Goal: Task Accomplishment & Management: Complete application form

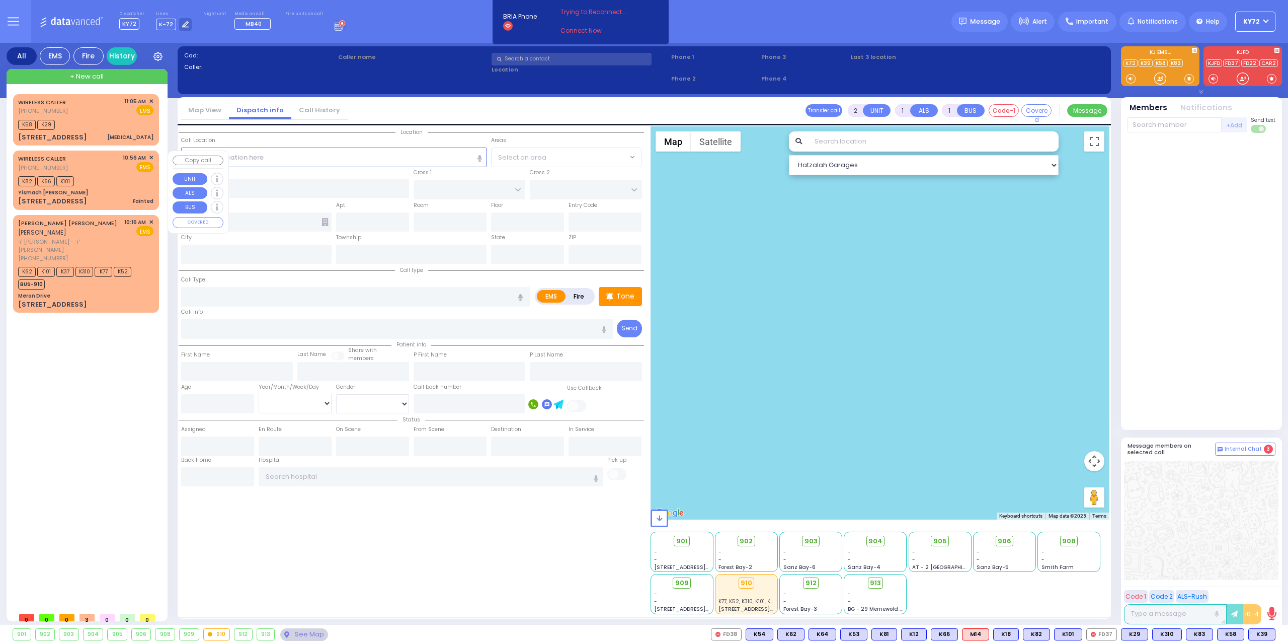
click at [99, 180] on div "K82 K66 K101" at bounding box center [85, 180] width 135 height 13
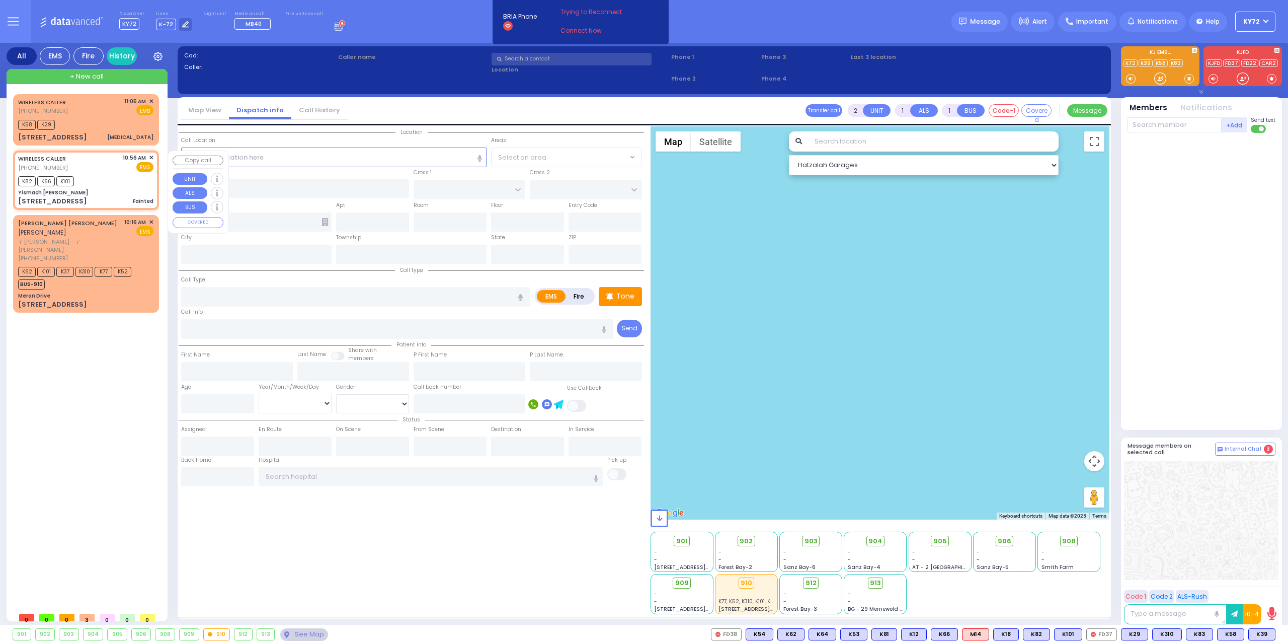
select select
type input "Fainted"
radio input "true"
type input "entrance in the back"
select select
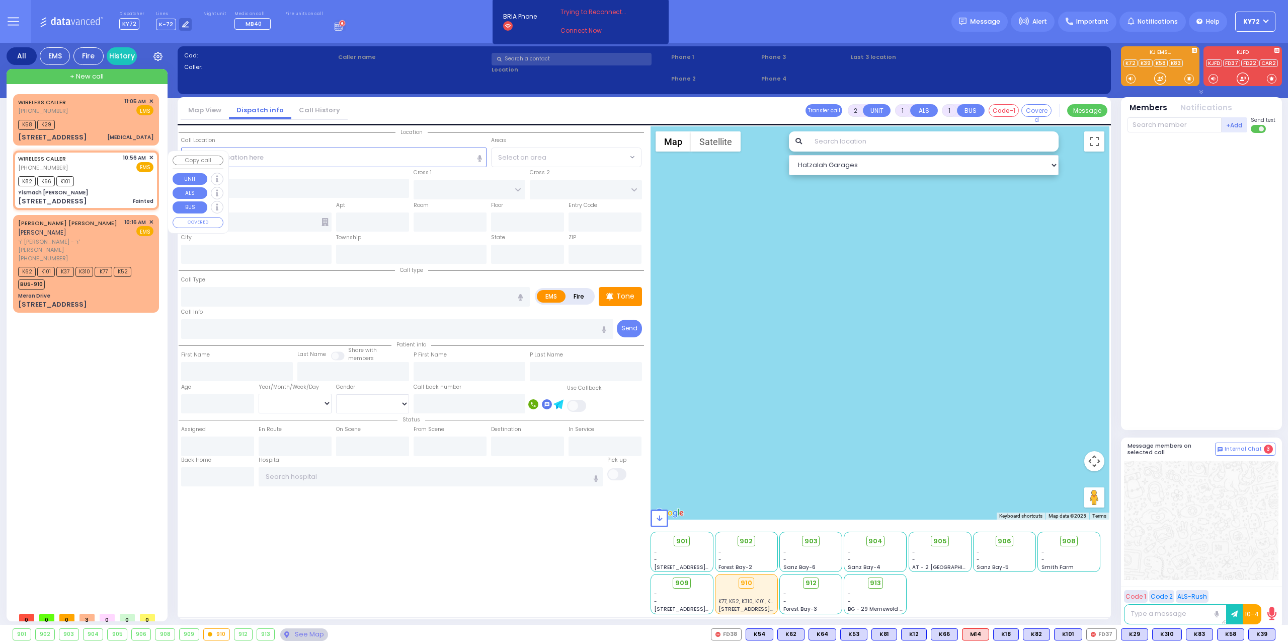
type input "10:56"
type input "10:58"
select select "Hatzalah Garages"
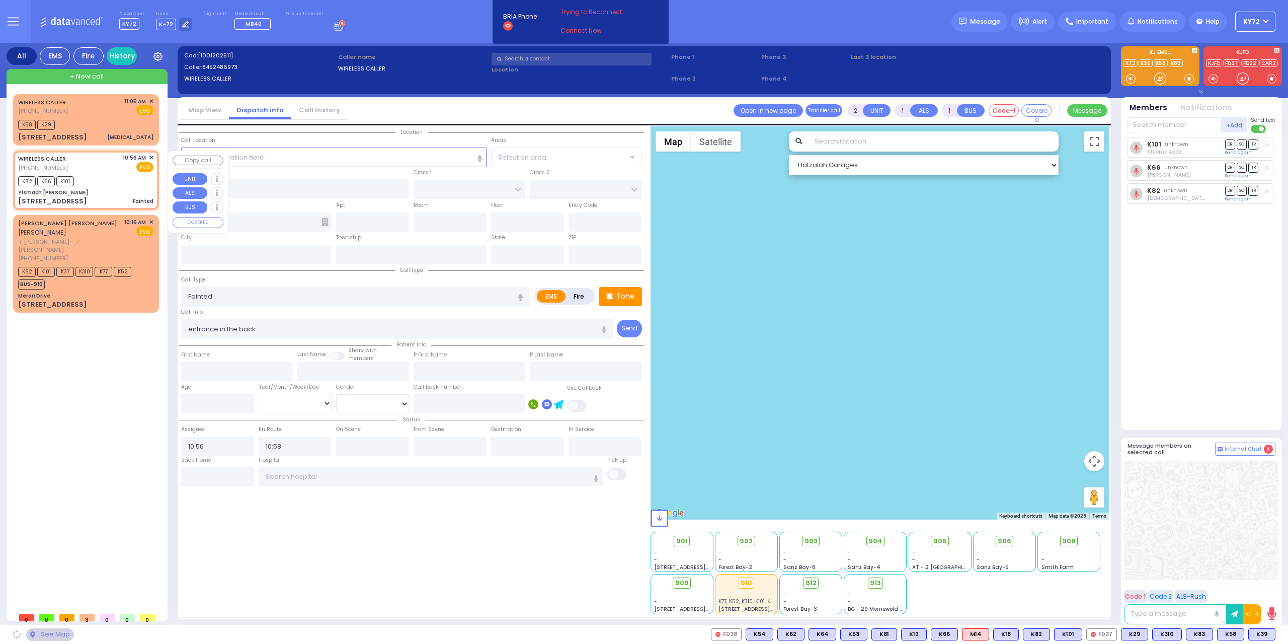
type input "Yismach Moshe Shul"
type input "TOLTCHAV WAY"
type input "FRANKFURT RD"
type input "33 Dinev Road"
type input "Monroe"
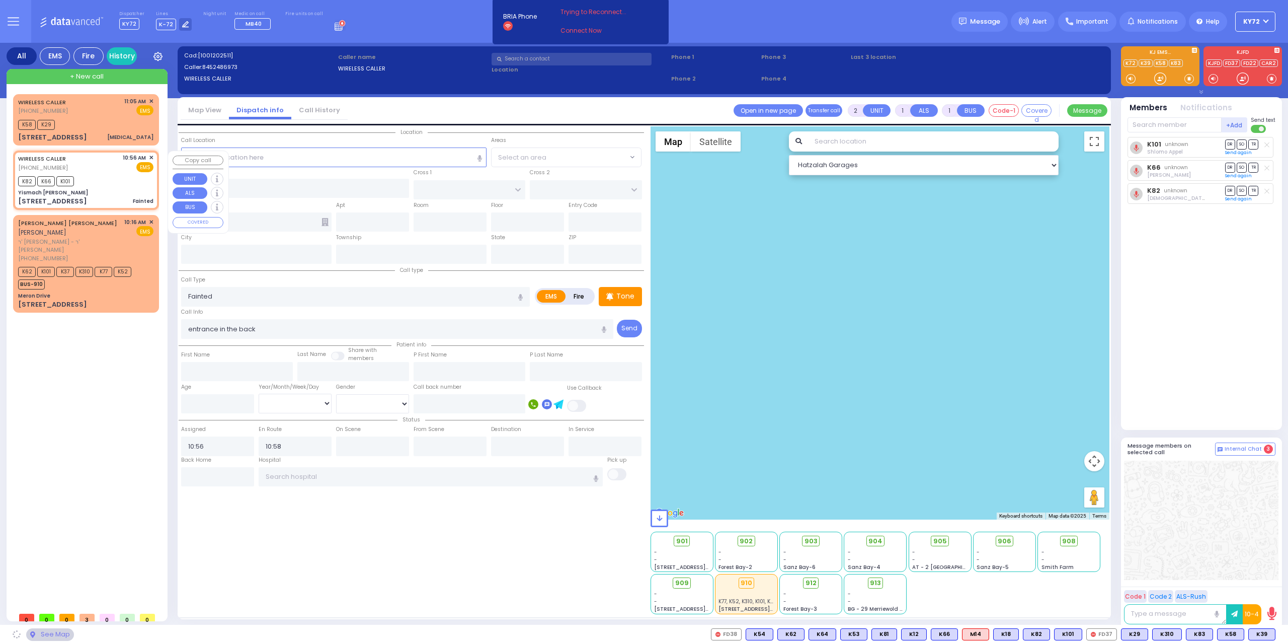
type input "[US_STATE]"
type input "10950"
select select "BEIRECH MOSHE"
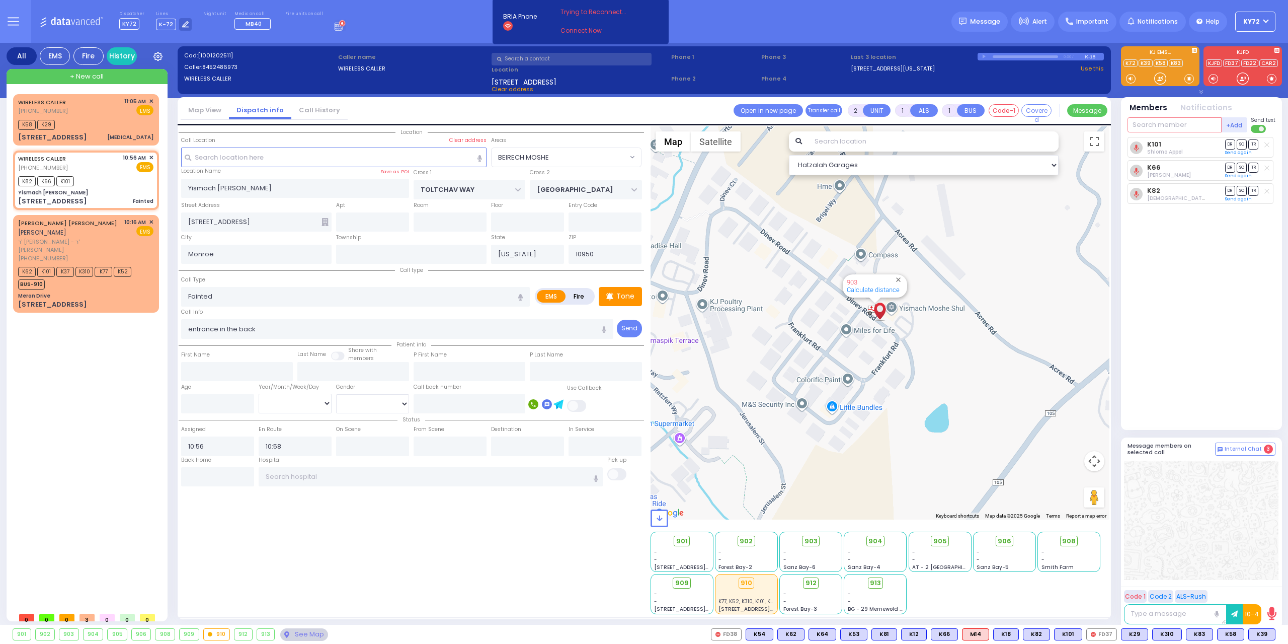
click at [1144, 120] on input "text" at bounding box center [1175, 124] width 94 height 15
type input "39"
select select
radio input "true"
select select
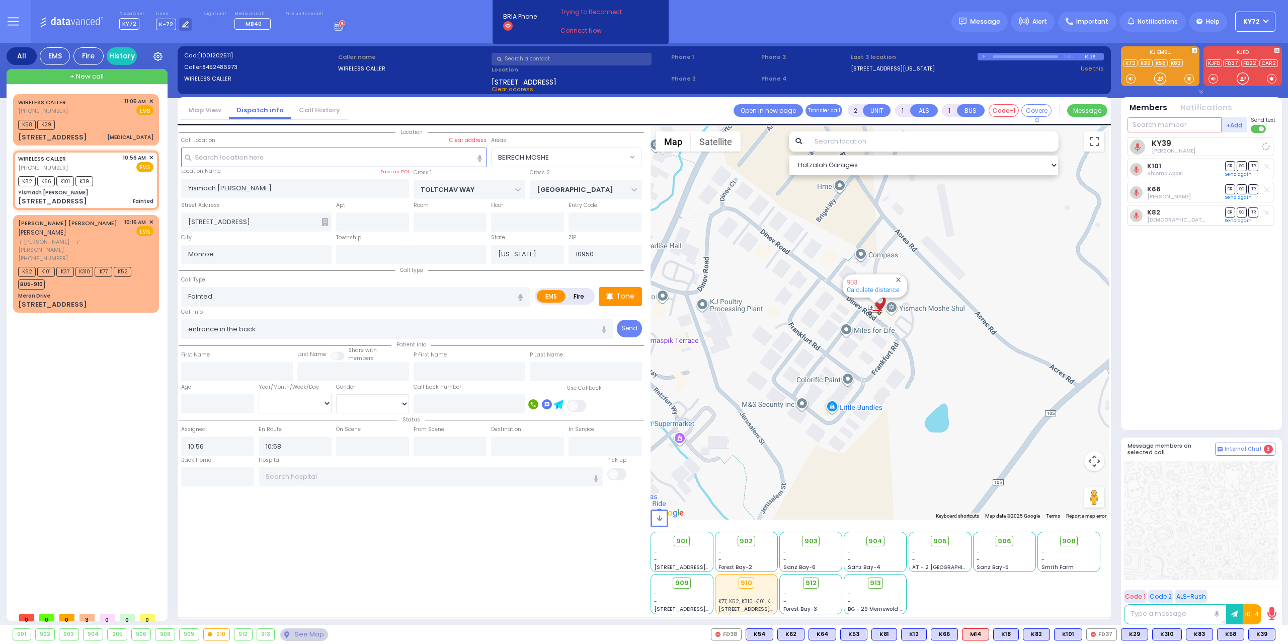
select select "Hatzalah Garages"
select select "BEIRECH MOSHE"
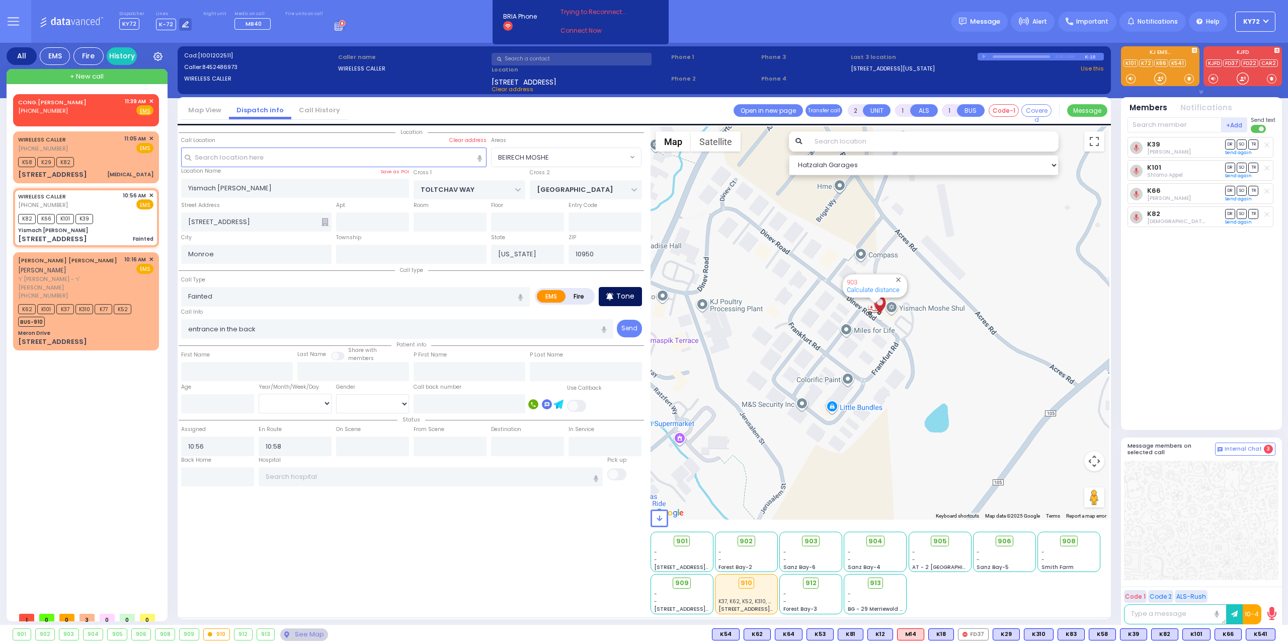
click at [610, 303] on div "Tone" at bounding box center [620, 296] width 43 height 19
click at [94, 118] on div "CONG.YETEV LEV (845) 782-2643 11:39 AM ✕ Fire EMS" at bounding box center [86, 109] width 142 height 26
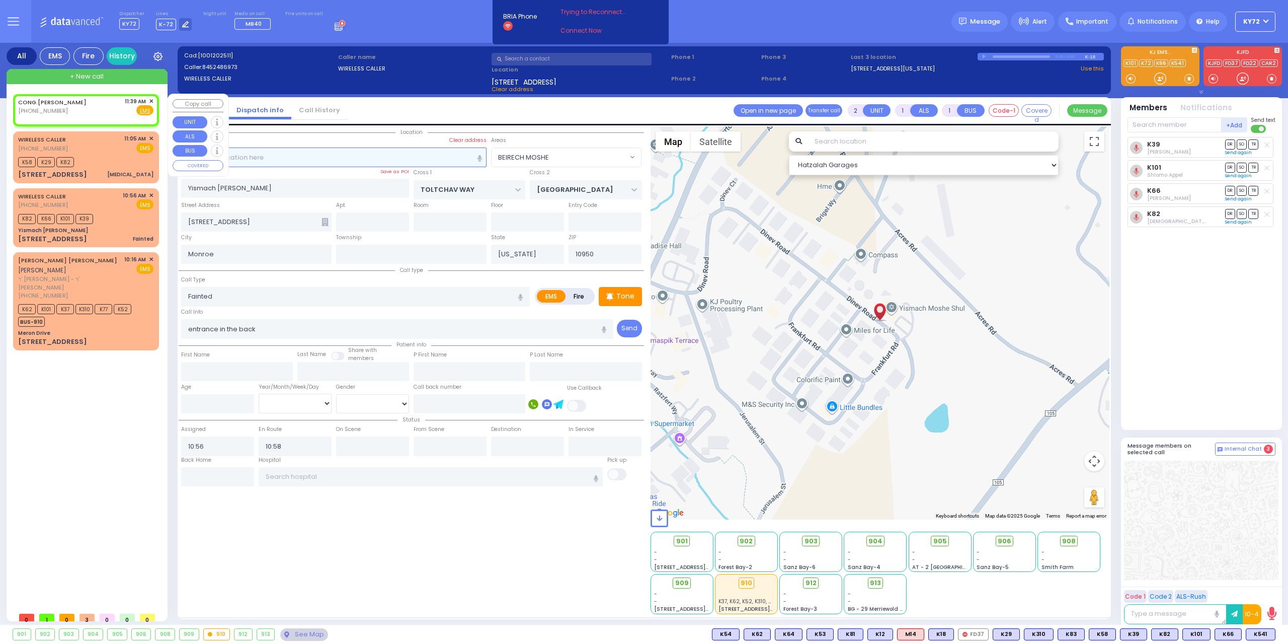
select select
radio input "true"
select select
type input "11:39"
select select "Hatzalah Garages"
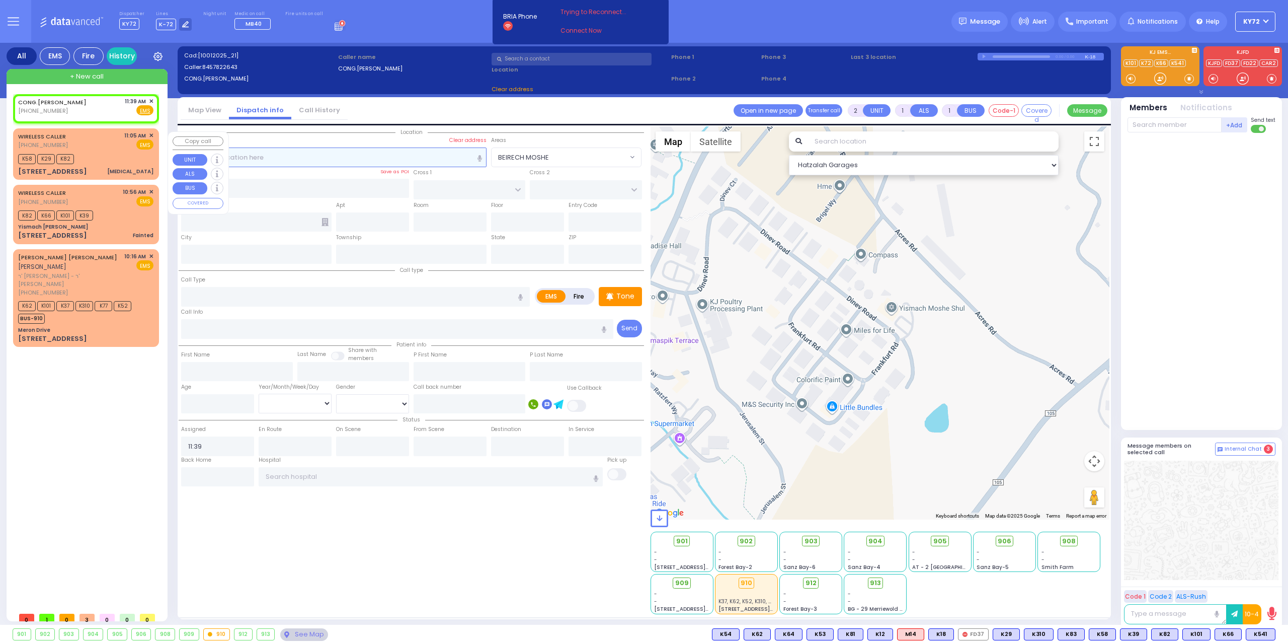
select select
radio input "true"
select select
select select "Hatzalah Garages"
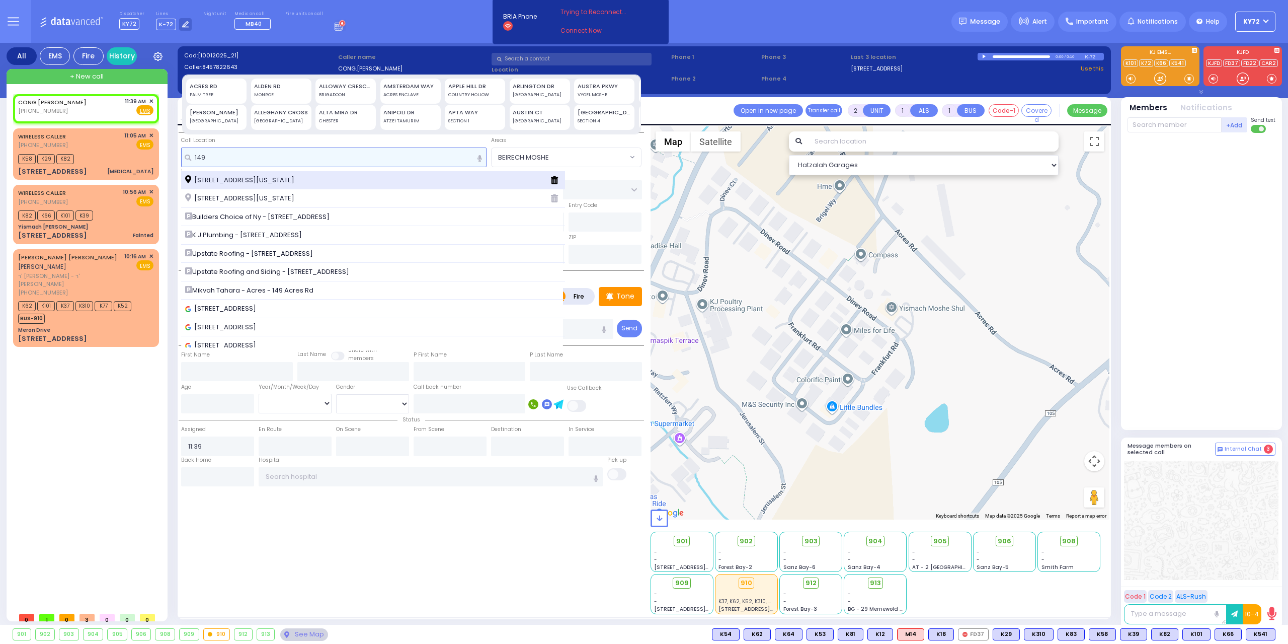
type input "149"
click at [344, 178] on div "149 Acres Road Monroe New York 10950" at bounding box center [363, 180] width 357 height 10
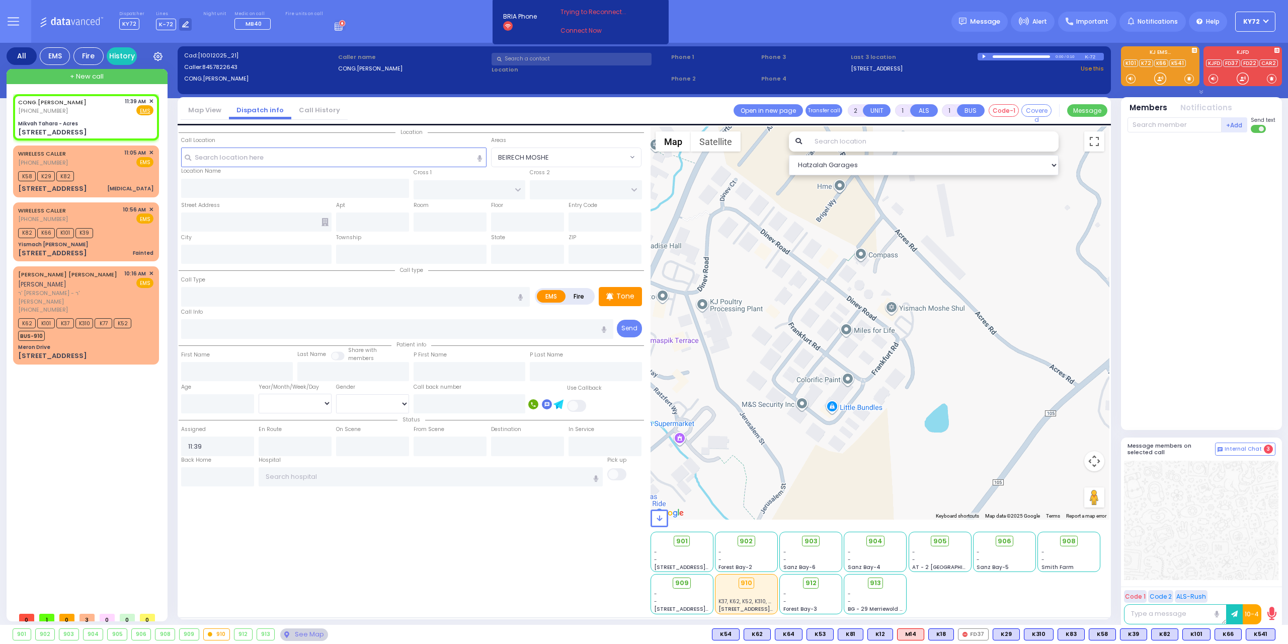
select select
radio input "true"
select select
select select "Hatzalah Garages"
type input "Mikvah Tahara - Acres"
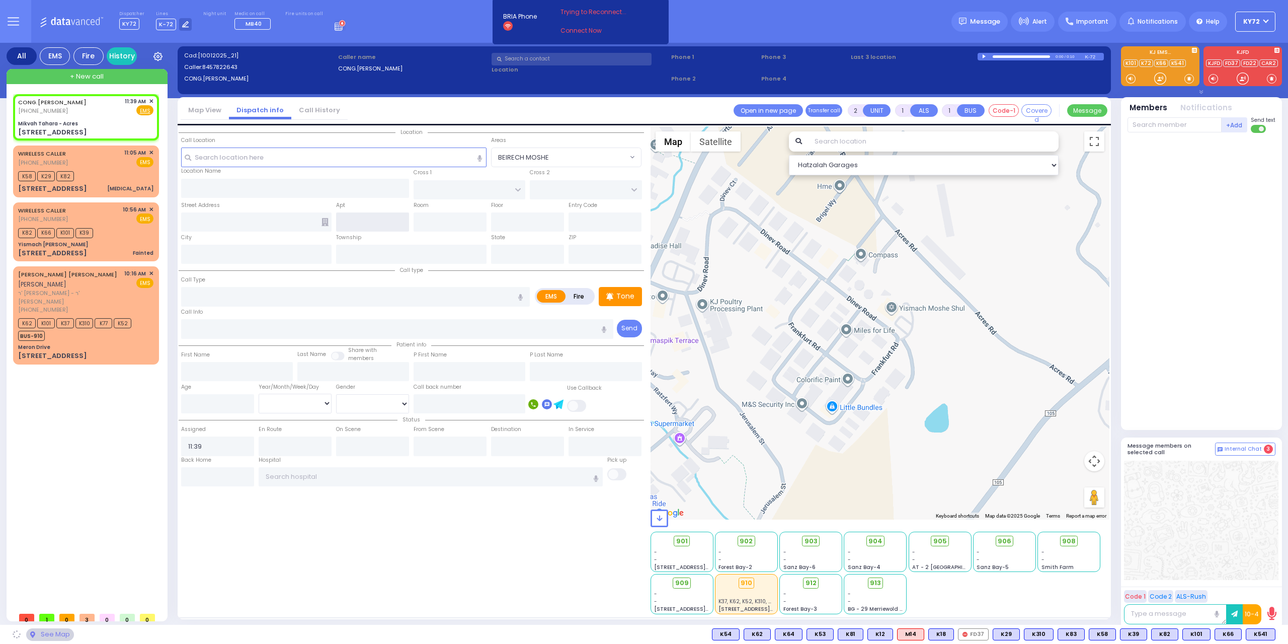
type input "LEMBERG COURT"
type input "SATMAR DR"
type input "[STREET_ADDRESS]"
type input "Monroe"
type input "[US_STATE]"
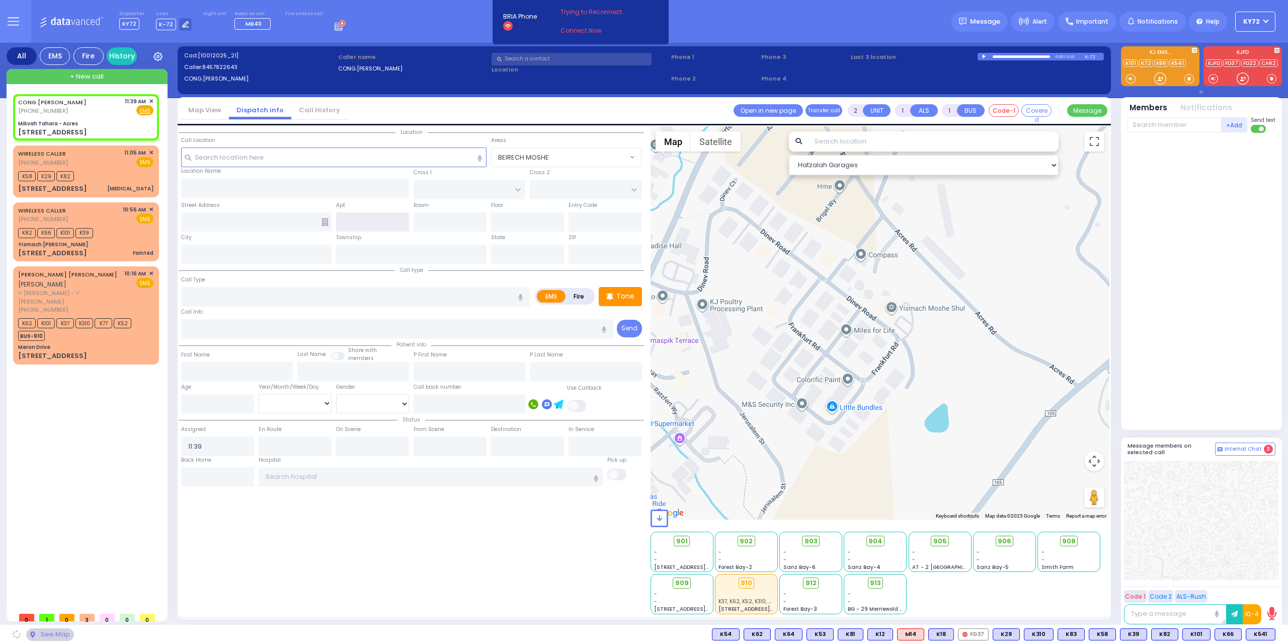
type input "10950"
select select "SECTION 3"
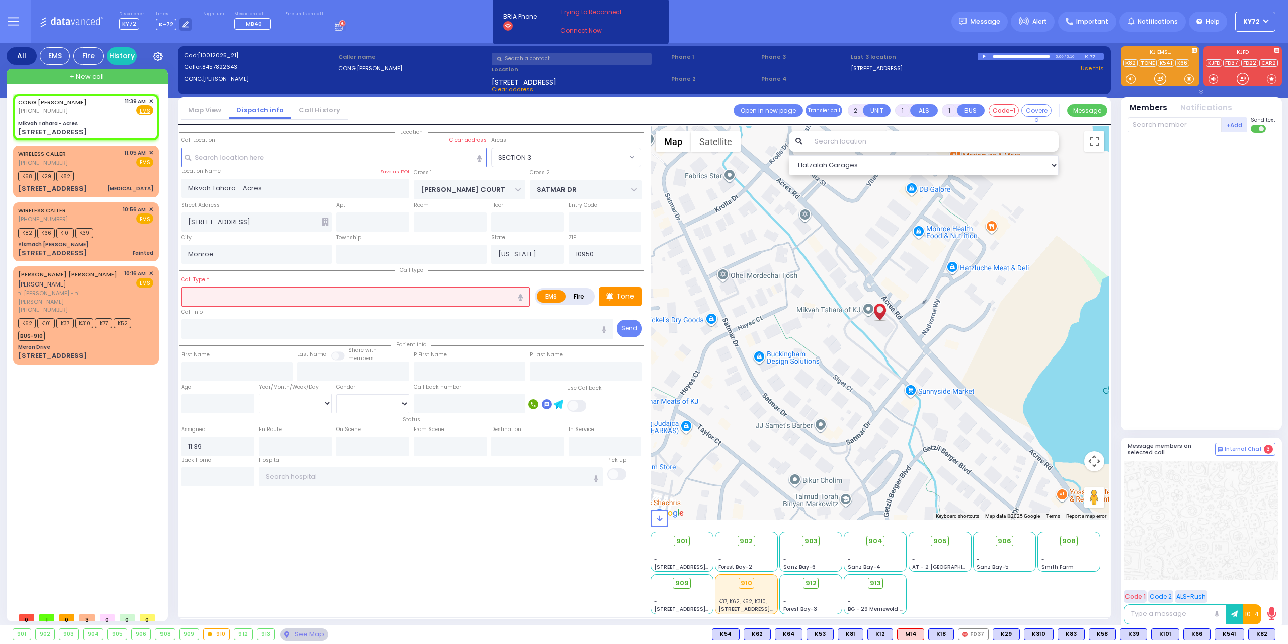
click at [1201, 260] on div at bounding box center [1203, 279] width 150 height 284
drag, startPoint x: 1157, startPoint y: 77, endPoint x: 1151, endPoint y: 73, distance: 7.3
click at [322, 286] on div "Call Type *" at bounding box center [355, 290] width 349 height 32
click at [320, 293] on input "text" at bounding box center [355, 296] width 349 height 19
type input "fainted"
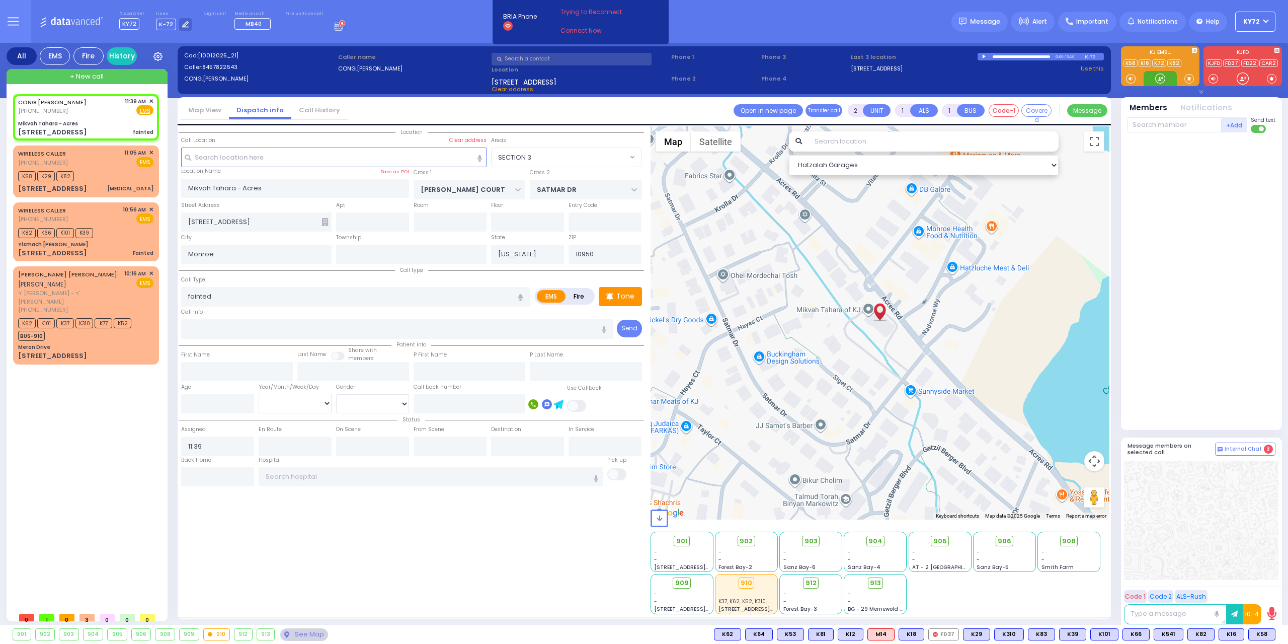
select select
radio input "true"
select select
select select "Hatzalah Garages"
select select "SECTION 3"
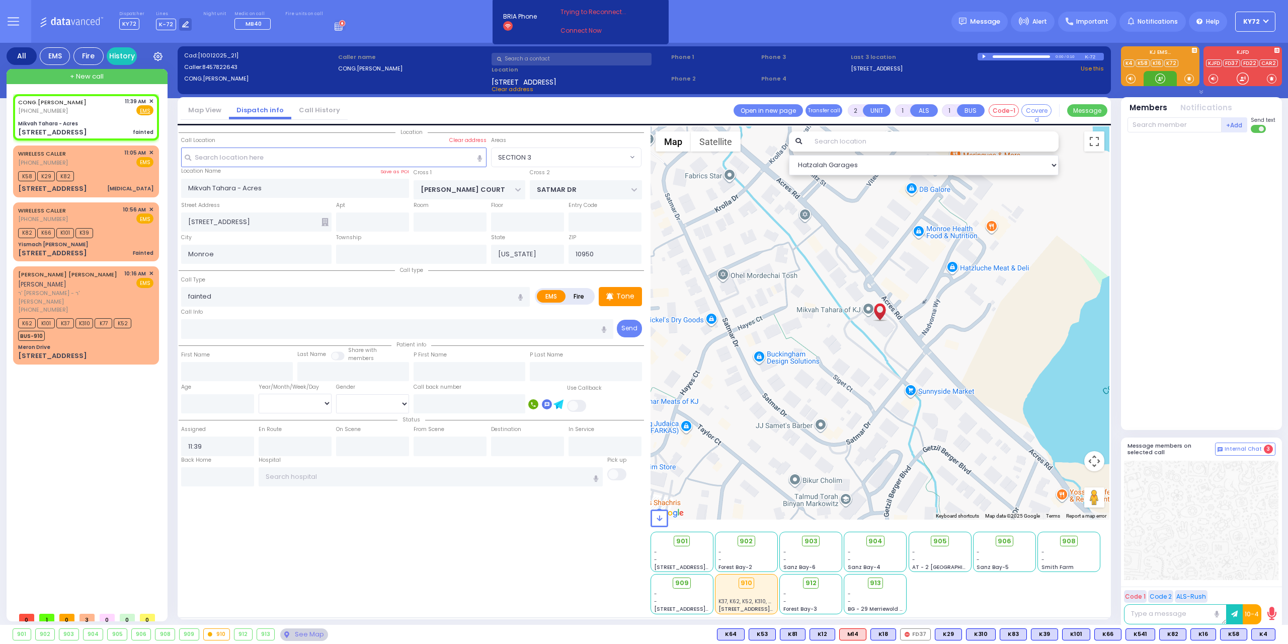
drag, startPoint x: 1155, startPoint y: 80, endPoint x: 901, endPoint y: 49, distance: 255.9
click at [1155, 82] on div at bounding box center [1160, 78] width 10 height 10
click at [1249, 632] on span "K58" at bounding box center [1262, 634] width 26 height 11
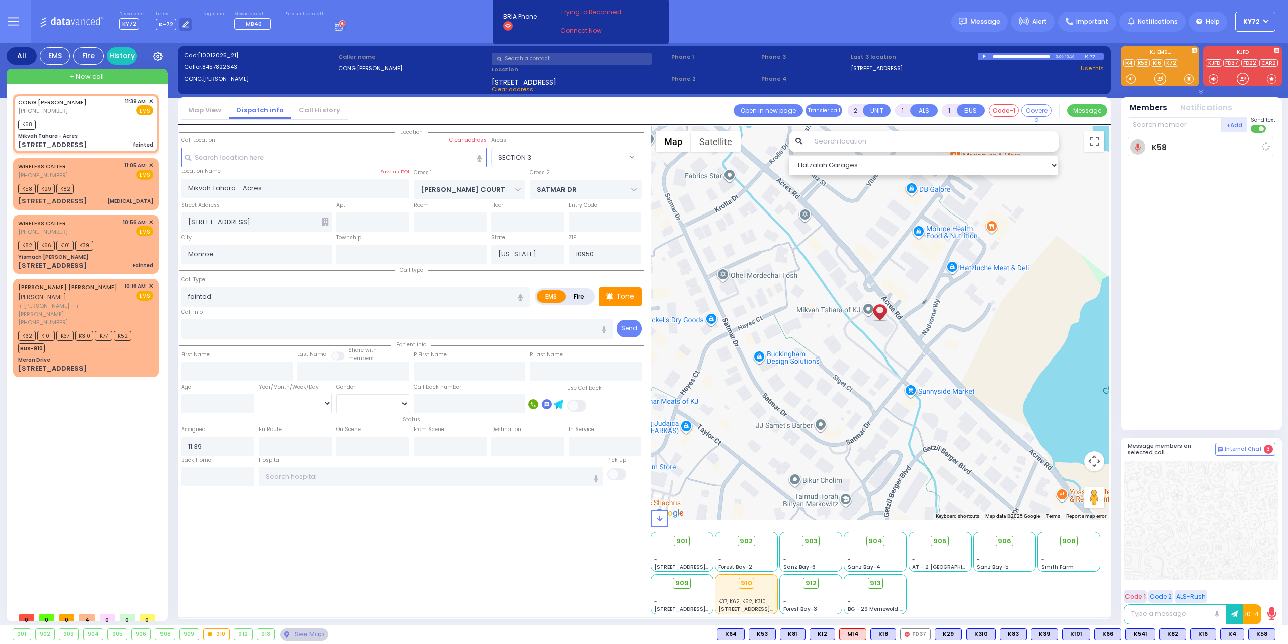
select select
radio input "true"
select select
type input "11:40"
select select "Hatzalah Garages"
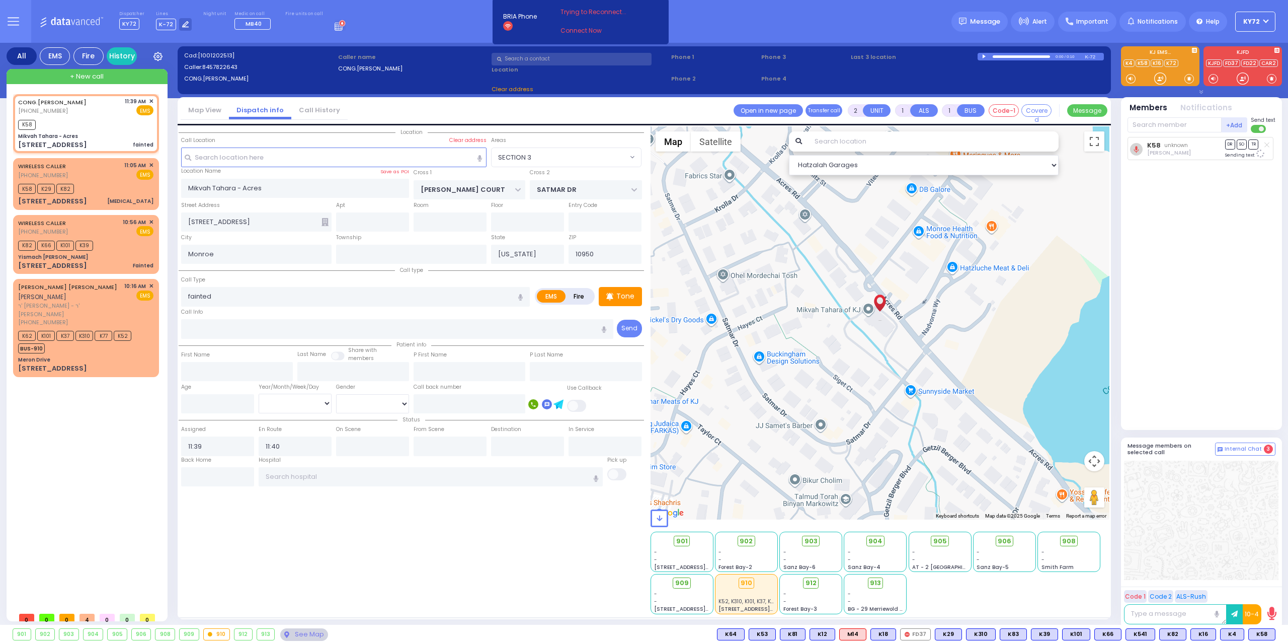
select select "SECTION 3"
click at [1160, 77] on div at bounding box center [1160, 78] width 10 height 10
click at [1163, 80] on div at bounding box center [1160, 78] width 10 height 10
click at [1160, 79] on div at bounding box center [1160, 78] width 10 height 10
click at [1162, 81] on div at bounding box center [1160, 78] width 10 height 10
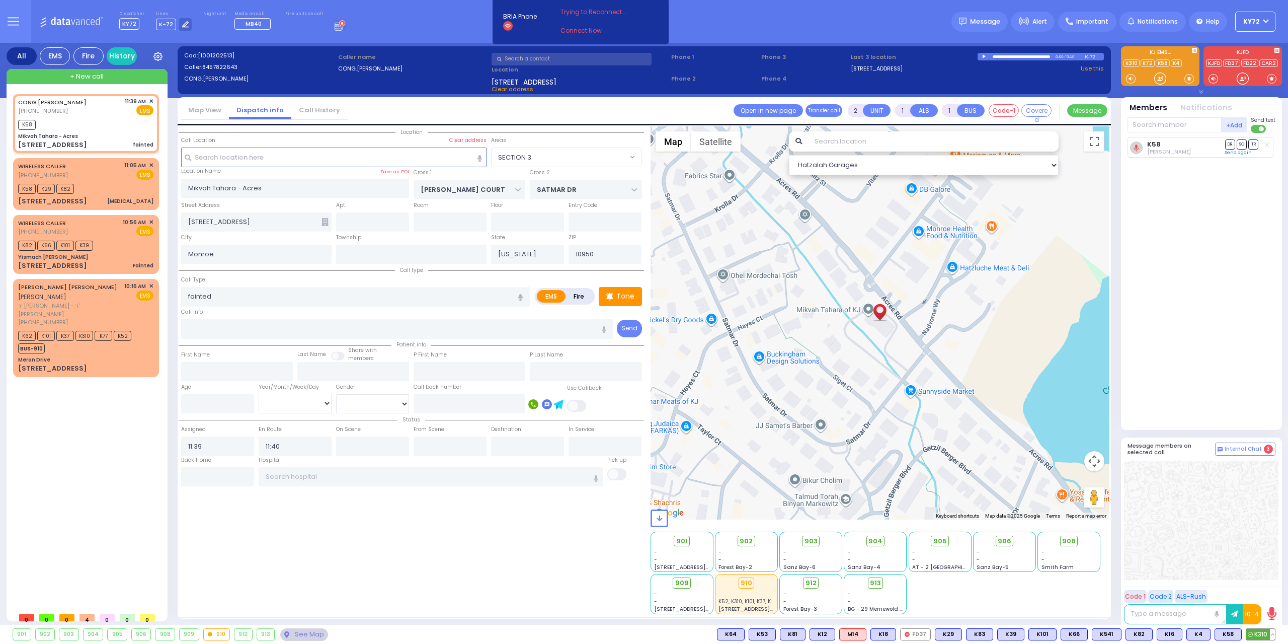
click at [1261, 632] on span "K310" at bounding box center [1260, 634] width 29 height 11
select select
radio input "true"
select select
select select "Hatzalah Garages"
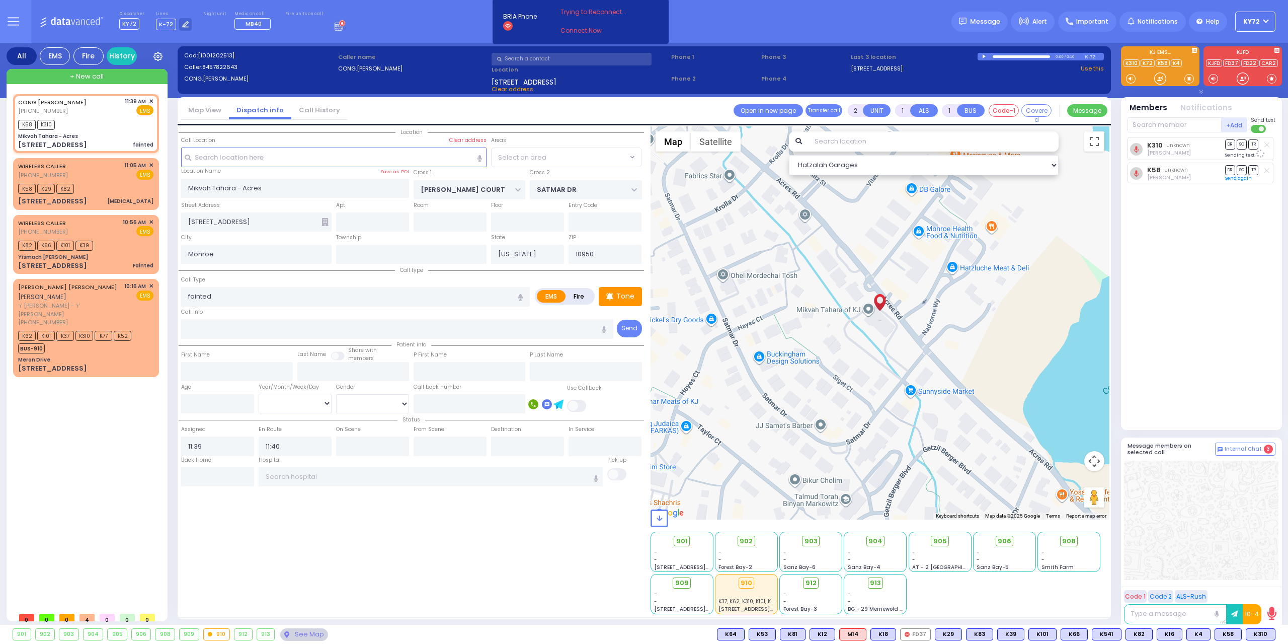
select select "SECTION 3"
click at [1158, 81] on div at bounding box center [1160, 78] width 10 height 10
click at [127, 185] on div "K58 K29 K82" at bounding box center [85, 187] width 135 height 13
type input "0"
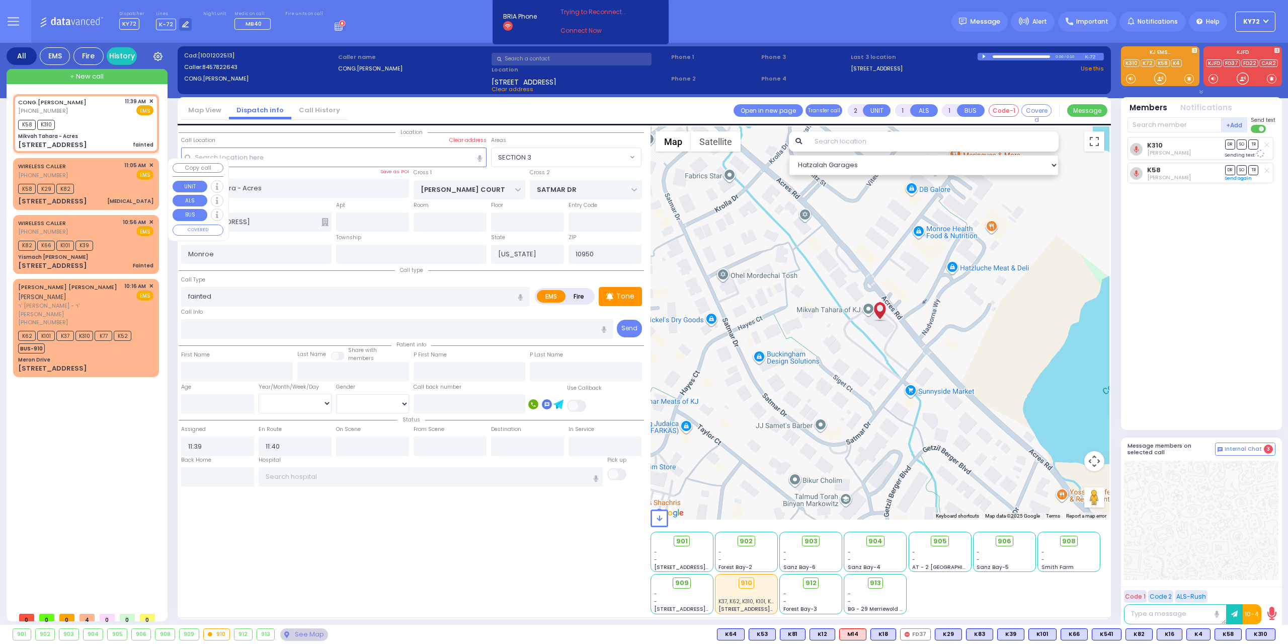
select select
type input "Dislocation"
radio input "true"
select select
type input "11:05"
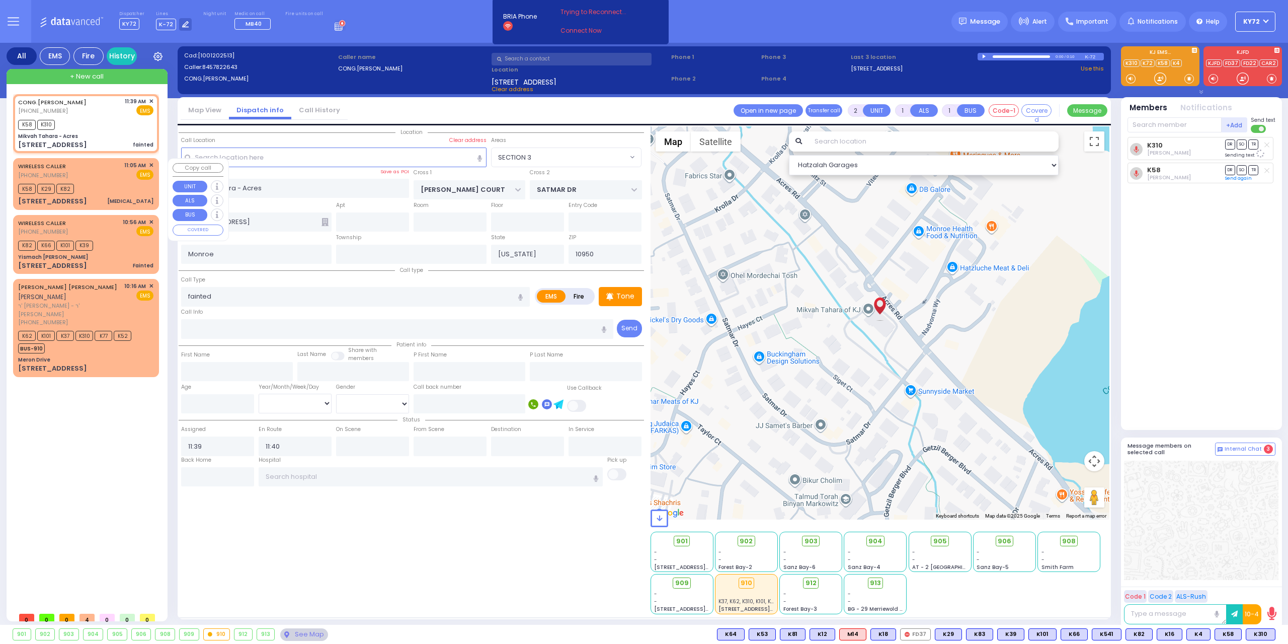
type input "11:06"
select select "Hatzalah Garages"
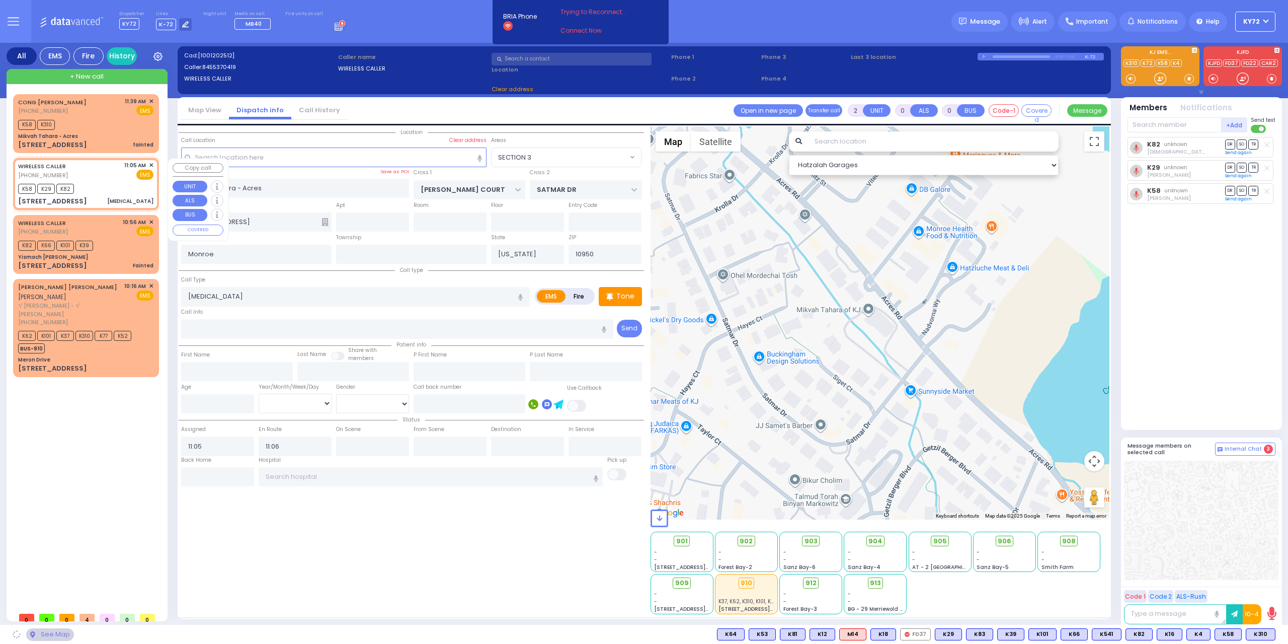
type input "SCHUNNEMUNK RD"
type input "7 Lizensk Boulevard"
type input "202"
select select "[GEOGRAPHIC_DATA]"
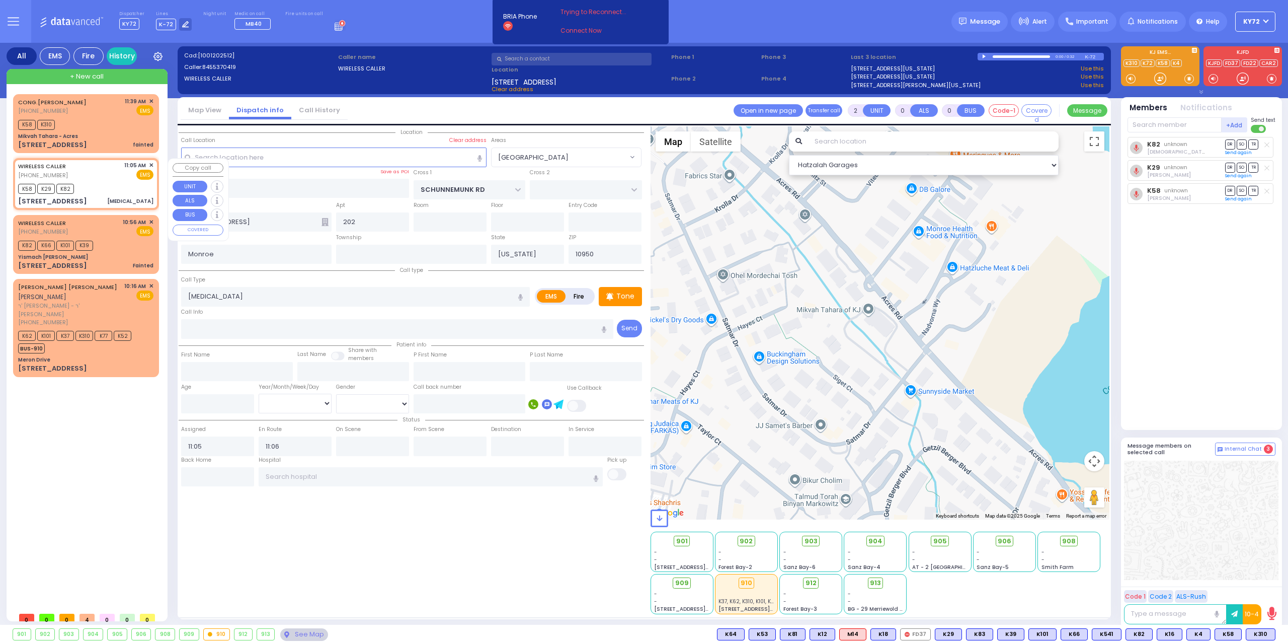
click at [152, 163] on span "✕" at bounding box center [151, 165] width 5 height 9
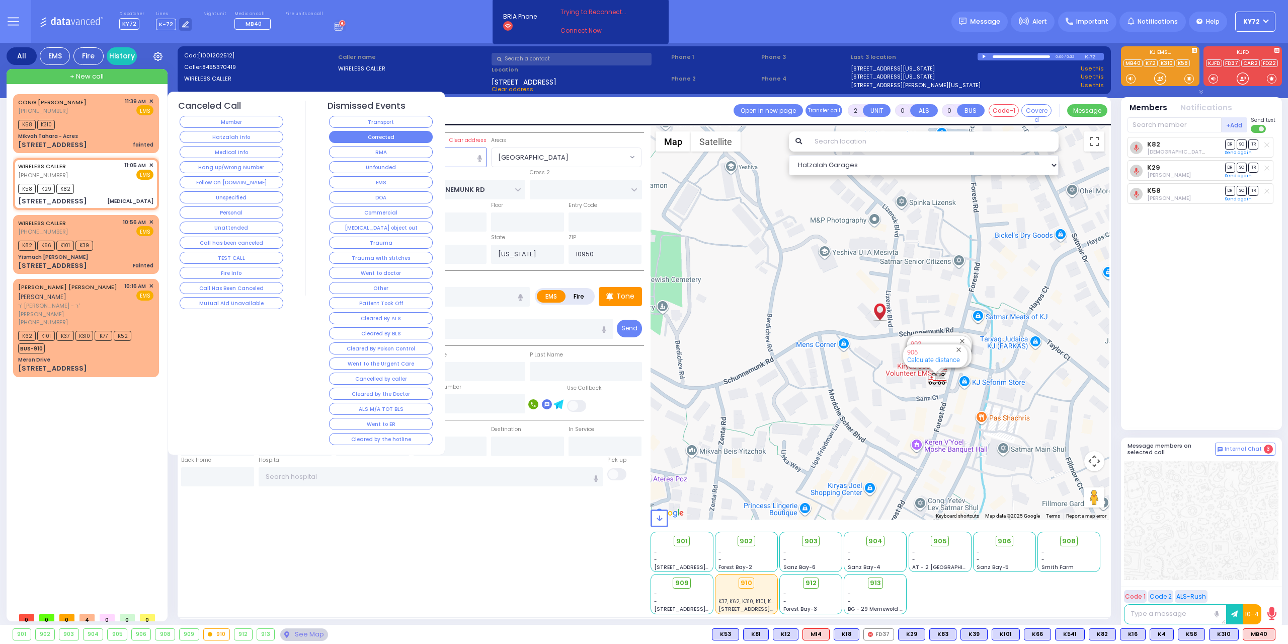
click at [400, 137] on button "Corrected" at bounding box center [381, 137] width 104 height 12
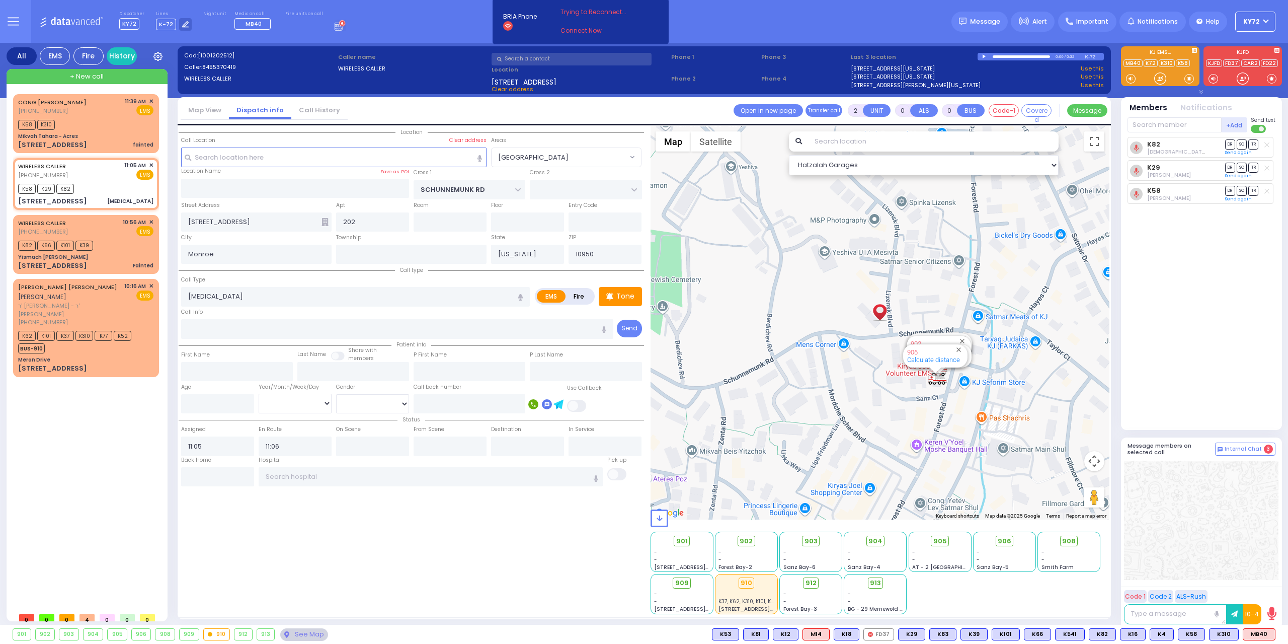
select select
radio input "true"
select select
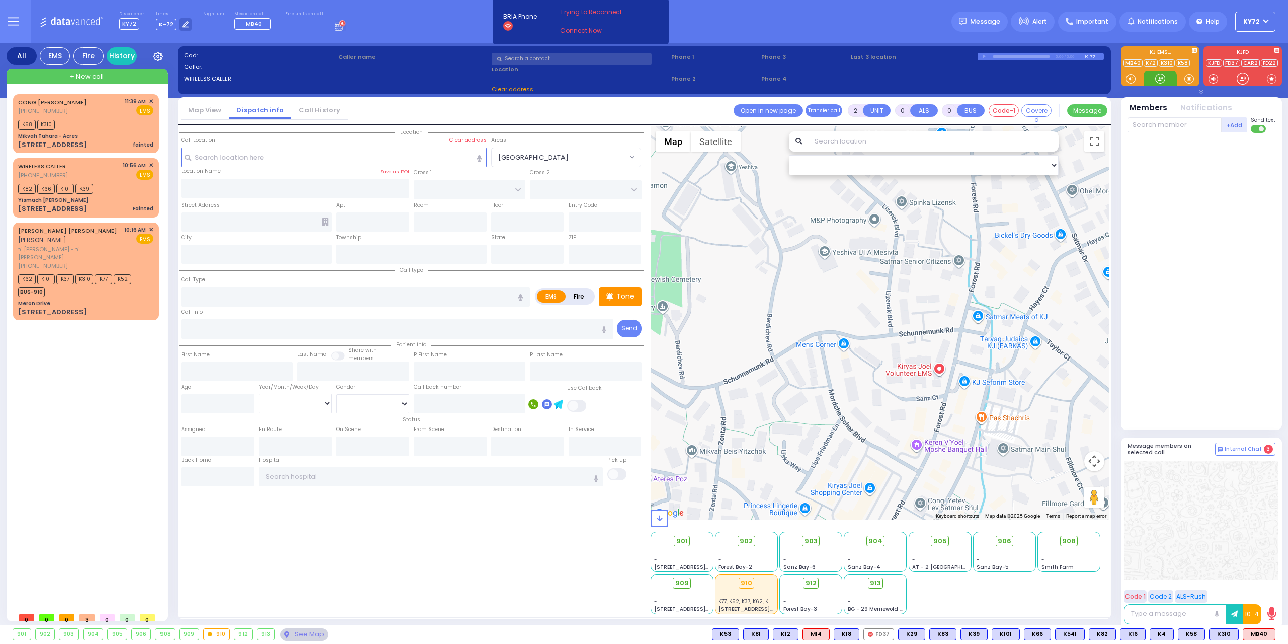
click at [1163, 80] on div at bounding box center [1160, 78] width 10 height 10
click at [1262, 632] on span "MB40" at bounding box center [1259, 634] width 32 height 11
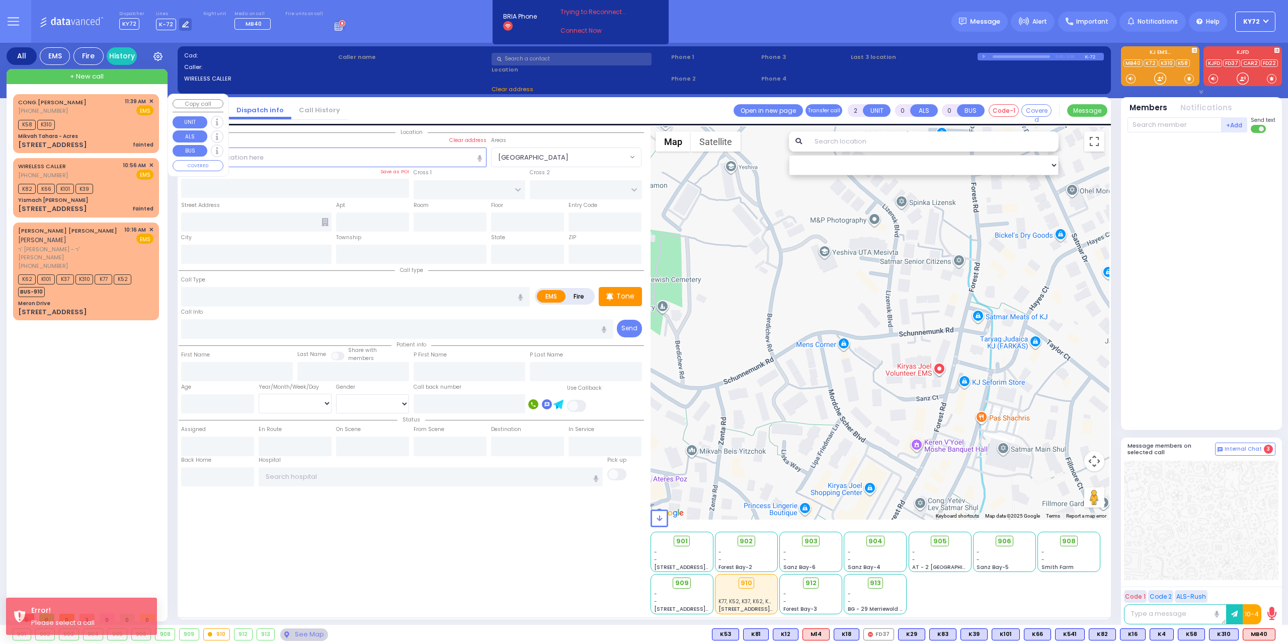
click at [82, 128] on div "K58 K310" at bounding box center [85, 123] width 135 height 13
type input "1"
select select
type input "fainted"
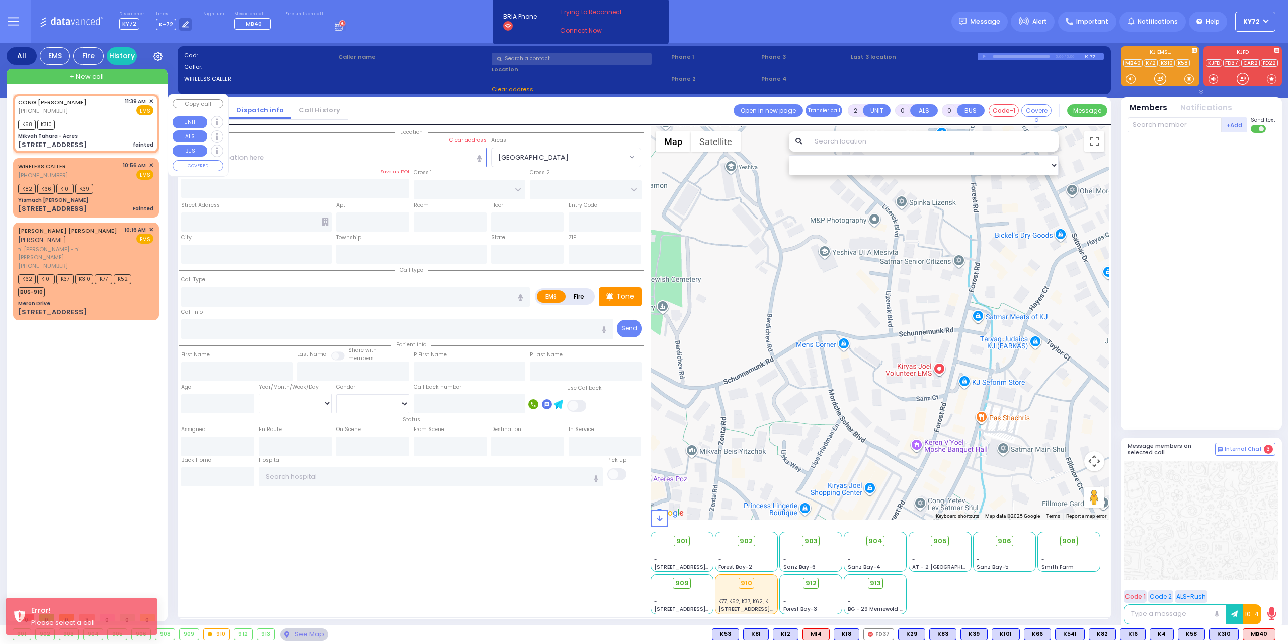
radio input "true"
select select
type input "11:39"
type input "11:40"
type input "Mikvah Tahara - Acres"
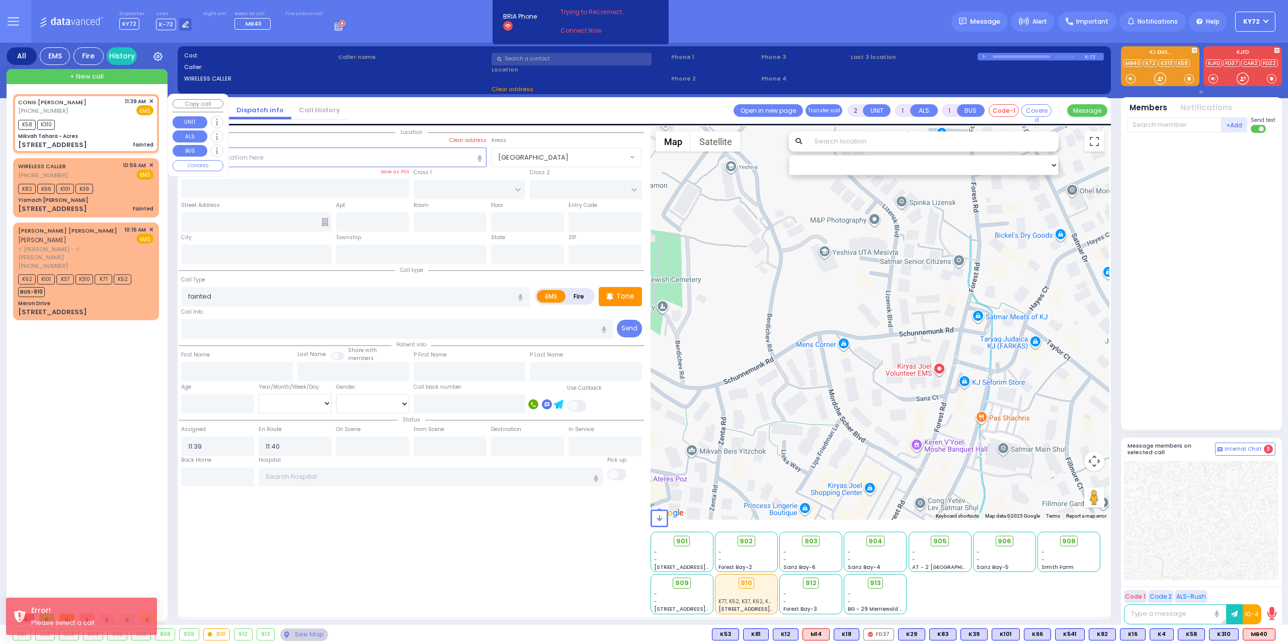
type input "LEMBERG COURT"
type input "SATMAR DR"
type input "[STREET_ADDRESS]"
type input "Monroe"
type input "[US_STATE]"
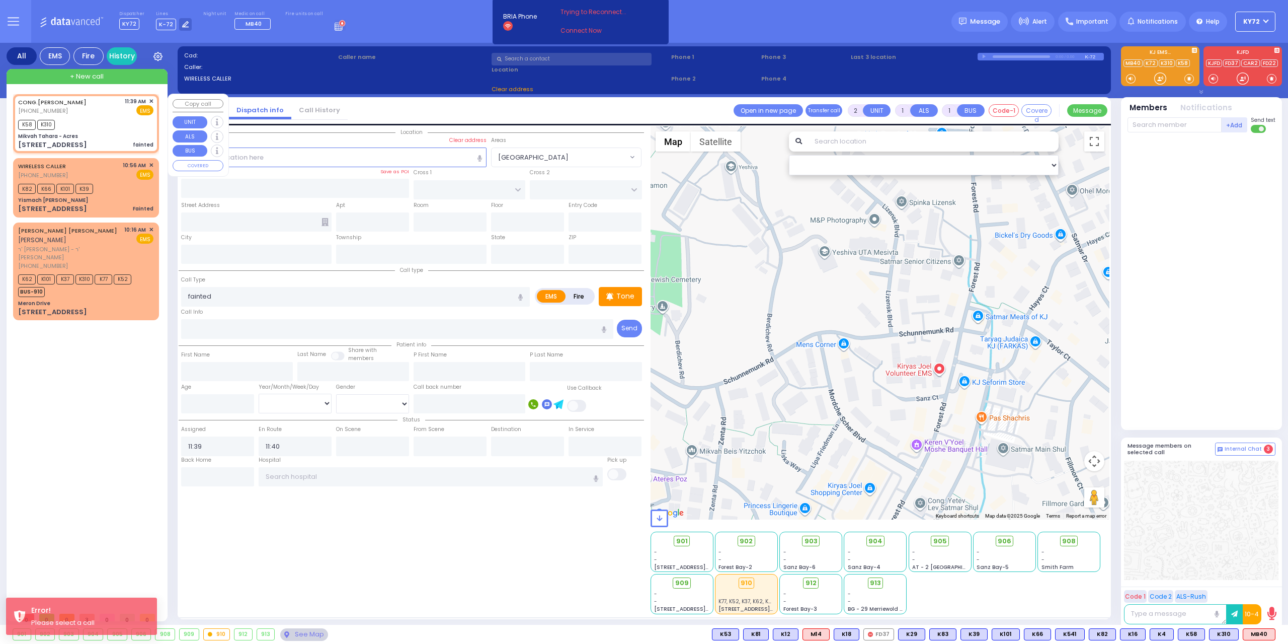
type input "10950"
select select "Hatzalah Garages"
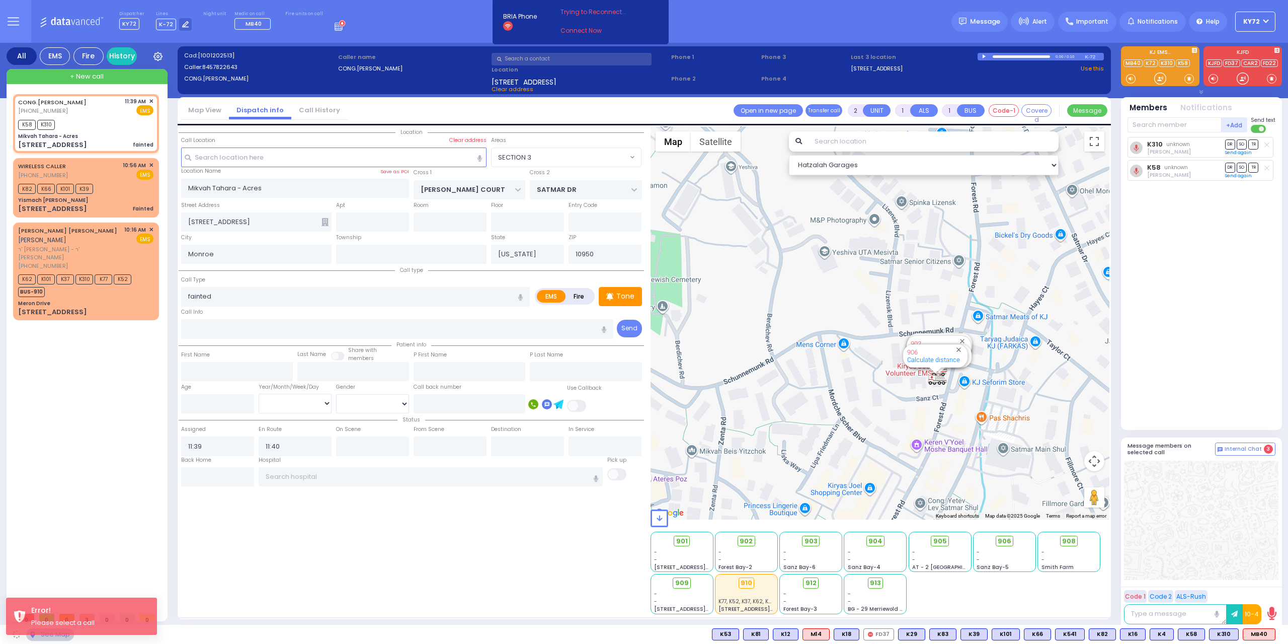
select select "SECTION 3"
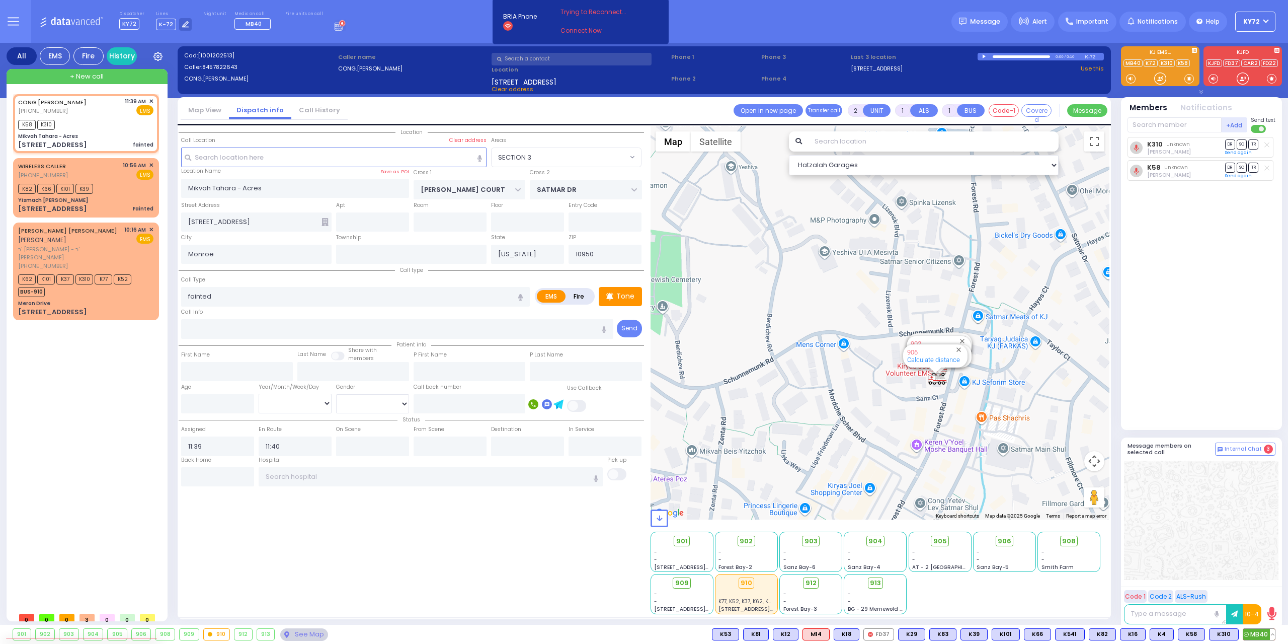
click at [1252, 637] on span "MB40" at bounding box center [1259, 634] width 32 height 11
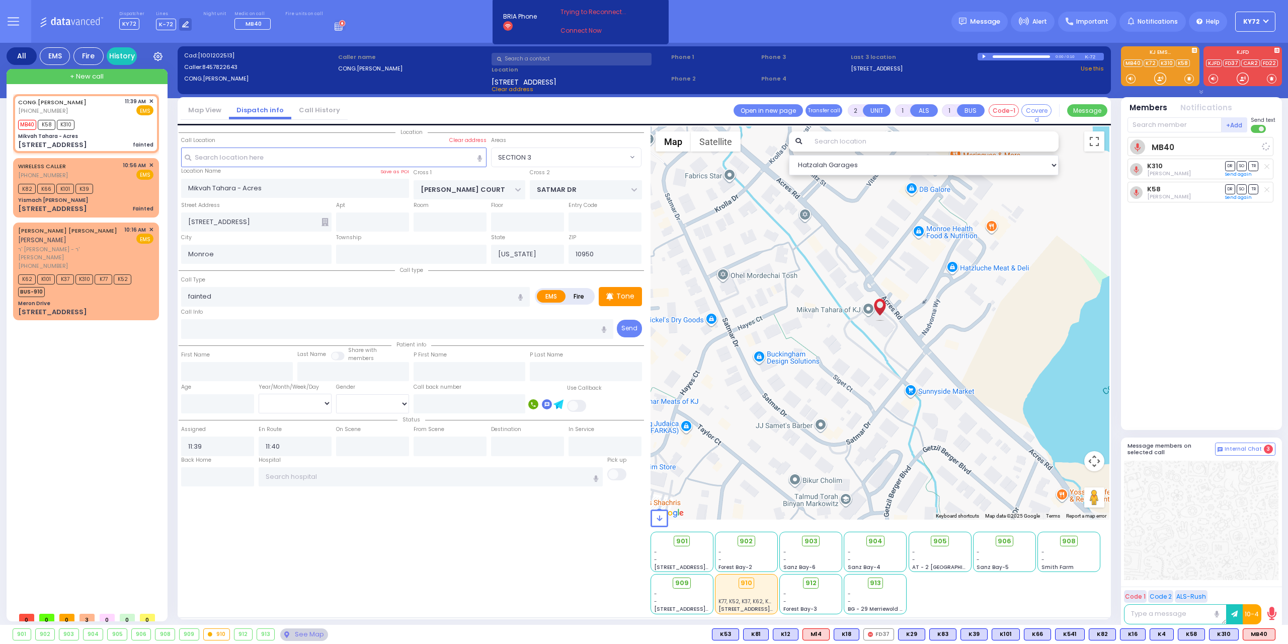
select select
radio input "true"
select select
select select "Hatzalah Garages"
select select "SECTION 3"
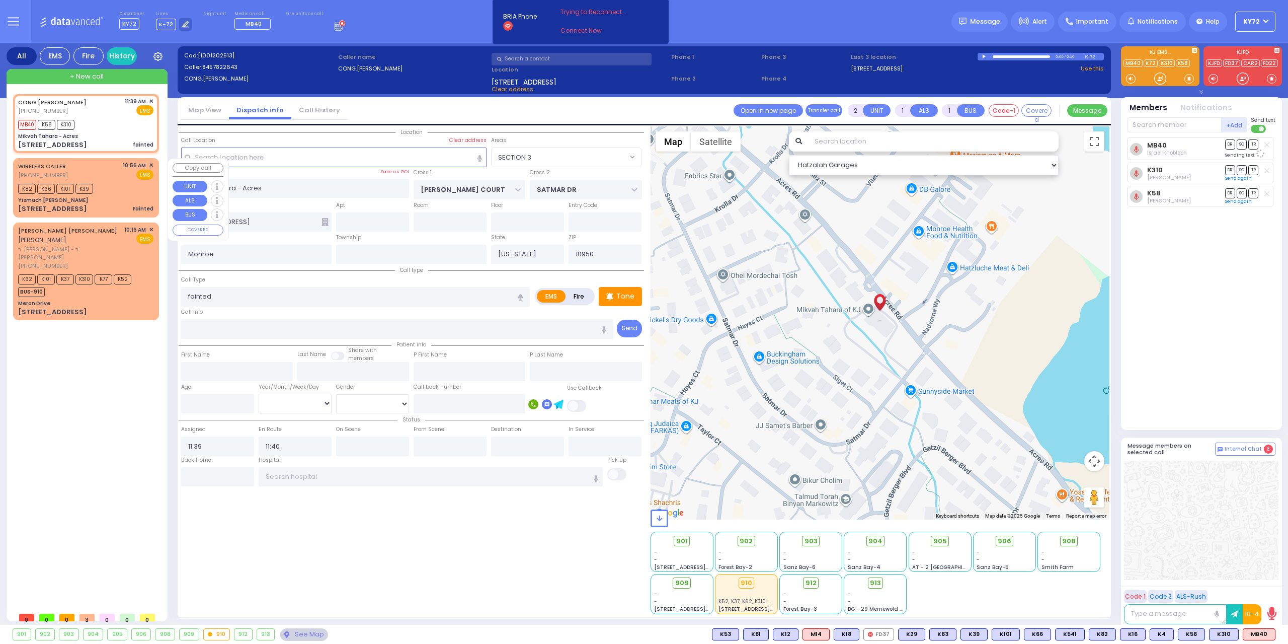
click at [112, 197] on div "Yismach Moshe Shul" at bounding box center [85, 200] width 135 height 8
select select
type input "Fainted"
radio input "true"
type input "entrance in the back"
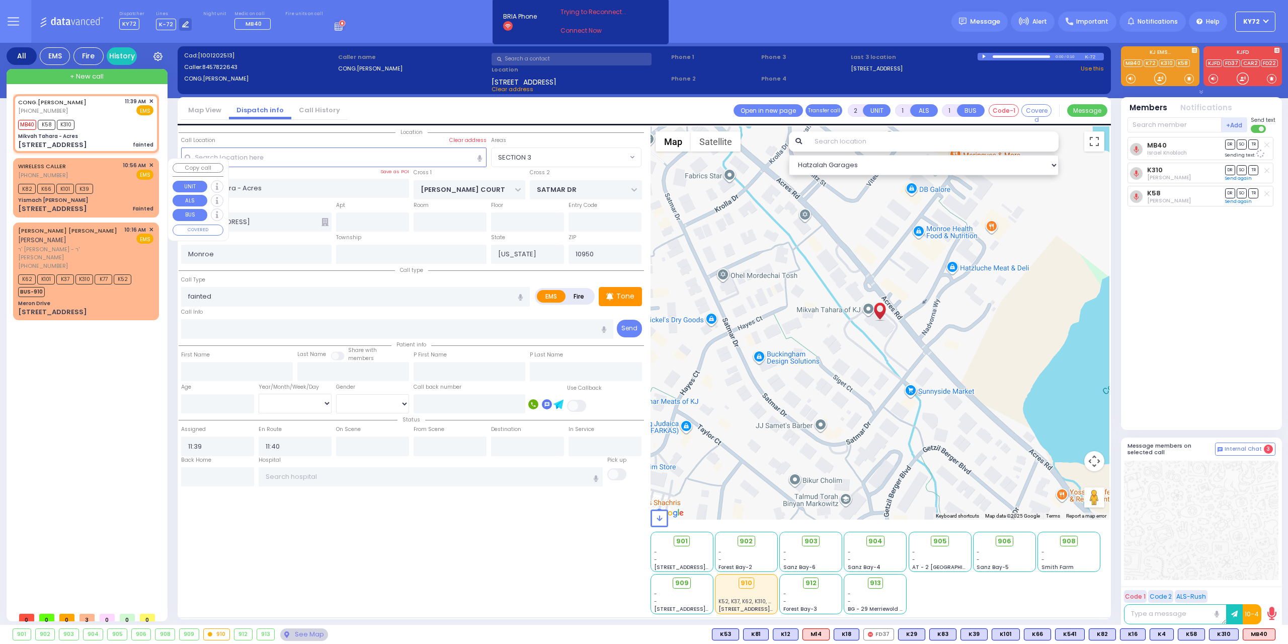
select select
type input "10:56"
type input "10:58"
select select "Hatzalah Garages"
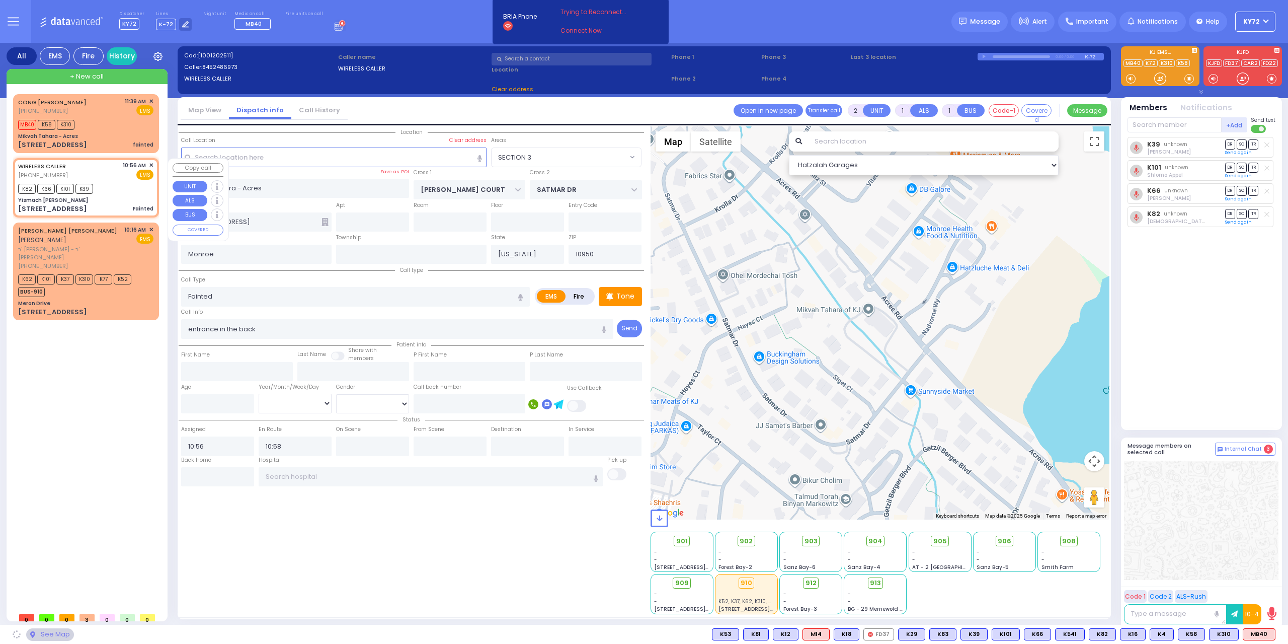
type input "Yismach Moshe Shul"
type input "TOLTCHAV WAY"
type input "FRANKFURT RD"
type input "33 Dinev Road"
select select "BEIRECH MOSHE"
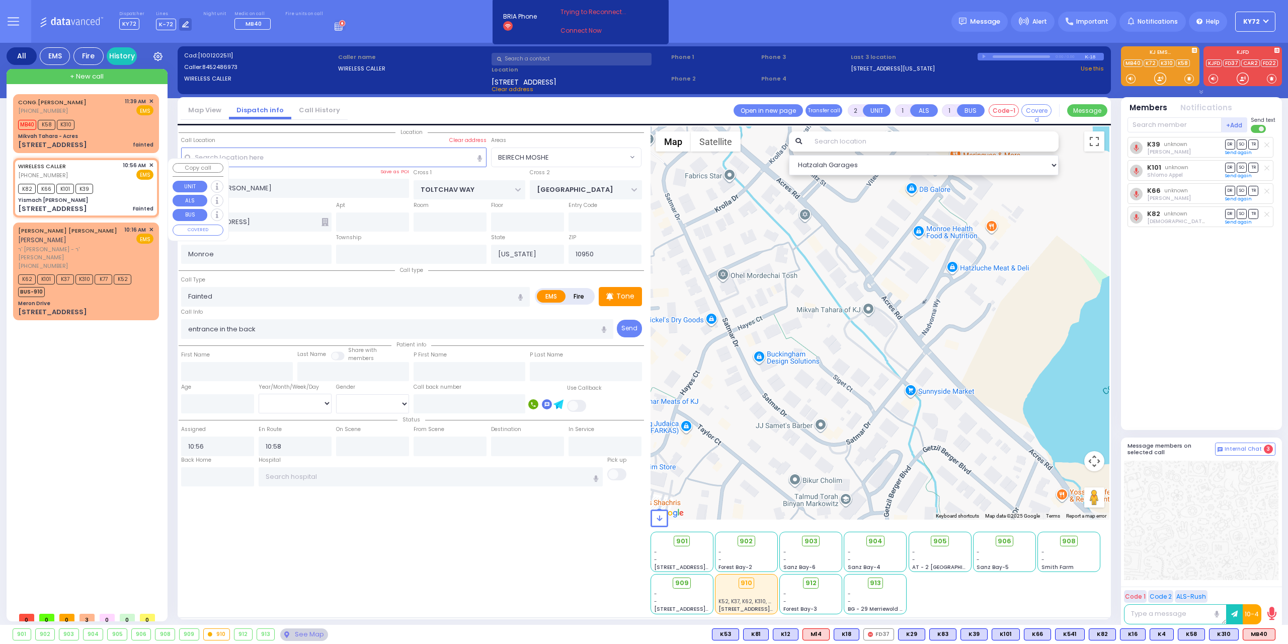
click at [151, 167] on span "✕" at bounding box center [151, 165] width 5 height 9
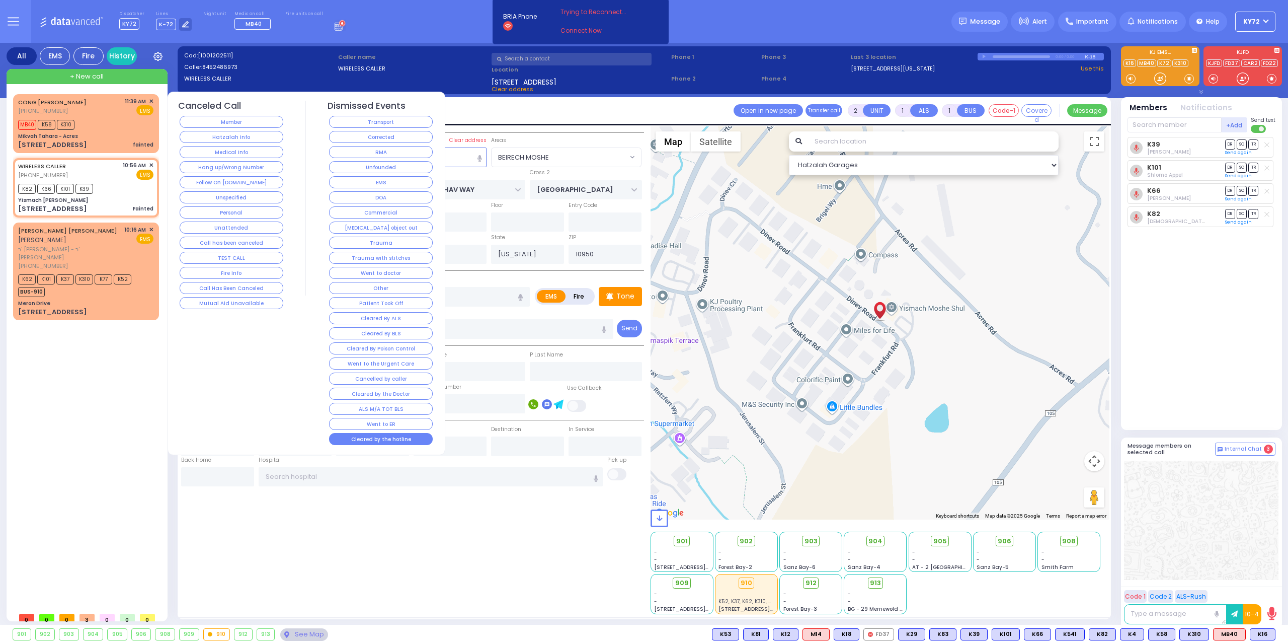
drag, startPoint x: 244, startPoint y: 301, endPoint x: 353, endPoint y: 442, distance: 178.3
click at [352, 442] on div "Canceled Call Member Hatzalah Info Medical Info Hang up/Wrong Number Follow On …" at bounding box center [306, 274] width 273 height 346
click at [357, 441] on button "Cleared by the hotline" at bounding box center [381, 439] width 104 height 12
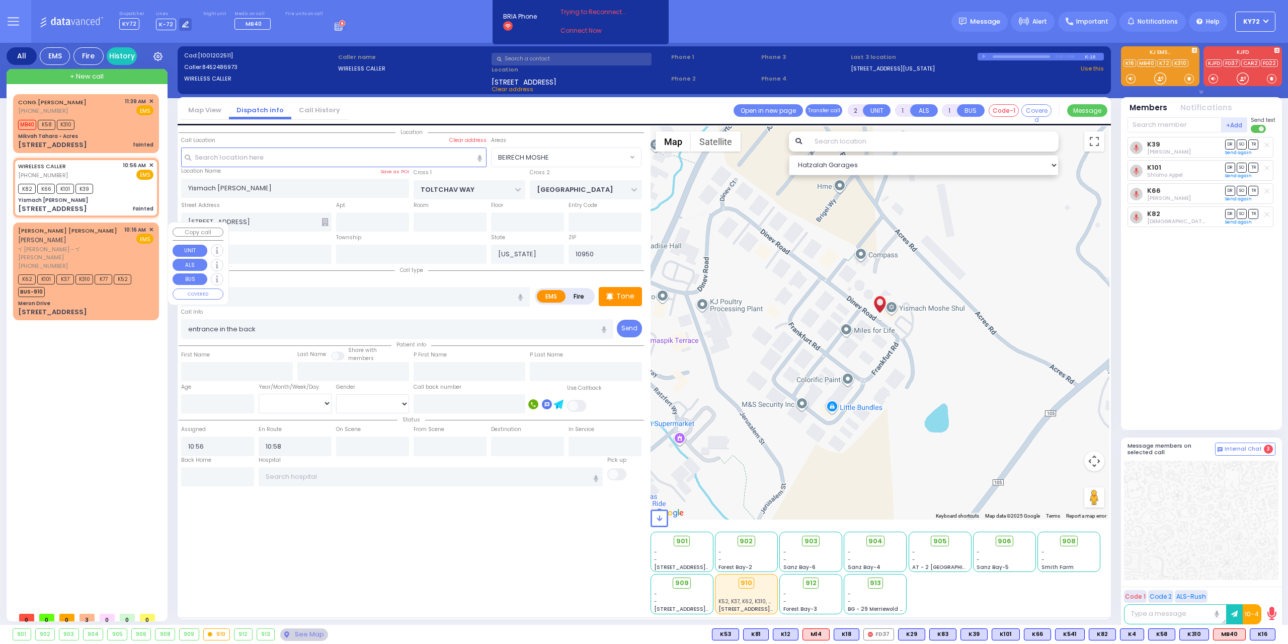
select select
radio input "true"
select select
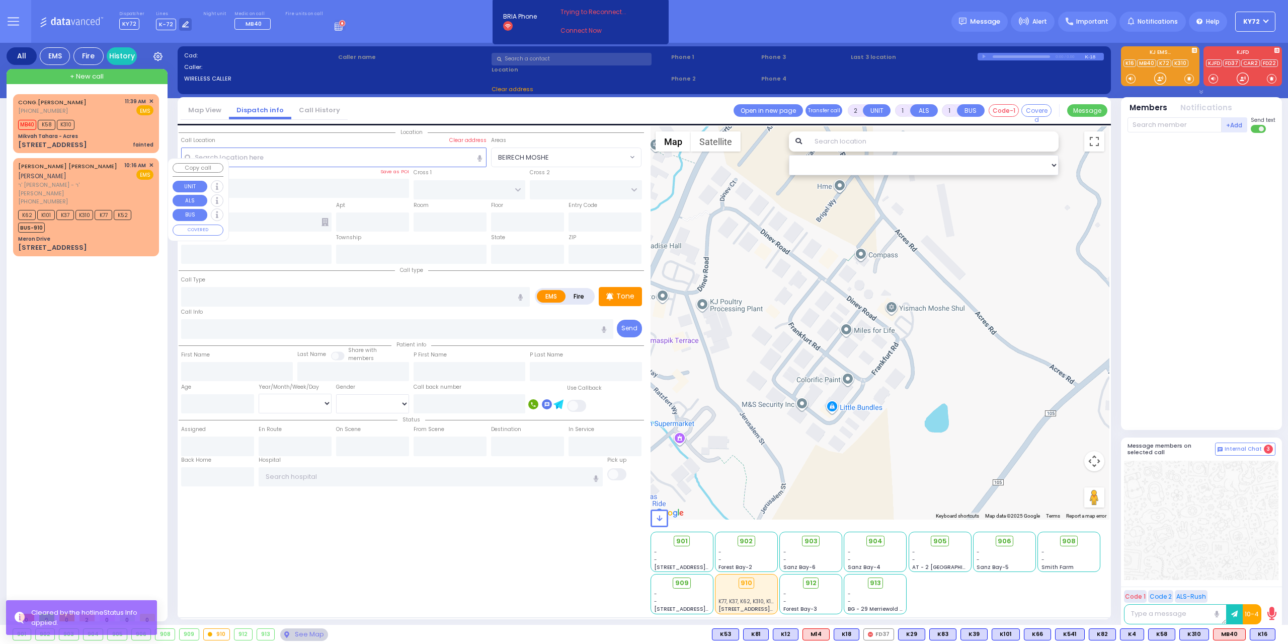
click at [123, 243] on div "46 Bakertown Road" at bounding box center [85, 248] width 135 height 10
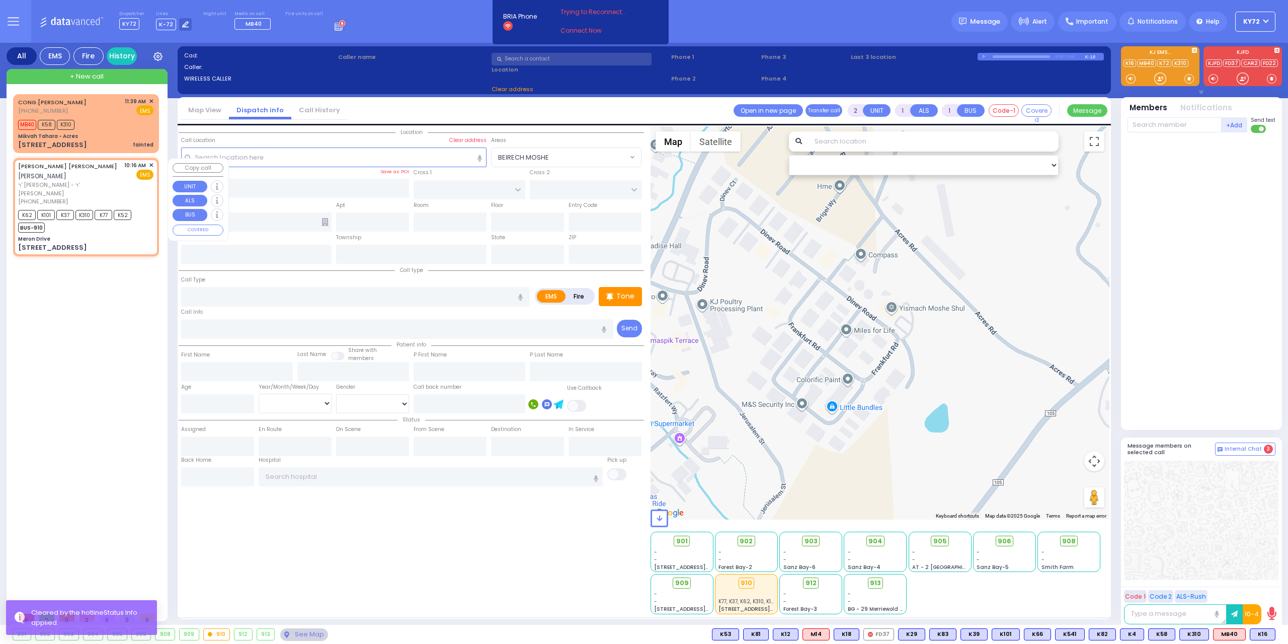
select select
radio input "true"
type input "MOSHE YIDA"
type input "EKSTEIN"
select select
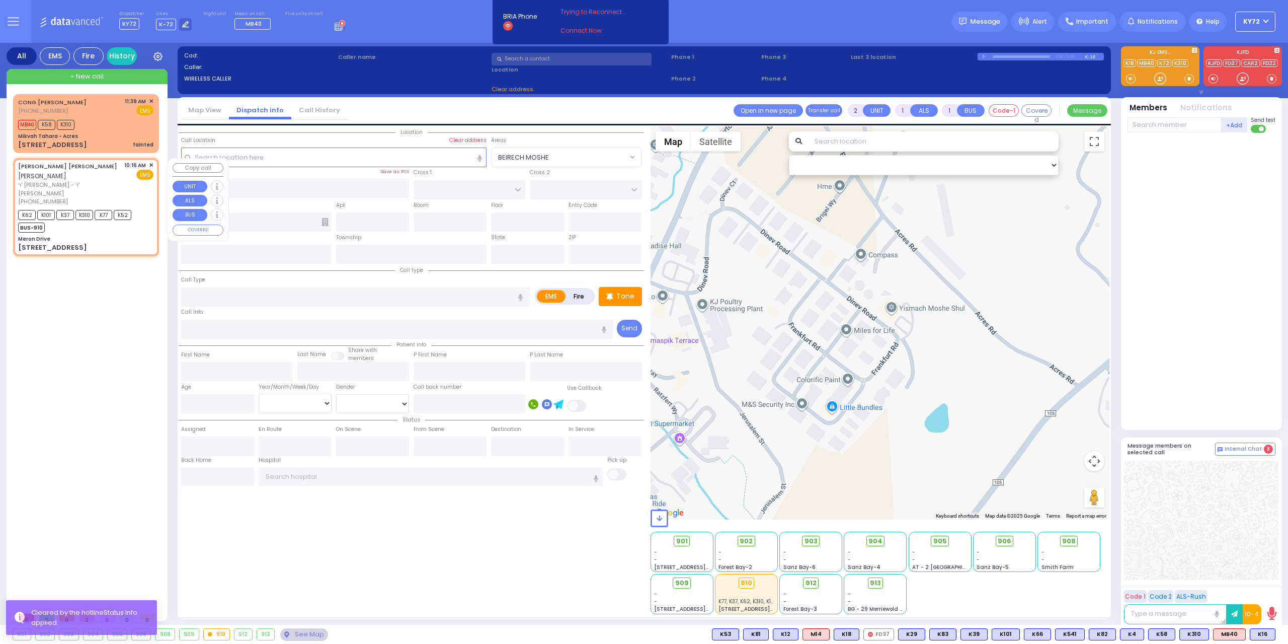
type input "10:16"
type input "10:18"
type input "Meron Drive"
type input "MERON DR"
type input "RATZFERT WAY"
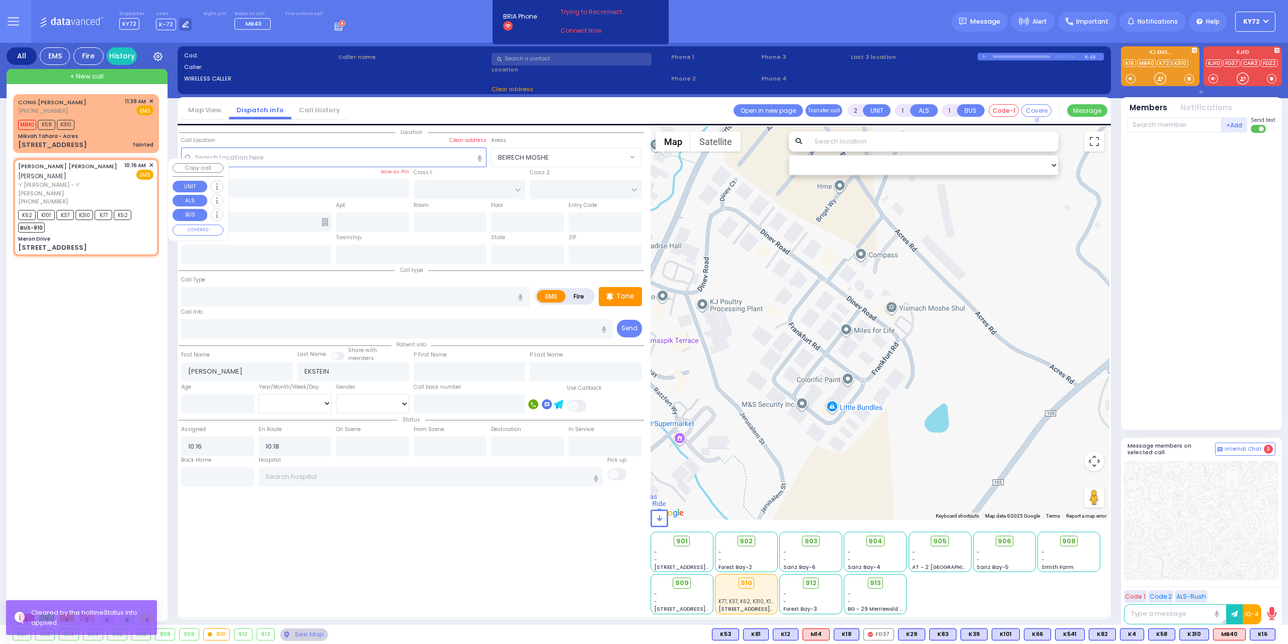
type input "46 Bakertown Road"
type input "[PERSON_NAME]"
type input "[US_STATE]"
type input "10930"
select select "Hatzalah Garages"
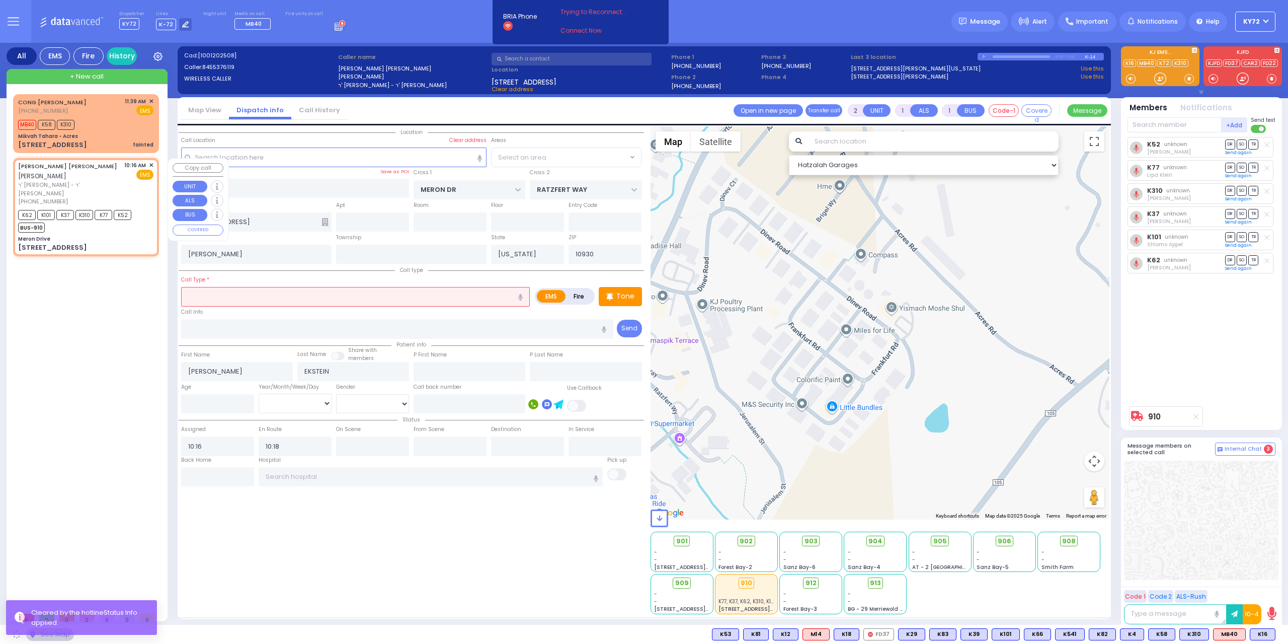
select select "SECTION 6"
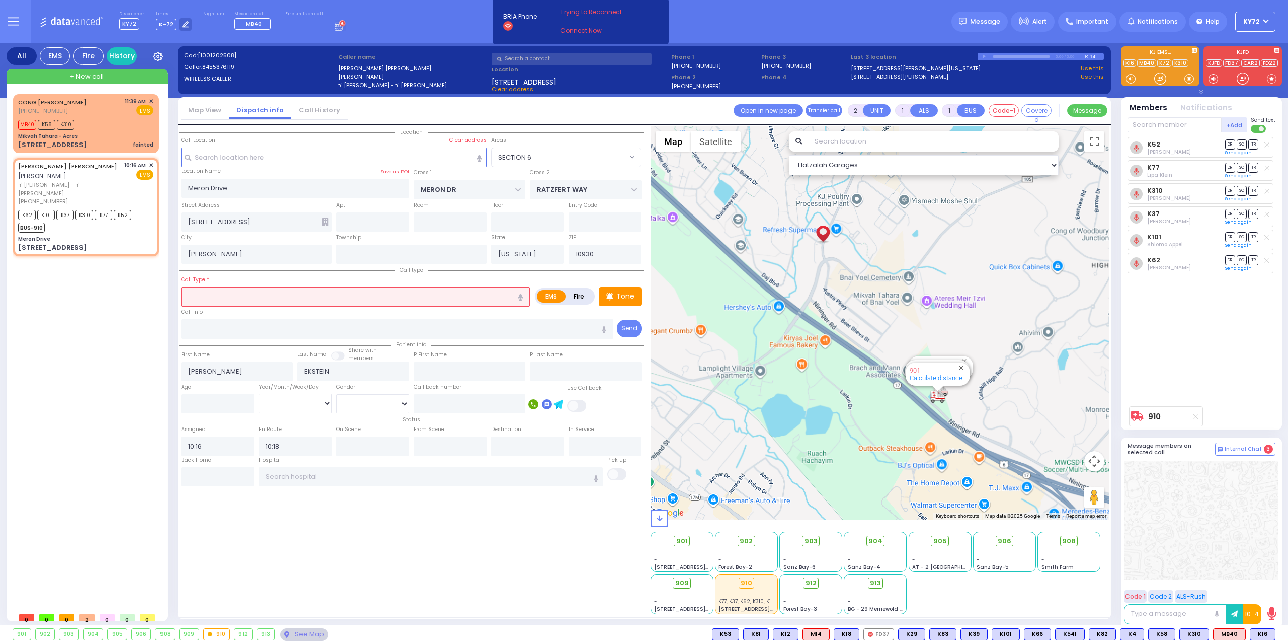
click at [262, 300] on input "text" at bounding box center [355, 296] width 349 height 19
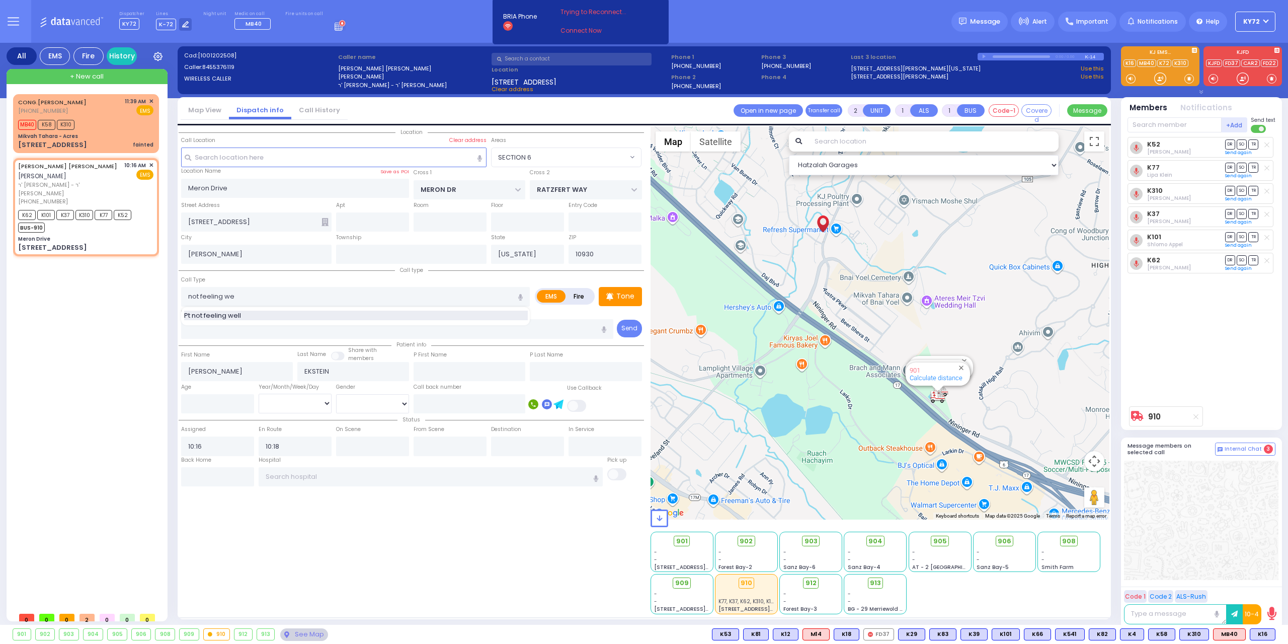
click at [266, 315] on div "Pt not feeling well" at bounding box center [356, 315] width 344 height 10
type input "Pt not feeling well"
type input "1"
type input "0"
select select
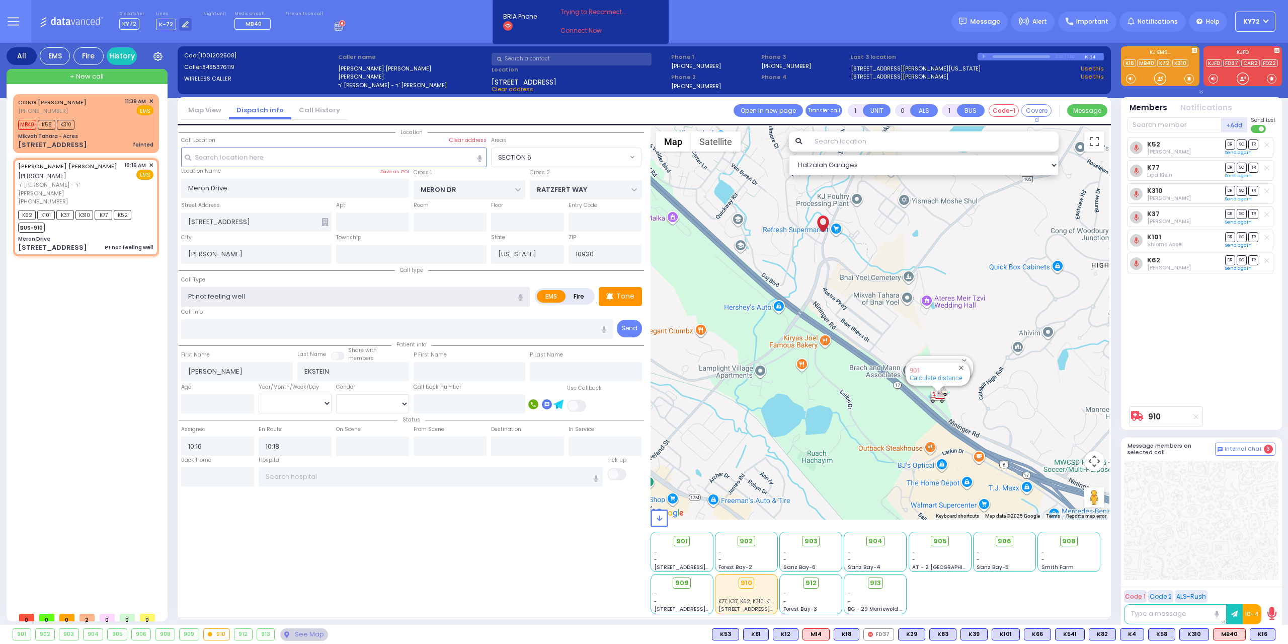
radio input "true"
select select
select select "Hatzalah Garages"
select select "SECTION 6"
click at [222, 488] on div "Location" at bounding box center [411, 370] width 465 height 488
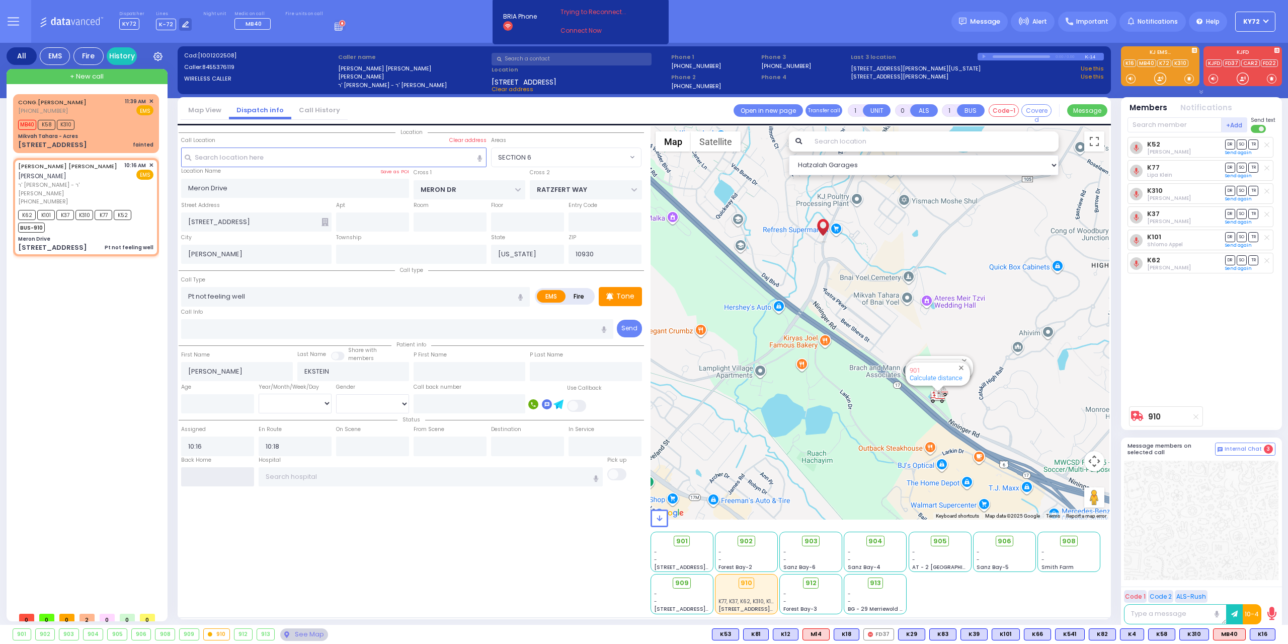
click at [217, 477] on input "text" at bounding box center [217, 476] width 73 height 19
type input "11:41"
select select
radio input "true"
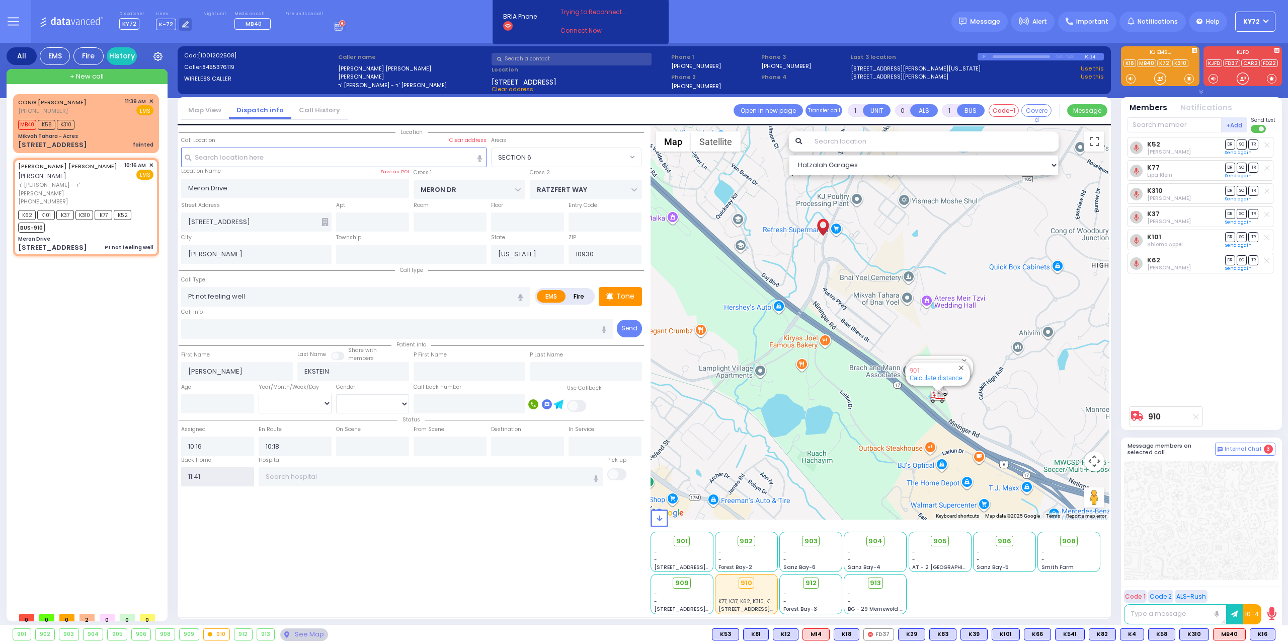
select select
select select "Hatzalah Garages"
select select "SECTION 6"
select select
radio input "true"
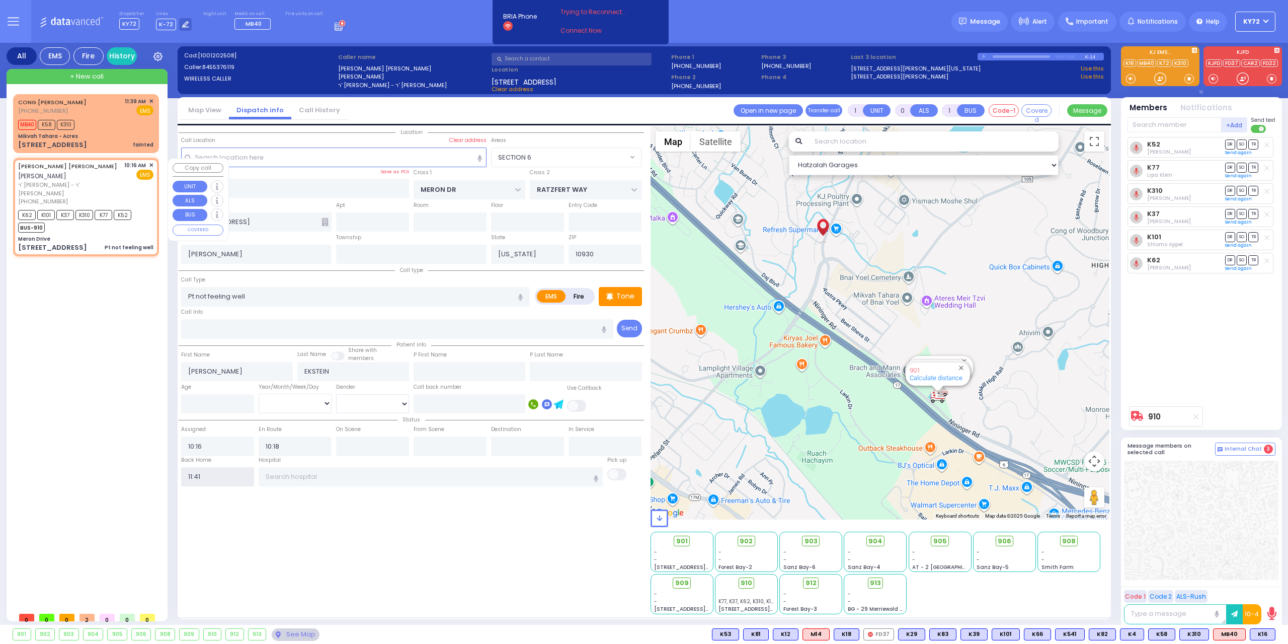
select select
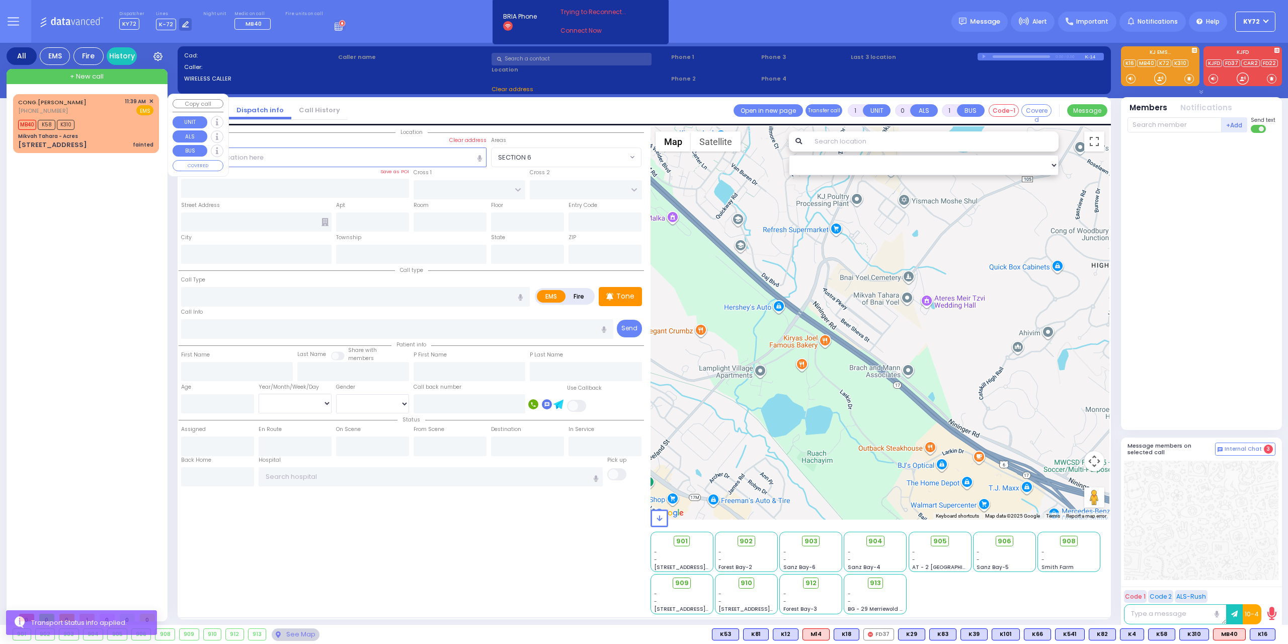
click at [104, 137] on div "Mikvah Tahara - Acres" at bounding box center [85, 136] width 135 height 8
type input "2"
type input "1"
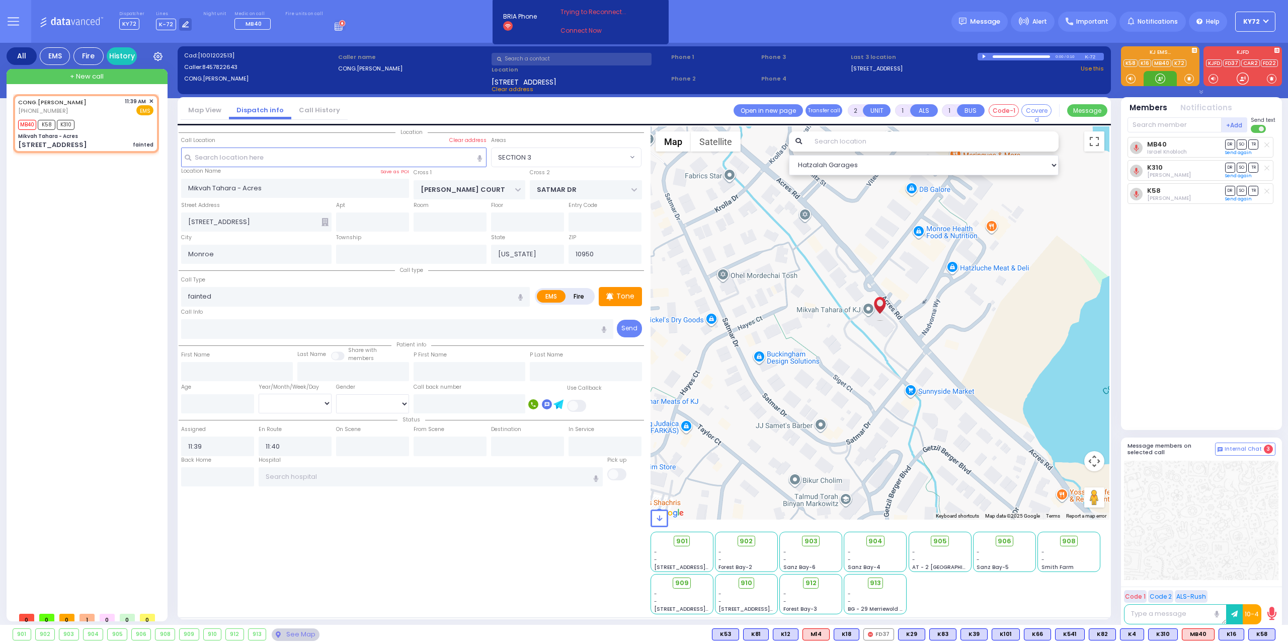
click at [1161, 77] on div at bounding box center [1160, 78] width 10 height 10
click at [1160, 81] on div at bounding box center [1160, 78] width 10 height 10
click at [1273, 633] on button at bounding box center [1272, 634] width 5 height 11
click at [1268, 588] on icon at bounding box center [1265, 589] width 11 height 11
click at [1009, 540] on span "906" at bounding box center [1008, 541] width 14 height 10
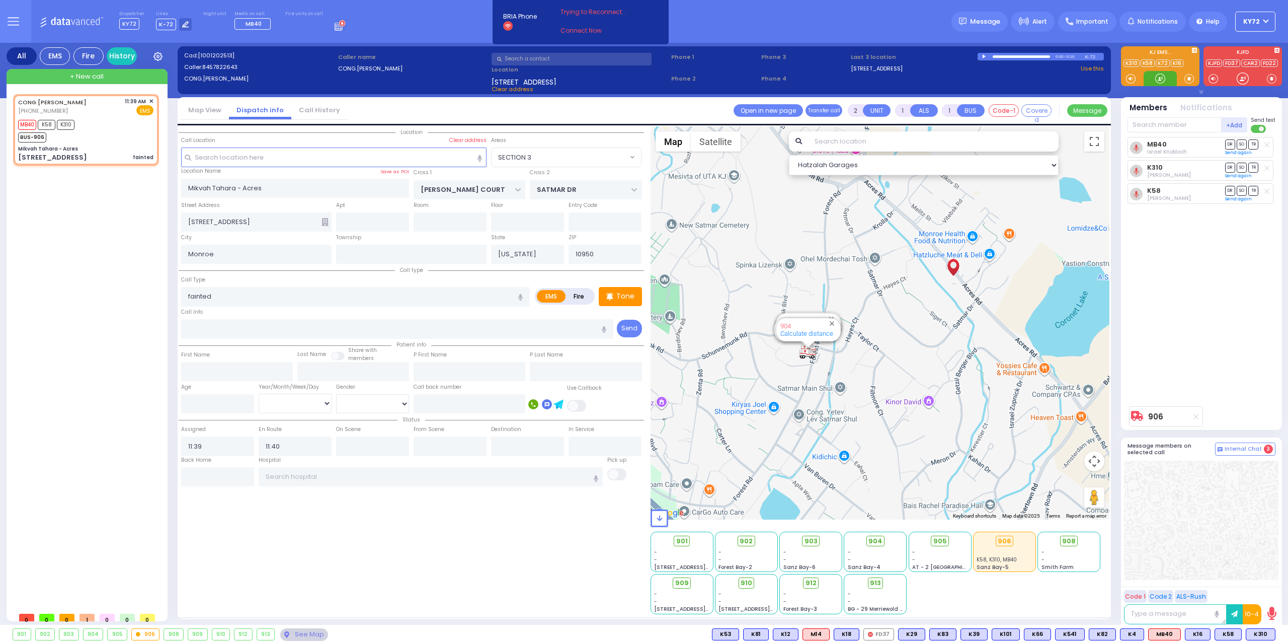
click at [1158, 81] on div at bounding box center [1160, 78] width 10 height 10
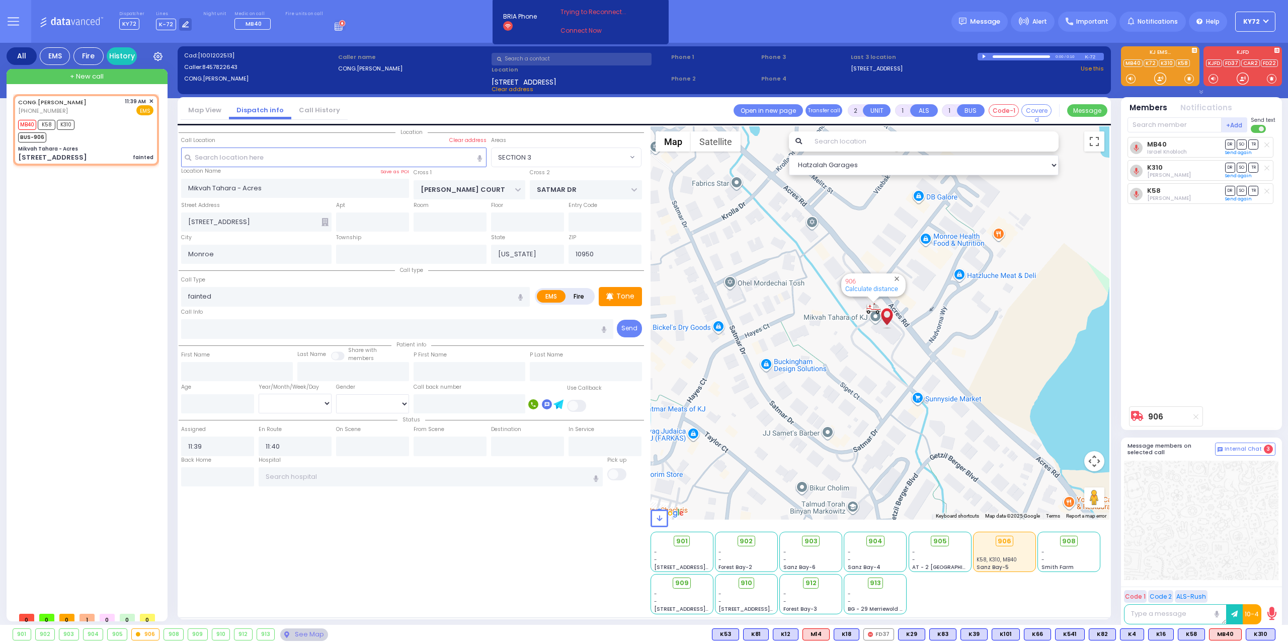
select select "SECTION 3"
select select
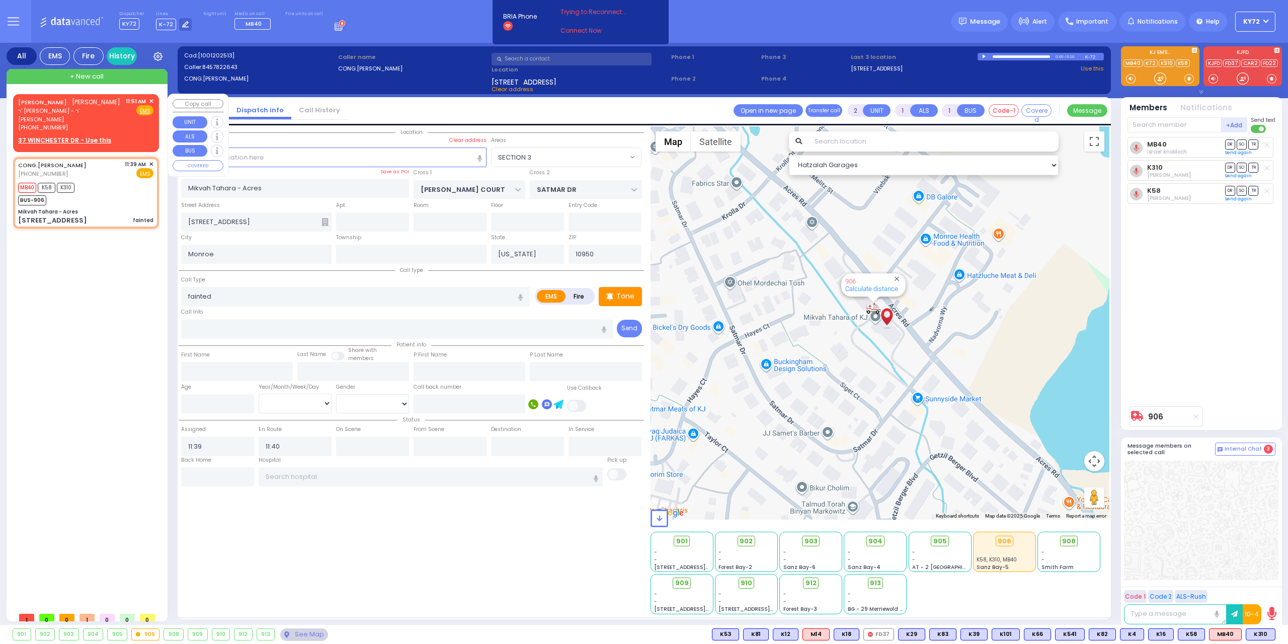
click at [154, 101] on div "PINCHUS SCHWARTZ פנחס שווארץ ר' ברוך נחום - ר' יקותיאל יצחק ווייס (845) 806-605…" at bounding box center [86, 121] width 142 height 51
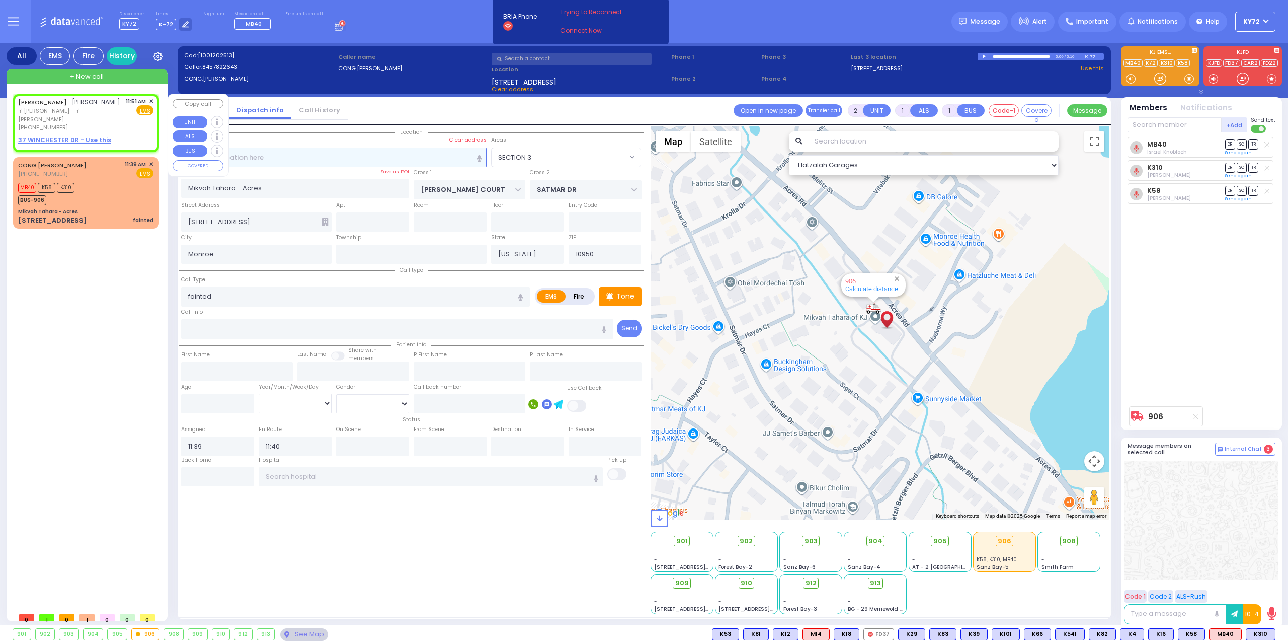
select select
radio input "true"
type input "PINCHUS"
type input "SCHWARTZ"
select select
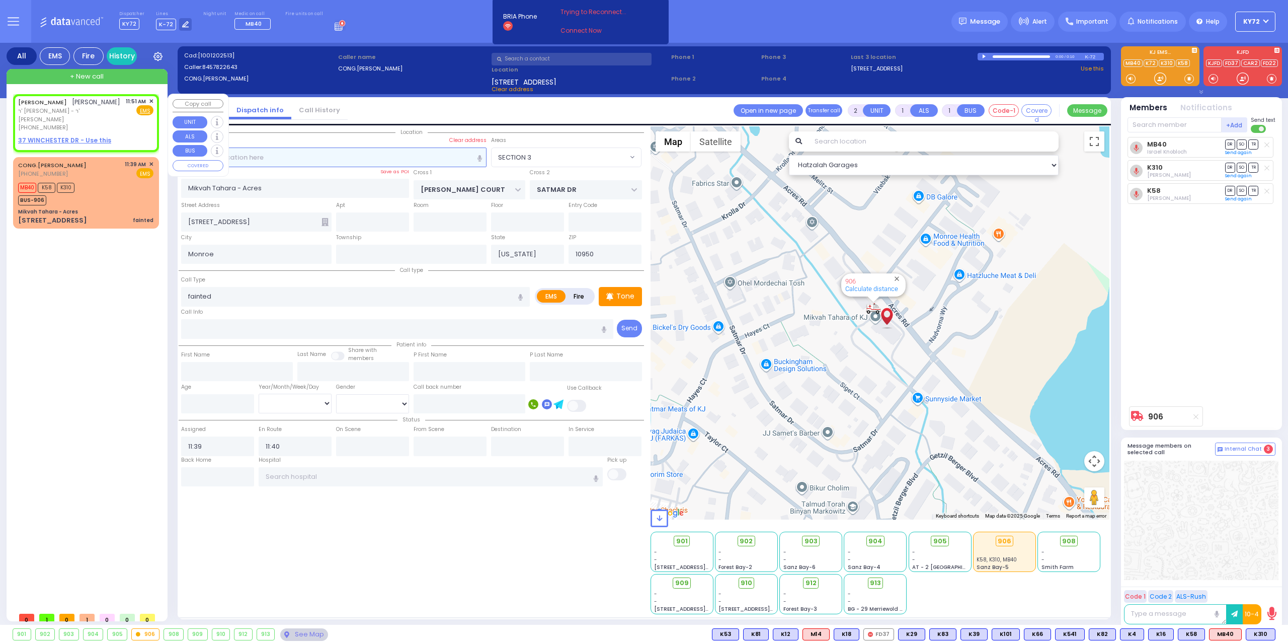
type input "11:51"
select select "Hatzalah Garages"
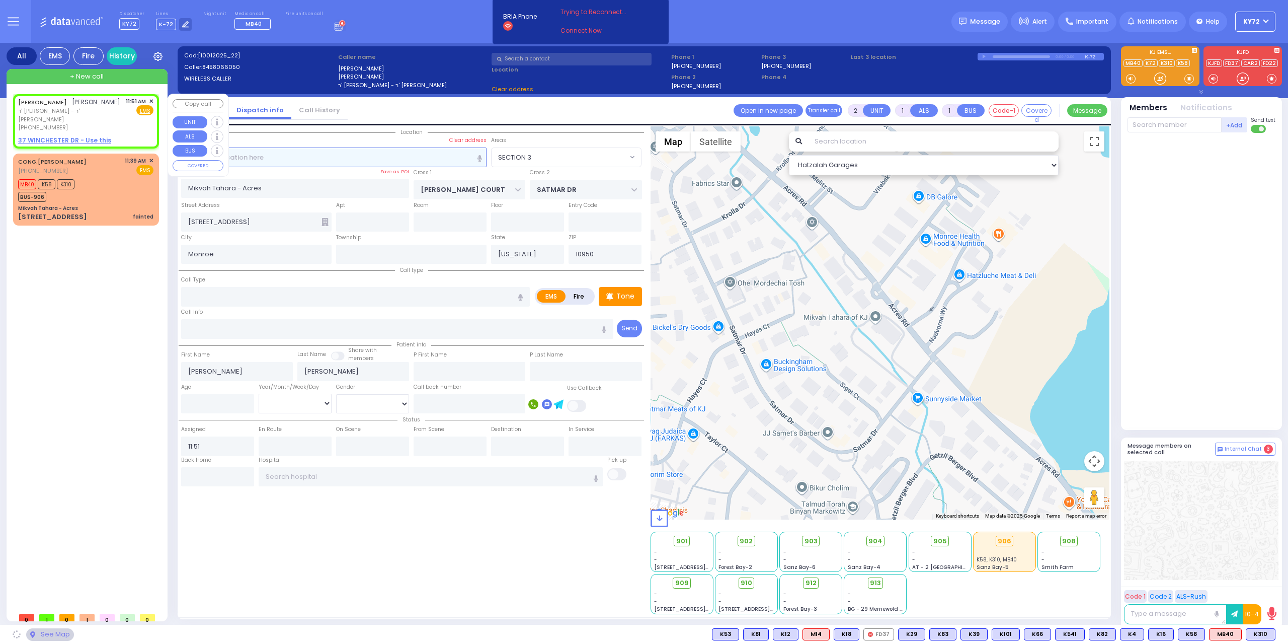
select select
radio input "true"
select select
select select "Hatzalah Garages"
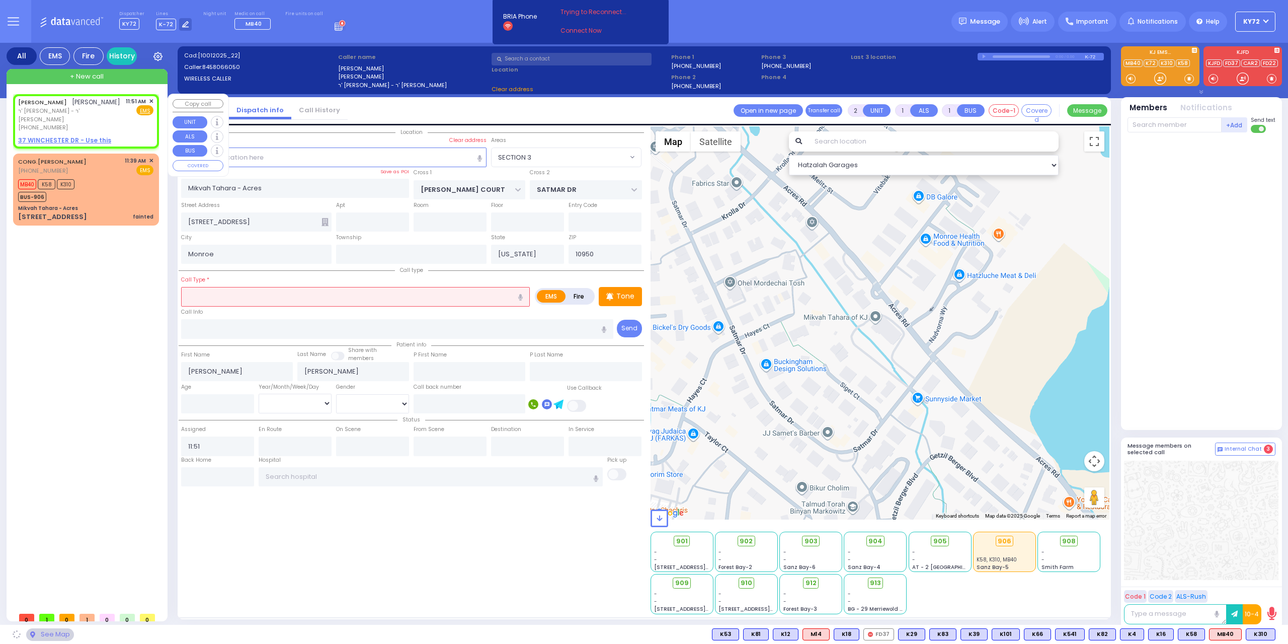
click at [150, 101] on span "✕" at bounding box center [151, 101] width 5 height 9
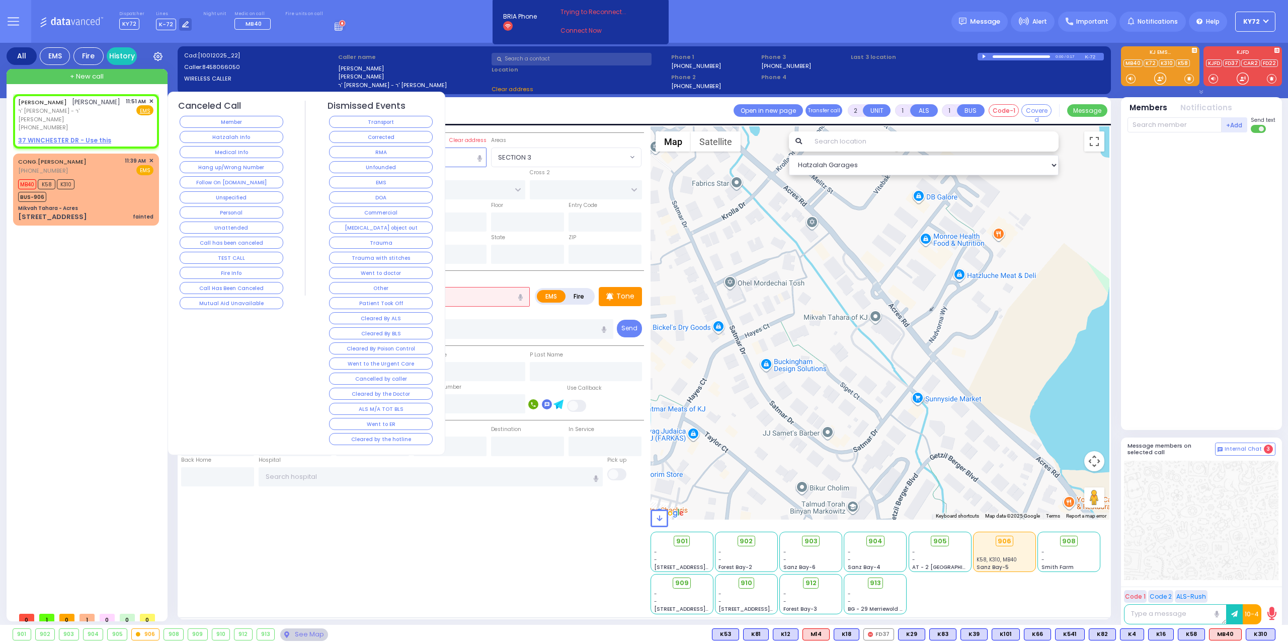
click at [200, 115] on div "Member" at bounding box center [231, 121] width 107 height 15
click at [202, 116] on button "Member" at bounding box center [232, 122] width 104 height 12
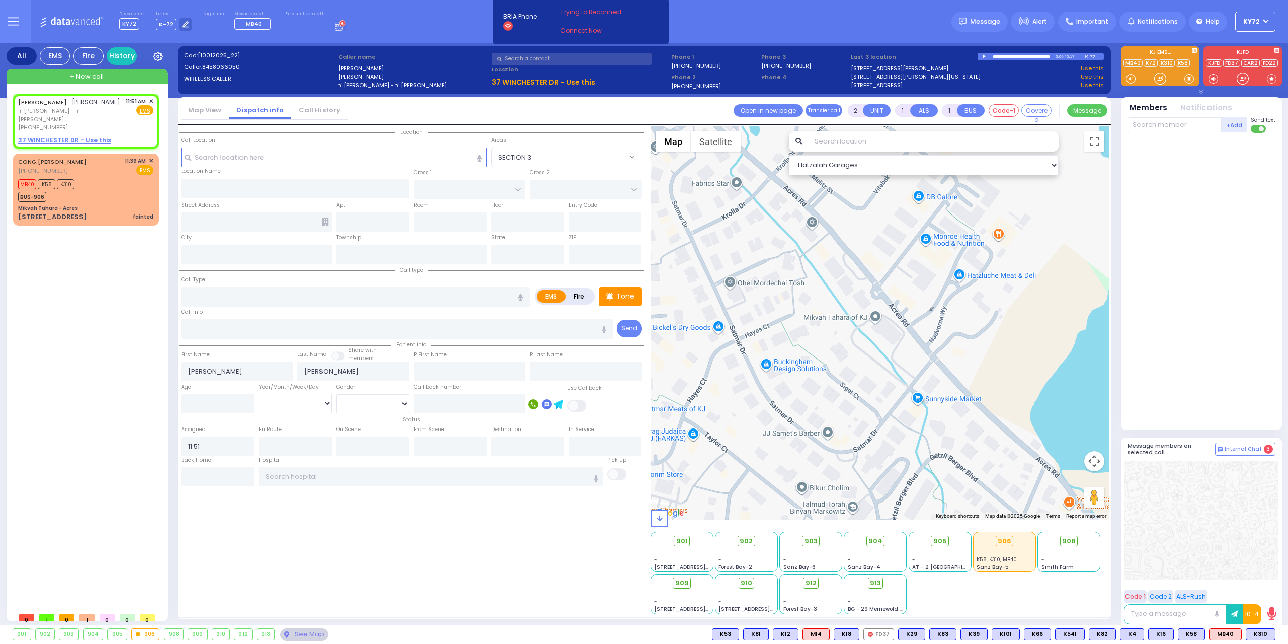
select select
radio input "true"
select select
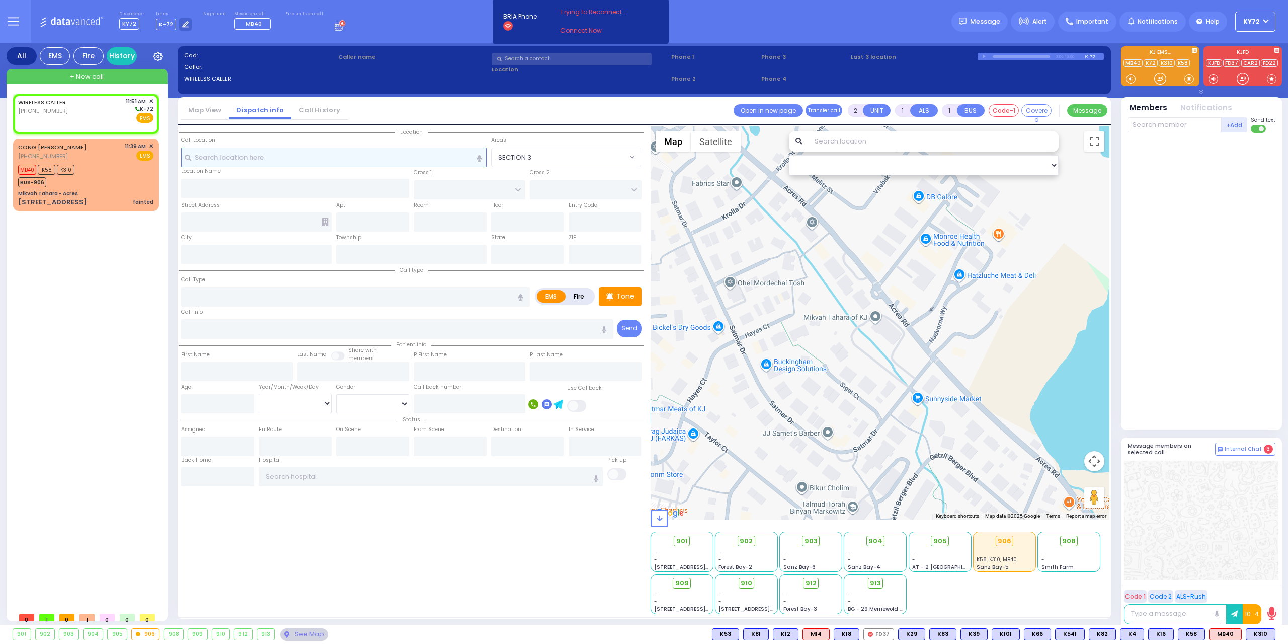
select select
radio input "true"
select select
type input "11:51"
select select "Hatzalah Garages"
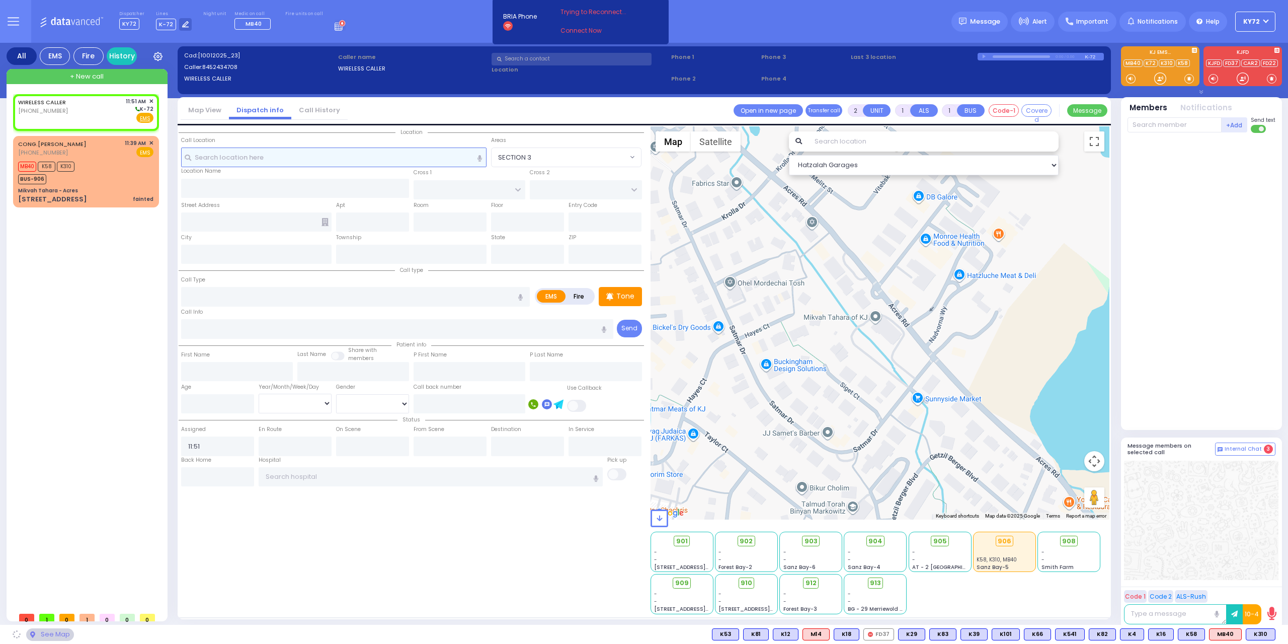
select select
radio input "true"
select select
select select "Hatzalah Garages"
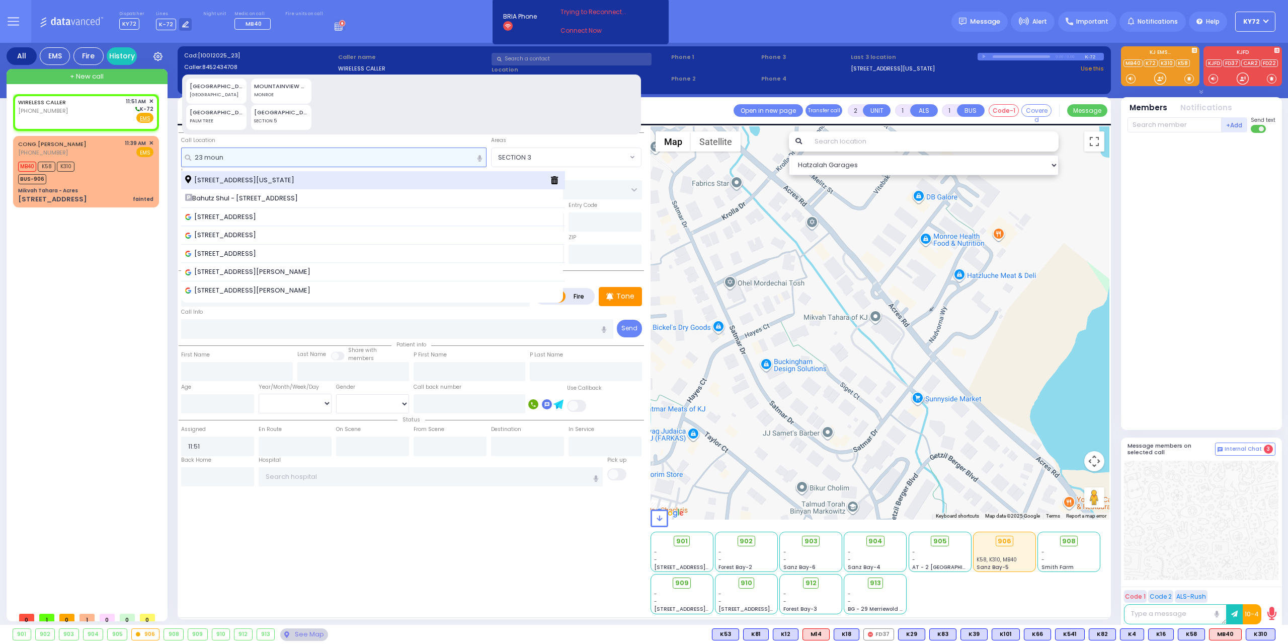
type input "23 moun"
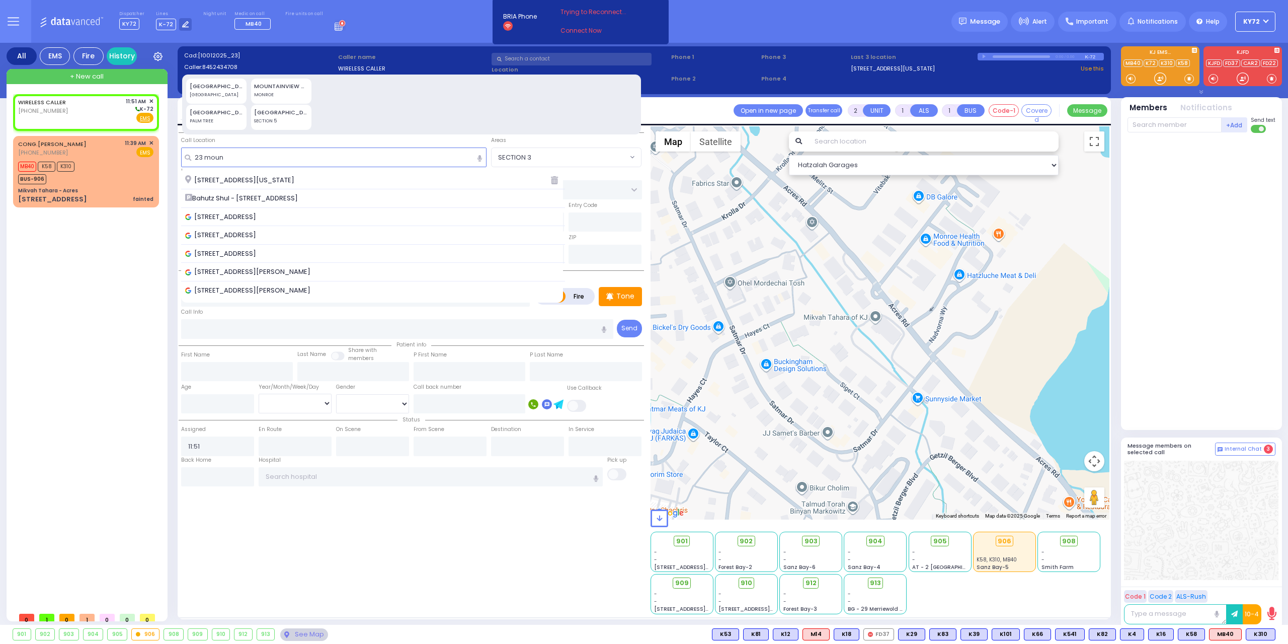
click at [225, 177] on span "23 Mountain Road Monroe New York 10950" at bounding box center [241, 180] width 113 height 10
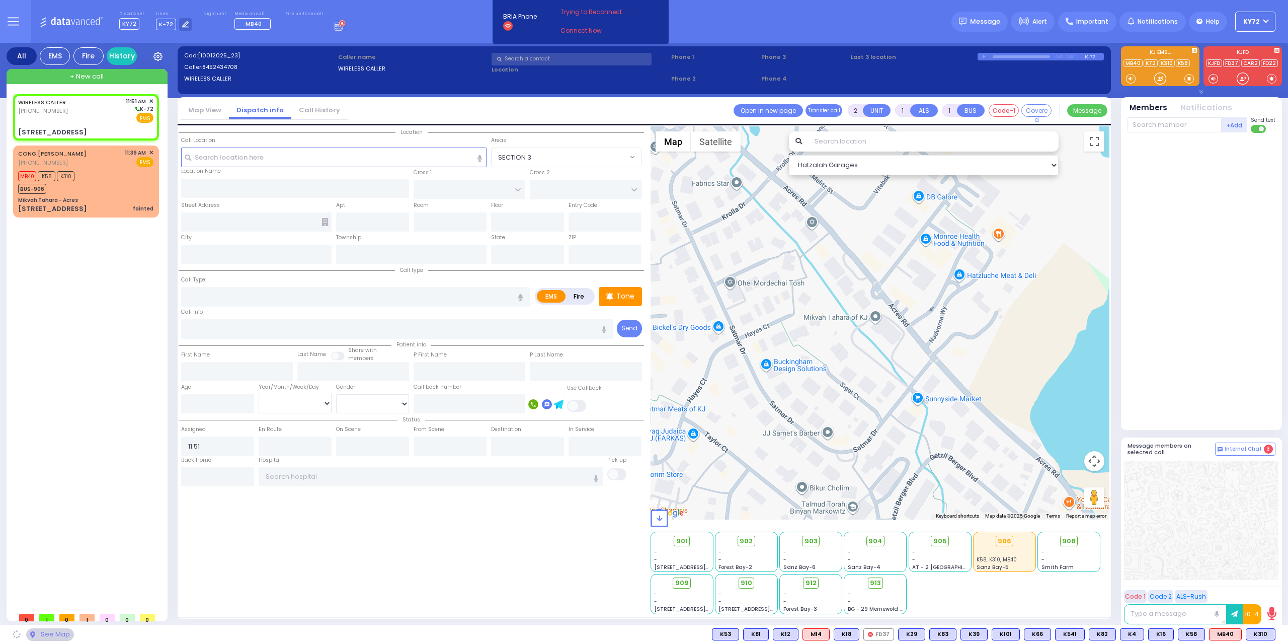
select select
radio input "true"
select select
select select "Hatzalah Garages"
type input "[GEOGRAPHIC_DATA]"
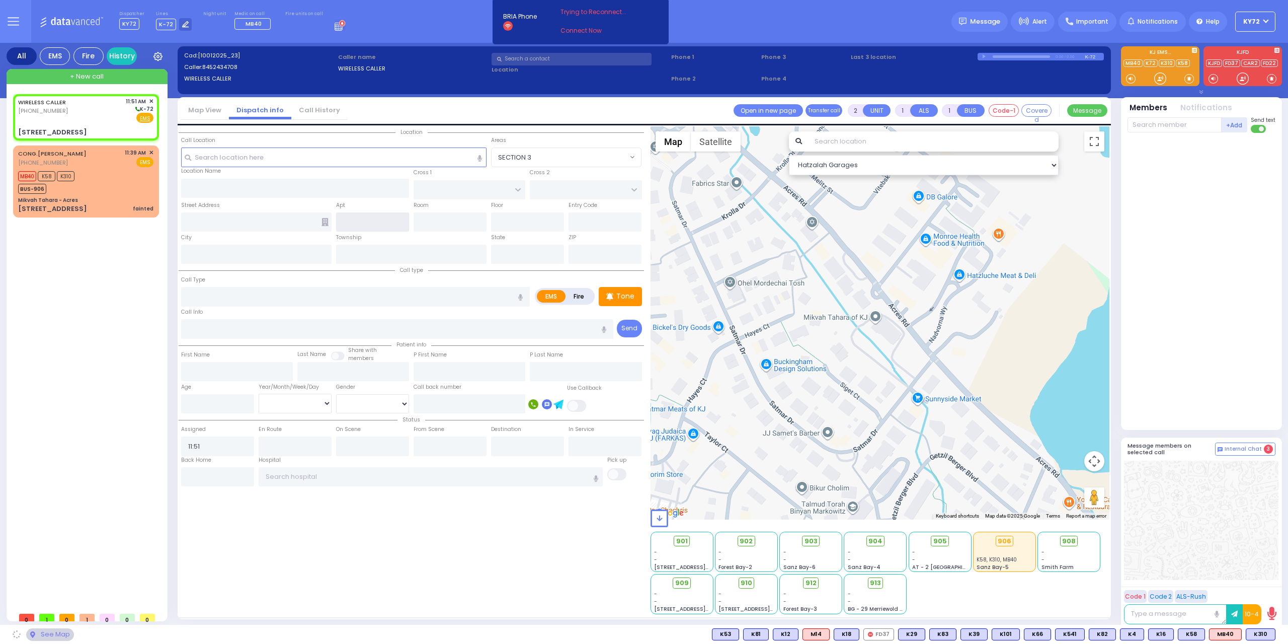
type input "VOLOVA RD"
type input "[STREET_ADDRESS]"
type input "Monroe"
type input "[US_STATE]"
type input "10950"
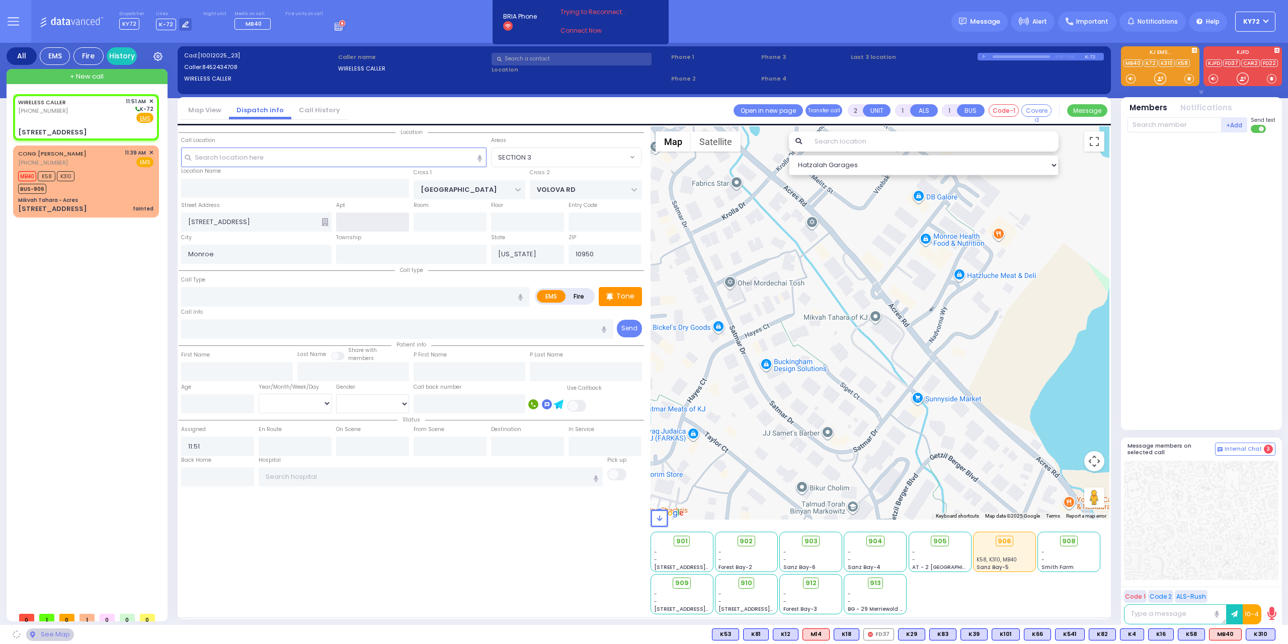
select select "SECTION 5"
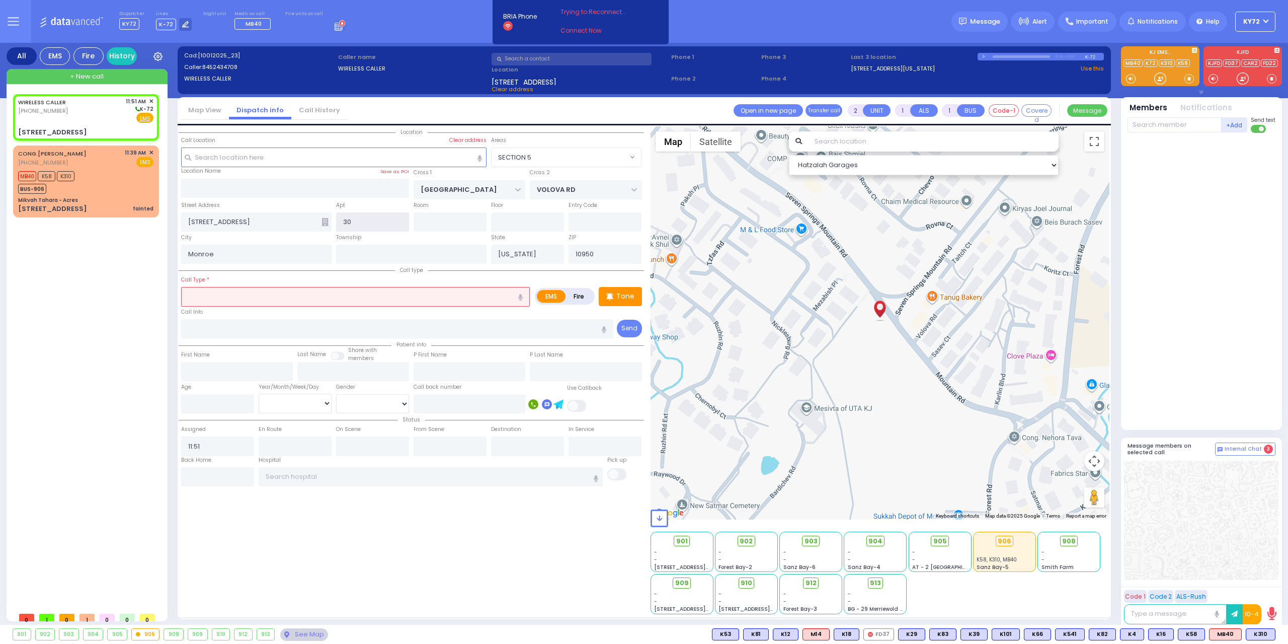
type input "301"
select select
radio input "true"
select select
select select "Hatzalah Garages"
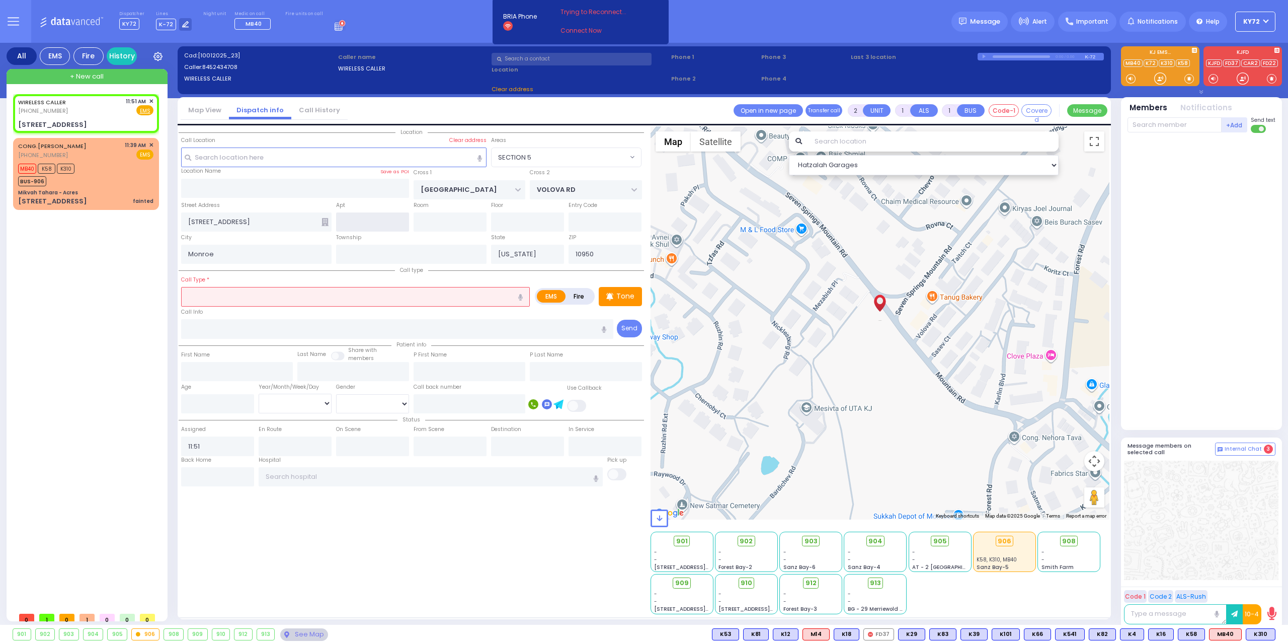
select select "SECTION 5"
drag, startPoint x: 625, startPoint y: 294, endPoint x: 620, endPoint y: 290, distance: 5.7
click at [625, 293] on p "Tone" at bounding box center [625, 296] width 18 height 11
click at [403, 294] on input "text" at bounding box center [355, 296] width 349 height 19
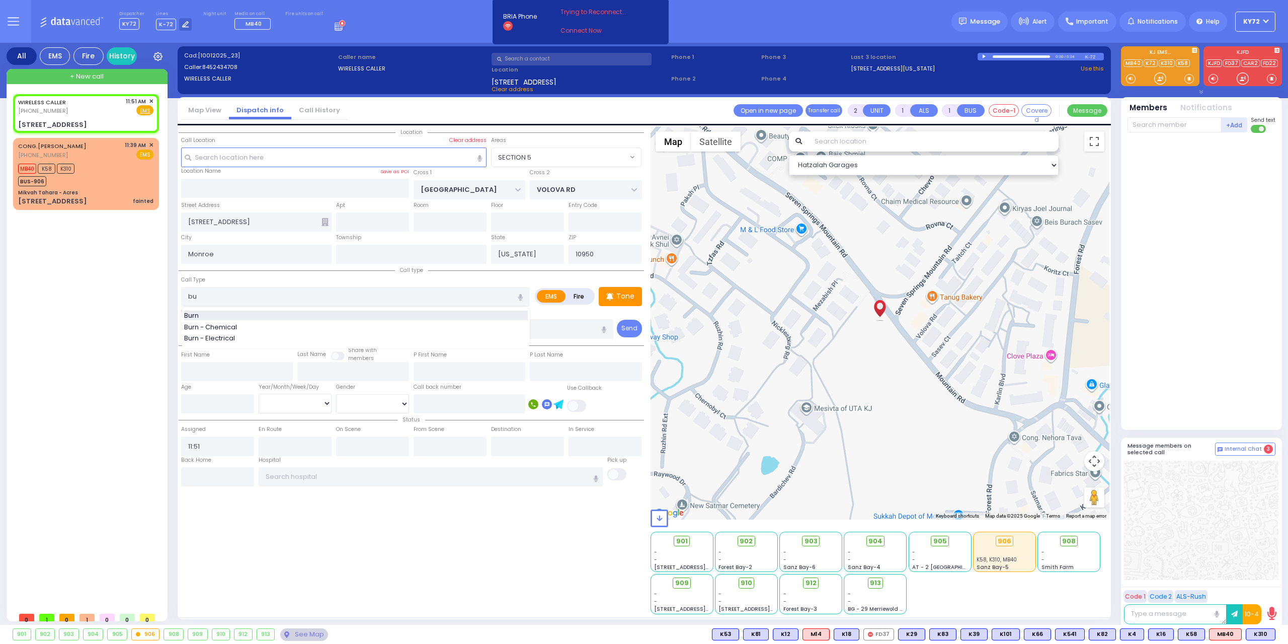
click at [379, 311] on div "Burn" at bounding box center [356, 315] width 344 height 10
type input "Burn"
type input "3"
type input "0"
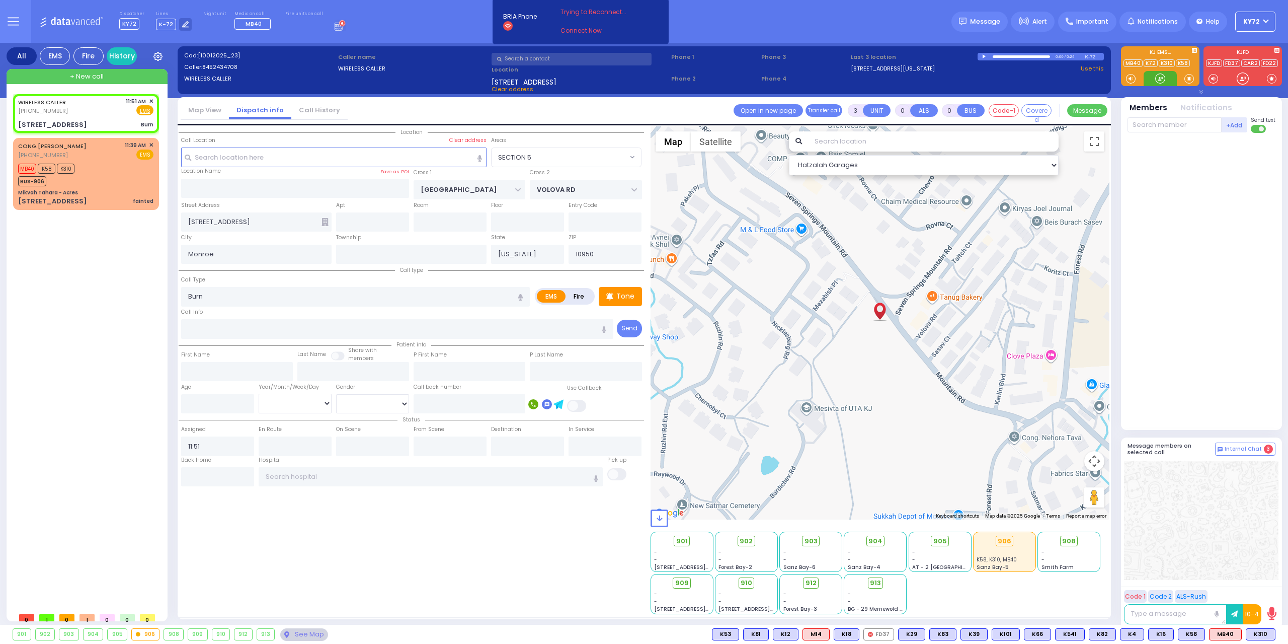
select select
radio input "true"
select select
select select "Hatzalah Garages"
select select "SECTION 5"
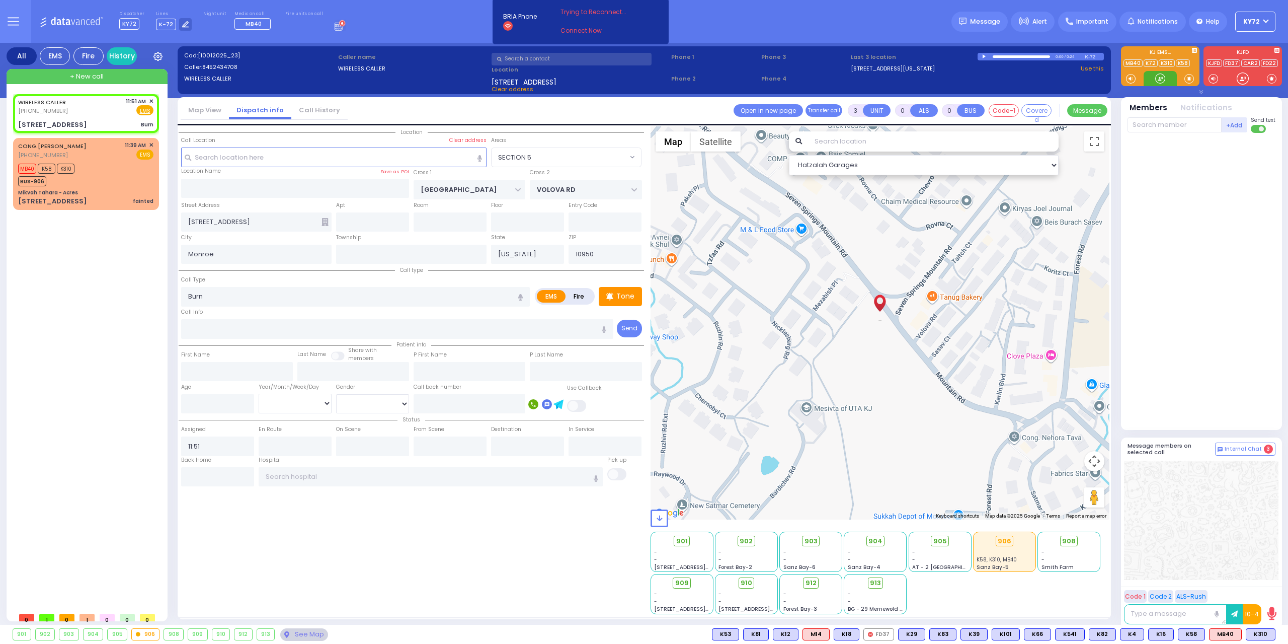
click at [1161, 75] on div at bounding box center [1160, 78] width 10 height 10
click at [372, 226] on input "text" at bounding box center [372, 221] width 73 height 19
type input "301"
click at [334, 281] on div "Call Type Burn Burn Burn - Chemical Burn - Electrical" at bounding box center [355, 290] width 349 height 32
select select
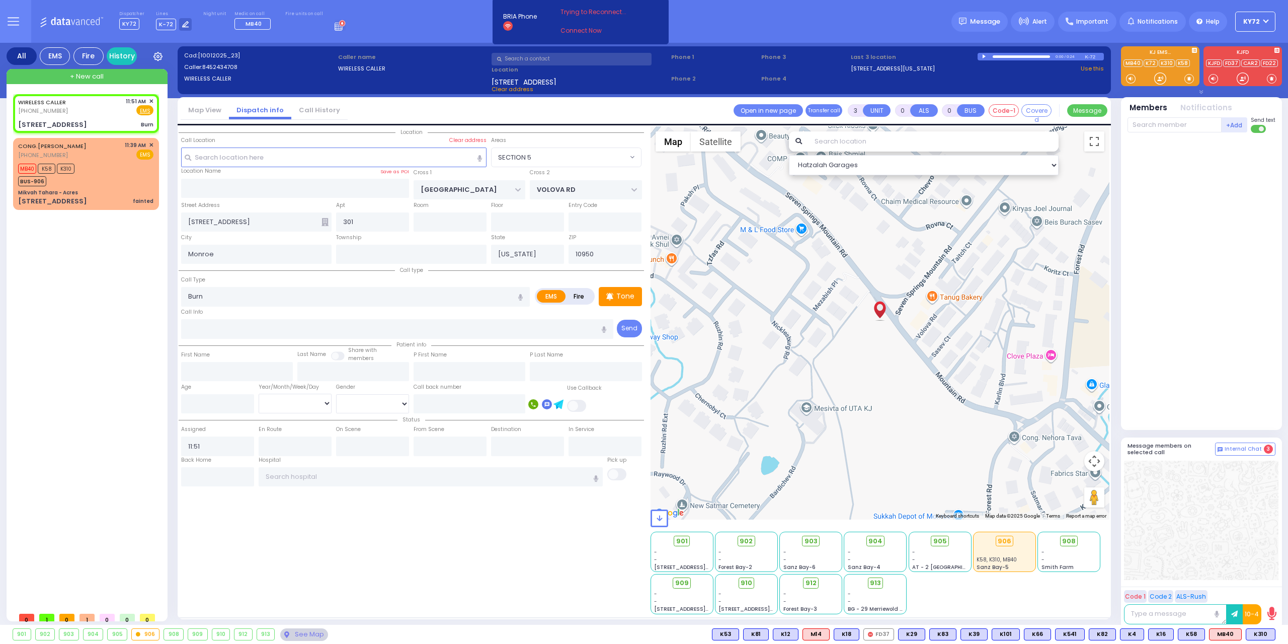
radio input "true"
select select
select select "Hatzalah Garages"
select select "SECTION 5"
click at [1155, 81] on div at bounding box center [1160, 78] width 10 height 10
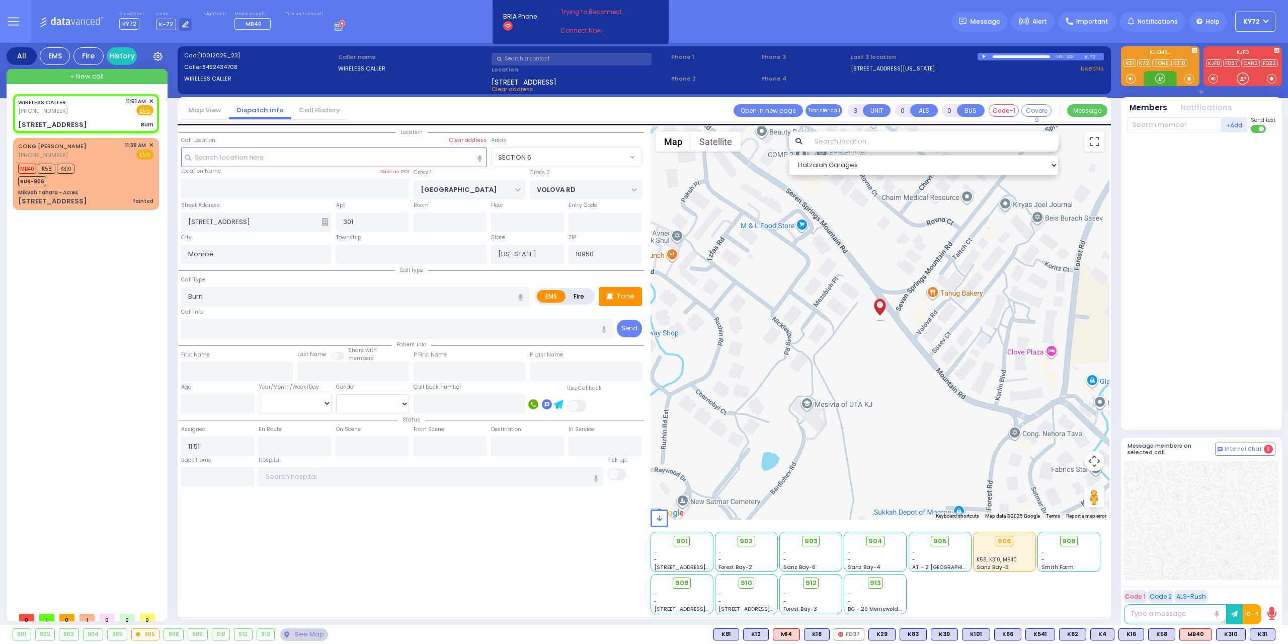
click at [1158, 79] on div at bounding box center [1160, 78] width 10 height 10
click at [983, 56] on div at bounding box center [985, 56] width 6 height 5
click at [1017, 55] on div at bounding box center [1021, 56] width 57 height 3
click at [985, 57] on div at bounding box center [985, 56] width 6 height 4
click at [1159, 81] on div at bounding box center [1160, 78] width 10 height 10
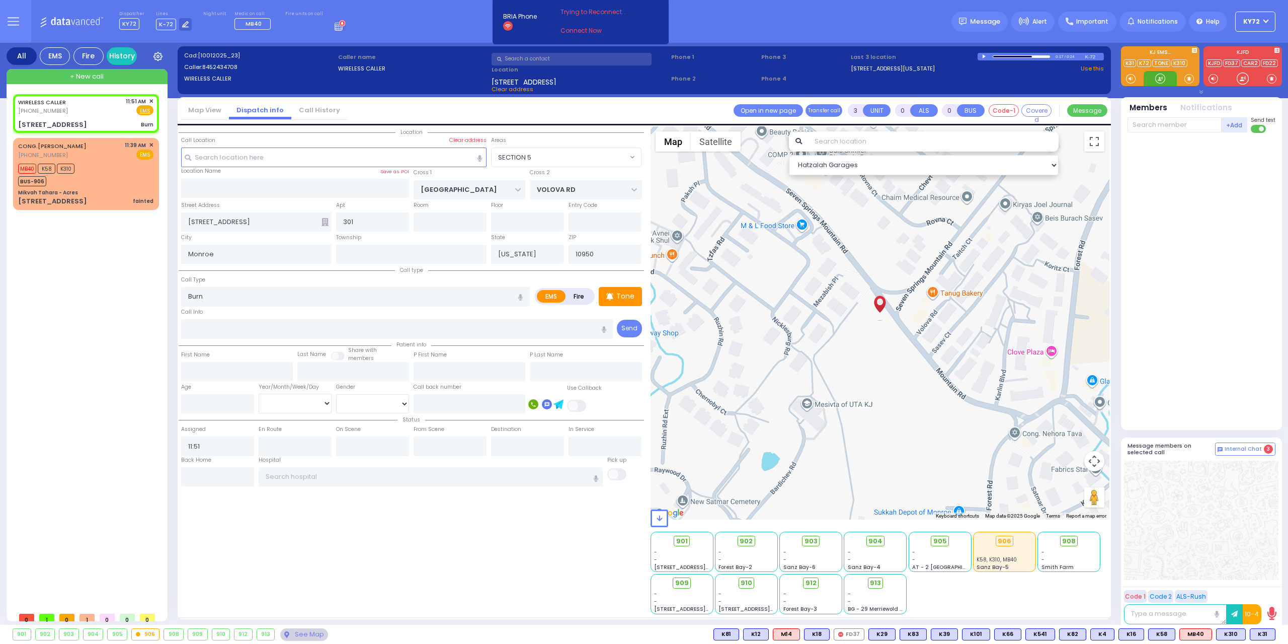
click at [1158, 80] on div at bounding box center [1160, 78] width 10 height 10
click at [1161, 77] on div at bounding box center [1160, 78] width 10 height 10
click at [1237, 633] on span "K31" at bounding box center [1235, 634] width 25 height 11
click at [1265, 624] on div "10-4 00 : 00" at bounding box center [1201, 613] width 154 height 23
click at [1266, 632] on span "K8" at bounding box center [1263, 634] width 23 height 11
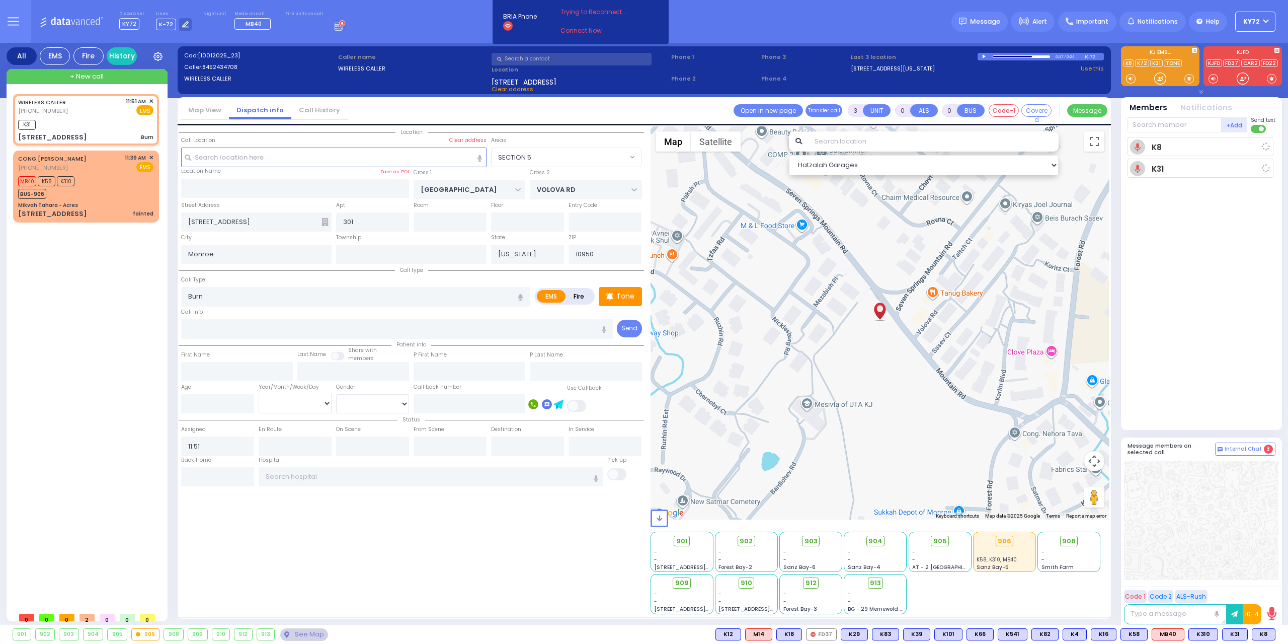
select select
radio input "true"
select select
type input "11:53"
select select "Hatzalah Garages"
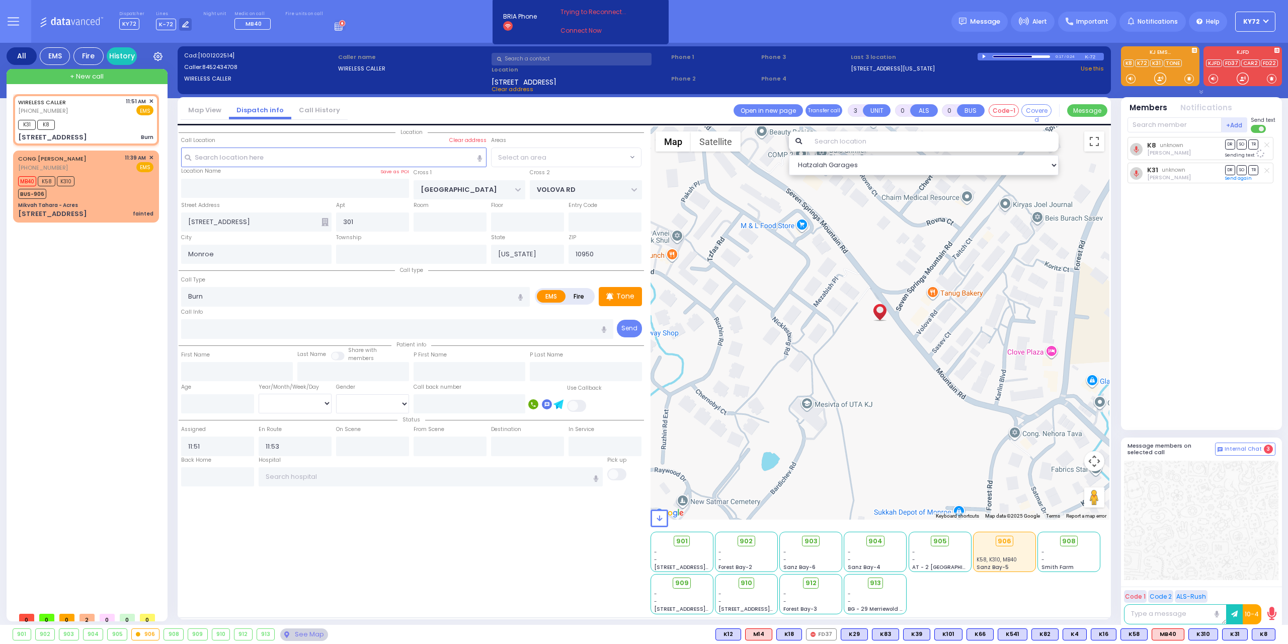
radio input "true"
select select
select select "Hatzalah Garages"
select select "SECTION 5"
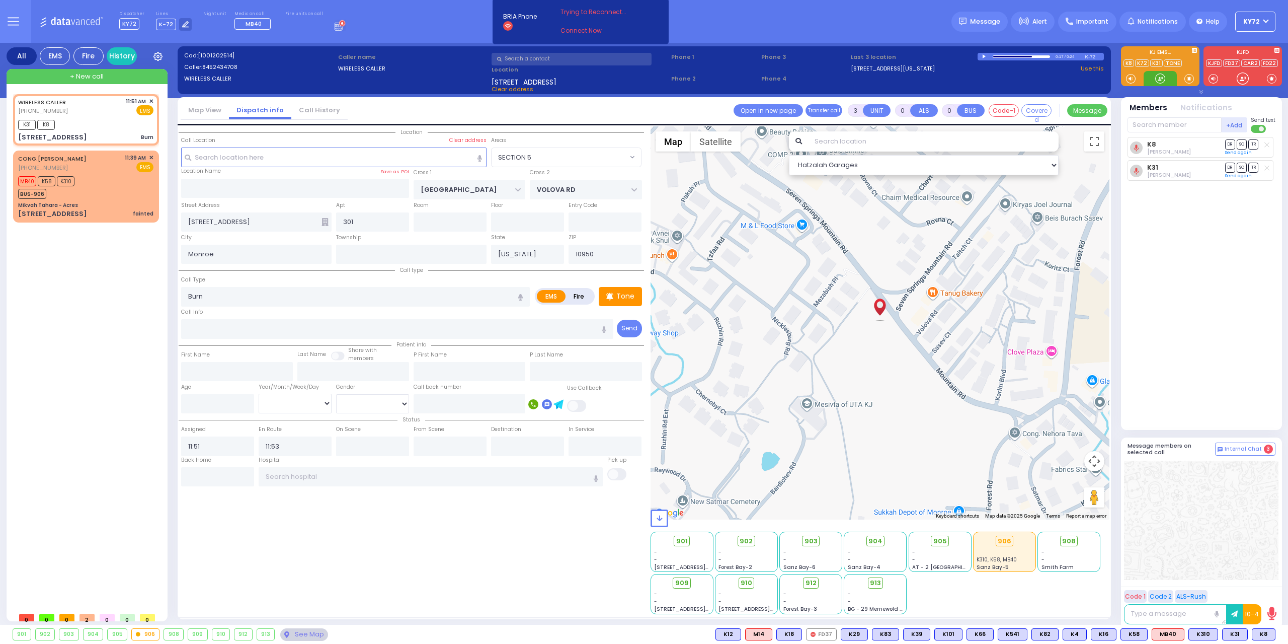
click at [1160, 79] on div at bounding box center [1160, 78] width 10 height 10
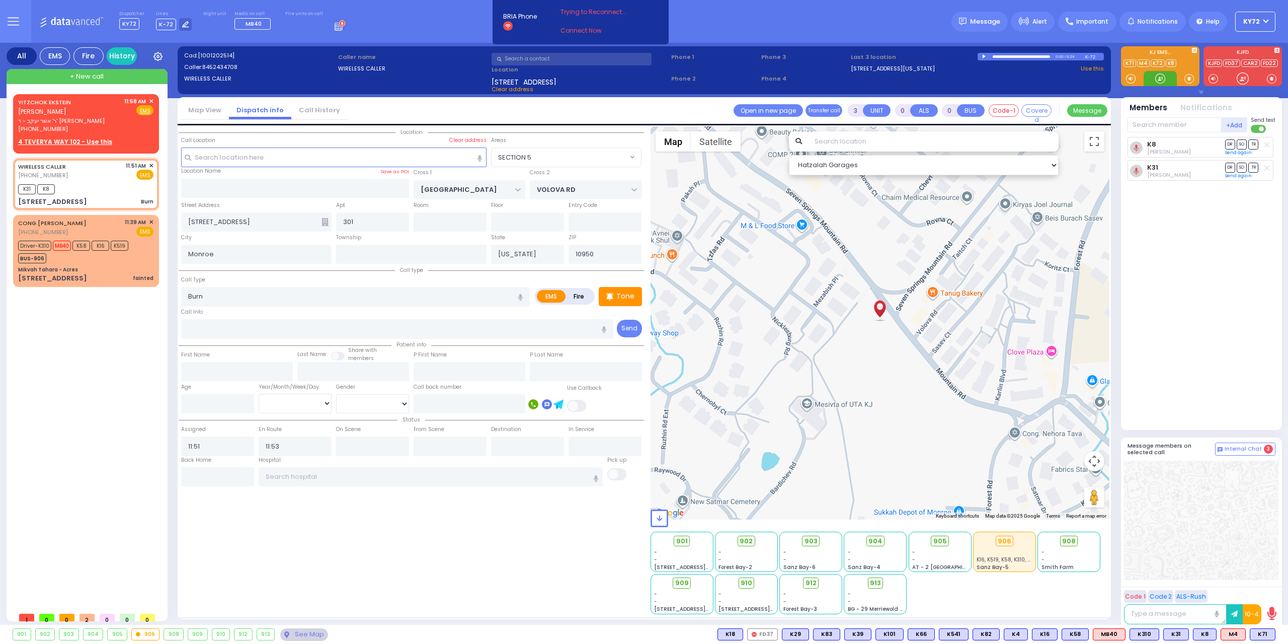
click at [1158, 79] on div at bounding box center [1160, 78] width 10 height 10
drag, startPoint x: 1161, startPoint y: 79, endPoint x: 1057, endPoint y: 126, distance: 114.4
click at [1161, 84] on div at bounding box center [1160, 78] width 10 height 10
click at [56, 137] on u "4 TEVERYA WAY 102 - Use this" at bounding box center [65, 141] width 94 height 9
type input "2"
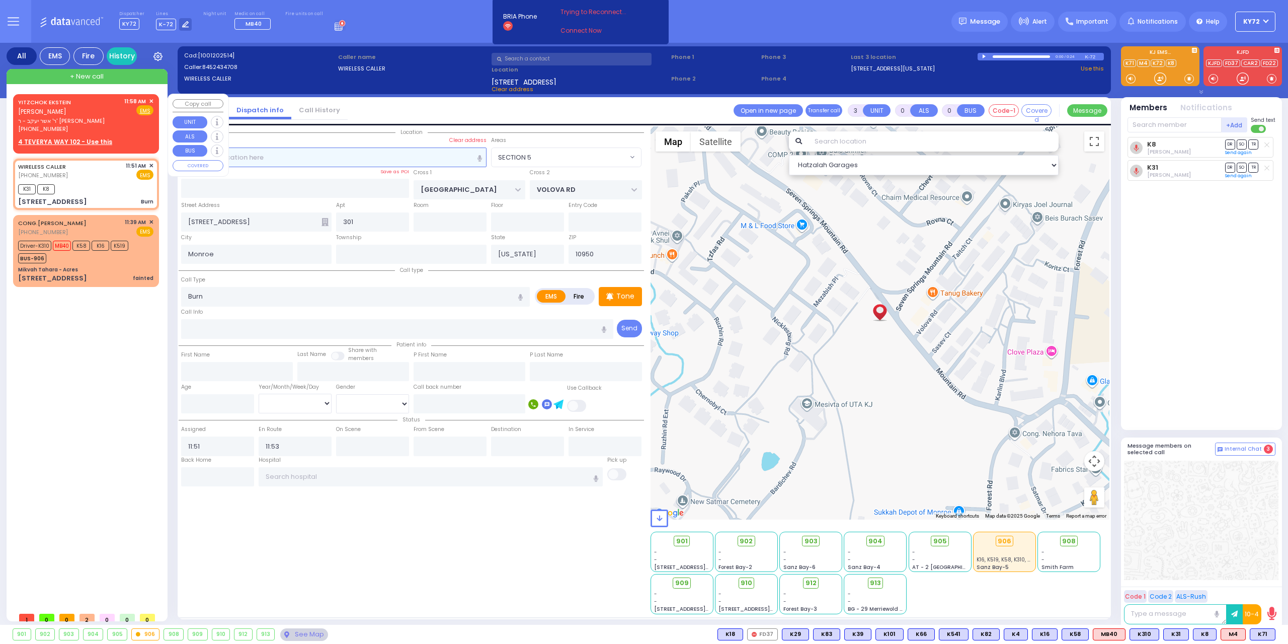
type input "1"
select select
radio input "true"
type input "[PERSON_NAME]"
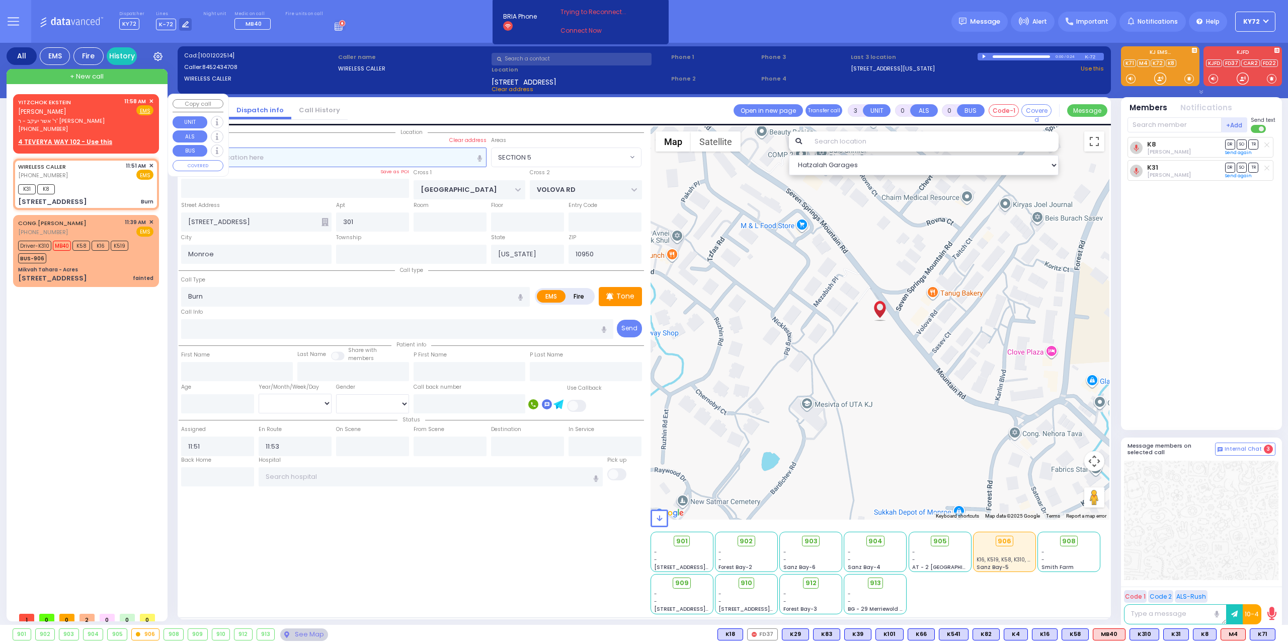
type input "EKSTEIN"
select select
type input "11:58"
select select "Hatzalah Garages"
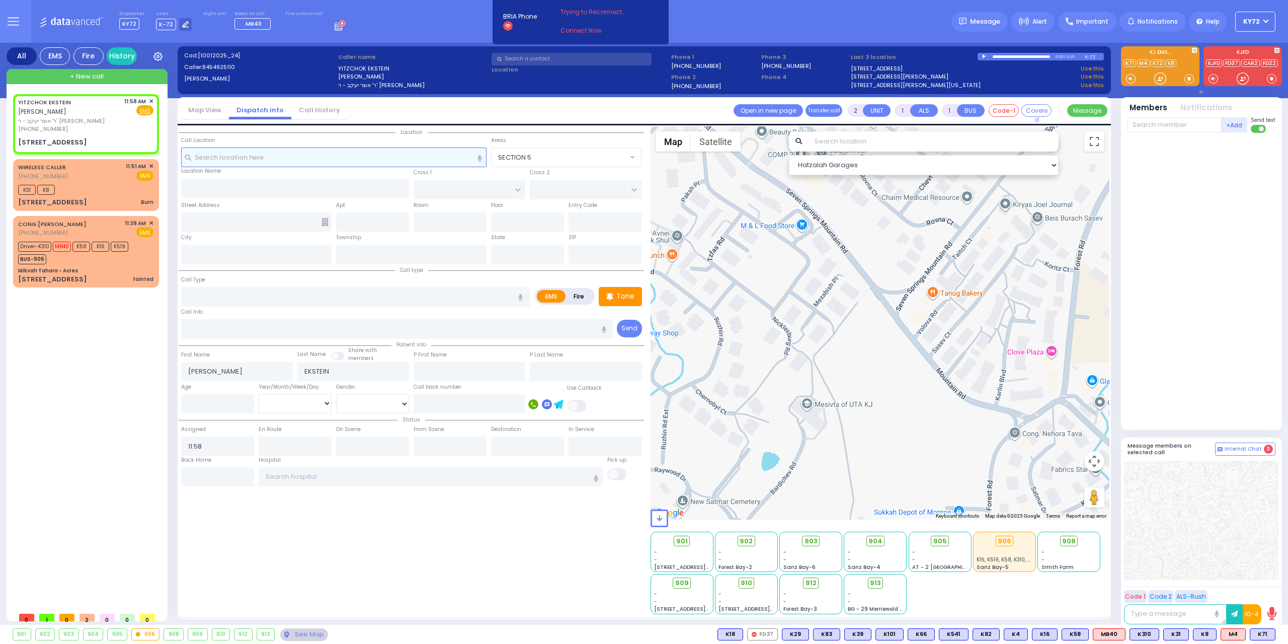
select select
radio input "true"
select select
select select "Hatzalah Garages"
select select
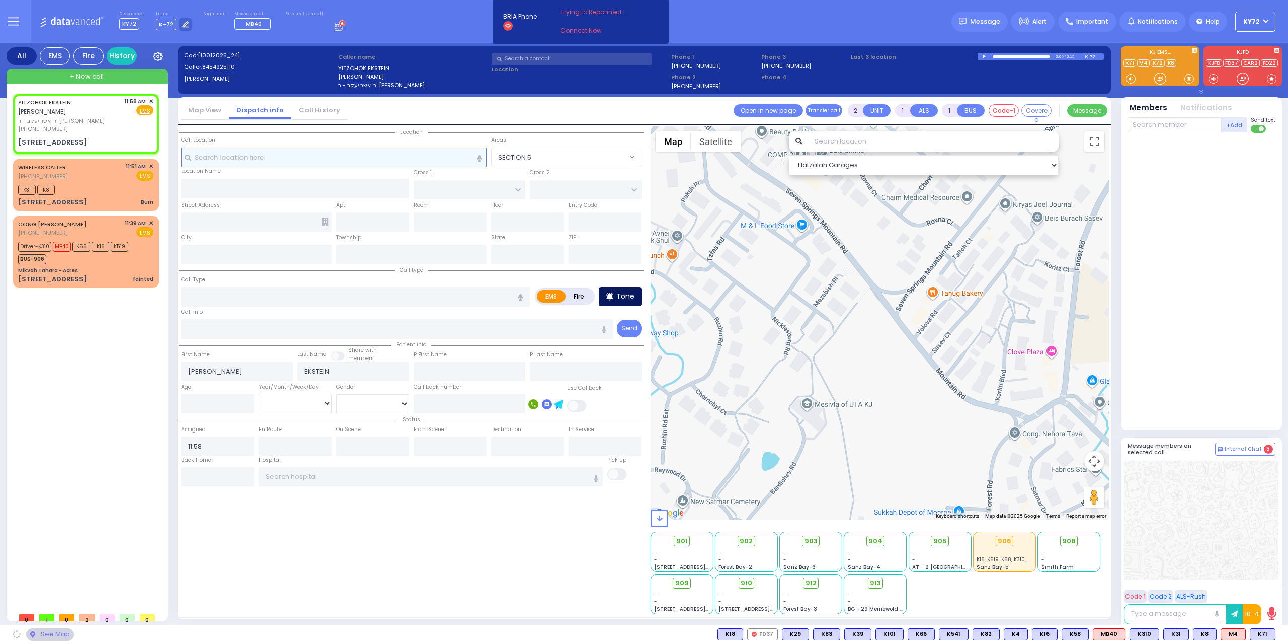
radio input "true"
select select
select select "Hatzalah Garages"
type input "LEIPNIK WAY"
type input "MERON DR"
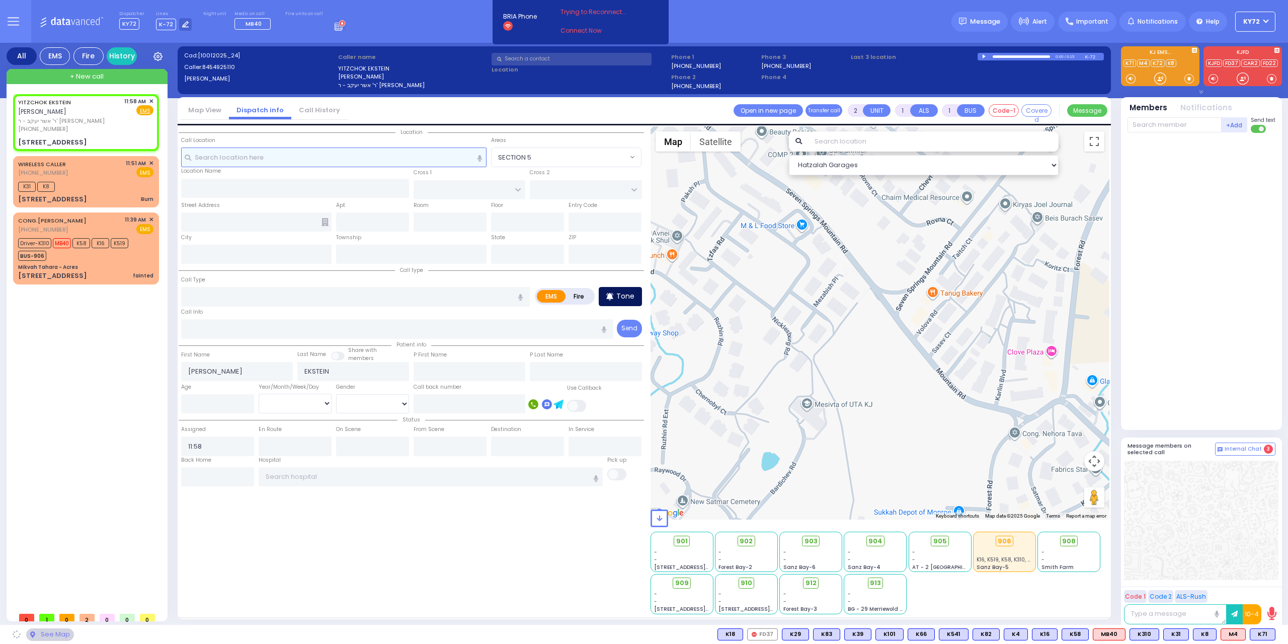
type input "4 TEVERYA WAY"
type input "102"
type input "[PERSON_NAME]"
type input "[US_STATE]"
type input "10950"
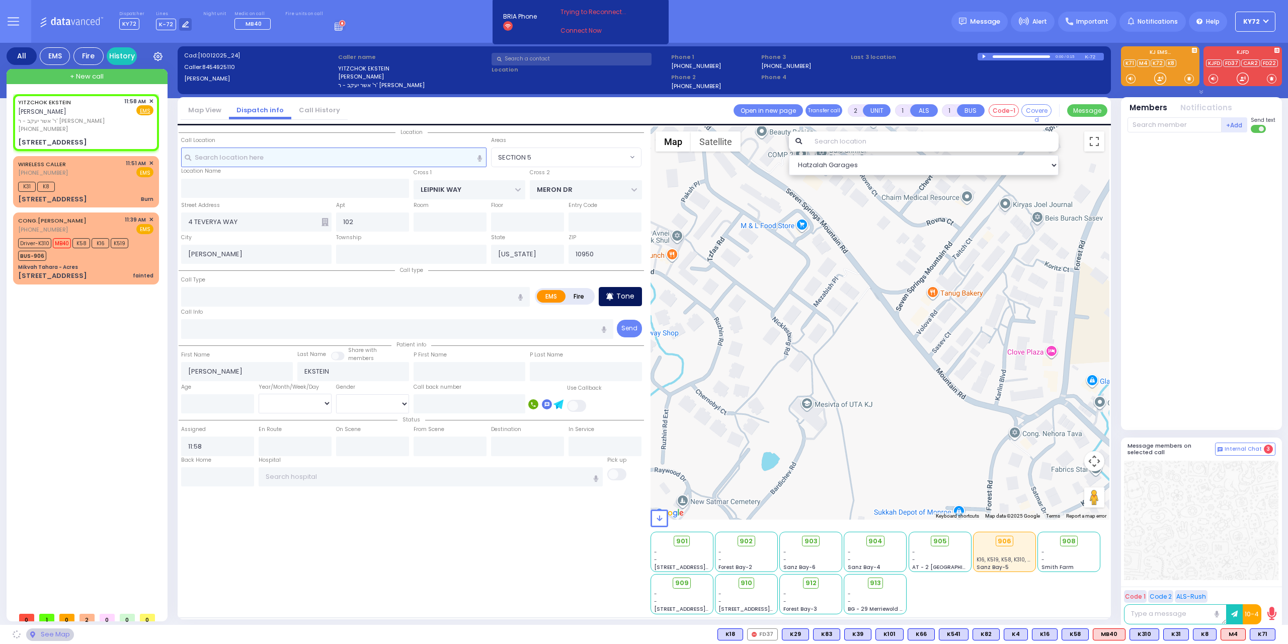
select select
radio input "true"
select select
select select "Hatzalah Garages"
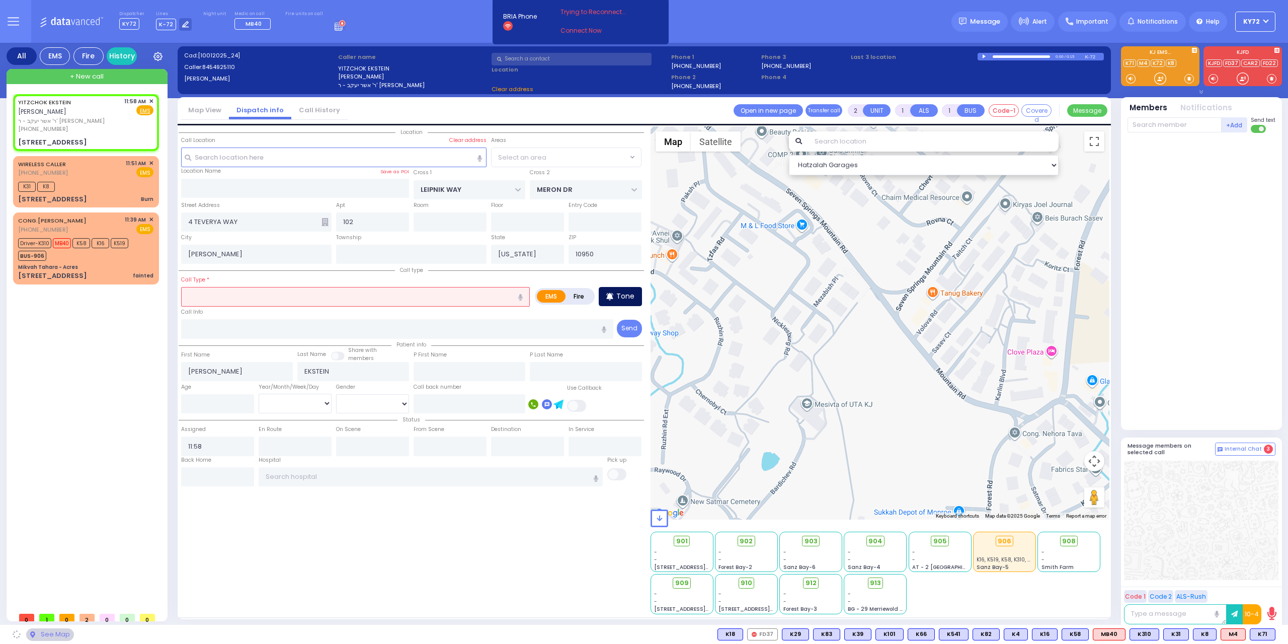
click at [622, 298] on p "Tone" at bounding box center [625, 296] width 18 height 11
select select "SECTION 6"
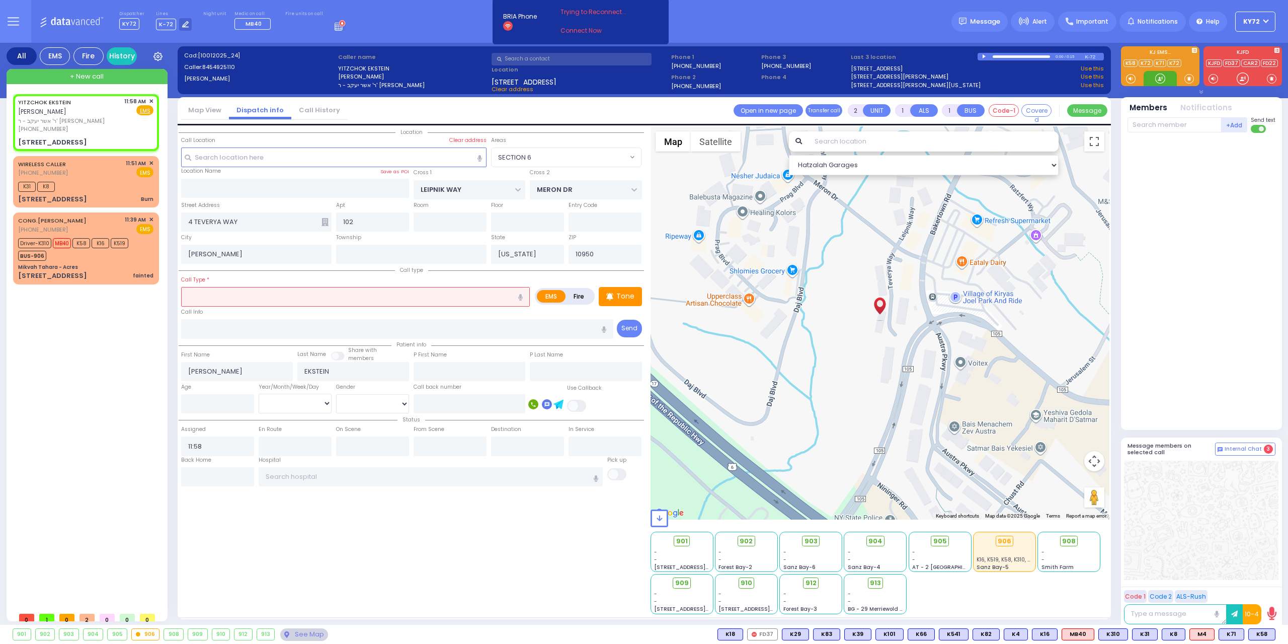
click at [1162, 79] on div at bounding box center [1160, 78] width 10 height 10
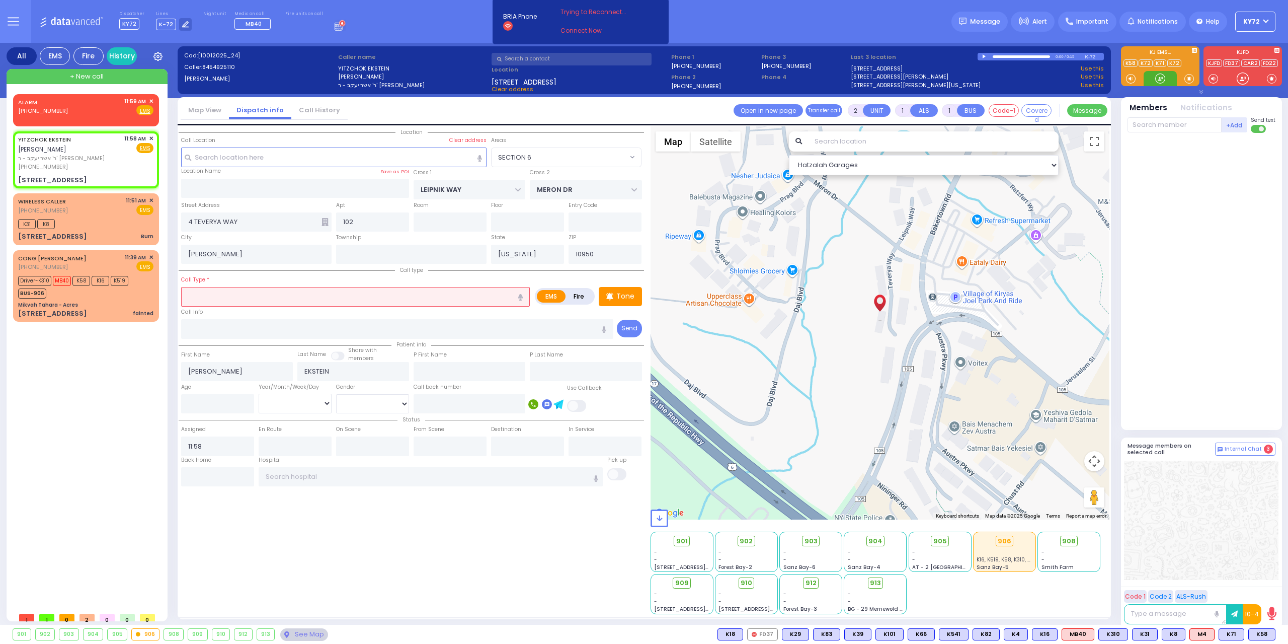
click at [1165, 81] on div at bounding box center [1160, 78] width 10 height 10
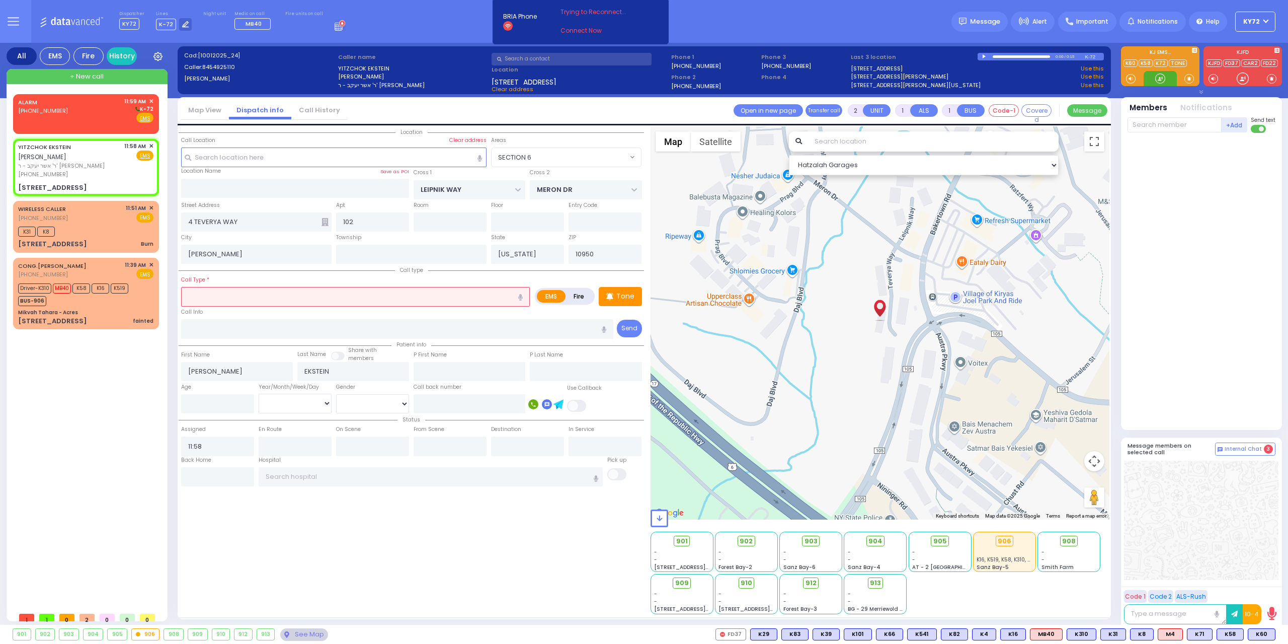
click at [1162, 77] on div at bounding box center [1160, 78] width 10 height 10
click at [1225, 632] on span "K60" at bounding box center [1230, 634] width 27 height 11
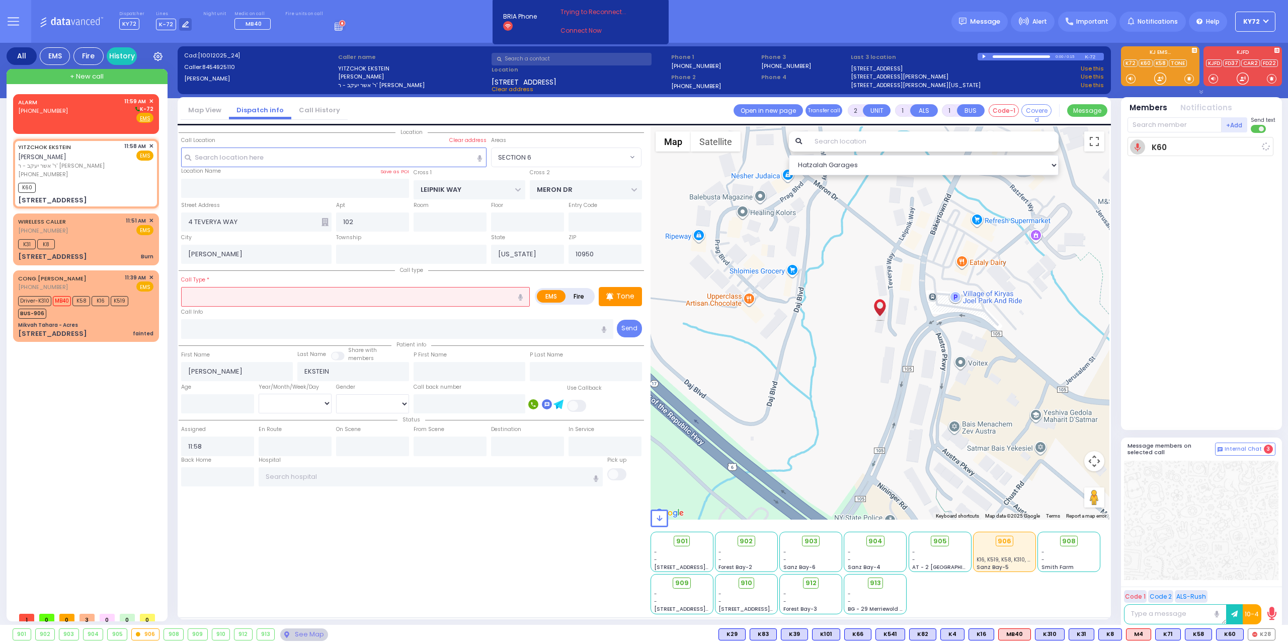
select select
radio input "true"
select select
type input "11:59"
select select "Hatzalah Garages"
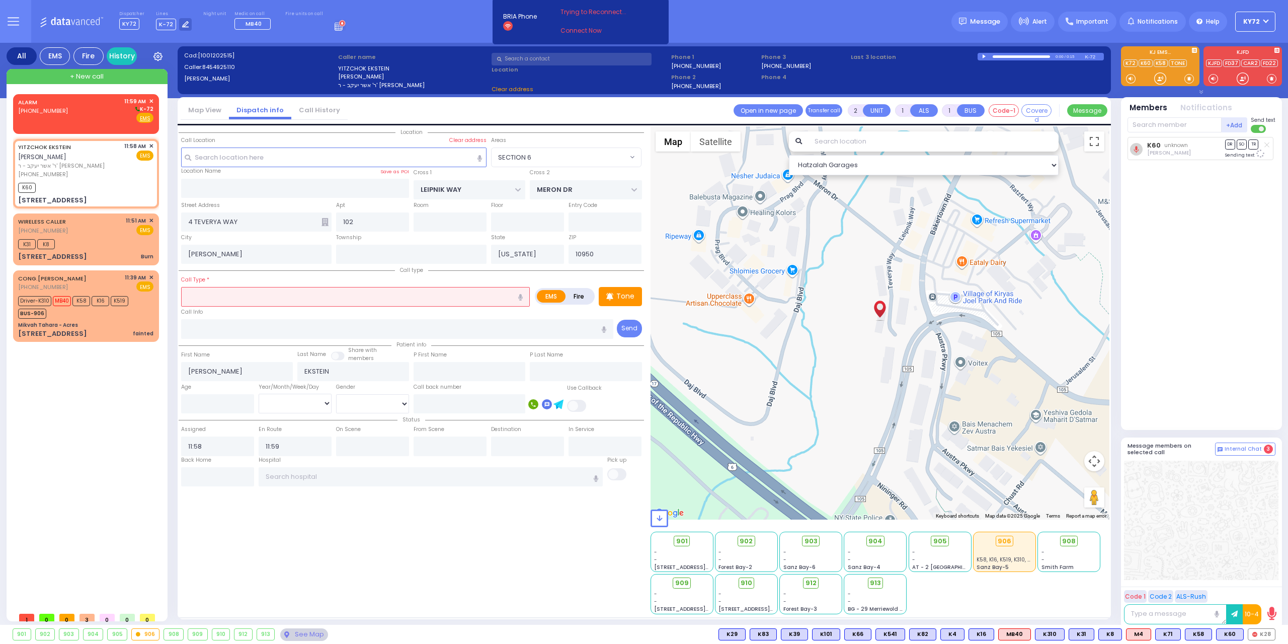
select select "SECTION 6"
click at [1196, 636] on span "K58" at bounding box center [1199, 634] width 26 height 11
select select
radio input "true"
select select
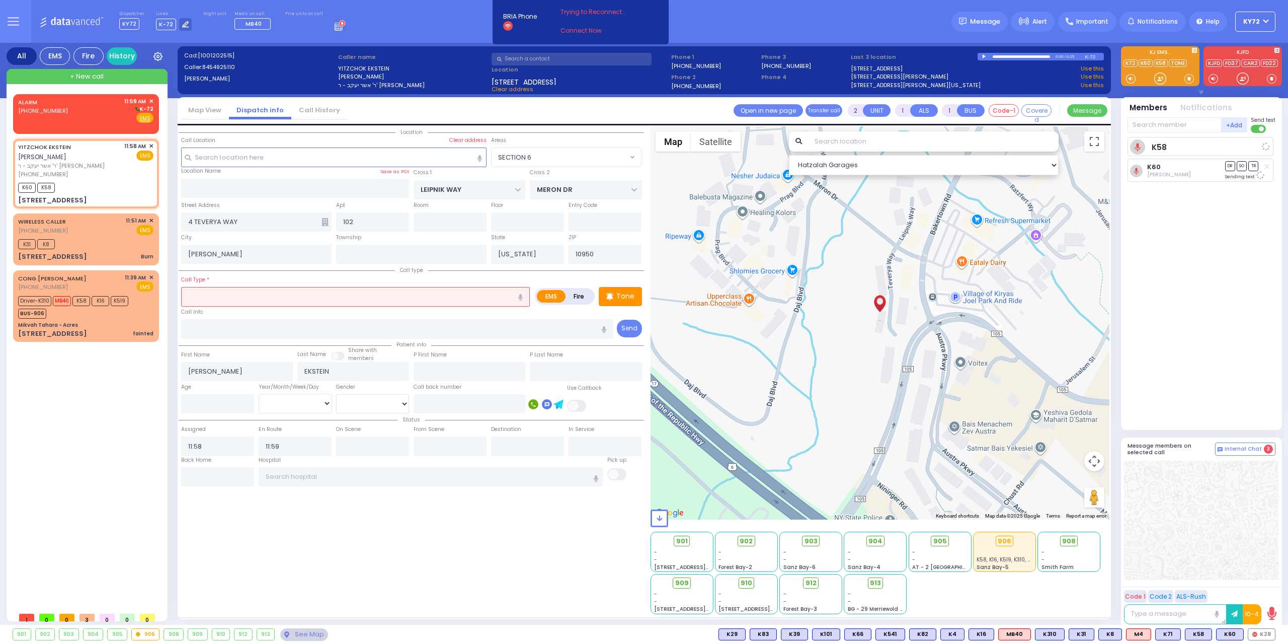
select select "Hatzalah Garages"
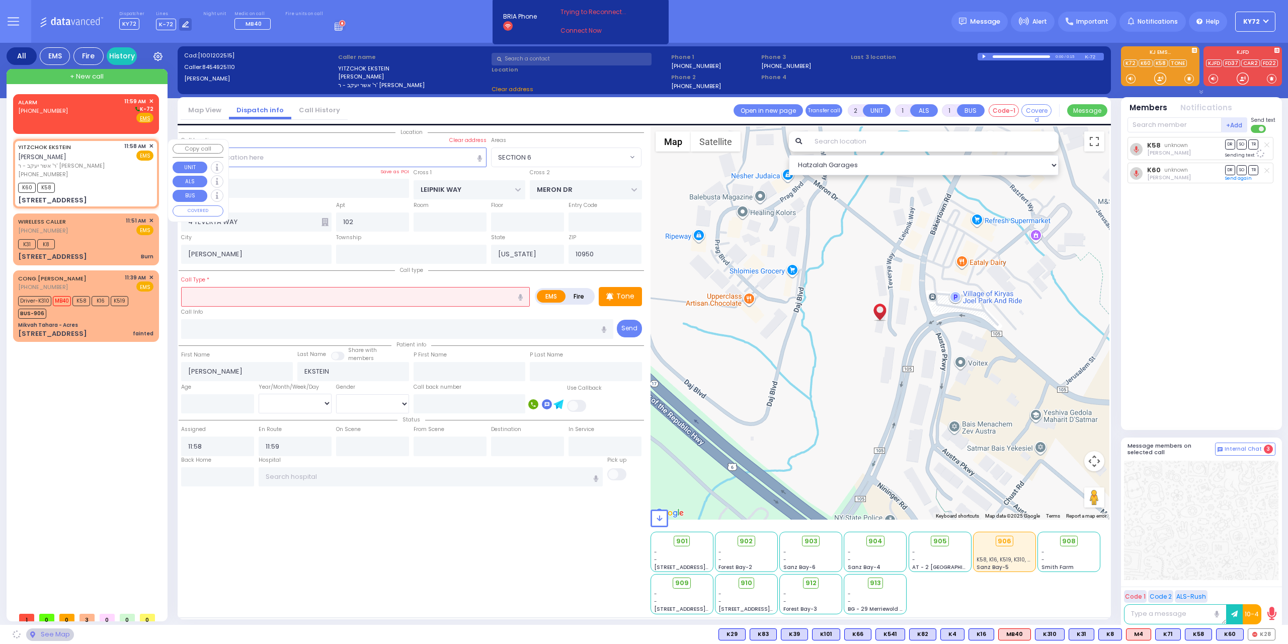
select select "SECTION 6"
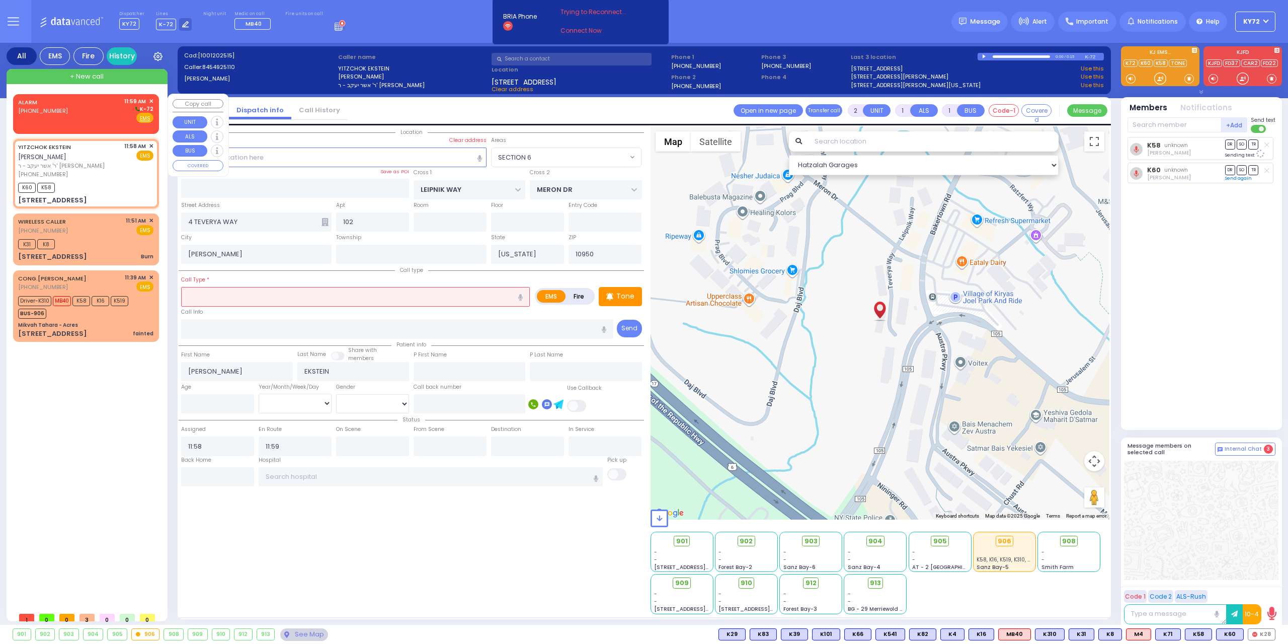
click at [92, 115] on div "ALARM (800) 481-2700 11:59 AM ✕ K-72 EMS" at bounding box center [85, 110] width 135 height 26
select select
radio input "true"
select select
type input "11:59"
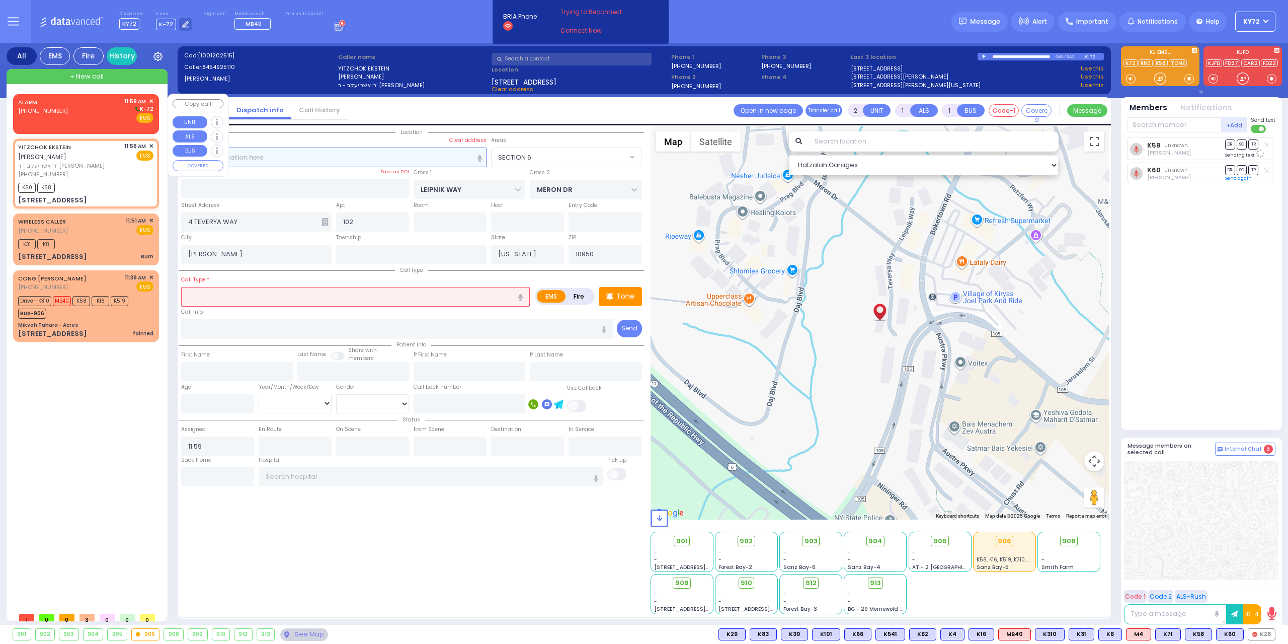
select select "Hatzalah Garages"
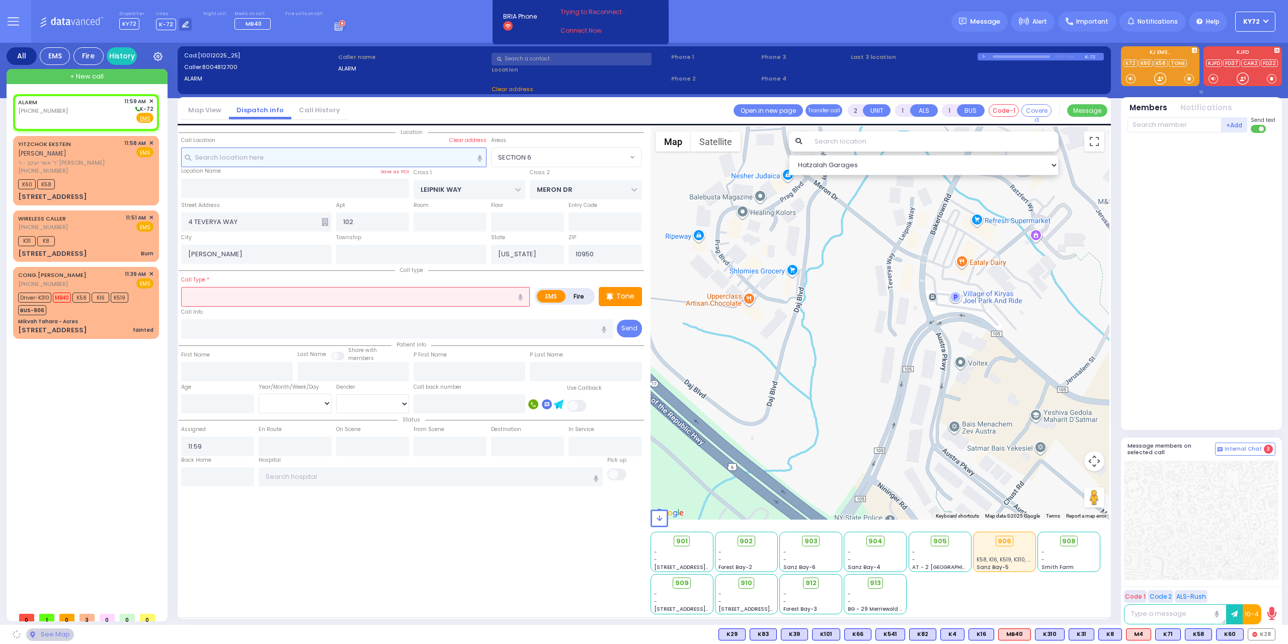
select select
radio input "true"
select select
select select "Hatzalah Garages"
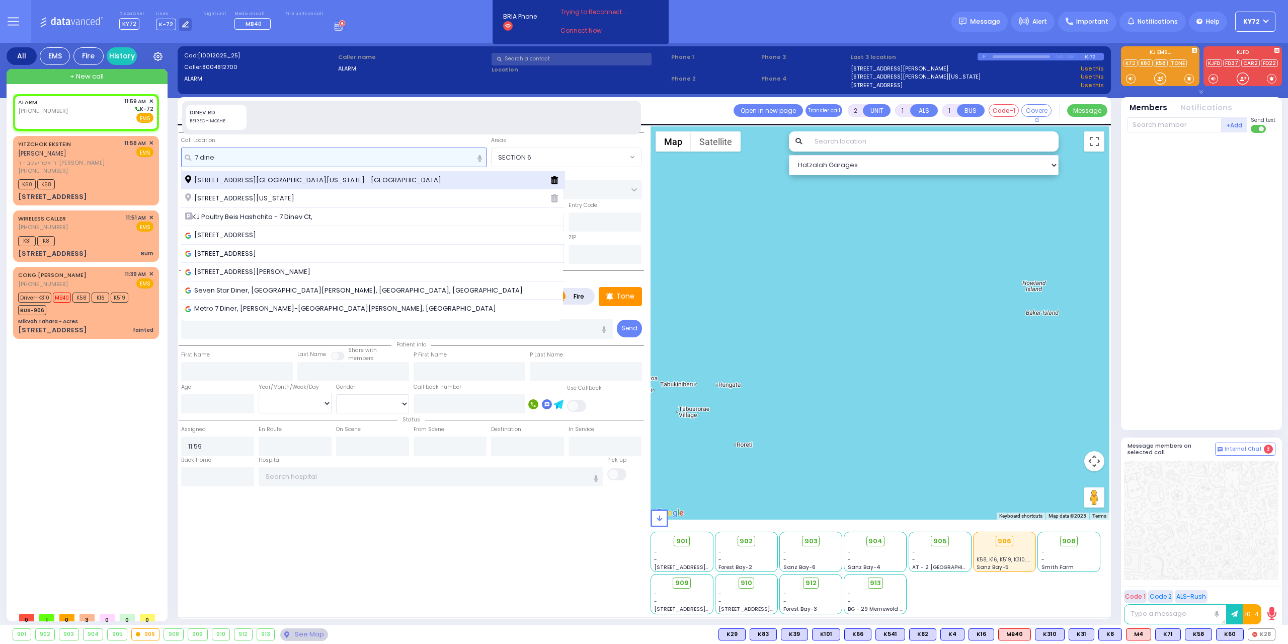
type input "7 dine"
click at [304, 173] on div "[STREET_ADDRESS][GEOGRAPHIC_DATA][US_STATE]: : [GEOGRAPHIC_DATA]" at bounding box center [373, 180] width 384 height 19
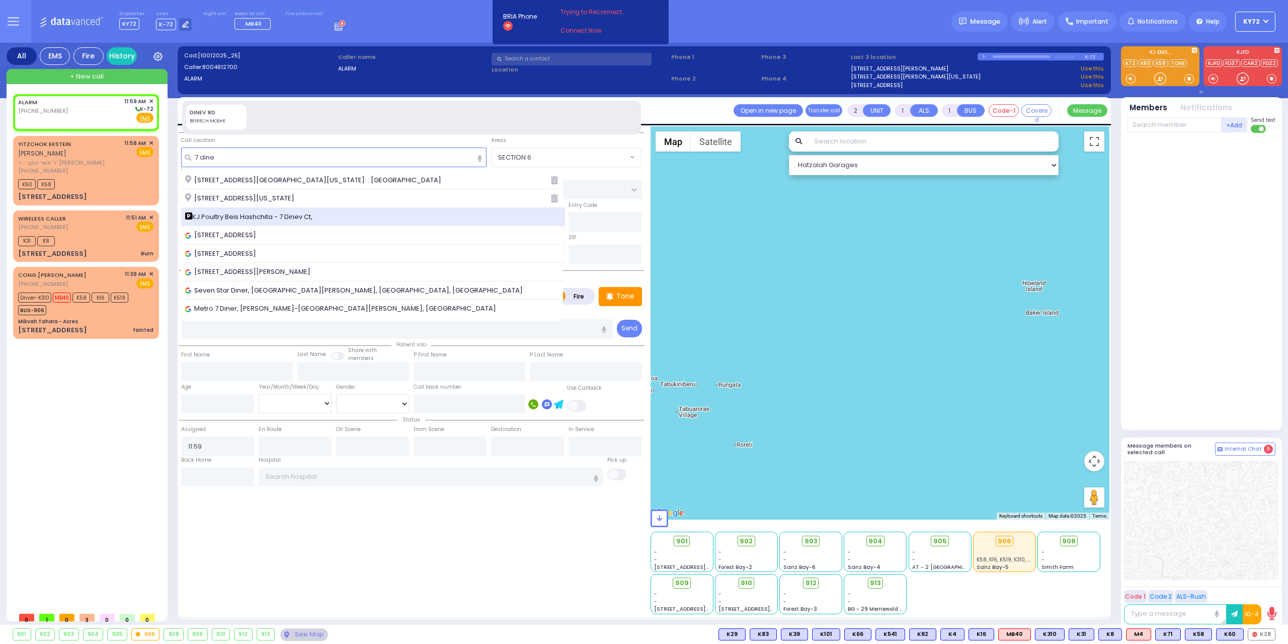
click at [295, 213] on span "KJ Poultry Beis Hashchita - 7 Dinev Ct," at bounding box center [250, 217] width 131 height 10
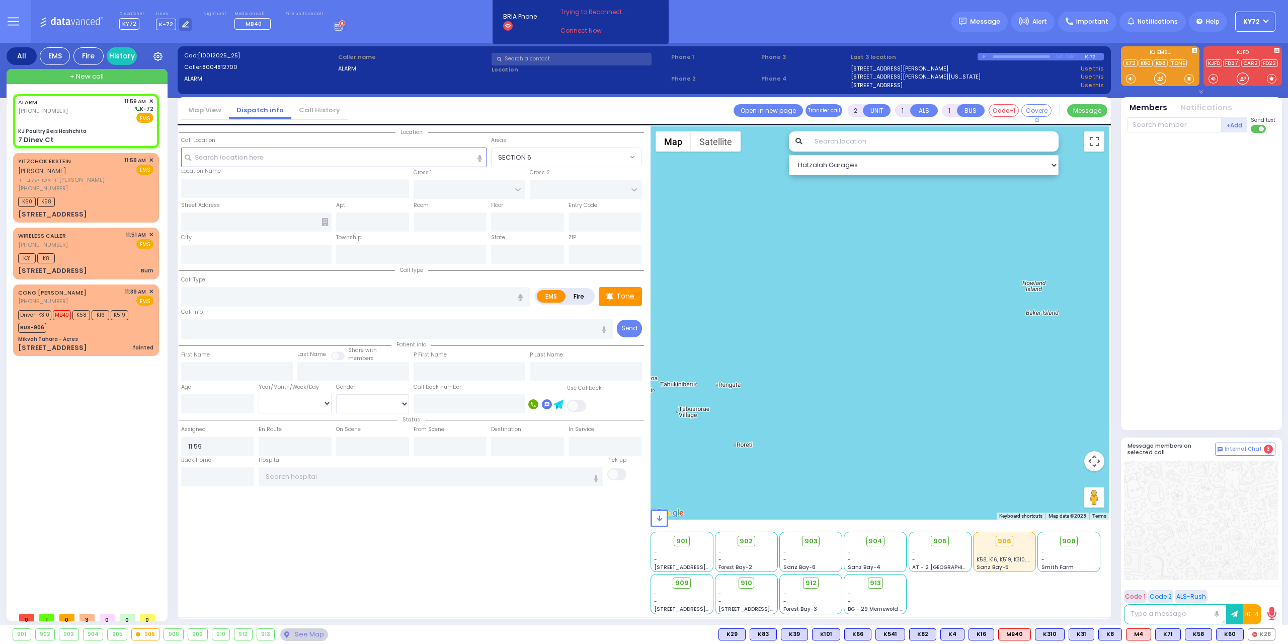
select select
radio input "true"
select select
select select "Hatzalah Garages"
type input "KJ Poultry Beis Hashchita"
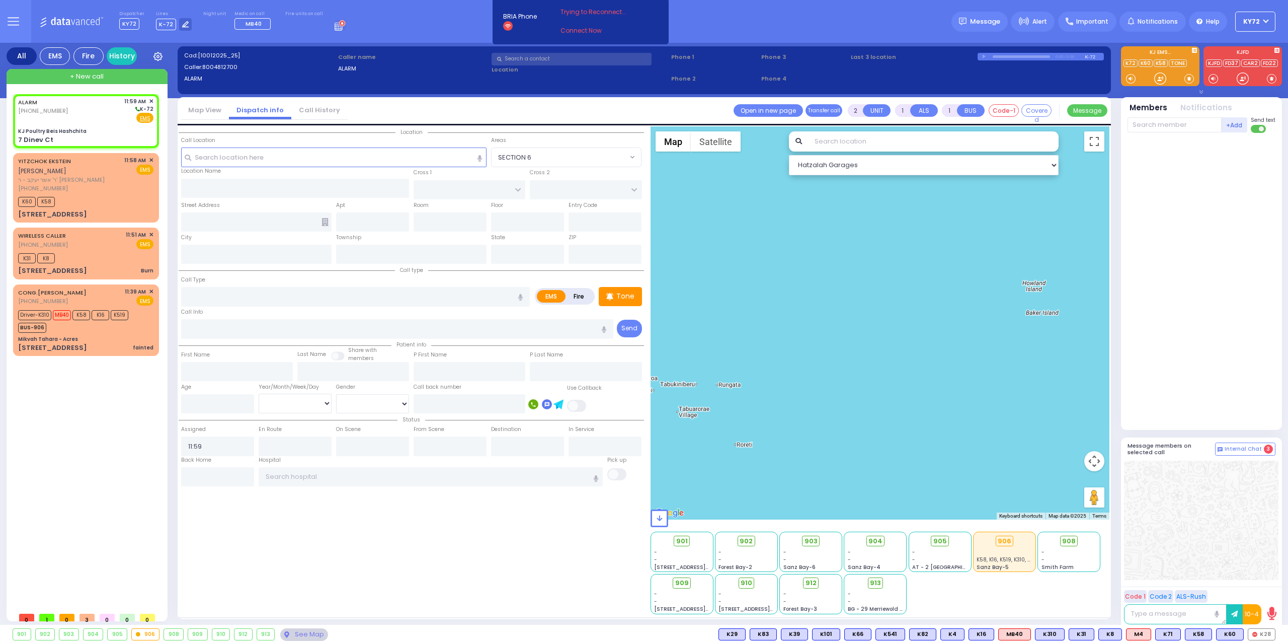
type input "DINEV RD"
type input "7 Dinev Ct"
type input "Monroe"
type input "[US_STATE]"
type input "10950"
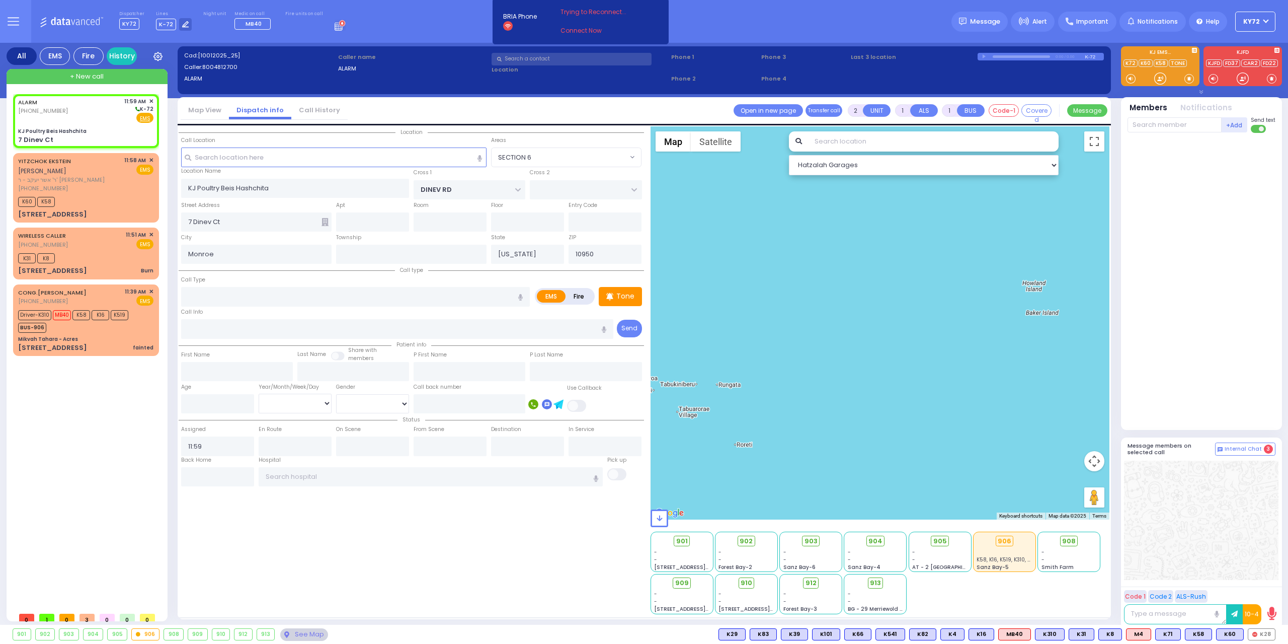
select select "BEIRECH MOSHE"
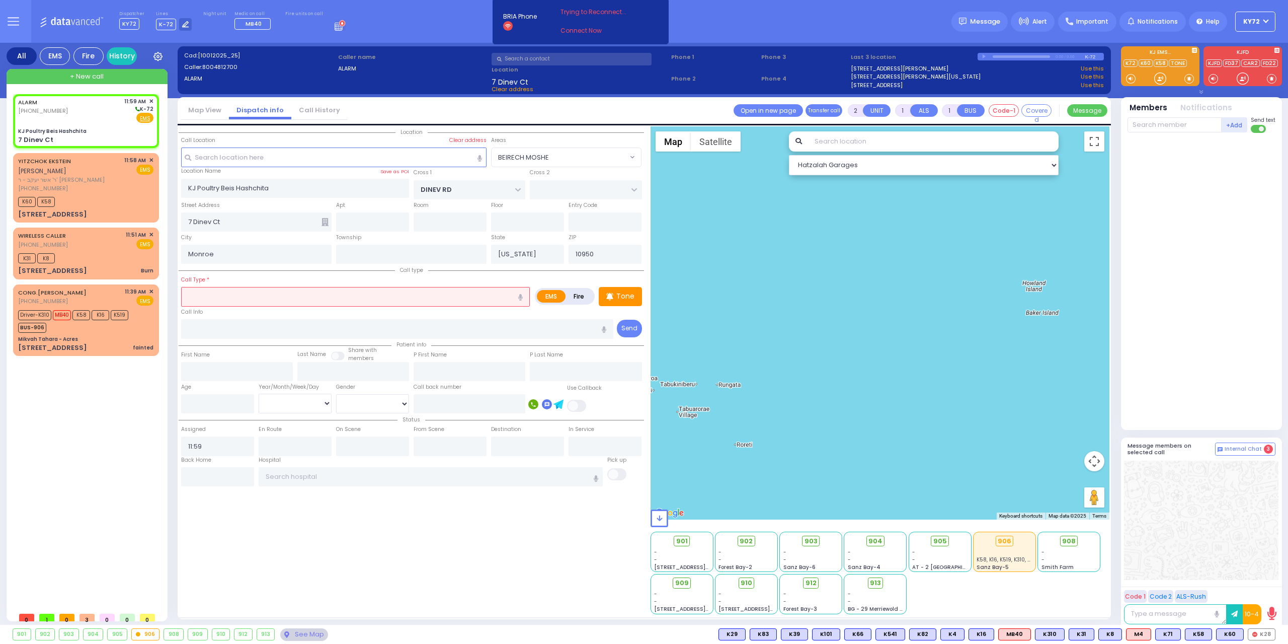
click at [579, 294] on label "Fire" at bounding box center [579, 296] width 28 height 13
radio input "true"
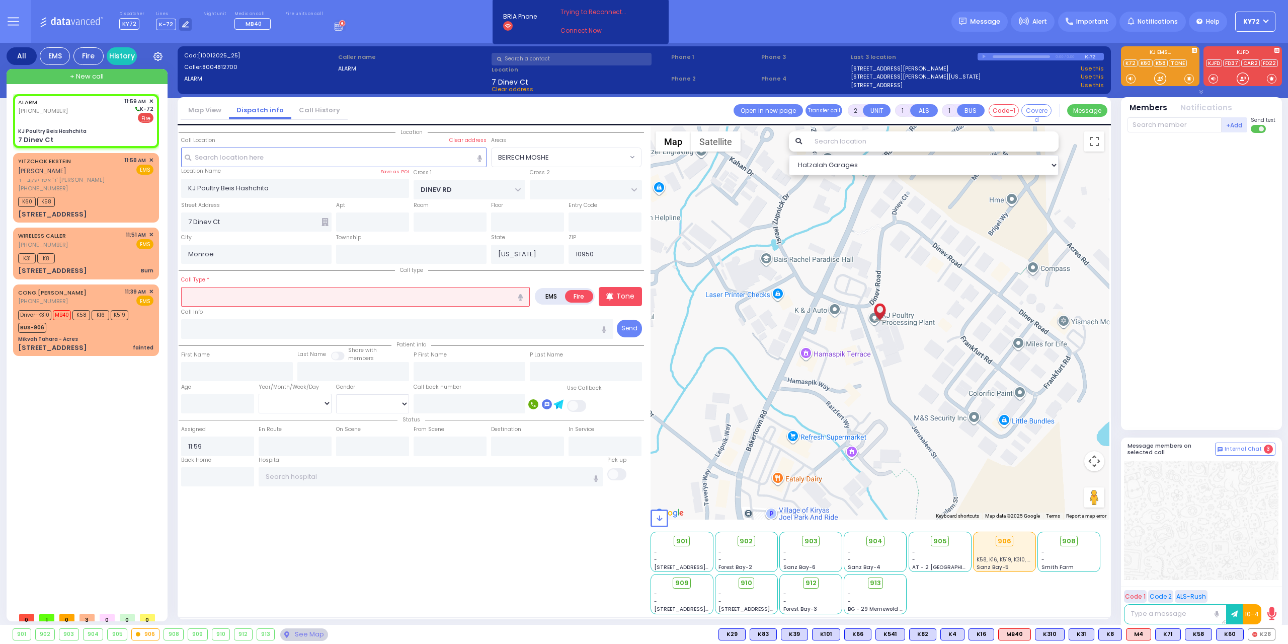
click at [407, 298] on input "text" at bounding box center [355, 296] width 349 height 19
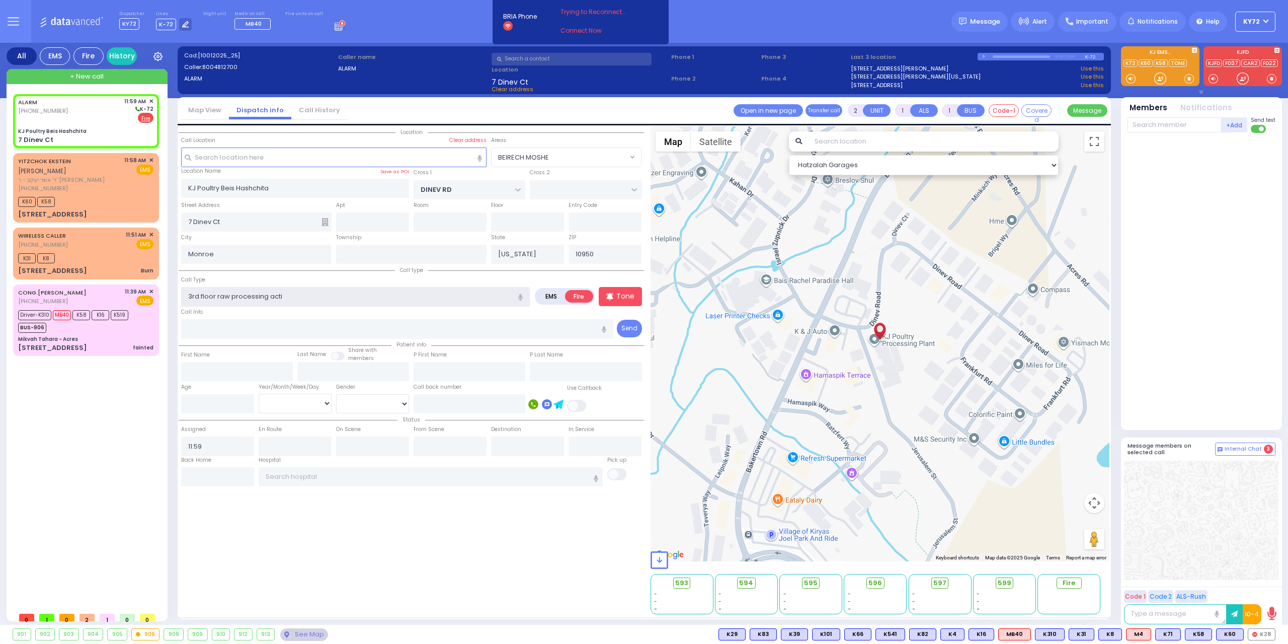
type input "3rd floor raw processing act"
select select
radio input "true"
select select
select select "Hatzalah Garages"
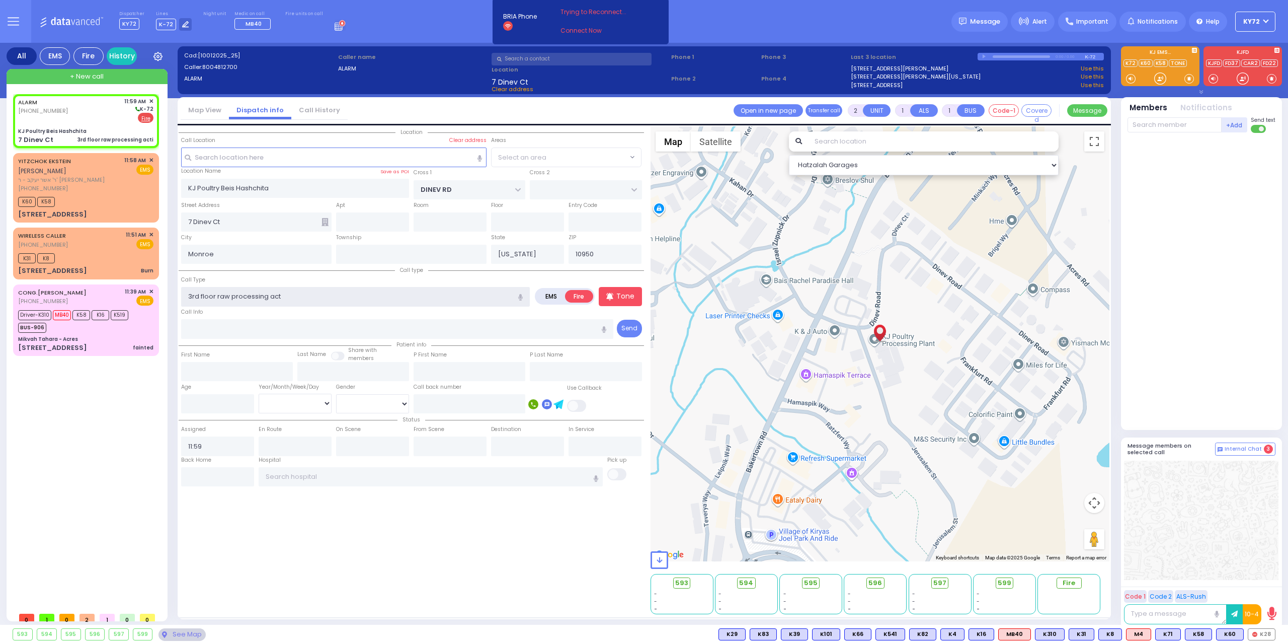
select select "BEIRECH MOSHE"
type input "3rd floor raw processing dedector"
select select
radio input "true"
select select
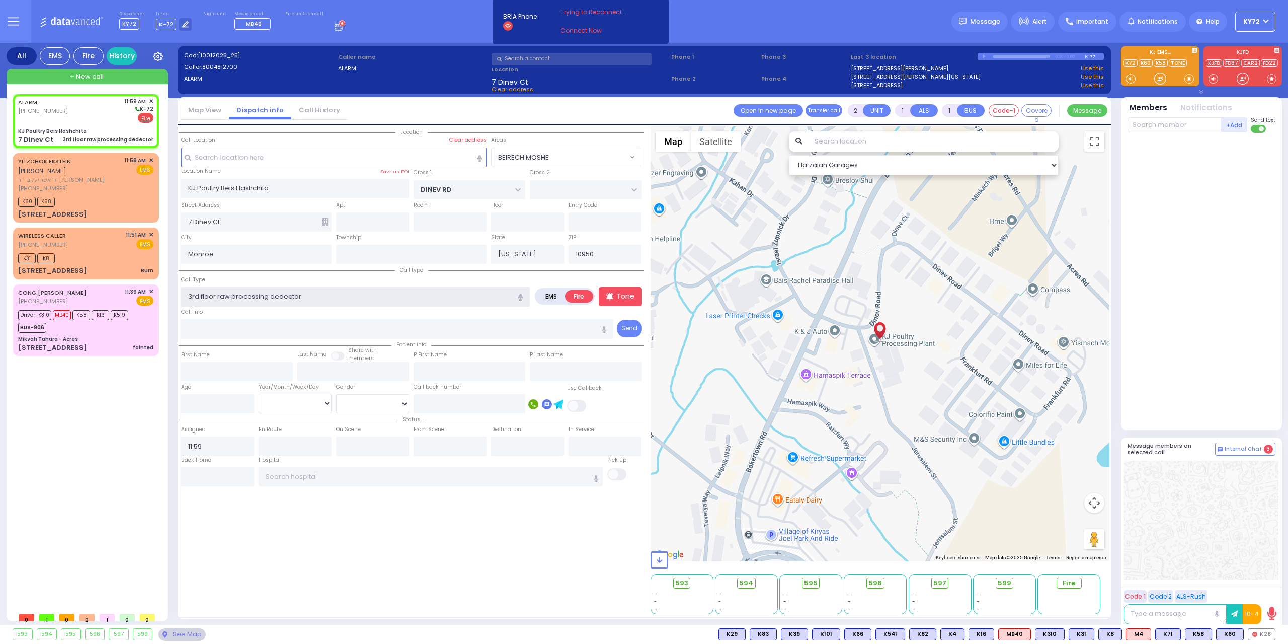
select select "Hatzalah Garages"
select select "BEIRECH MOSHE"
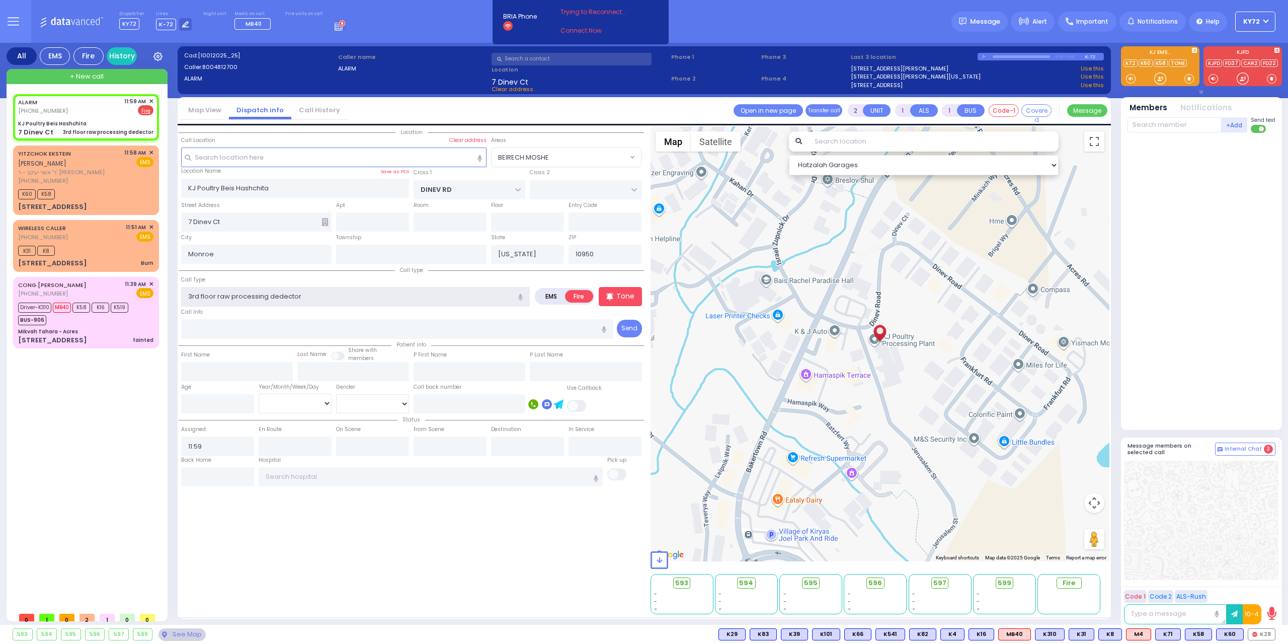
select select
radio input "true"
select select
select select "Hatzalah Garages"
select select "BEIRECH MOSHE"
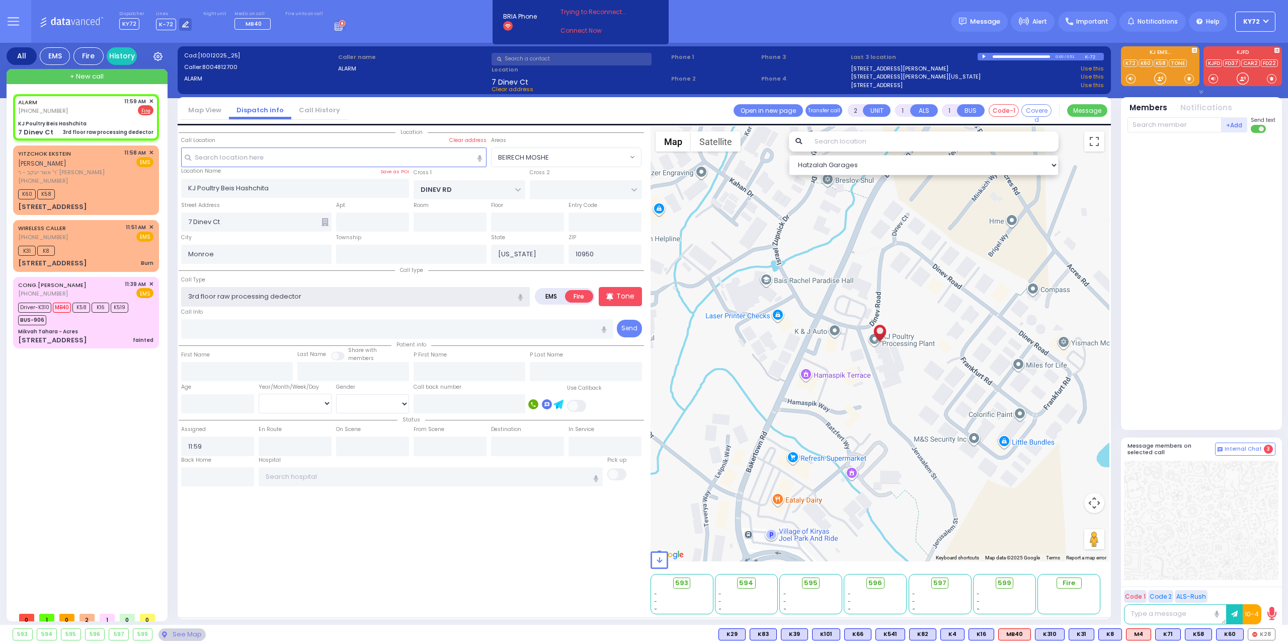
type input "3rd floor raw processing dedector"
select select
radio input "true"
select select
select select "Hatzalah Garages"
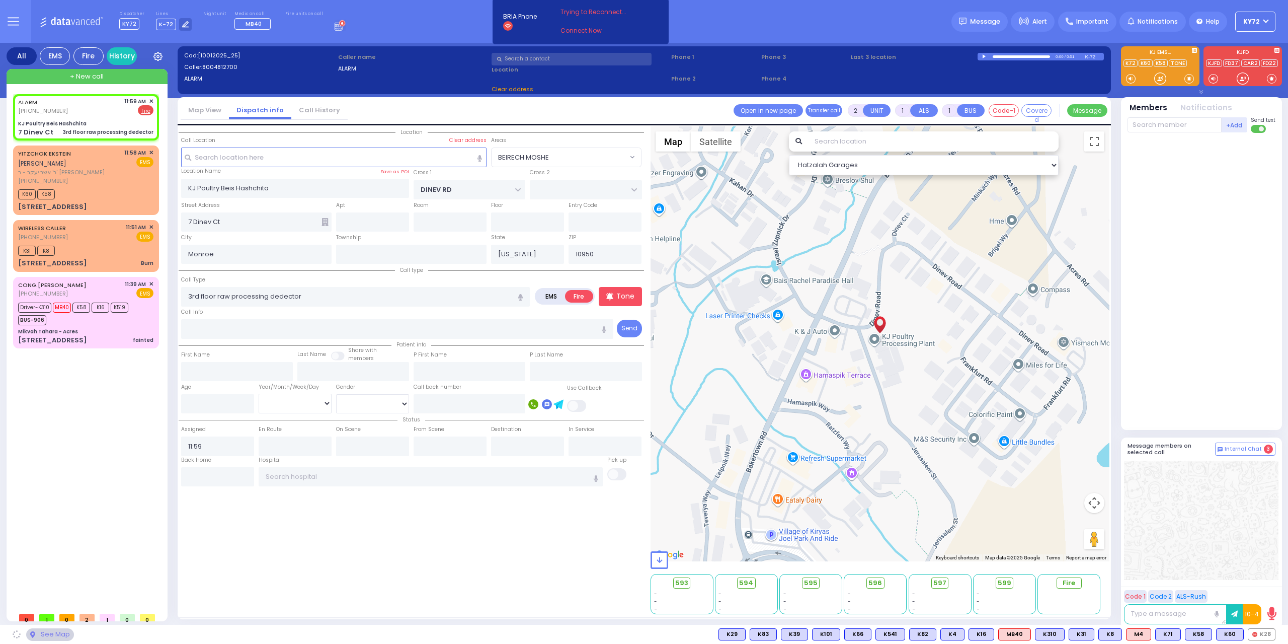
select select "BEIRECH MOSHE"
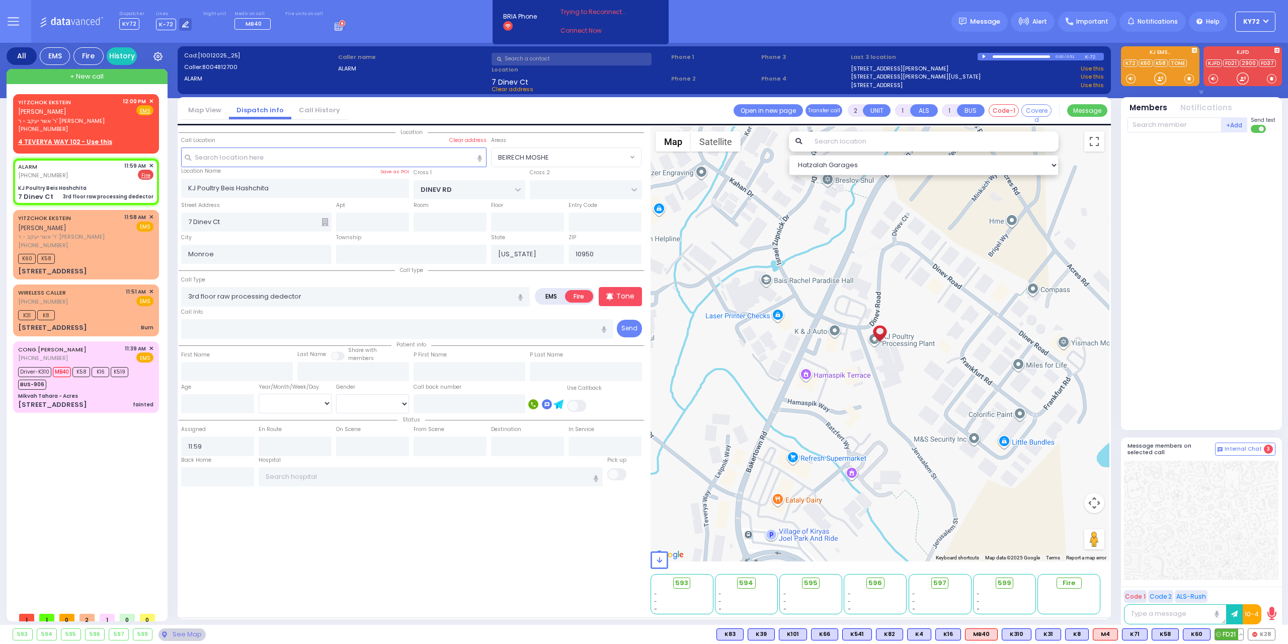
click at [1229, 634] on span "FD21" at bounding box center [1229, 634] width 28 height 11
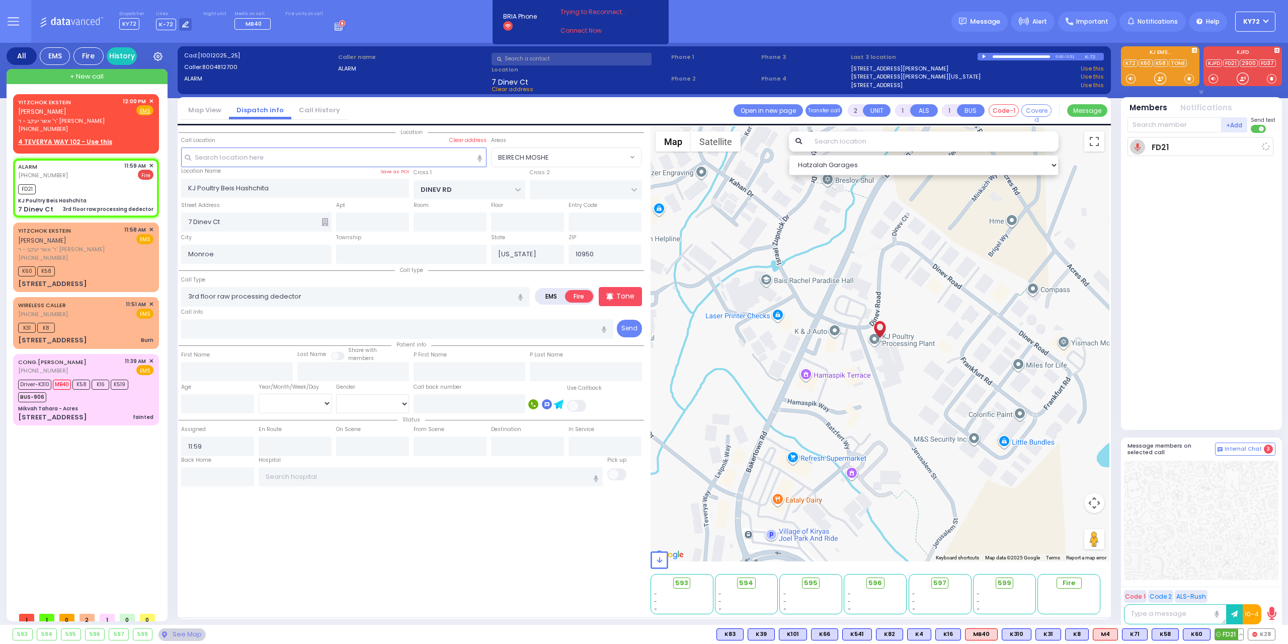
select select
radio input "true"
select select
type input "12:00"
select select "Hatzalah Garages"
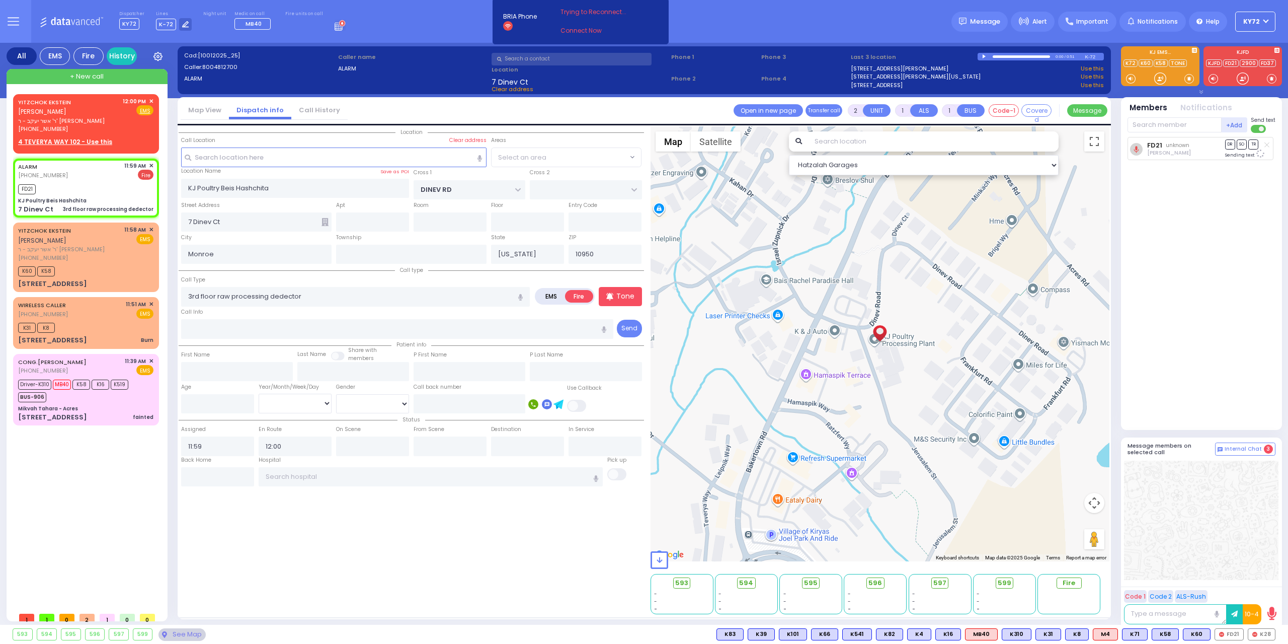
select select "BEIRECH MOSHE"
select select
radio input "true"
select select
select select "Hatzalah Garages"
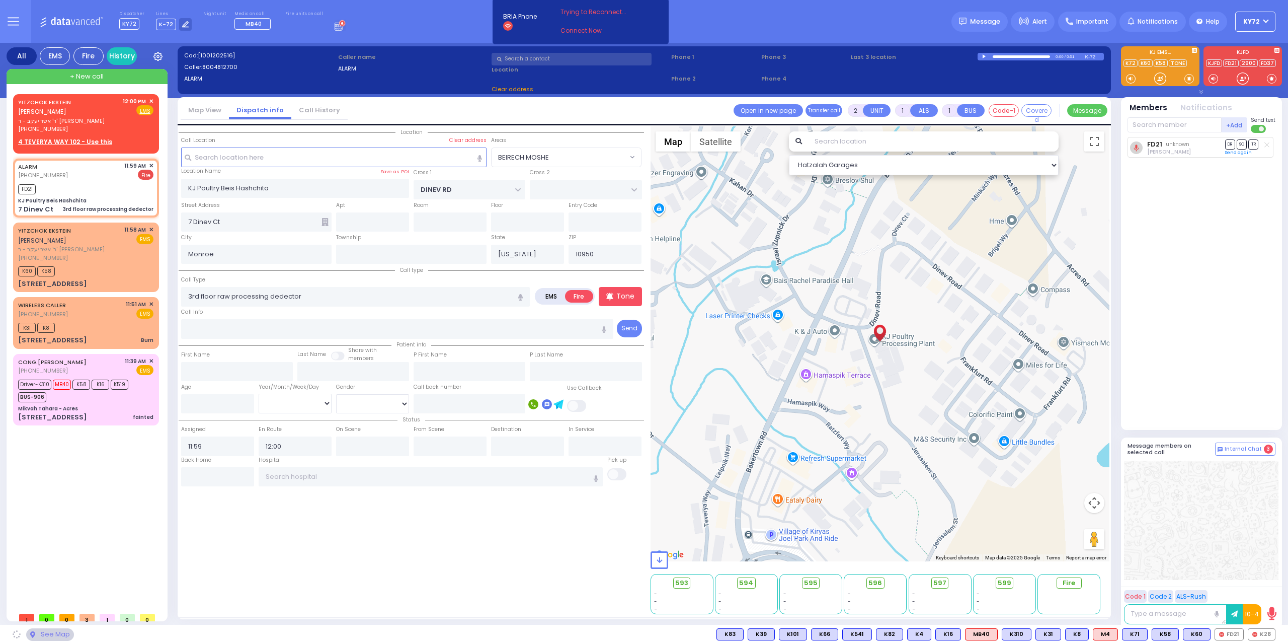
select select "BEIRECH MOSHE"
click at [1176, 125] on input "text" at bounding box center [1175, 124] width 94 height 15
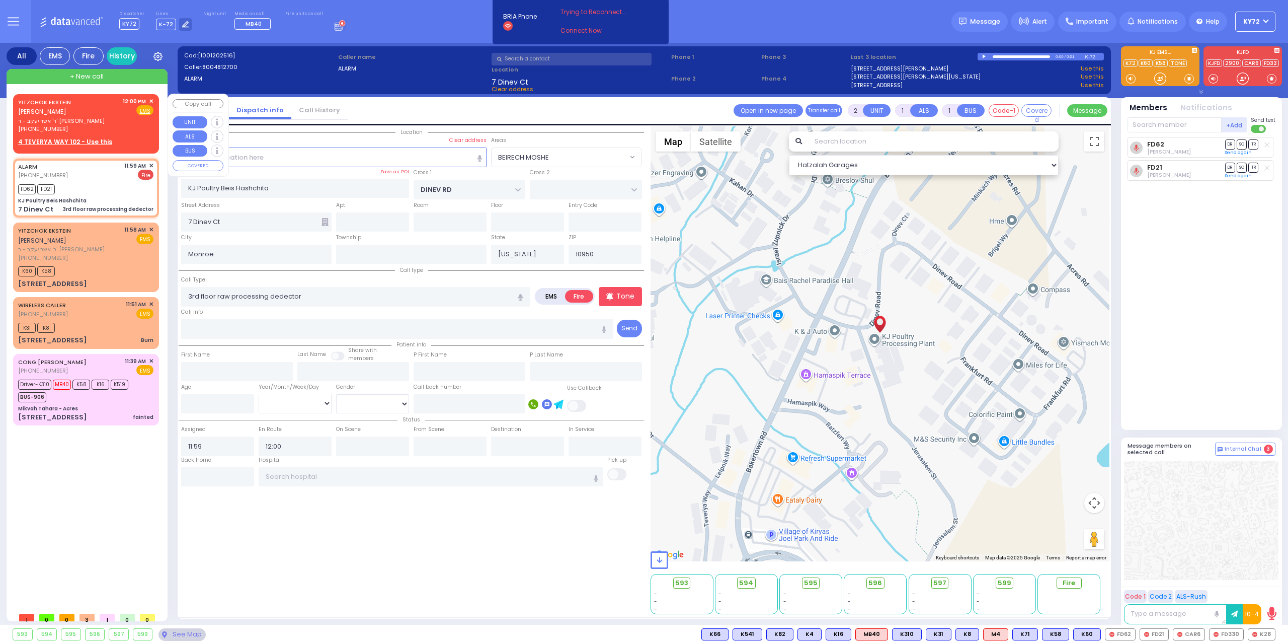
click at [151, 100] on span "✕" at bounding box center [151, 101] width 5 height 9
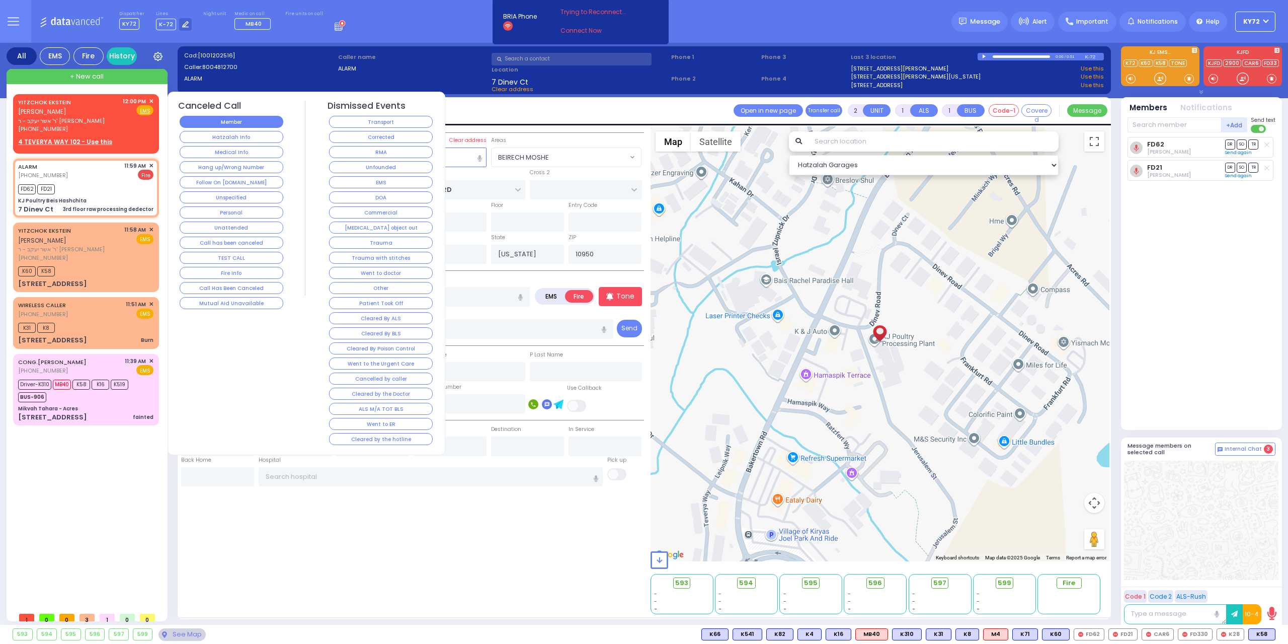
click at [226, 121] on button "Member" at bounding box center [232, 122] width 104 height 12
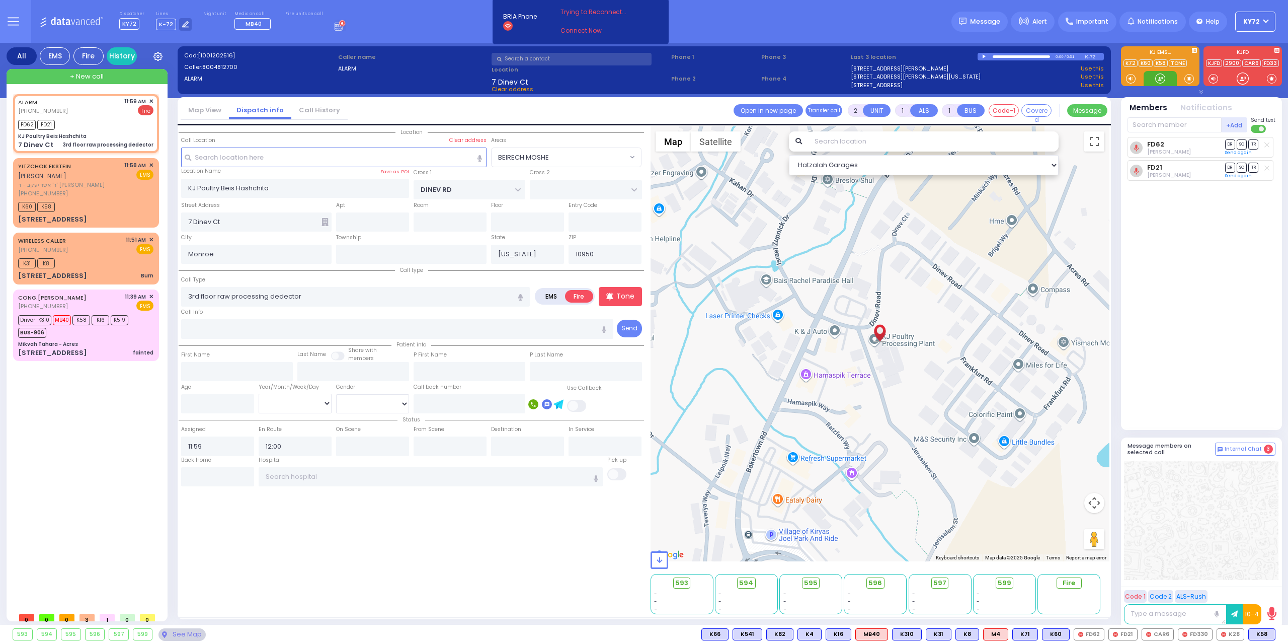
click at [1161, 79] on div at bounding box center [1160, 78] width 10 height 10
click at [1154, 134] on div "+Add FD62 David Bikel Send text FD62 DR SO TR" at bounding box center [1202, 271] width 148 height 310
click at [1152, 122] on input "text" at bounding box center [1175, 124] width 94 height 15
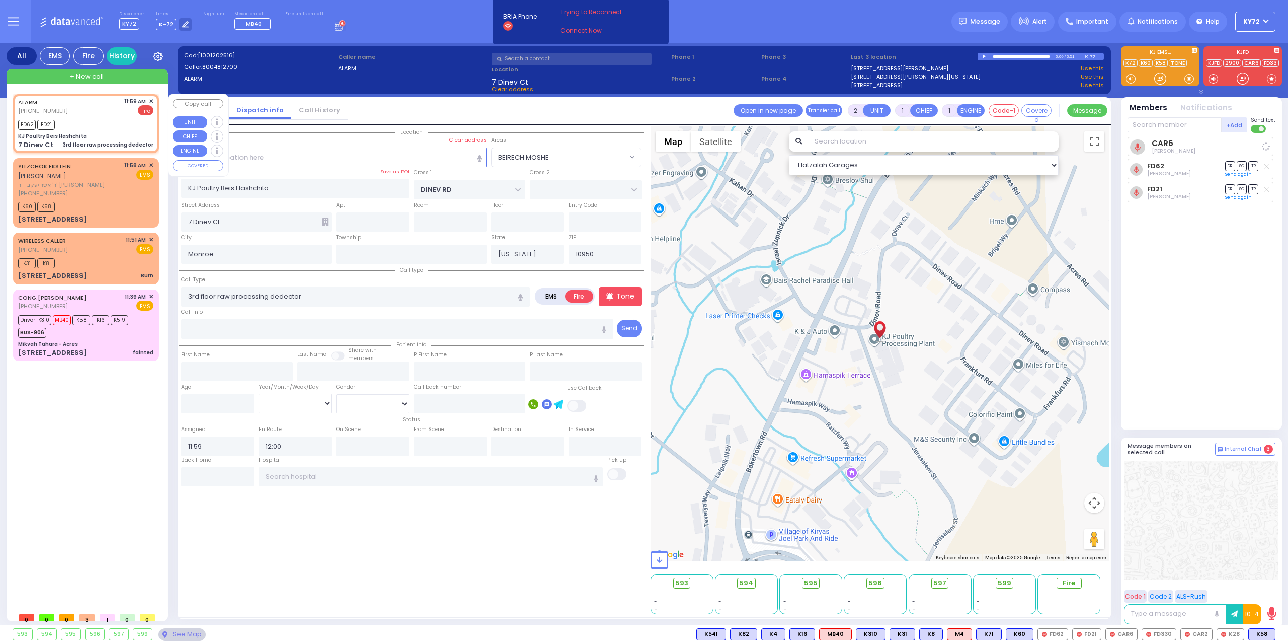
click at [111, 133] on div "KJ Poultry Beis Hashchita" at bounding box center [85, 136] width 135 height 8
click at [108, 199] on div "K60 K58" at bounding box center [85, 205] width 135 height 13
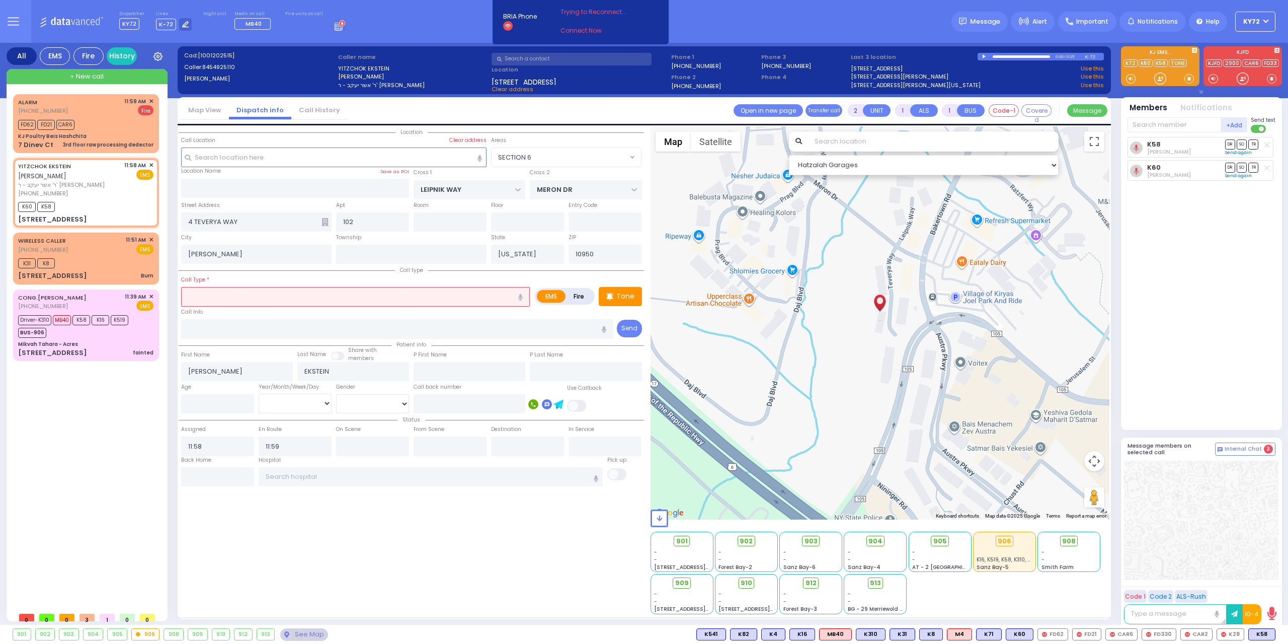
click at [290, 300] on input "text" at bounding box center [355, 296] width 349 height 19
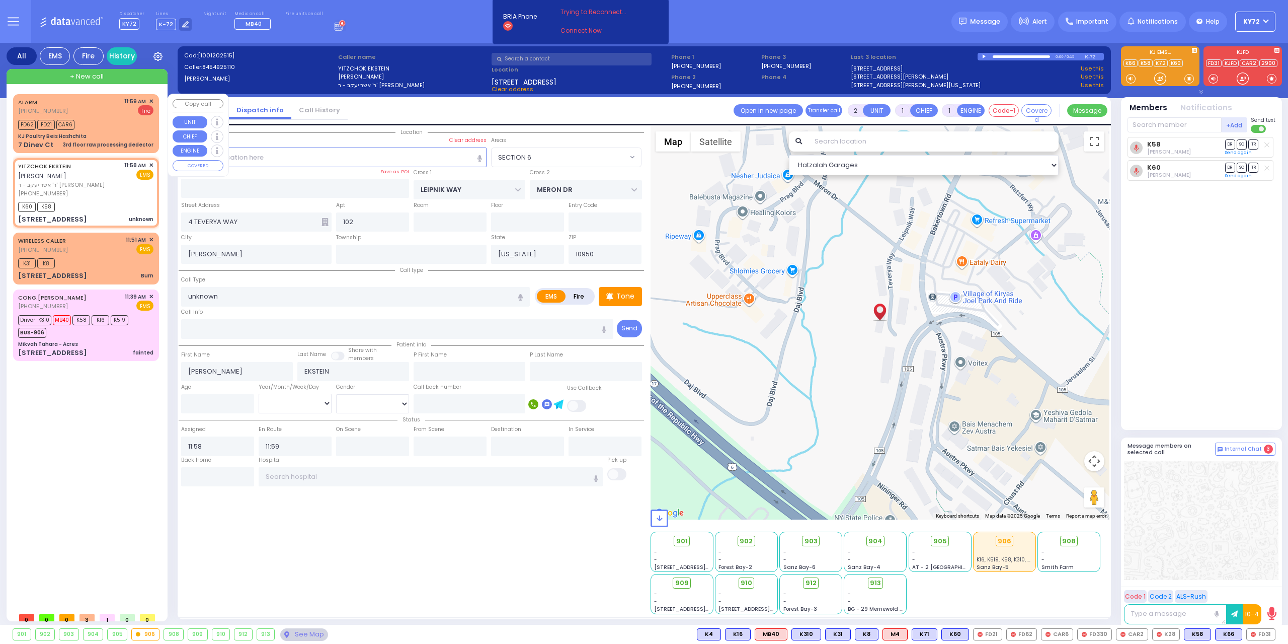
click at [107, 127] on div "FD62 FD21 CAR6" at bounding box center [85, 123] width 135 height 13
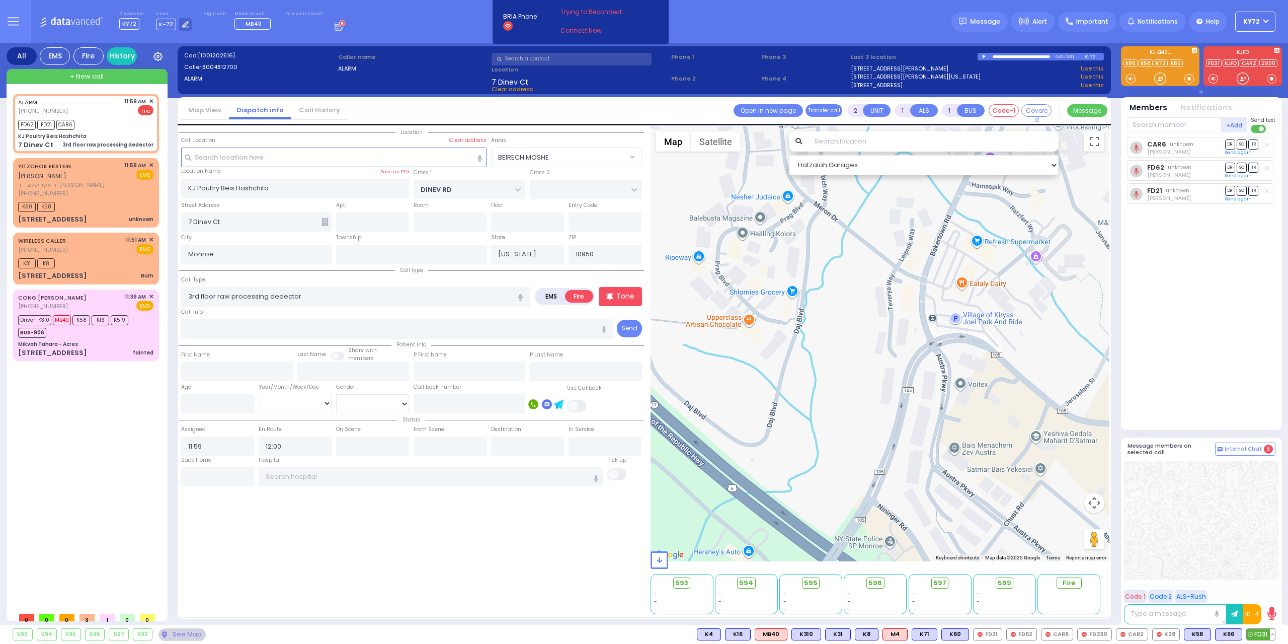
click at [1257, 632] on span "FD31" at bounding box center [1261, 634] width 28 height 11
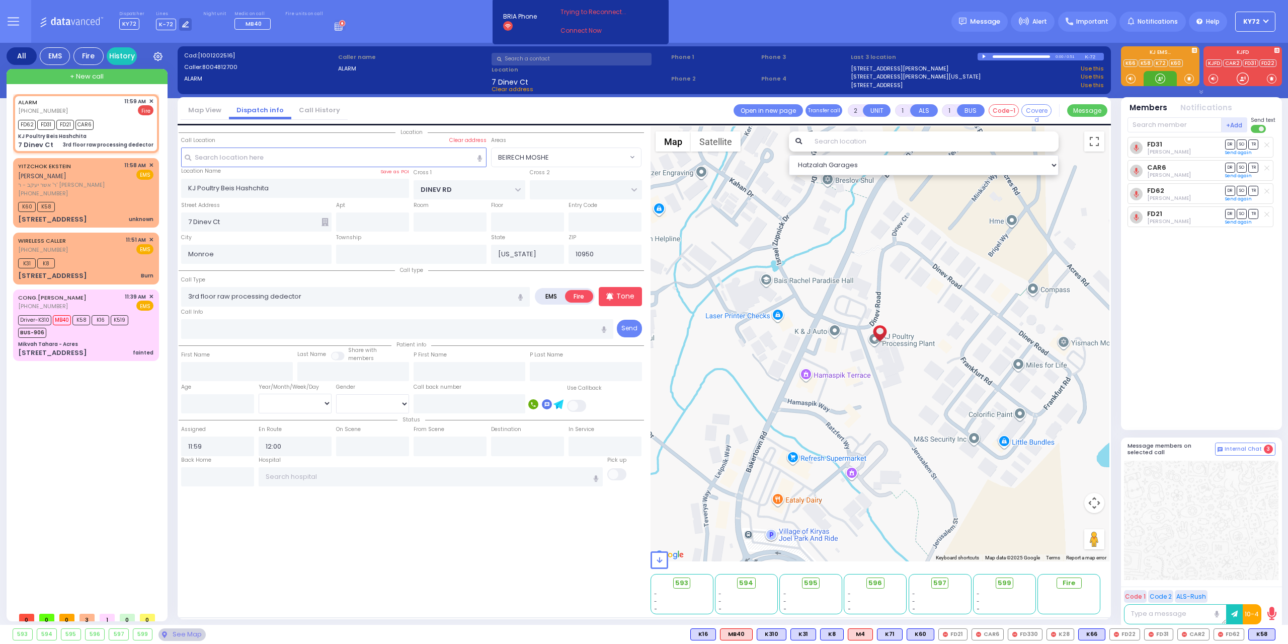
drag, startPoint x: 1162, startPoint y: 77, endPoint x: 1163, endPoint y: 72, distance: 5.1
click at [1163, 73] on div at bounding box center [1160, 78] width 10 height 10
drag, startPoint x: 1163, startPoint y: 73, endPoint x: 1156, endPoint y: 80, distance: 8.9
click at [1159, 80] on div at bounding box center [1160, 78] width 10 height 10
click at [77, 189] on div "[PHONE_NUMBER]" at bounding box center [69, 193] width 103 height 9
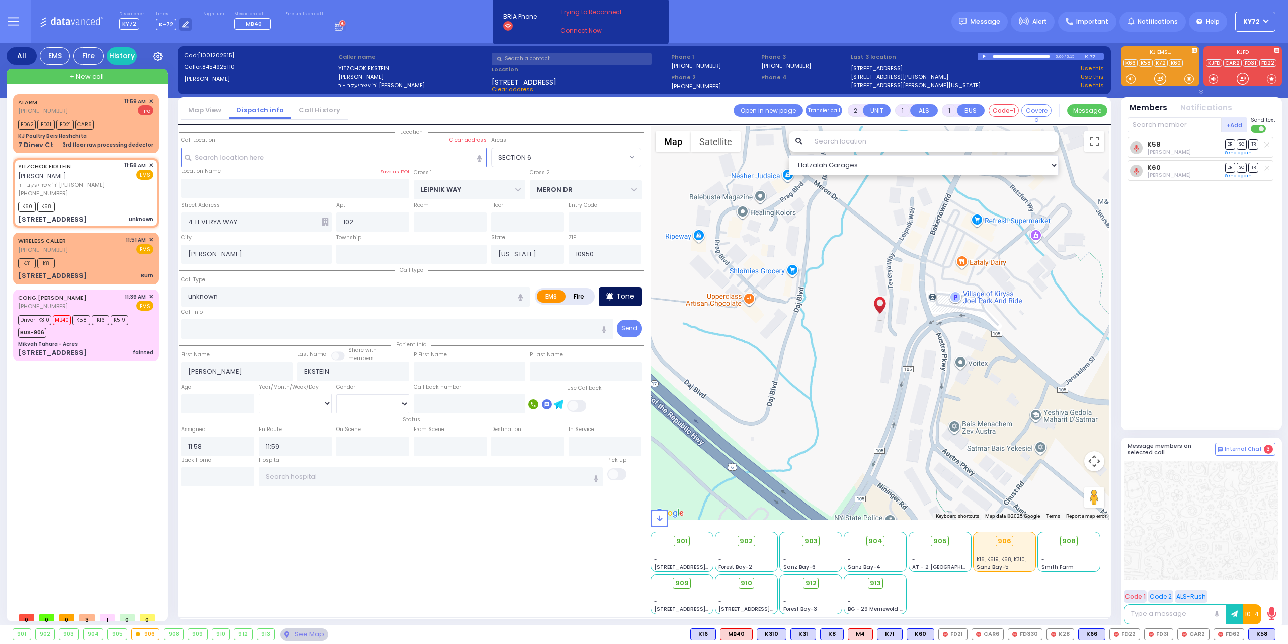
click at [620, 289] on div "Tone" at bounding box center [620, 296] width 43 height 19
click at [1159, 81] on div at bounding box center [1160, 78] width 10 height 10
drag, startPoint x: 94, startPoint y: 248, endPoint x: 100, endPoint y: 245, distance: 7.2
click at [96, 256] on div "K31 K8" at bounding box center [85, 262] width 135 height 13
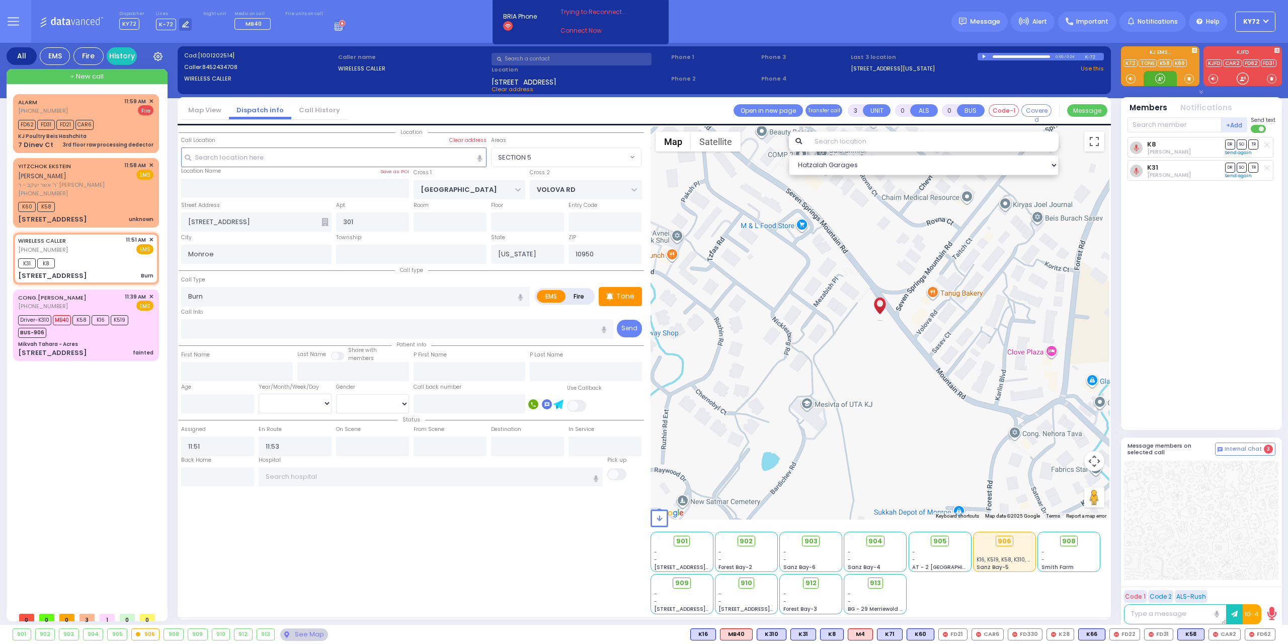
click at [1162, 71] on div at bounding box center [1160, 78] width 33 height 15
select select "SECTION 5"
select select
click at [1156, 81] on div at bounding box center [1160, 78] width 10 height 10
click at [1155, 123] on input "text" at bounding box center [1175, 124] width 94 height 15
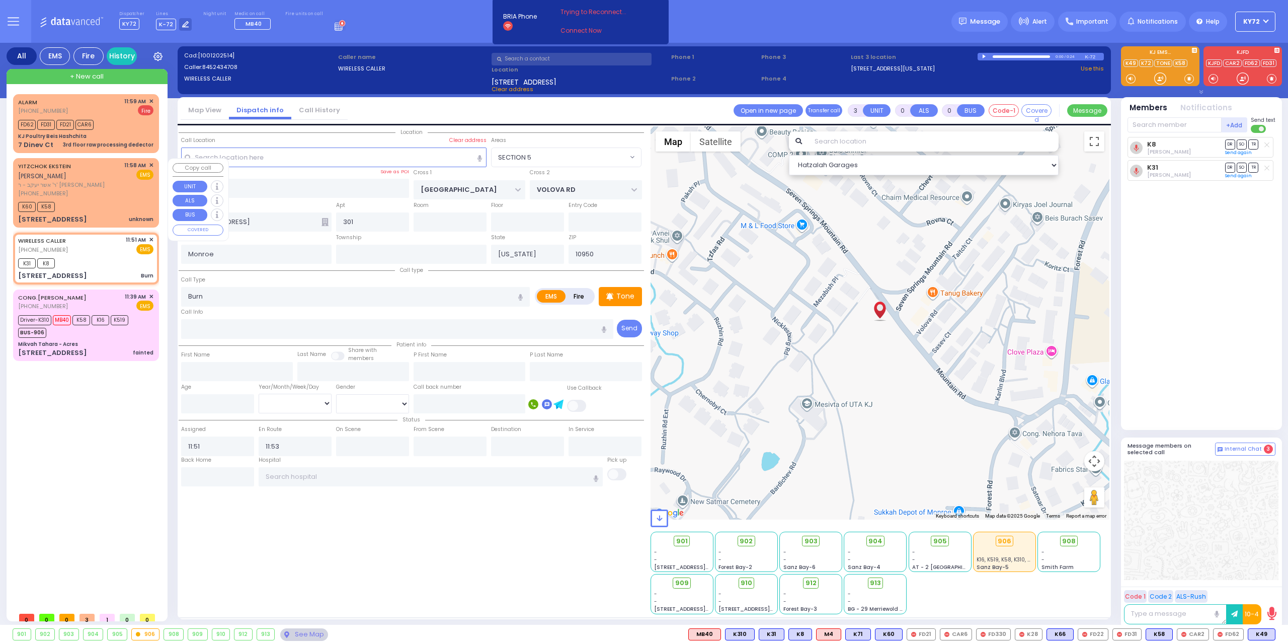
click at [118, 182] on div "[PERSON_NAME] [PERSON_NAME] ר' [PERSON_NAME] - ר' [PERSON_NAME] [PHONE_NUMBER] …" at bounding box center [85, 179] width 135 height 36
type input "2"
type input "1"
select select
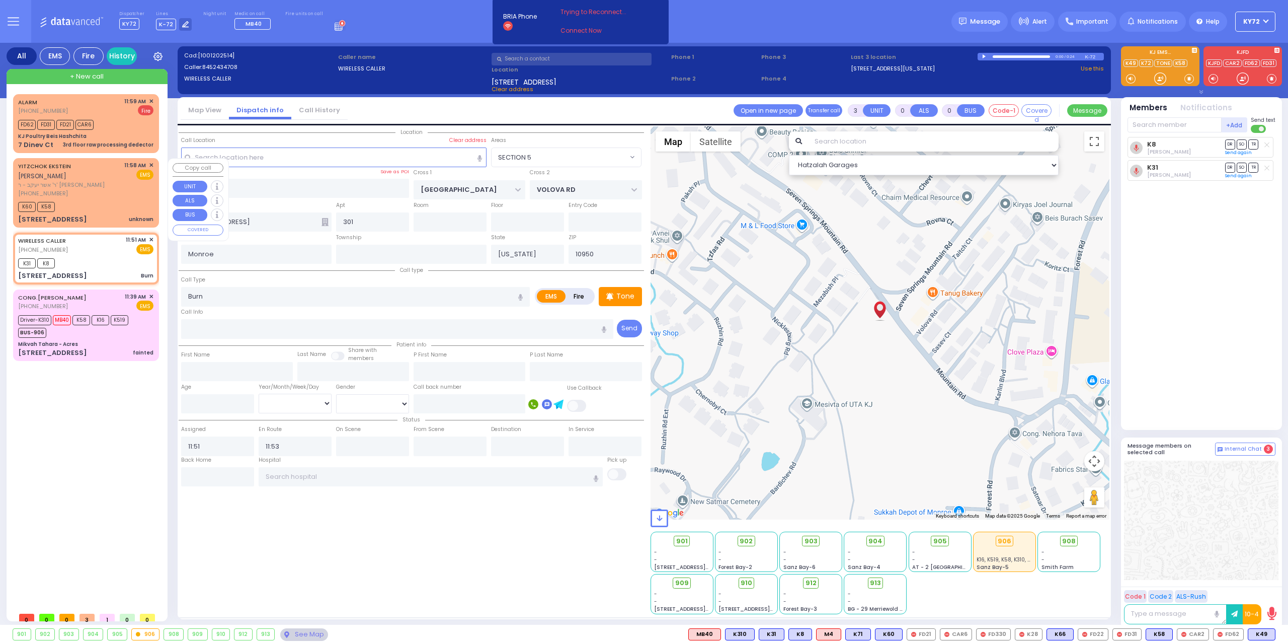
type input "unknown"
radio input "true"
type input "[PERSON_NAME]"
type input "EKSTEIN"
select select
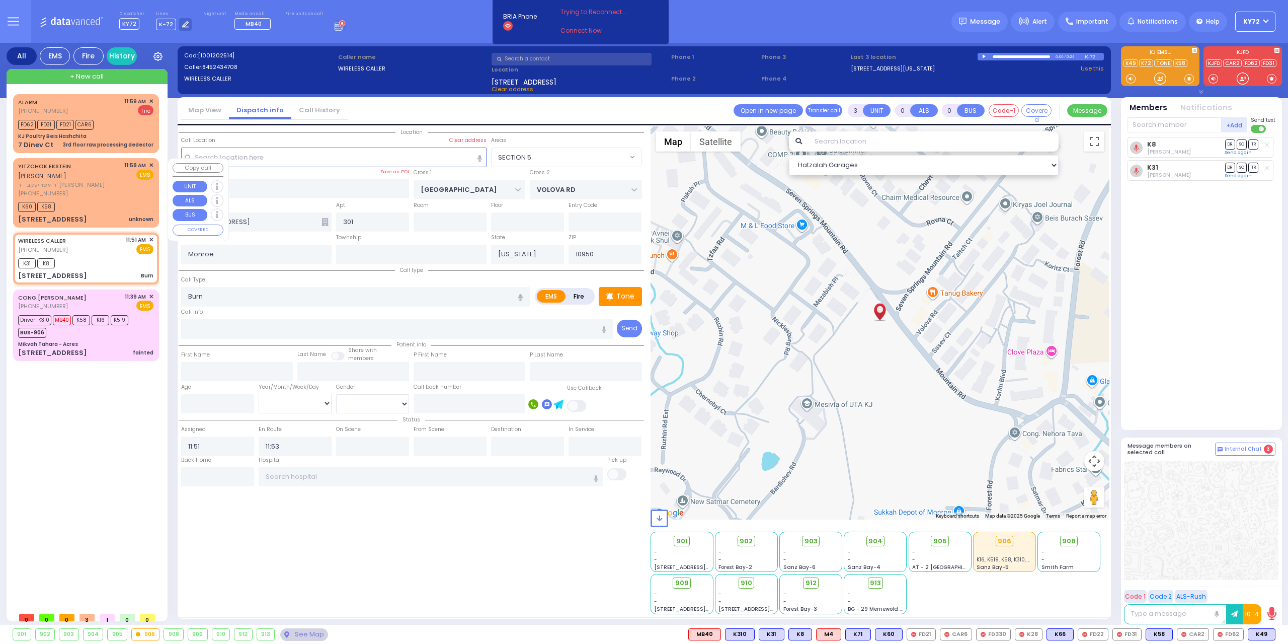
type input "11:58"
type input "11:59"
type input "LEIPNIK WAY"
type input "MERON DR"
type input "4 TEVERYA WAY"
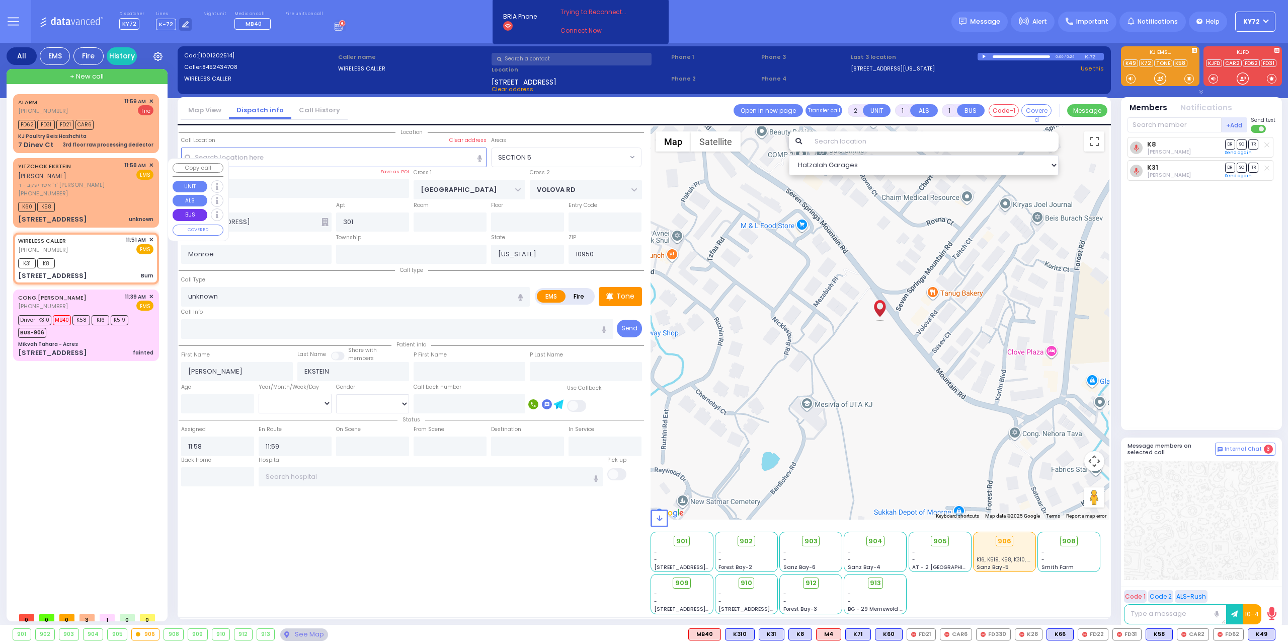
type input "102"
type input "[PERSON_NAME]"
select select "Hatzalah Garages"
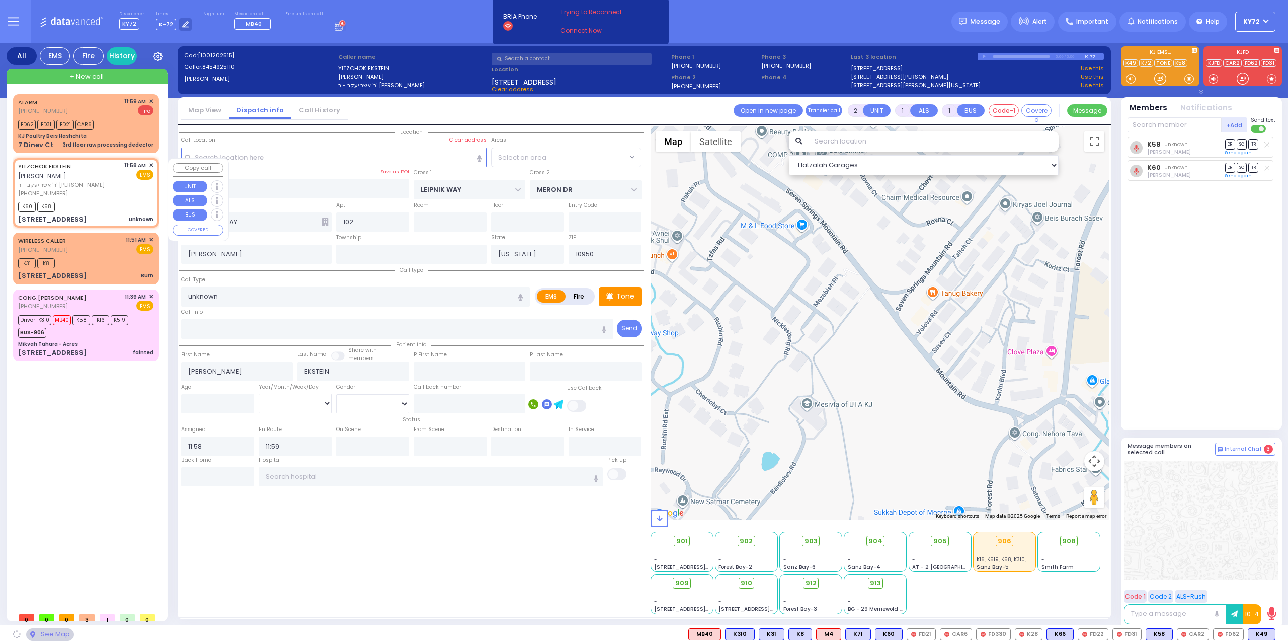
select select "SECTION 6"
click at [1151, 125] on input "text" at bounding box center [1175, 124] width 94 height 15
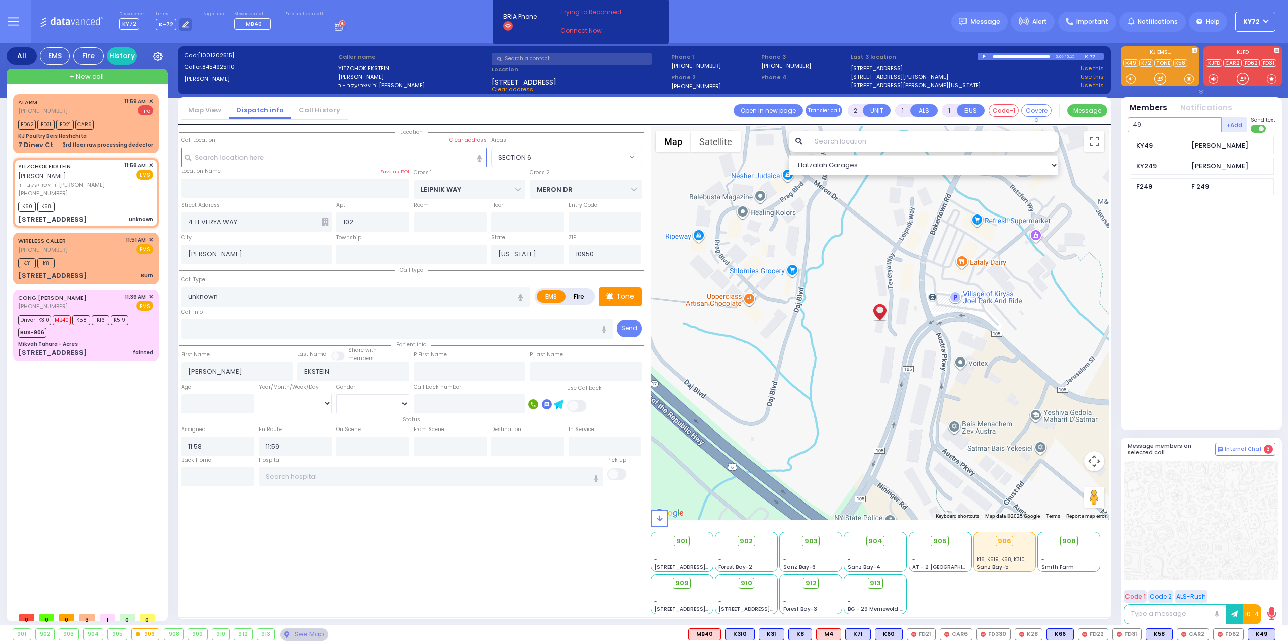
type input "49"
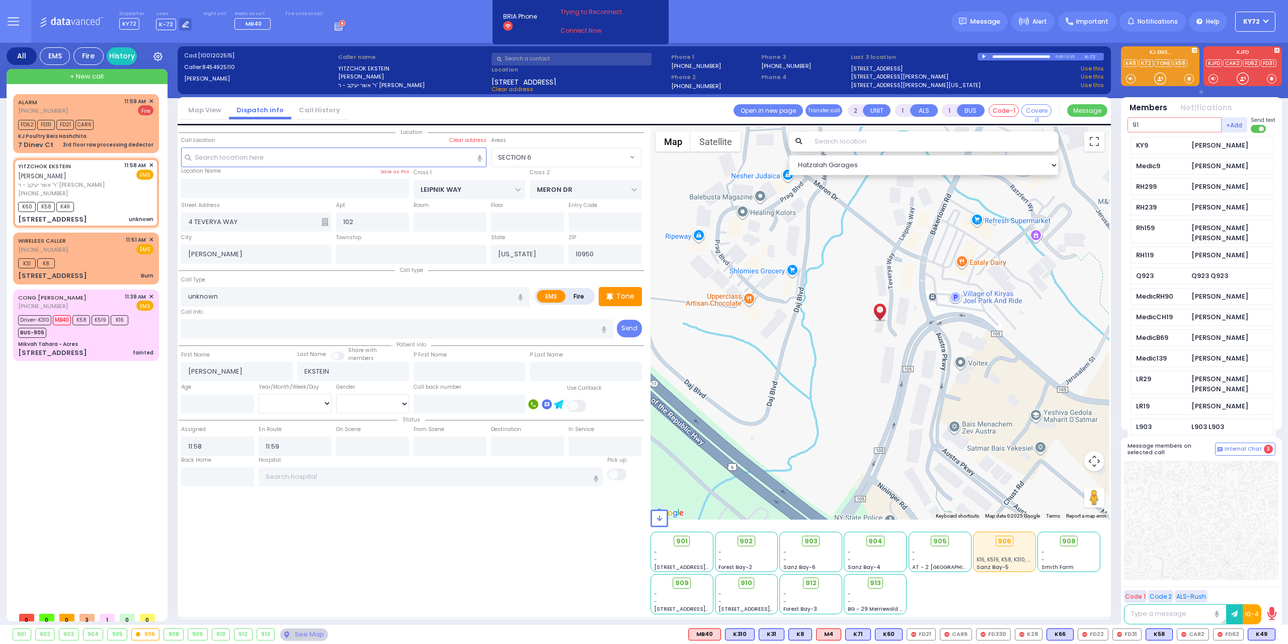
type input "910"
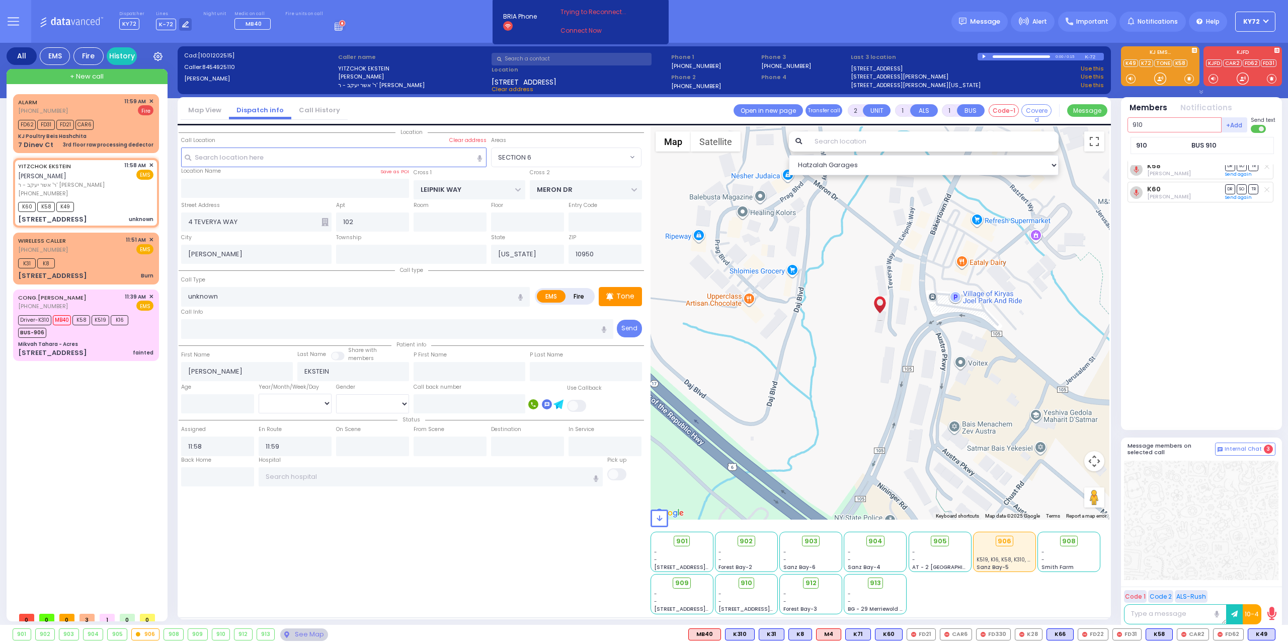
select select
radio input "true"
select select
type input "910"
select select "SECTION 6"
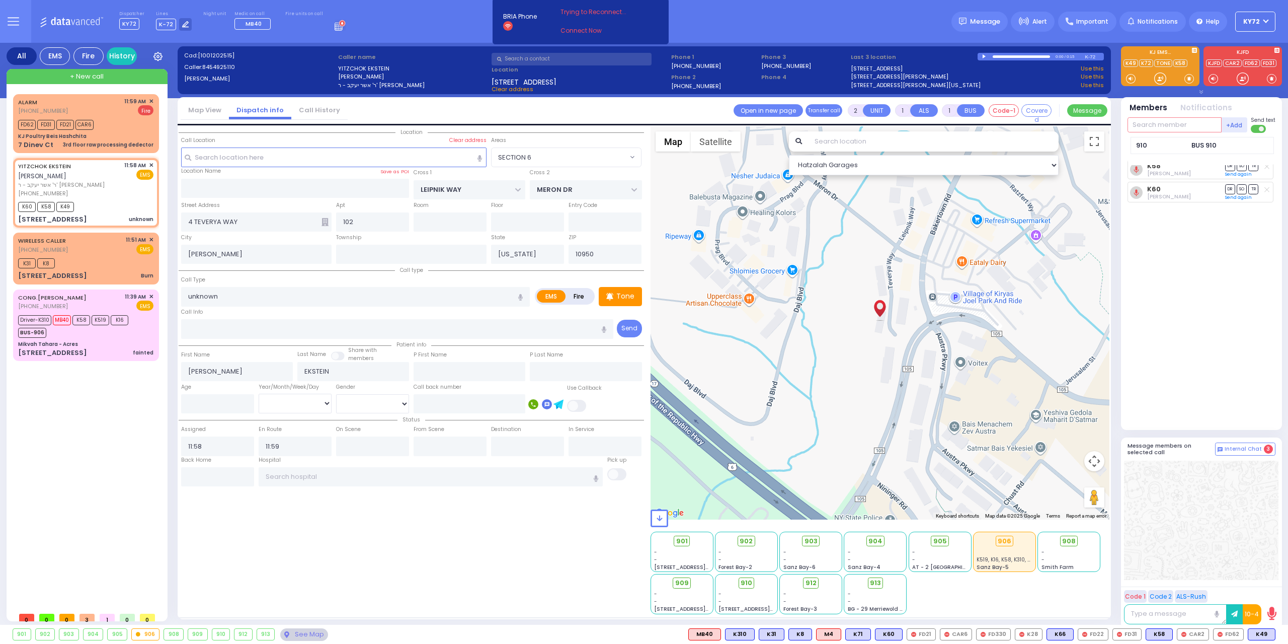
select select "Hatzalah Garages"
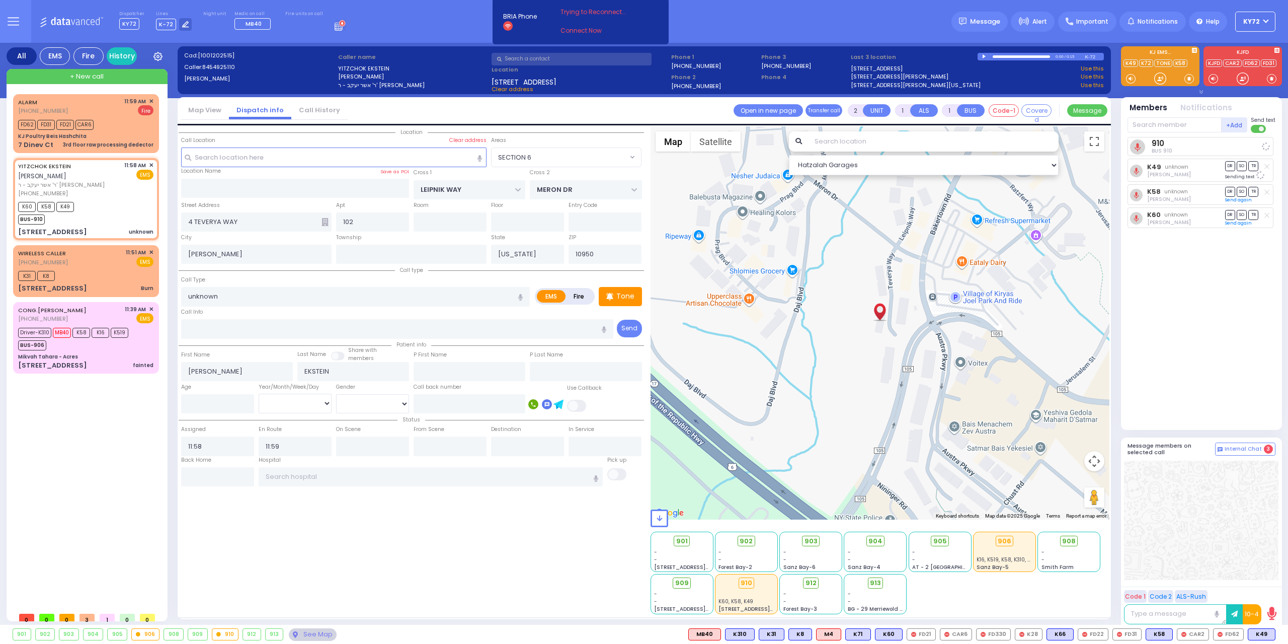
select select
radio input "true"
select select
select select "SECTION 6"
select select "Hatzalah Garages"
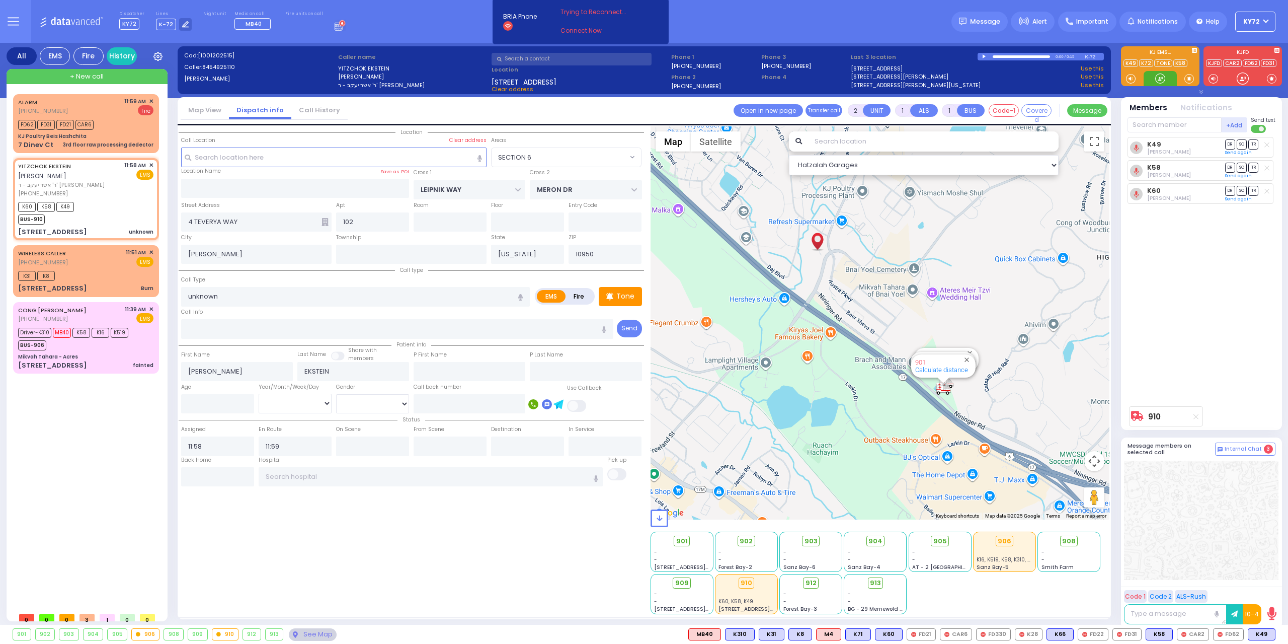
click at [1165, 75] on div at bounding box center [1160, 78] width 10 height 10
click at [91, 200] on div "K60 K58 K49 BUS-910" at bounding box center [85, 211] width 135 height 25
select select
radio input "true"
select select
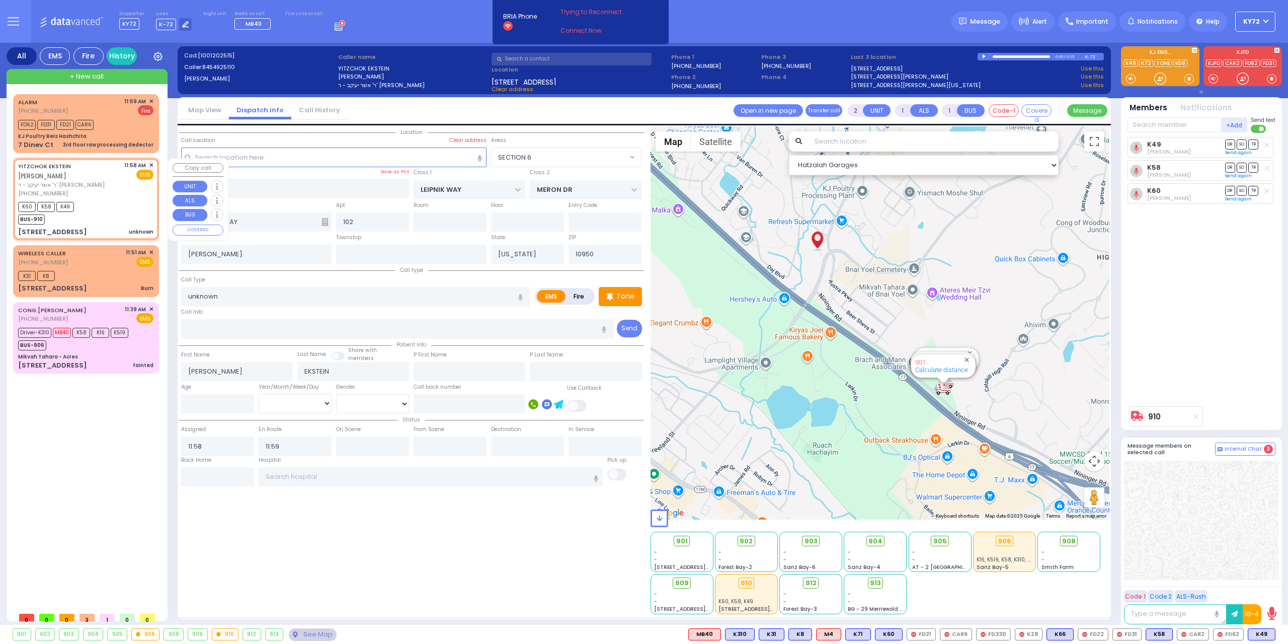
select select "SECTION 6"
select select "Hatzalah Garages"
click at [94, 199] on div "K60 K58 K49 BUS-910" at bounding box center [85, 211] width 135 height 25
select select
radio input "true"
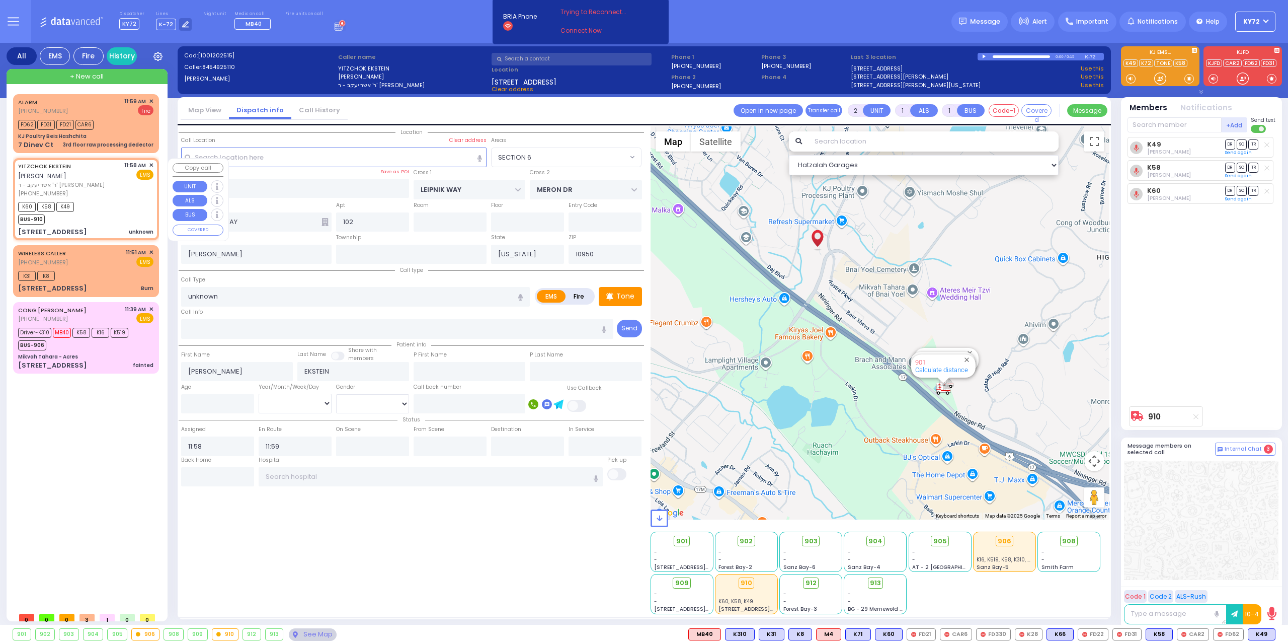
select select
select select "Hatzalah Garages"
select select "SECTION 6"
drag, startPoint x: 1154, startPoint y: 72, endPoint x: 1156, endPoint y: 63, distance: 9.3
click at [1156, 63] on div at bounding box center [1160, 66] width 79 height 40
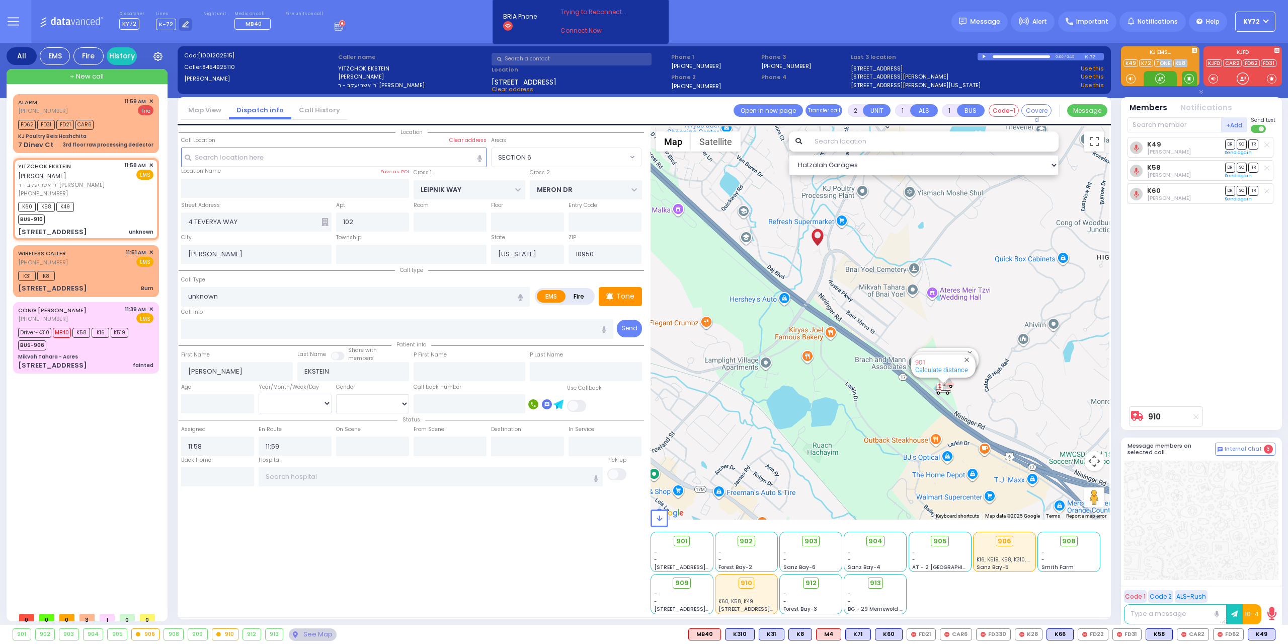
click at [1182, 80] on span at bounding box center [1189, 78] width 15 height 15
click at [1158, 75] on div at bounding box center [1160, 78] width 10 height 10
click at [1157, 82] on div at bounding box center [1160, 78] width 10 height 10
click at [1160, 77] on div at bounding box center [1160, 78] width 10 height 10
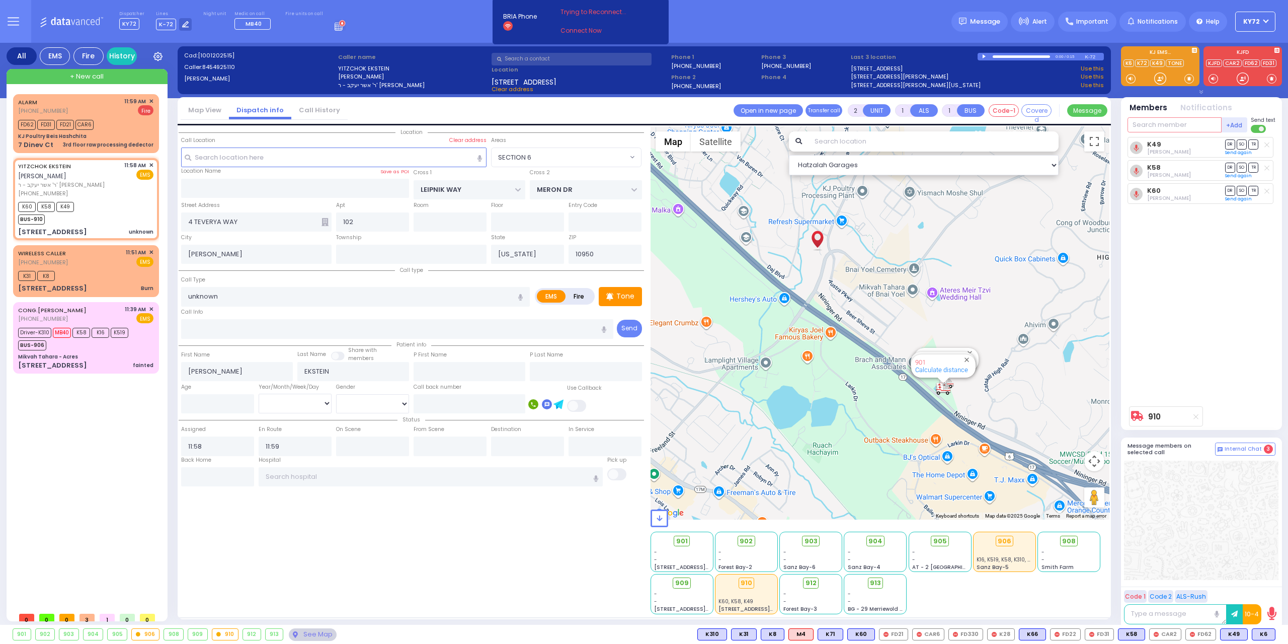
click at [1178, 125] on input "text" at bounding box center [1175, 124] width 94 height 15
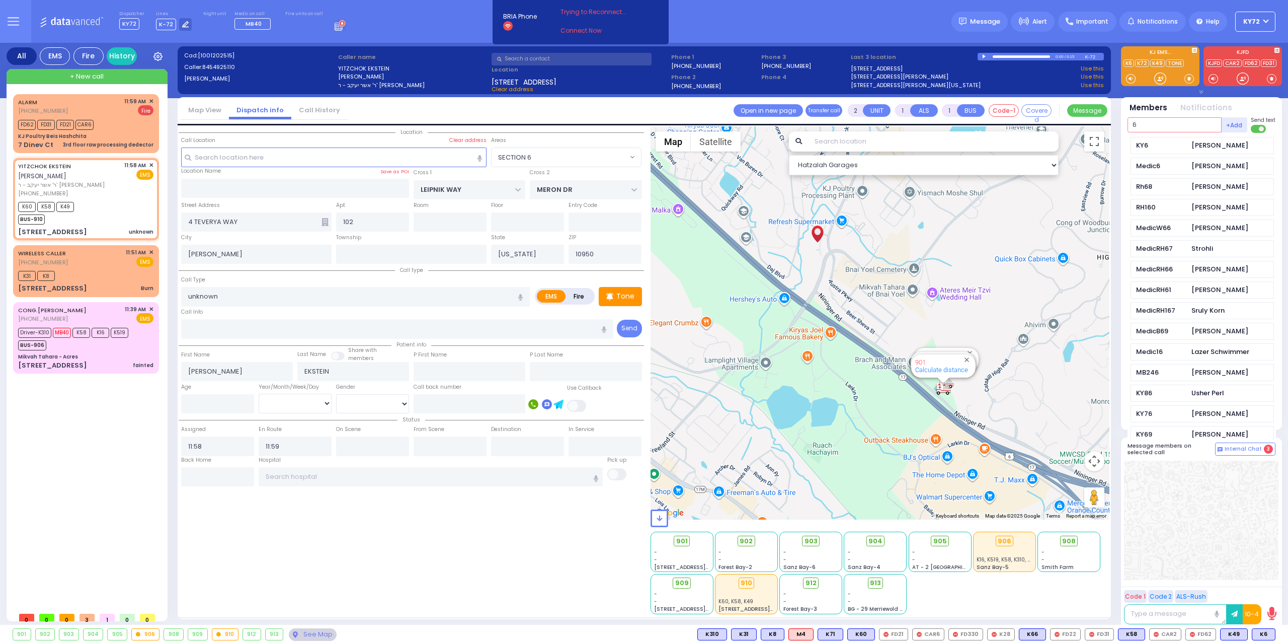
type input "6"
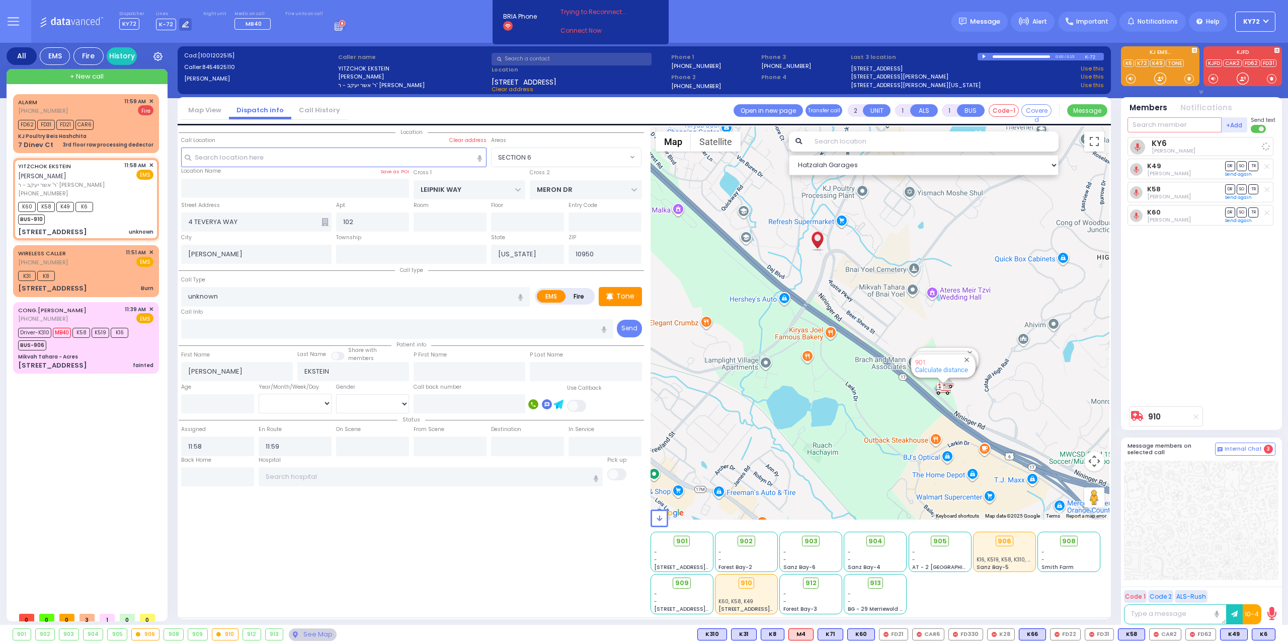
select select
radio input "true"
select select
select select "SECTION 6"
select select "Hatzalah Garages"
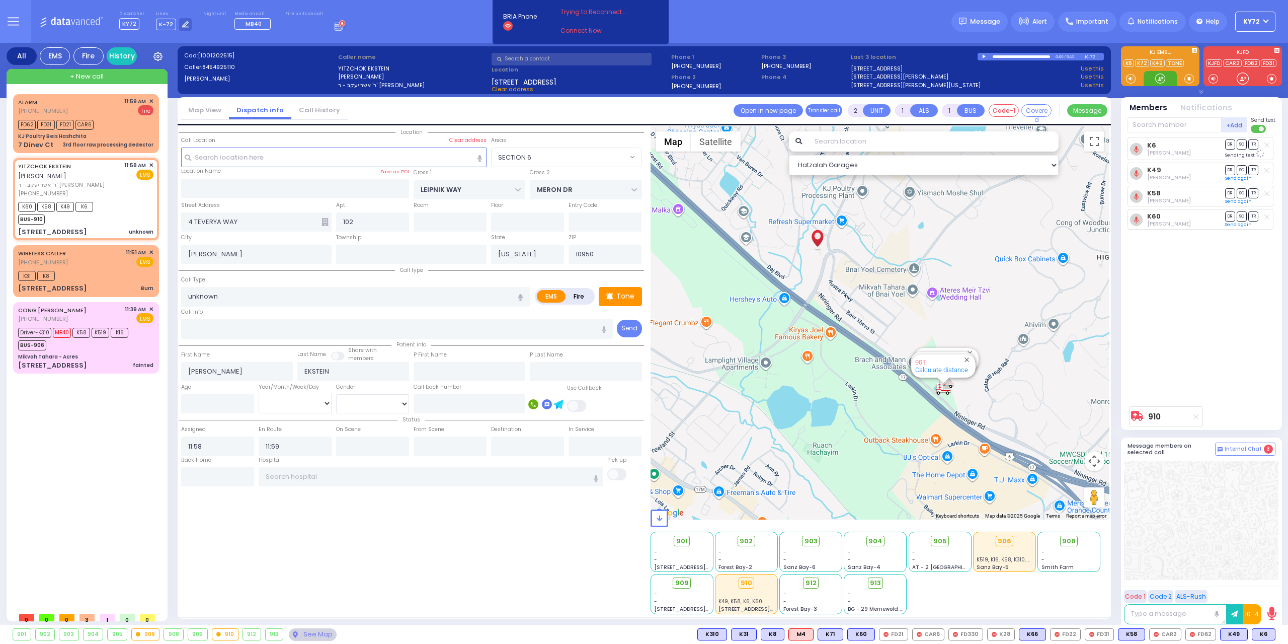
click at [1158, 79] on div at bounding box center [1160, 78] width 10 height 10
click at [1160, 78] on div at bounding box center [1160, 78] width 10 height 10
click at [132, 127] on div "FD62 FD31 FD21 CAR6" at bounding box center [85, 123] width 135 height 13
select select
type input "3rd floor raw processing dedector"
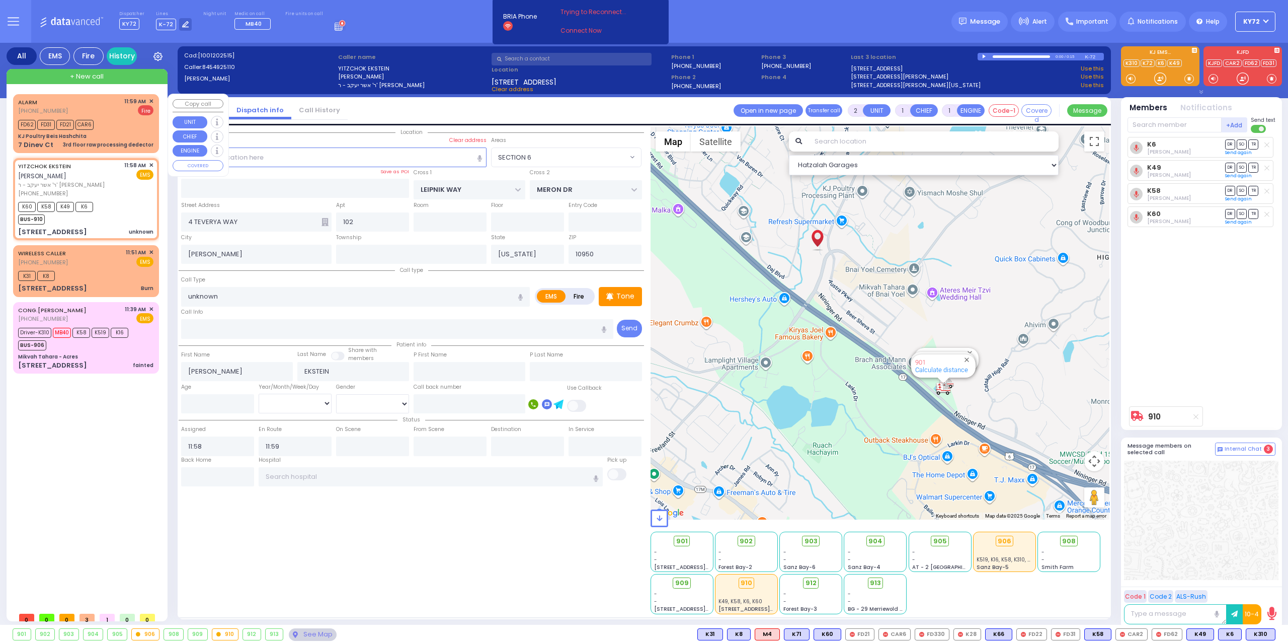
radio input "false"
radio input "true"
select select
type input "11:59"
type input "12:00"
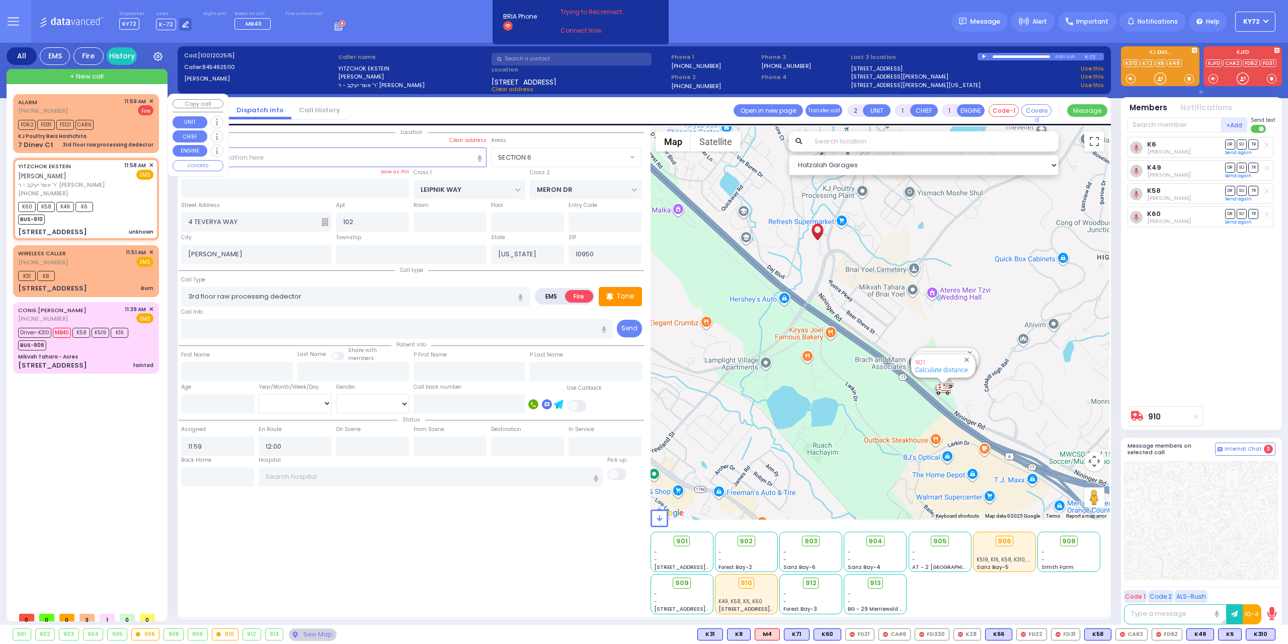
select select "Hatzalah Garages"
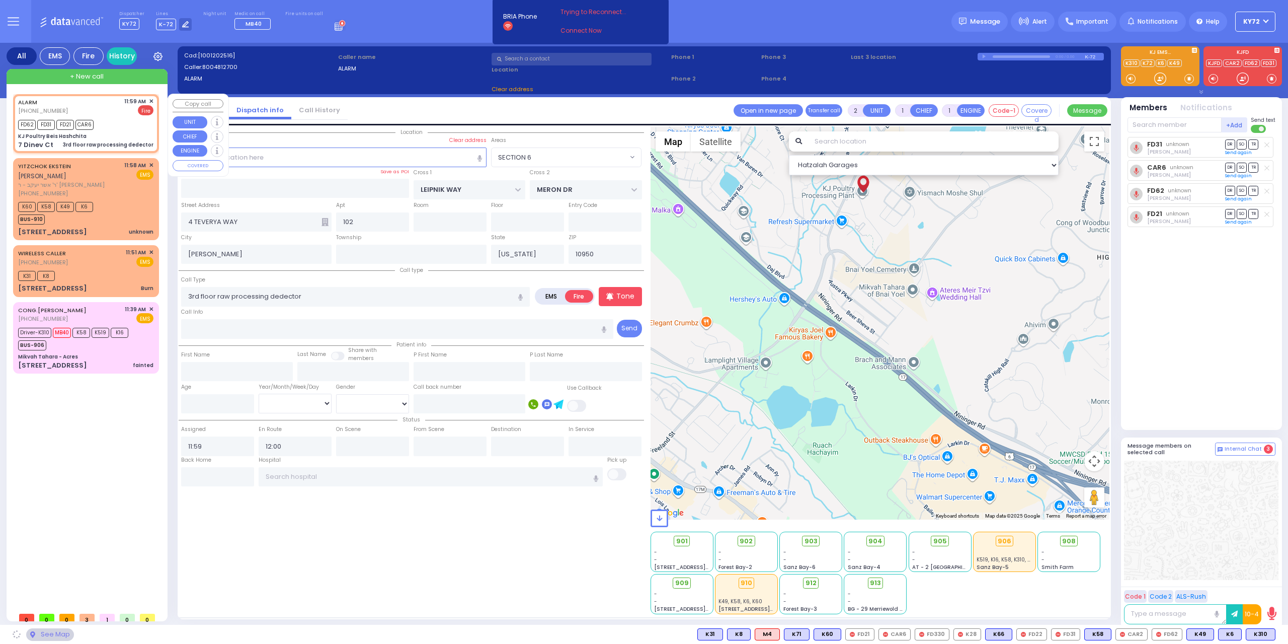
type input "KJ Poultry Beis Hashchita"
type input "DINEV RD"
type input "7 Dinev Ct"
type input "Monroe"
select select "BEIRECH MOSHE"
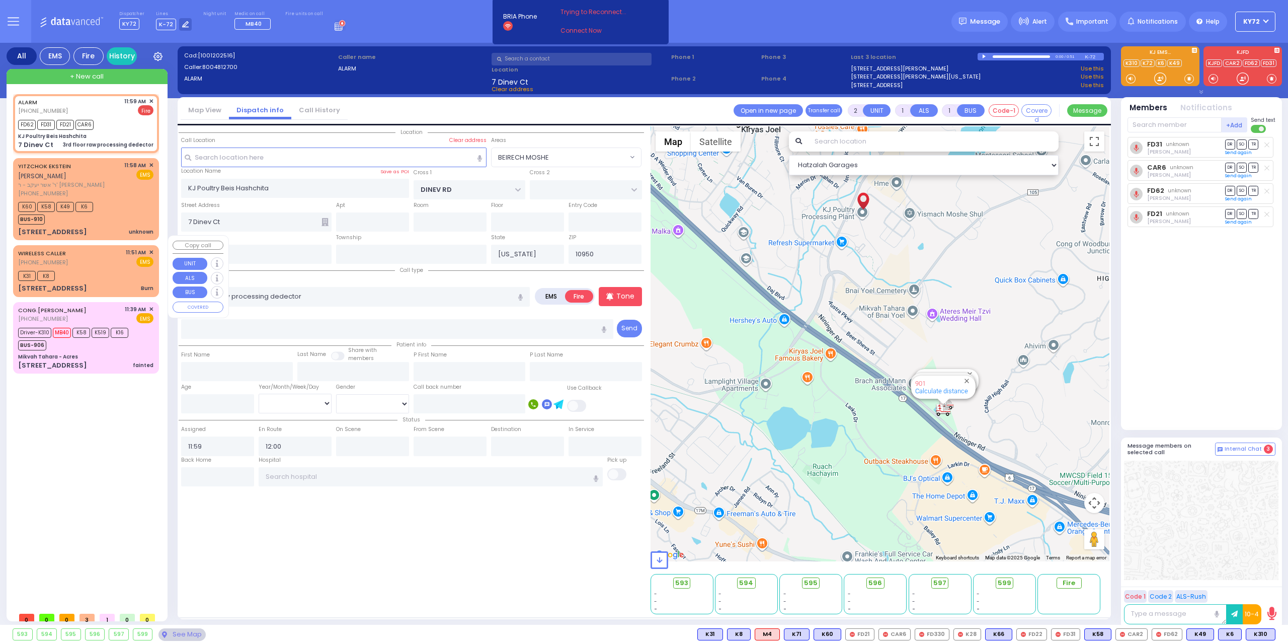
click at [102, 255] on div "WIRELESS CALLER [PHONE_NUMBER] 11:51 AM ✕ EMS" at bounding box center [85, 257] width 135 height 19
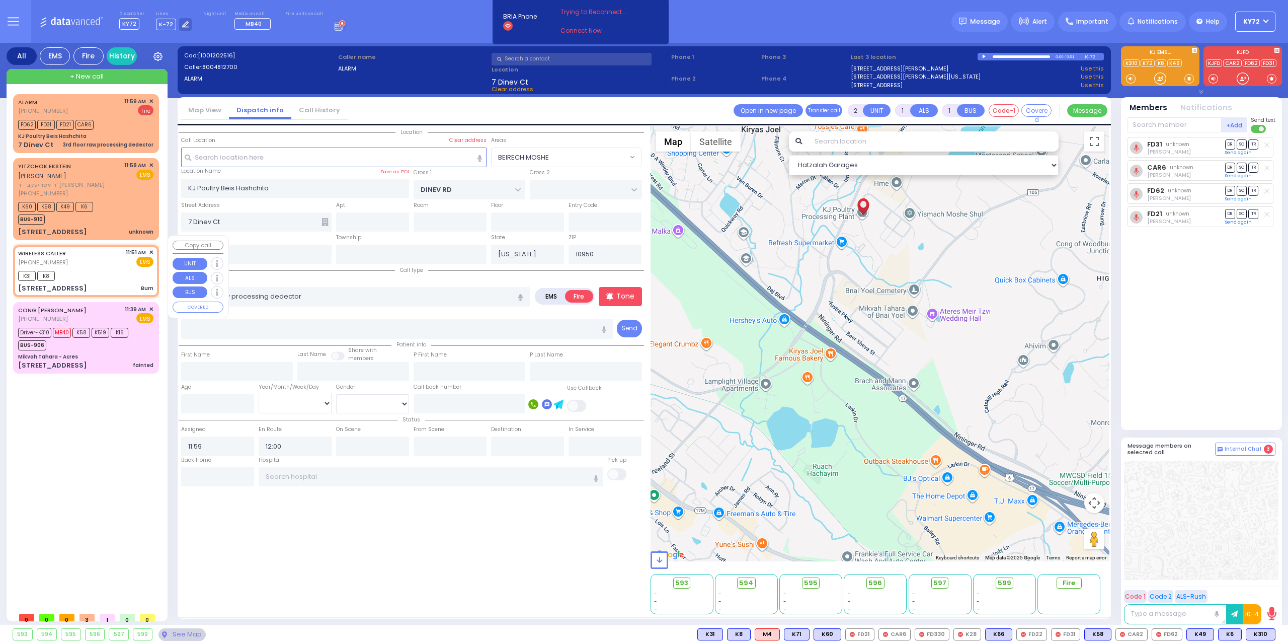
type input "6"
select select
type input "Burn"
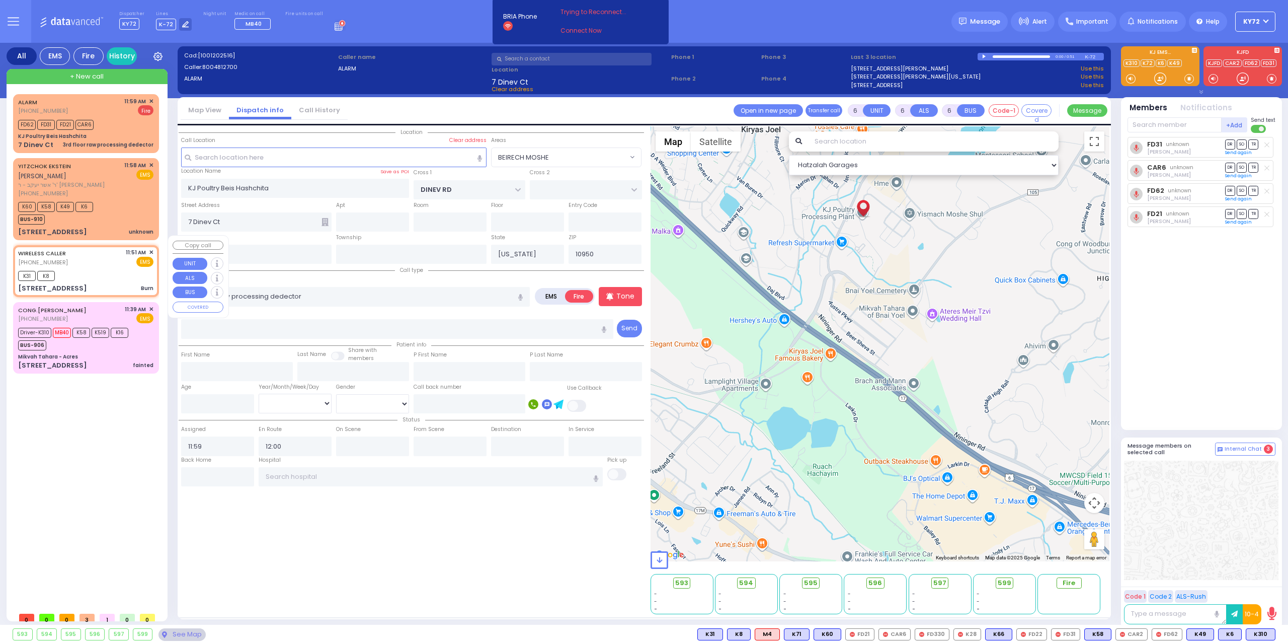
radio input "true"
type input "Unknown"
select select "Year"
type input "11:51"
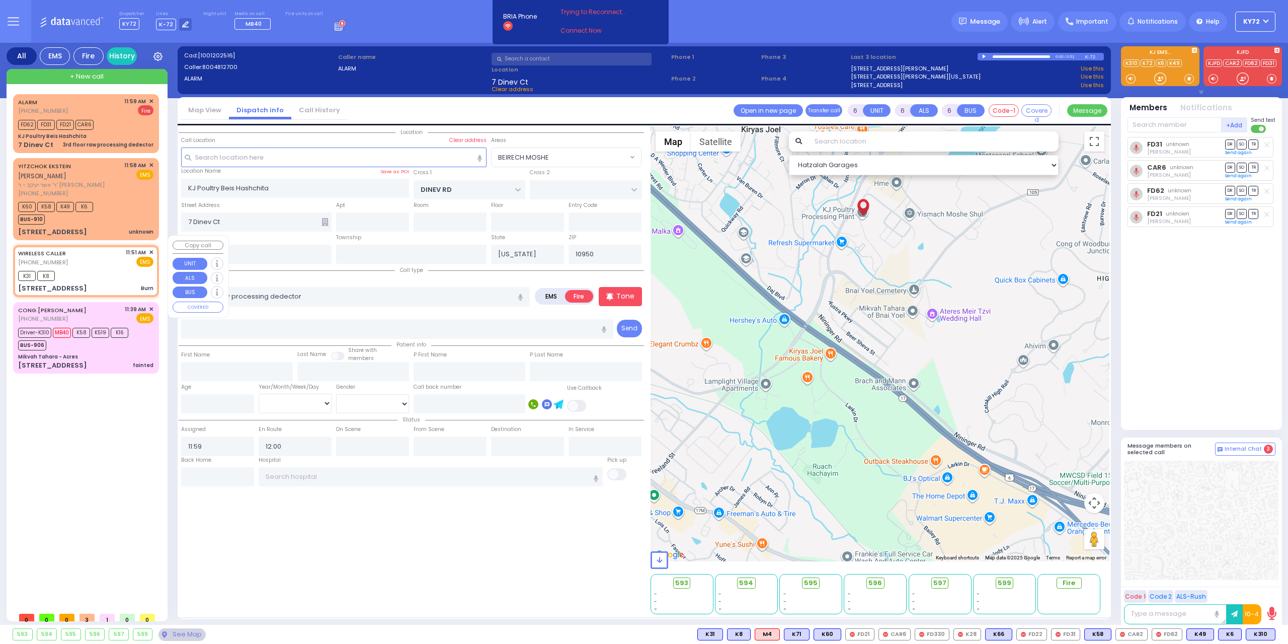
type input "11:53"
type input "[GEOGRAPHIC_DATA]"
type input "VOLOVA RD"
type input "[STREET_ADDRESS]"
type input "301"
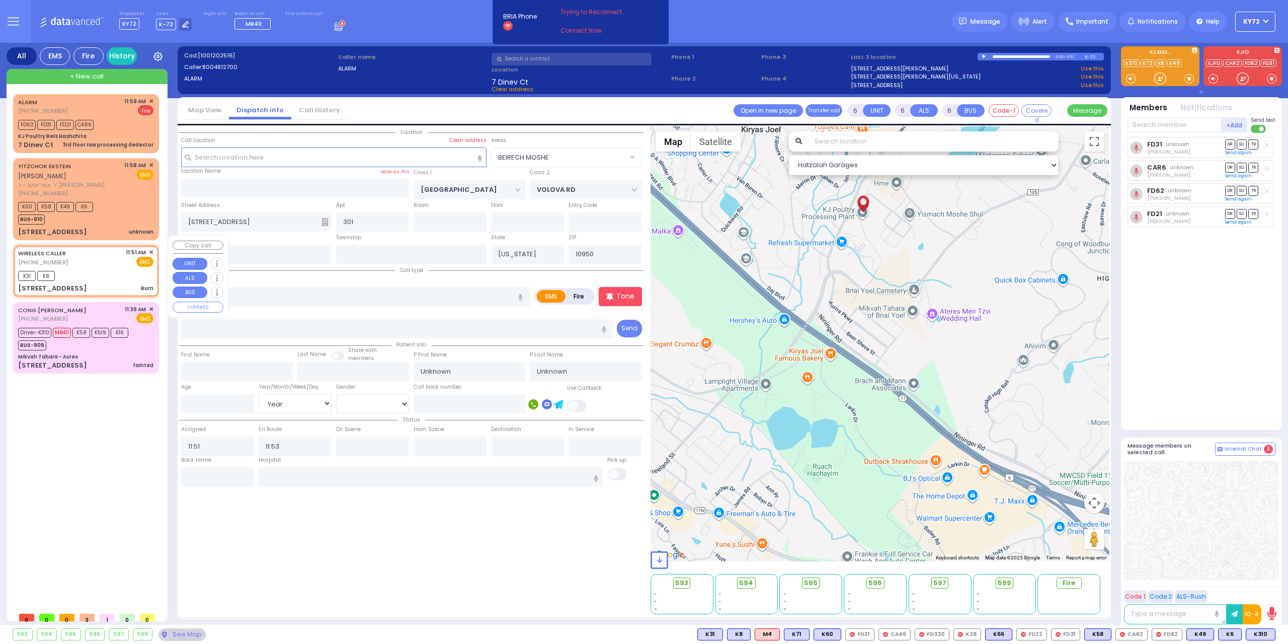
select select "SECTION 5"
select select "Hatzalah Garages"
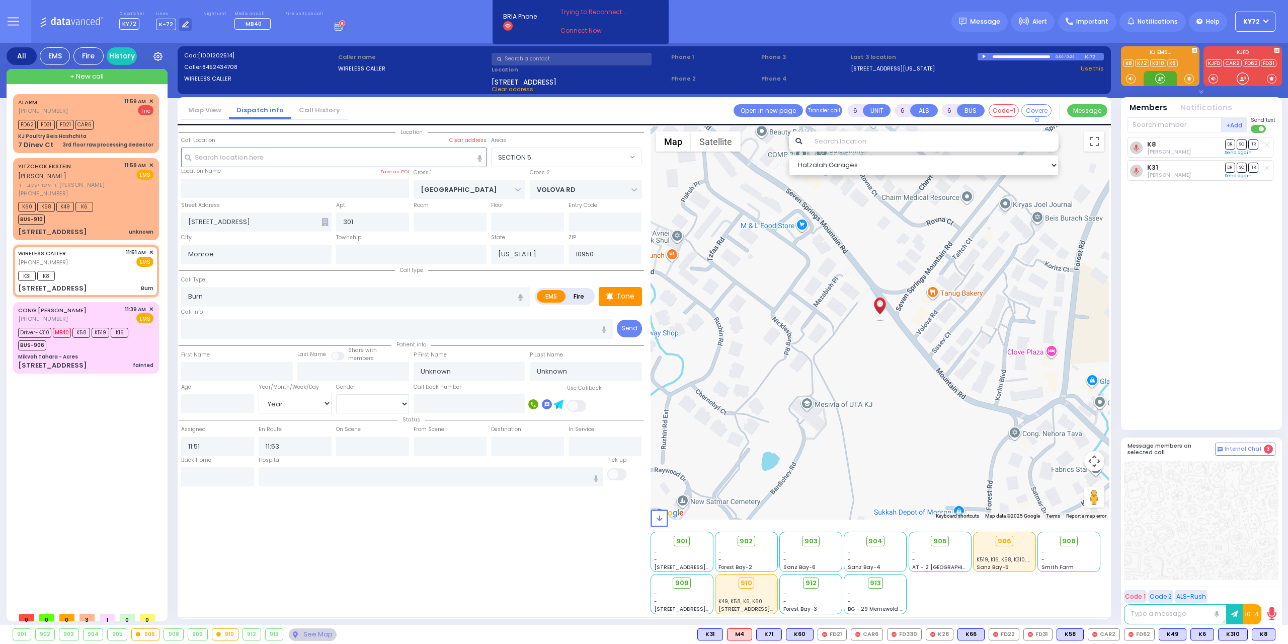
drag, startPoint x: 1158, startPoint y: 79, endPoint x: 1007, endPoint y: 102, distance: 152.8
click at [1158, 77] on div at bounding box center [1160, 78] width 10 height 10
click at [153, 248] on span "✕" at bounding box center [151, 252] width 5 height 9
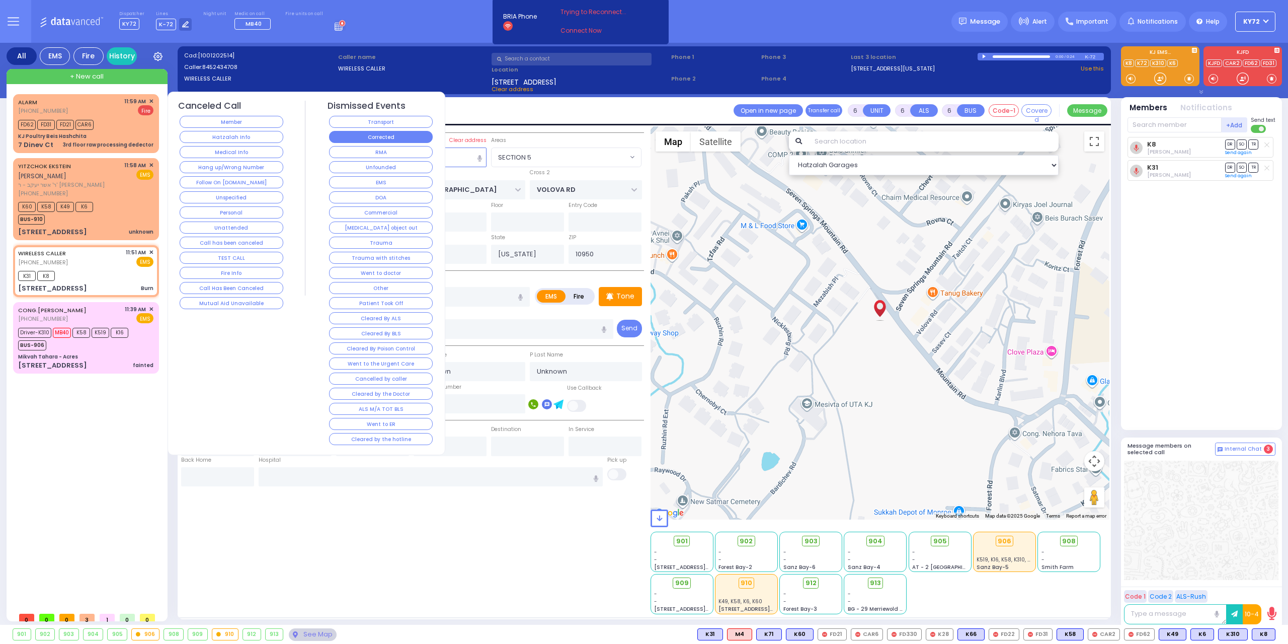
click at [374, 141] on button "Corrected" at bounding box center [381, 137] width 104 height 12
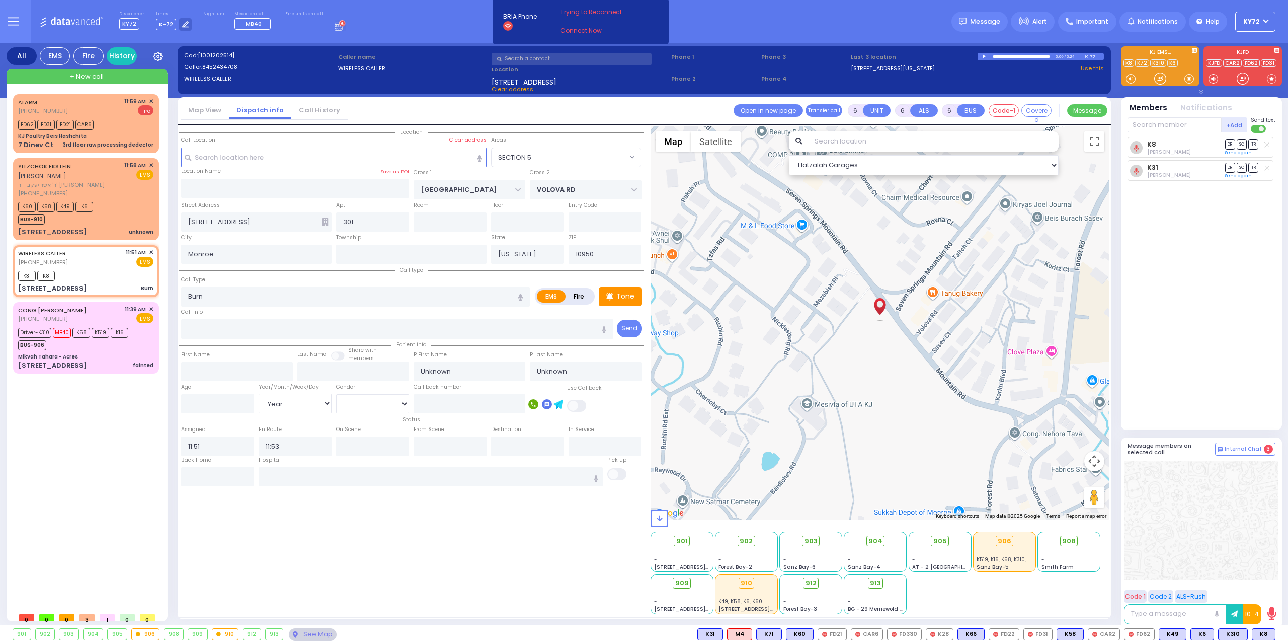
select select
radio input "true"
select select
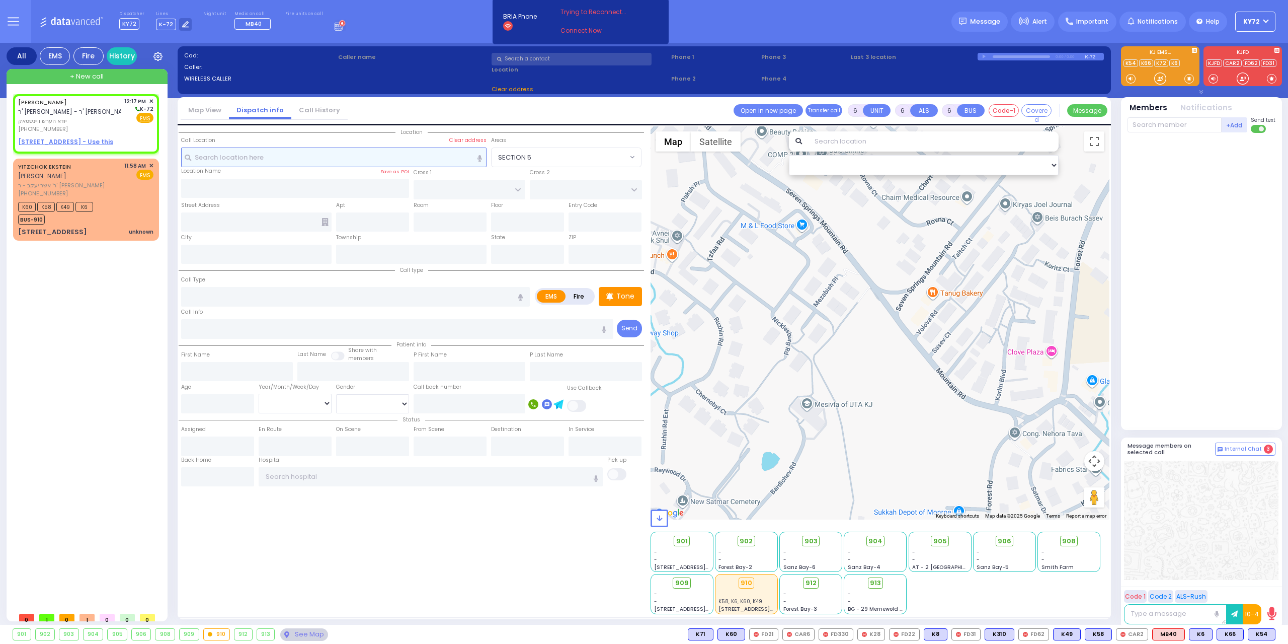
type input "2"
type input "1"
select select
radio input "true"
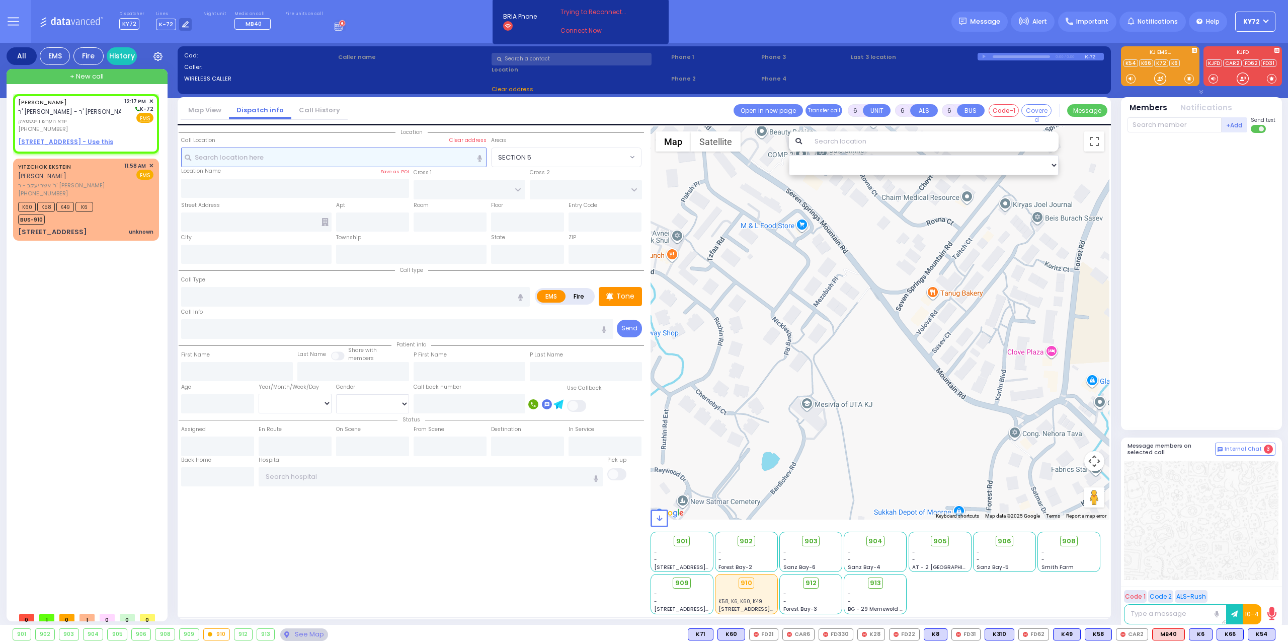
type input "[PERSON_NAME]"
select select
type input "12:17"
select select "Hatzalah Garages"
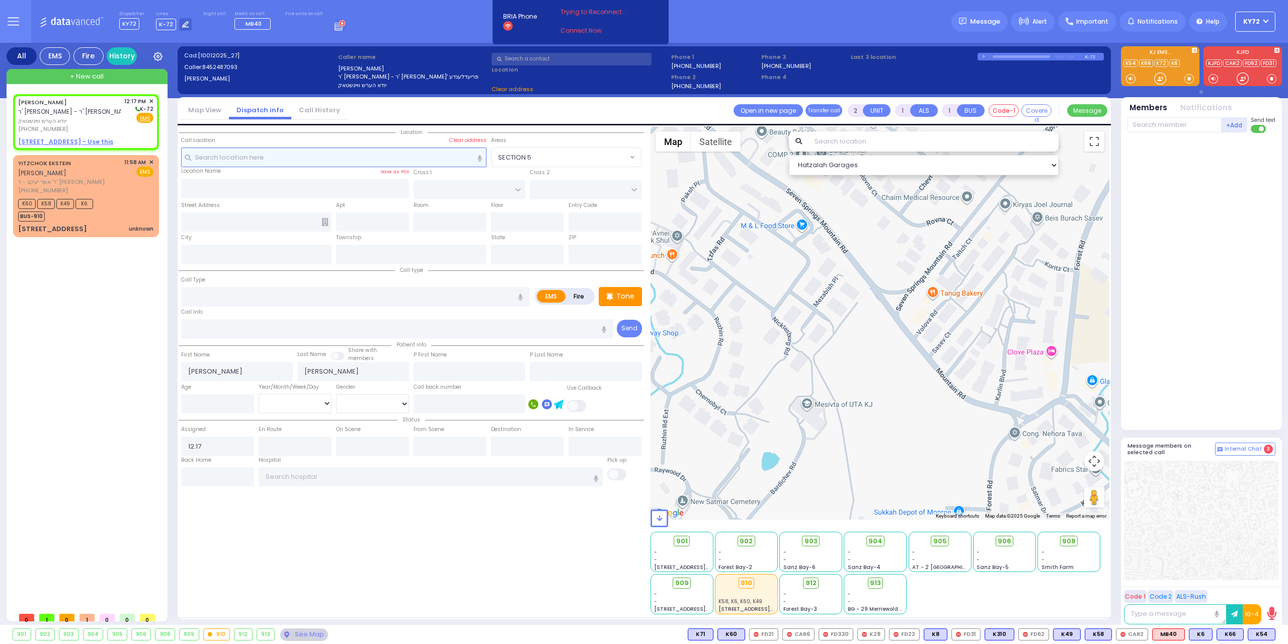
select select
radio input "true"
select select
select select "Hatzalah Garages"
select select
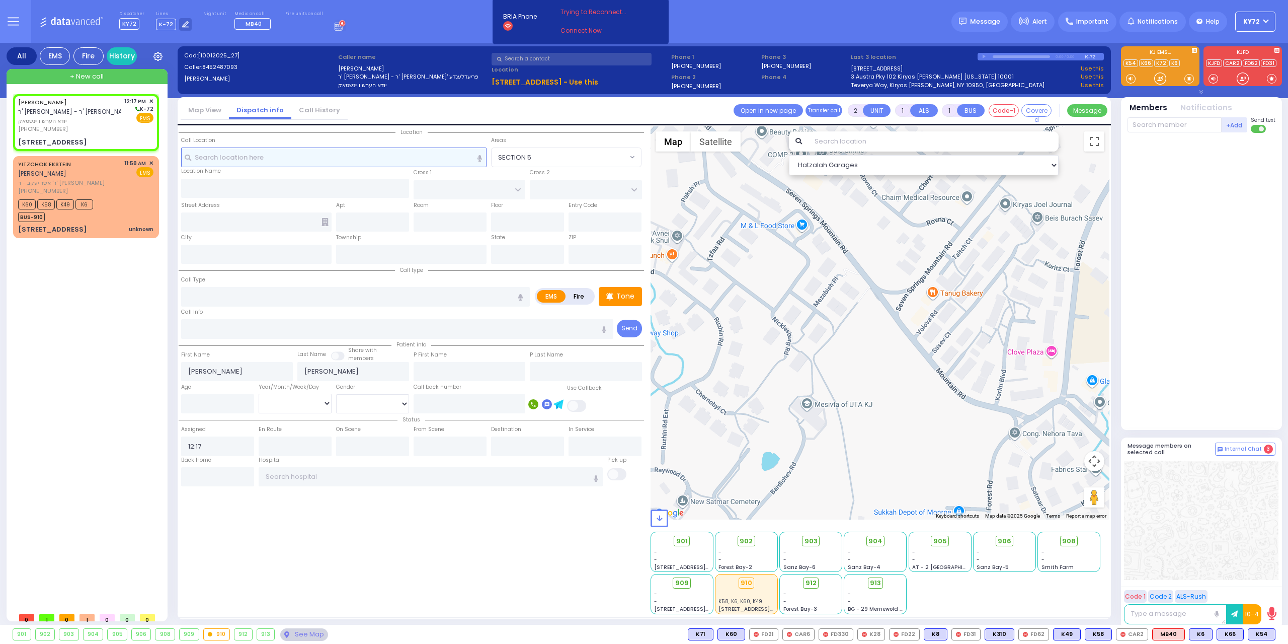
radio input "true"
select select
select select "Hatzalah Garages"
type input "[GEOGRAPHIC_DATA]"
type input "CHUST RD"
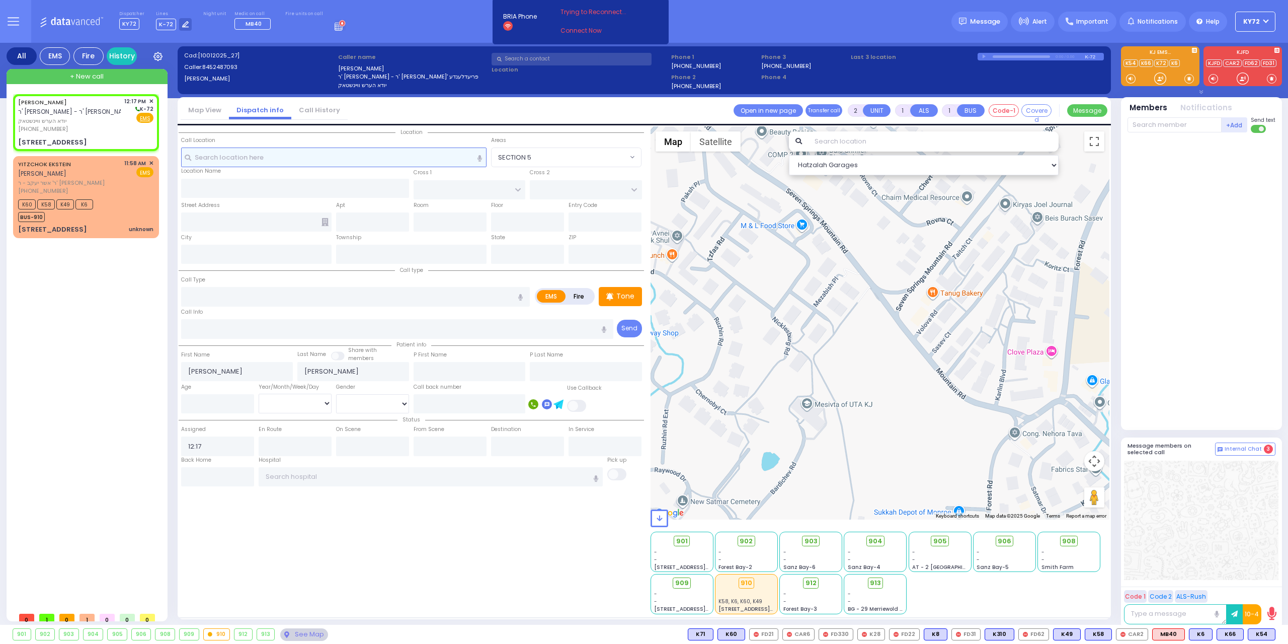
type input "[STREET_ADDRESS]"
type input "302"
type input "Monroe"
type input "[US_STATE]"
type input "10950"
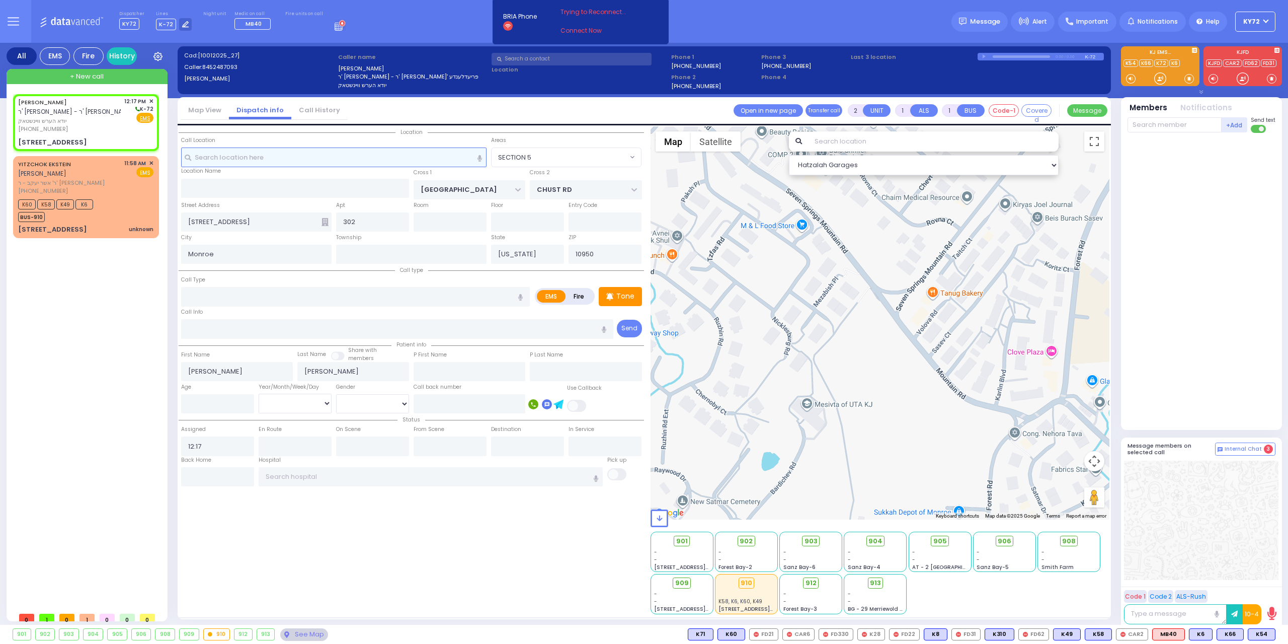
select select "SECTION 4"
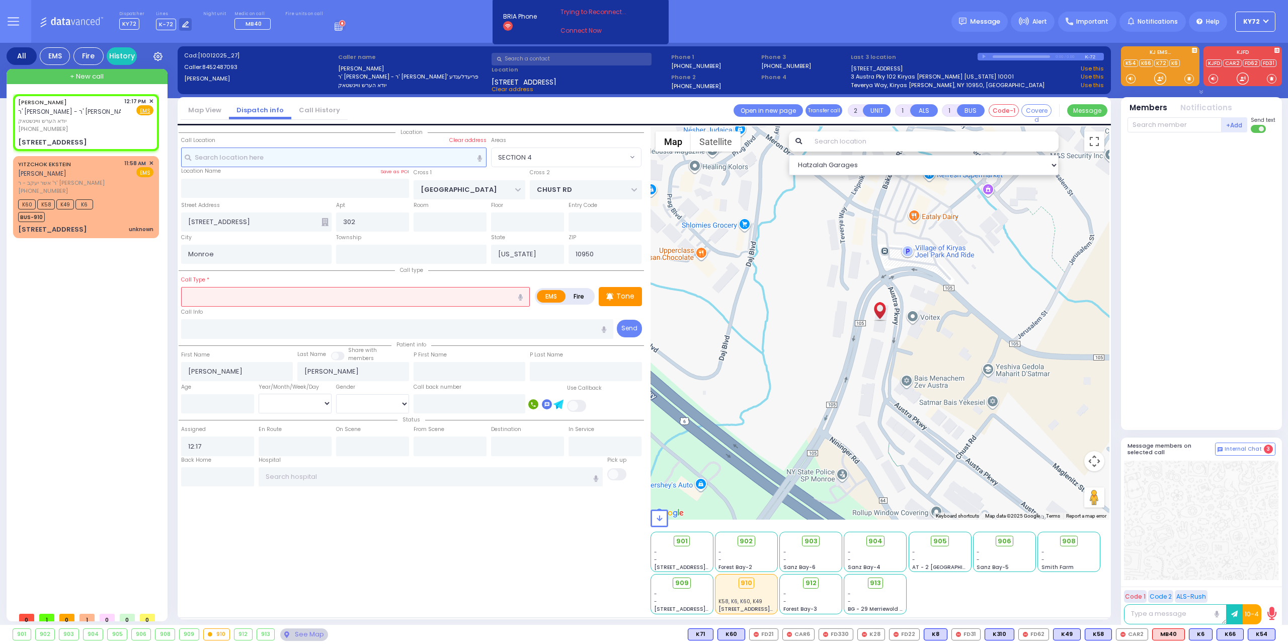
select select
radio input "true"
select select
select select "Hatzalah Garages"
select select "SECTION 4"
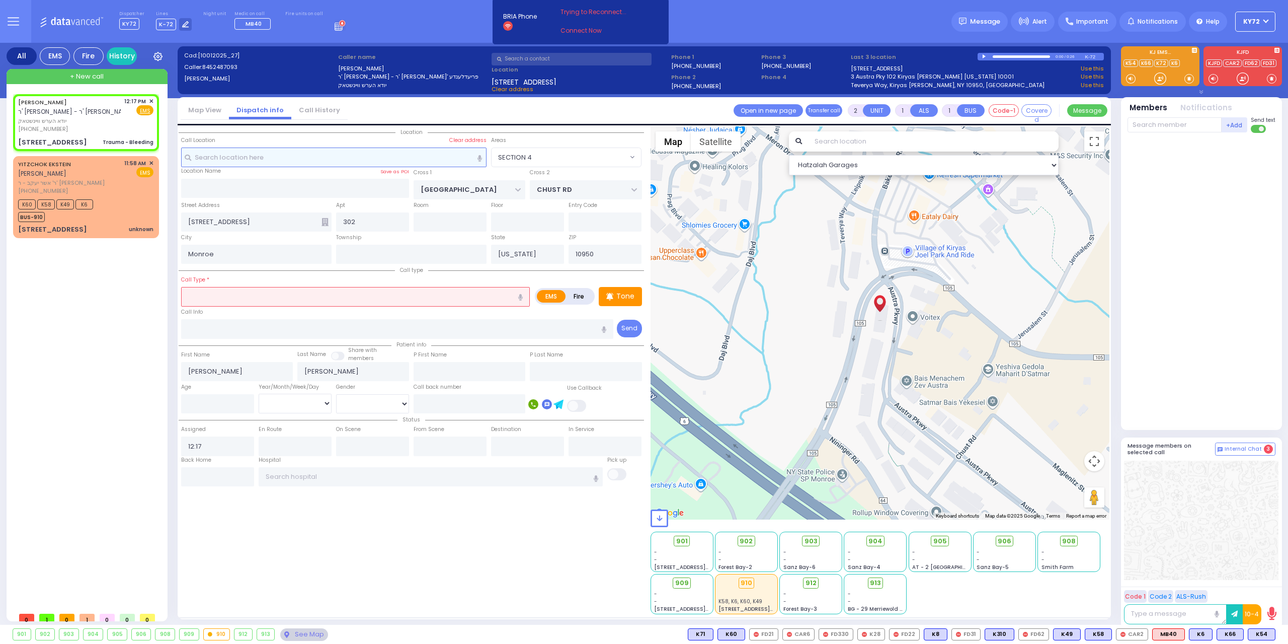
select select
type input "Trauma - Bleeding"
radio input "true"
select select
select select "Hatzalah Garages"
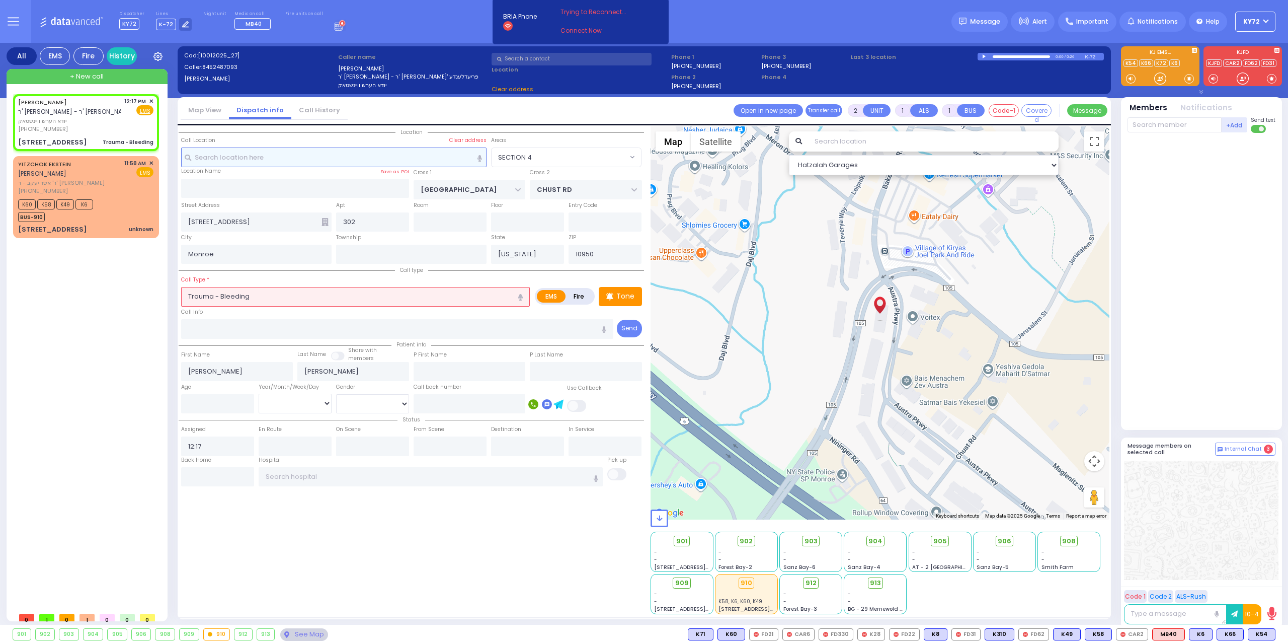
select select "SECTION 4"
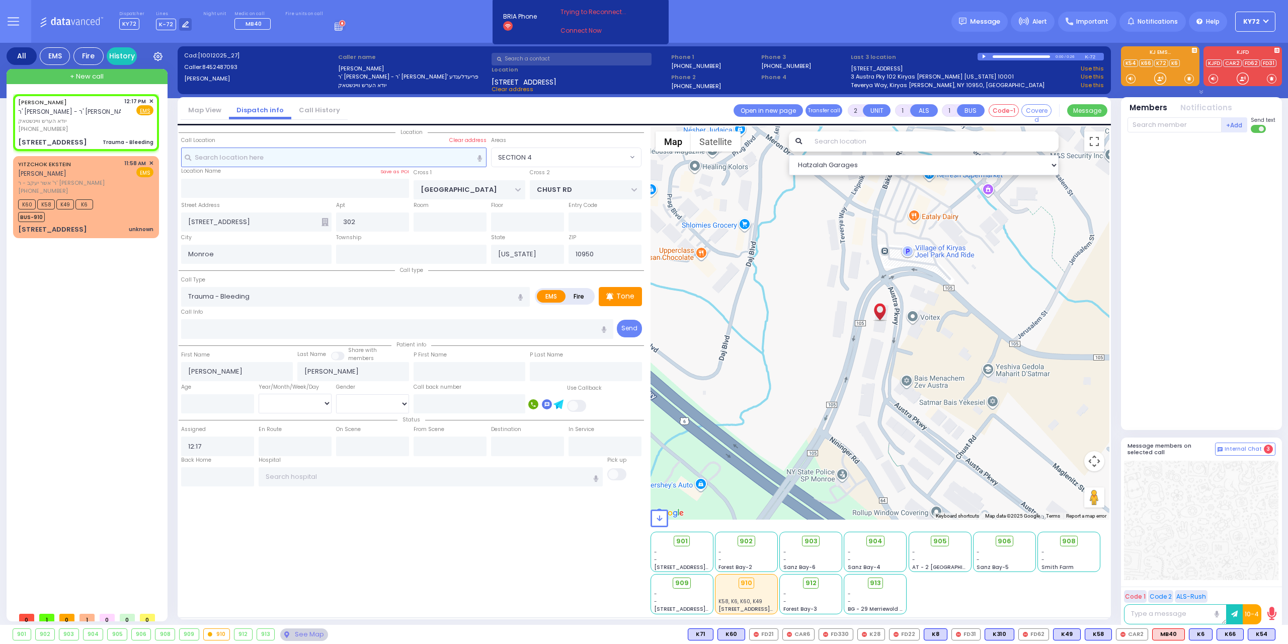
select select
radio input "true"
select select
select select "Hatzalah Garages"
select select "SECTION 4"
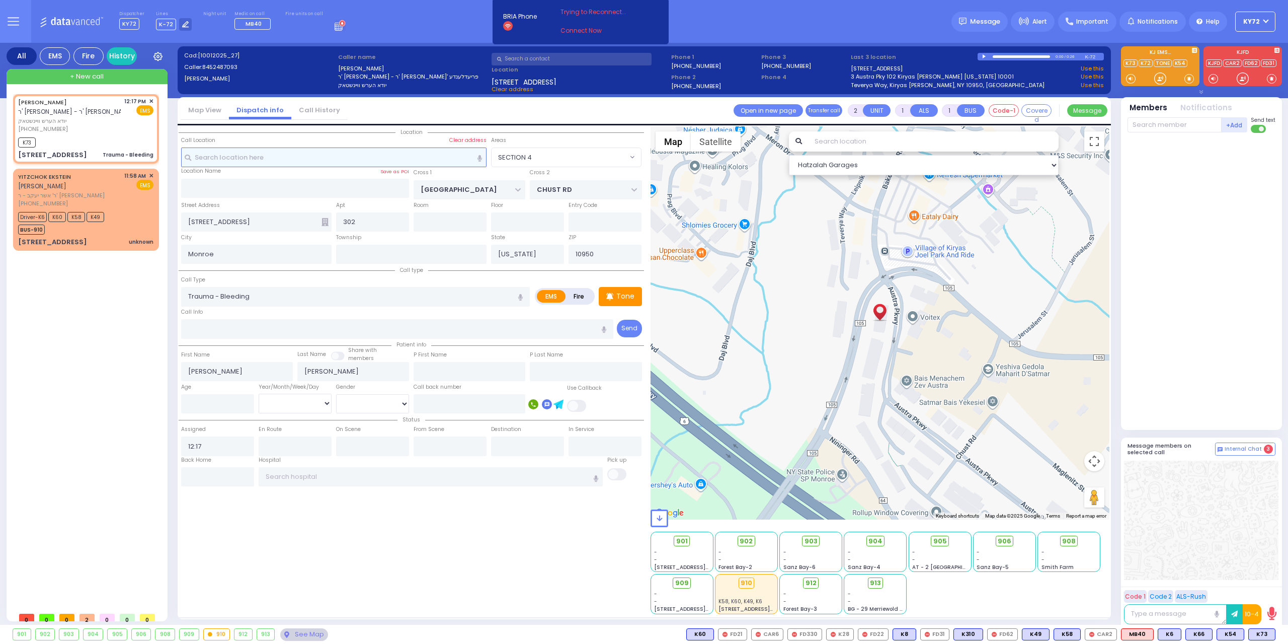
select select
radio input "true"
select select
type input "12:18"
select select "Hatzalah Garages"
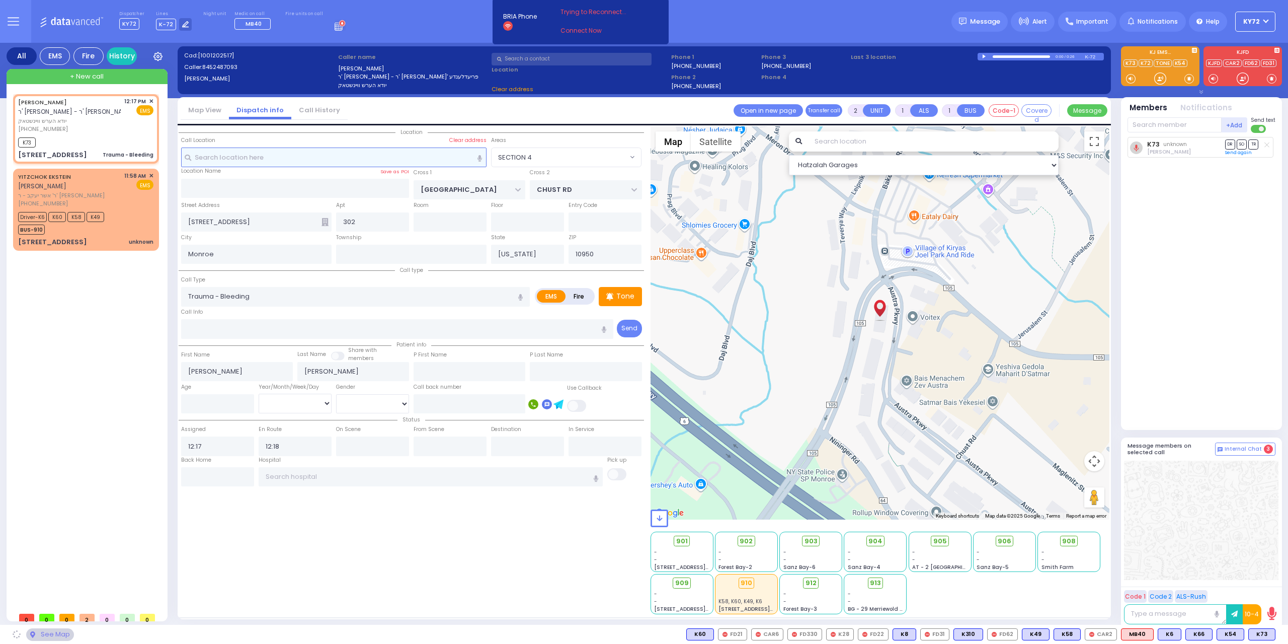
select select "SECTION 4"
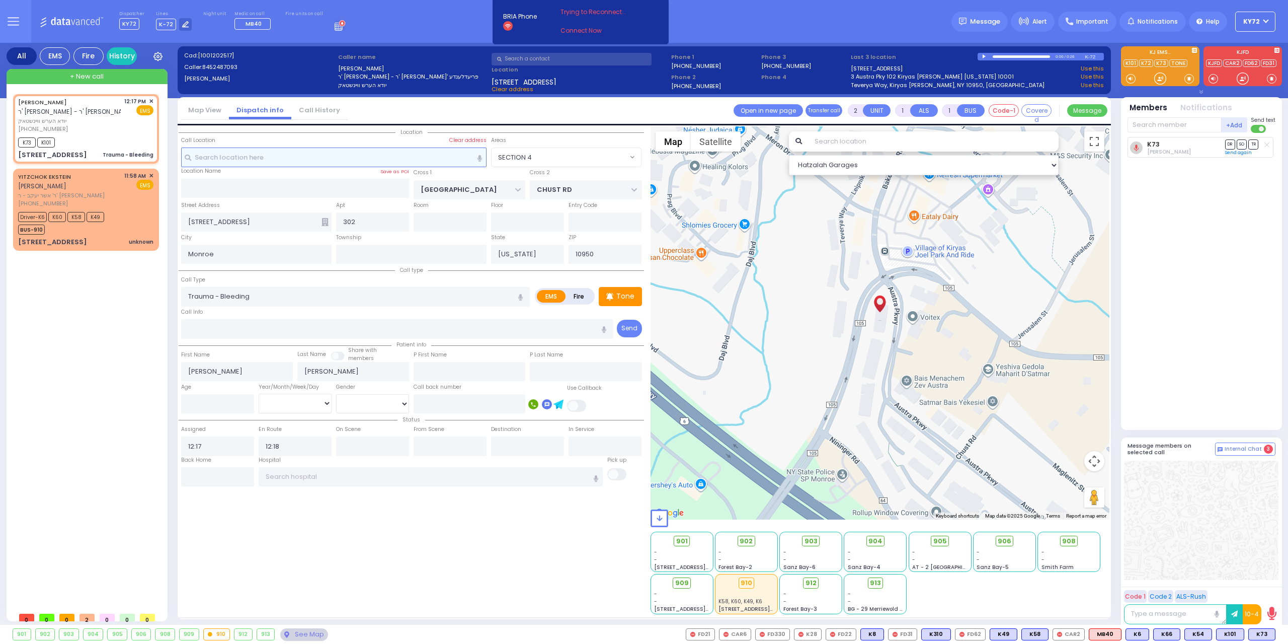
select select
radio input "true"
select select
select select "Hatzalah Garages"
select select "SECTION 4"
